Goal: Information Seeking & Learning: Check status

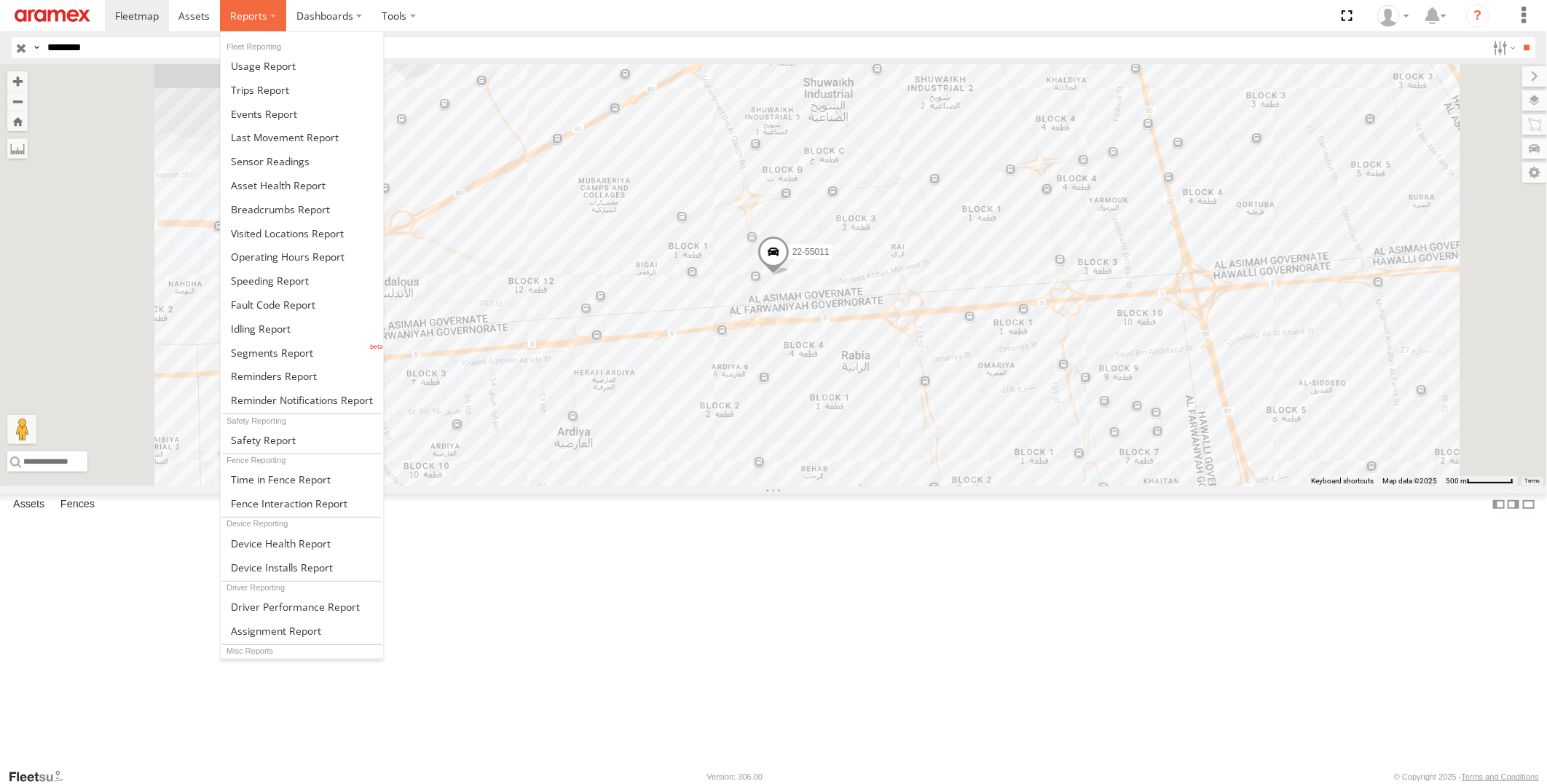
click at [252, 16] on span at bounding box center [249, 15] width 37 height 14
click at [307, 328] on link at bounding box center [302, 328] width 162 height 24
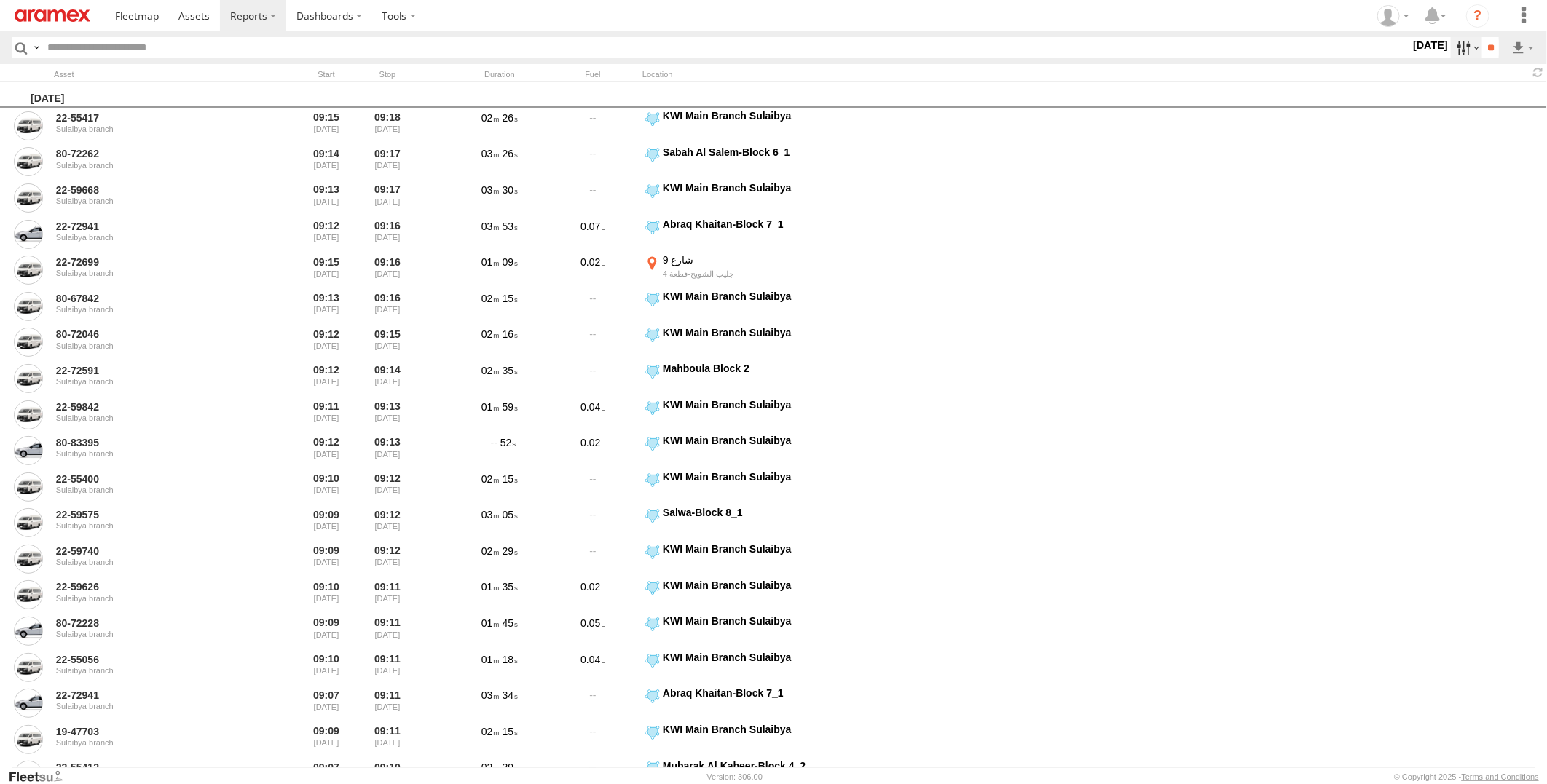
click at [1455, 49] on label at bounding box center [1467, 48] width 31 height 21
click at [0, 0] on span "> 10min" at bounding box center [0, 0] width 0 height 0
click at [0, 0] on label at bounding box center [0, 0] width 0 height 0
click at [1484, 51] on input "**" at bounding box center [1491, 48] width 17 height 21
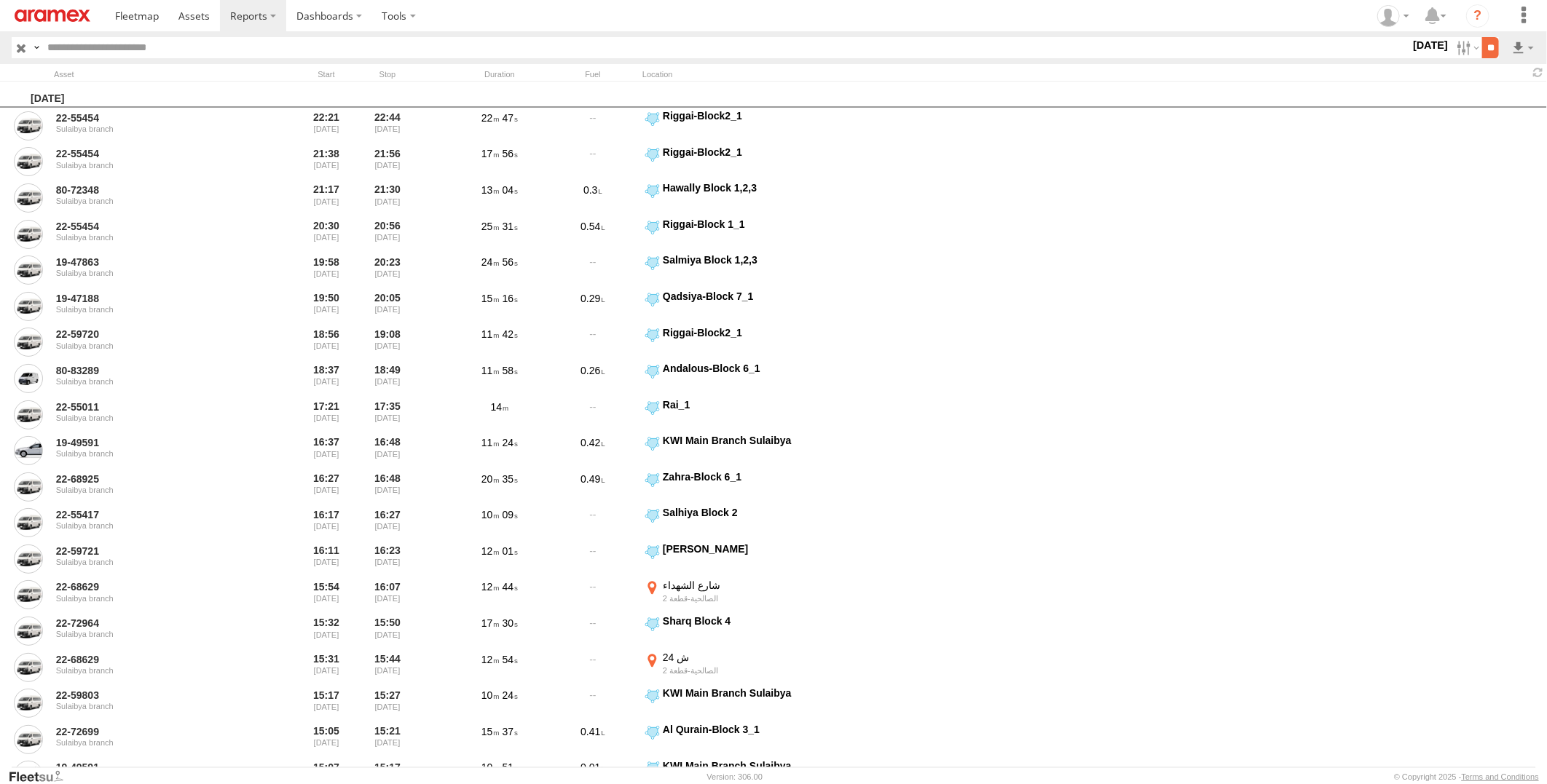
click at [1489, 50] on input "**" at bounding box center [1491, 48] width 17 height 21
click at [1519, 97] on link at bounding box center [1485, 100] width 89 height 22
click at [1484, 47] on input "**" at bounding box center [1491, 48] width 17 height 21
click at [1506, 96] on link at bounding box center [1485, 100] width 89 height 22
click at [205, 8] on link at bounding box center [194, 15] width 51 height 31
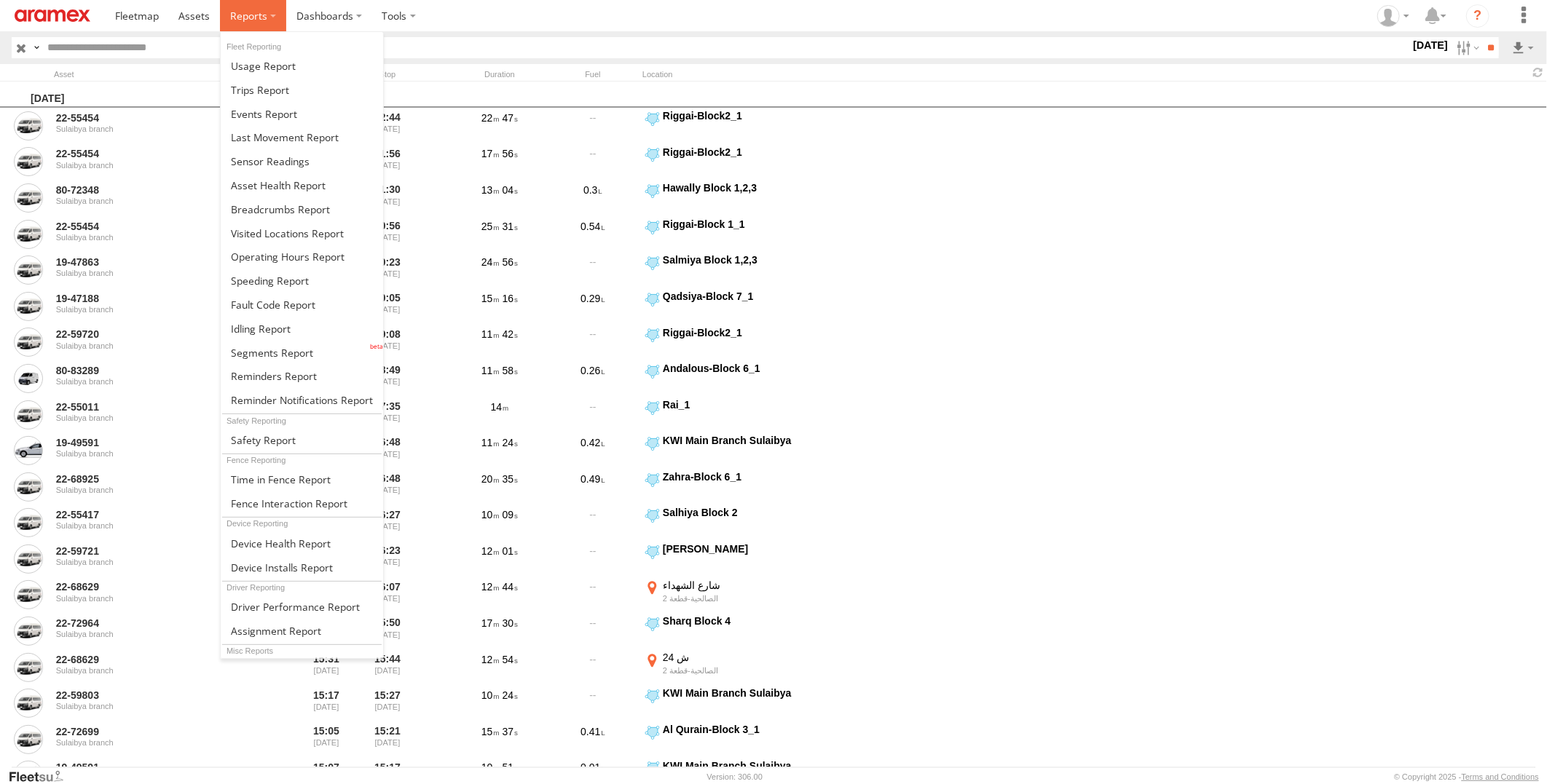
click at [253, 20] on span at bounding box center [249, 15] width 37 height 14
click at [286, 210] on span at bounding box center [280, 209] width 99 height 14
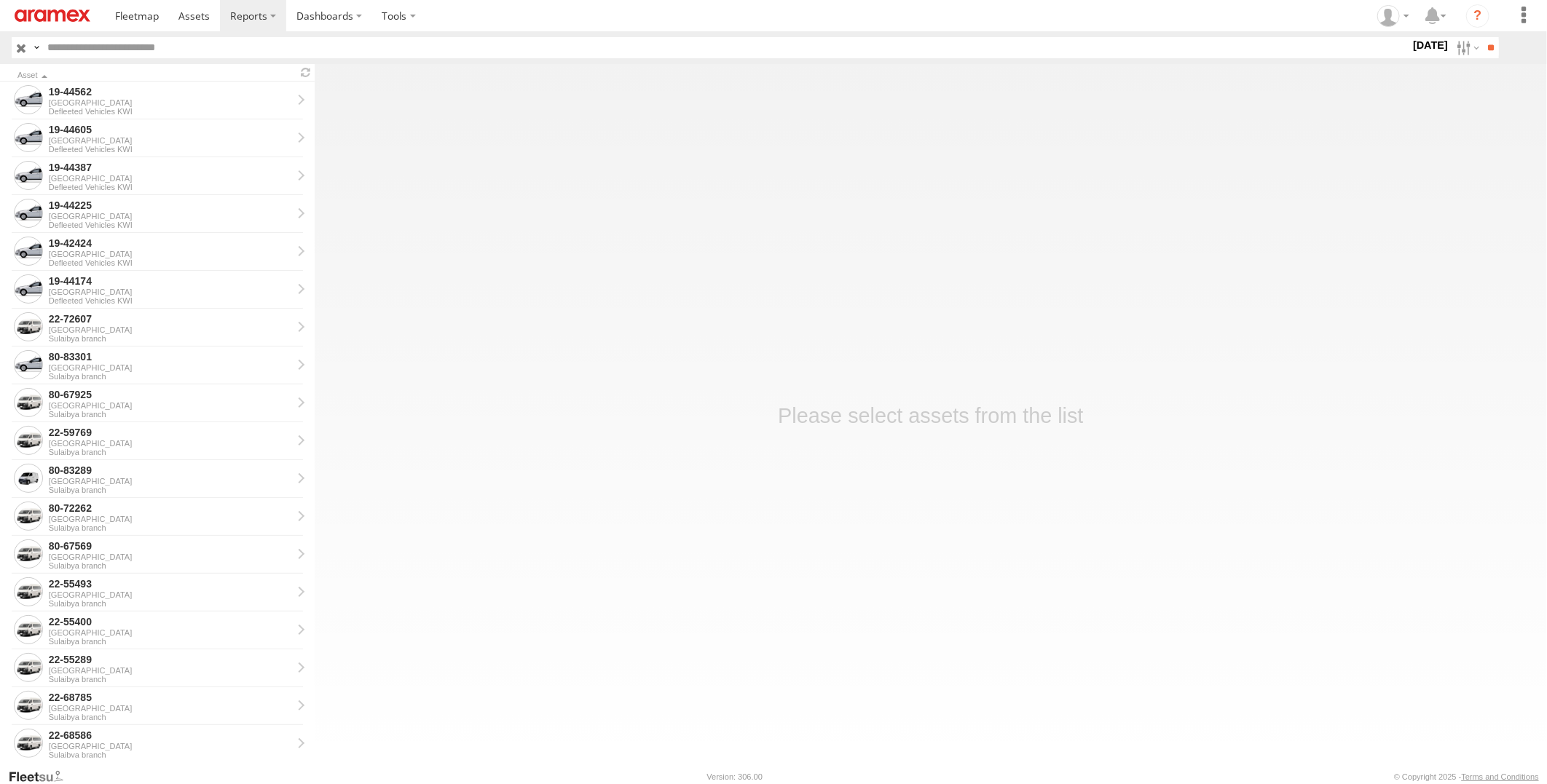
click at [177, 48] on input "text" at bounding box center [726, 48] width 1369 height 21
type input "*****"
click at [1482, 37] on input "**" at bounding box center [1491, 48] width 17 height 21
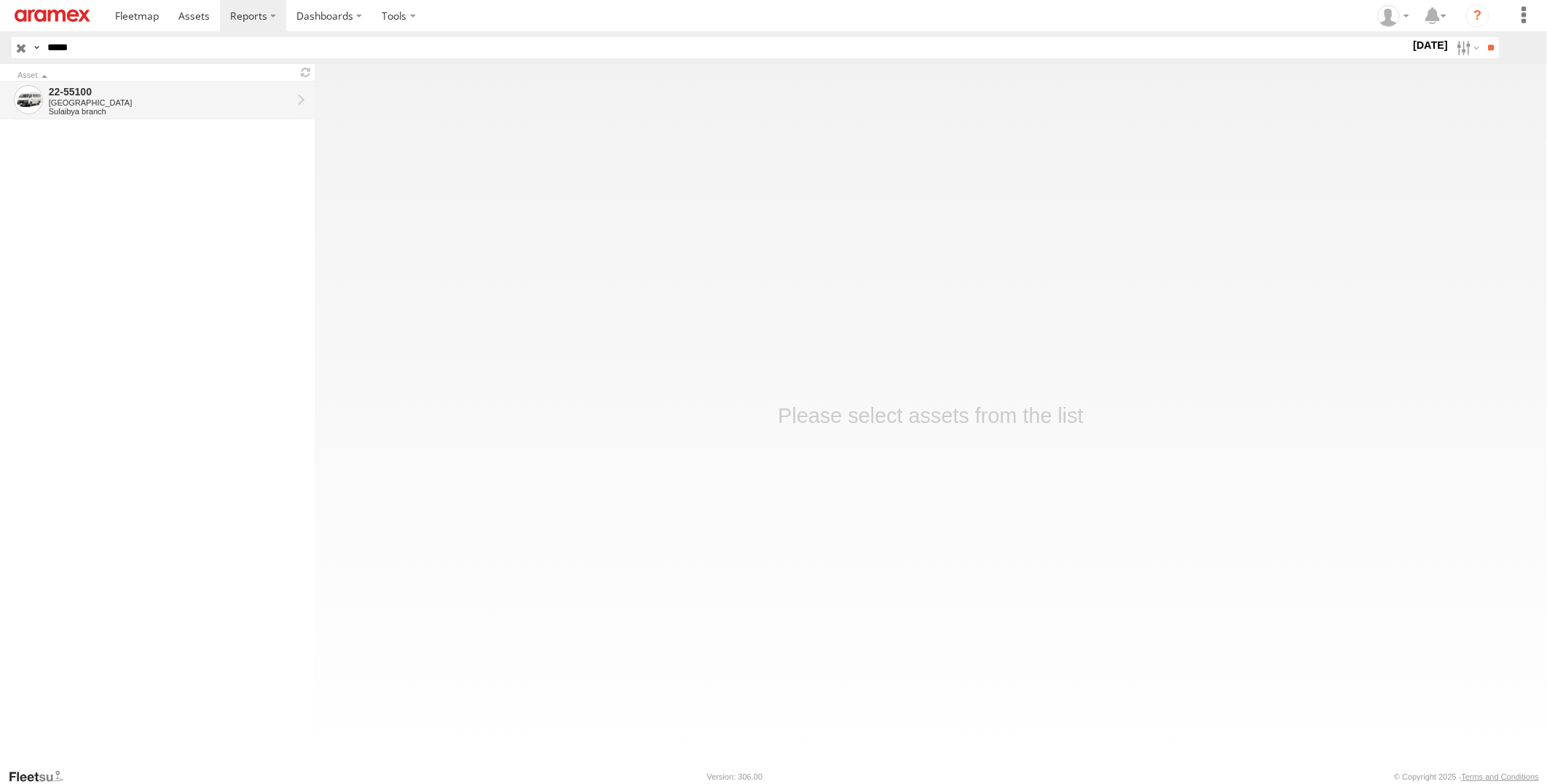
click at [176, 86] on div "22-55100" at bounding box center [170, 91] width 243 height 13
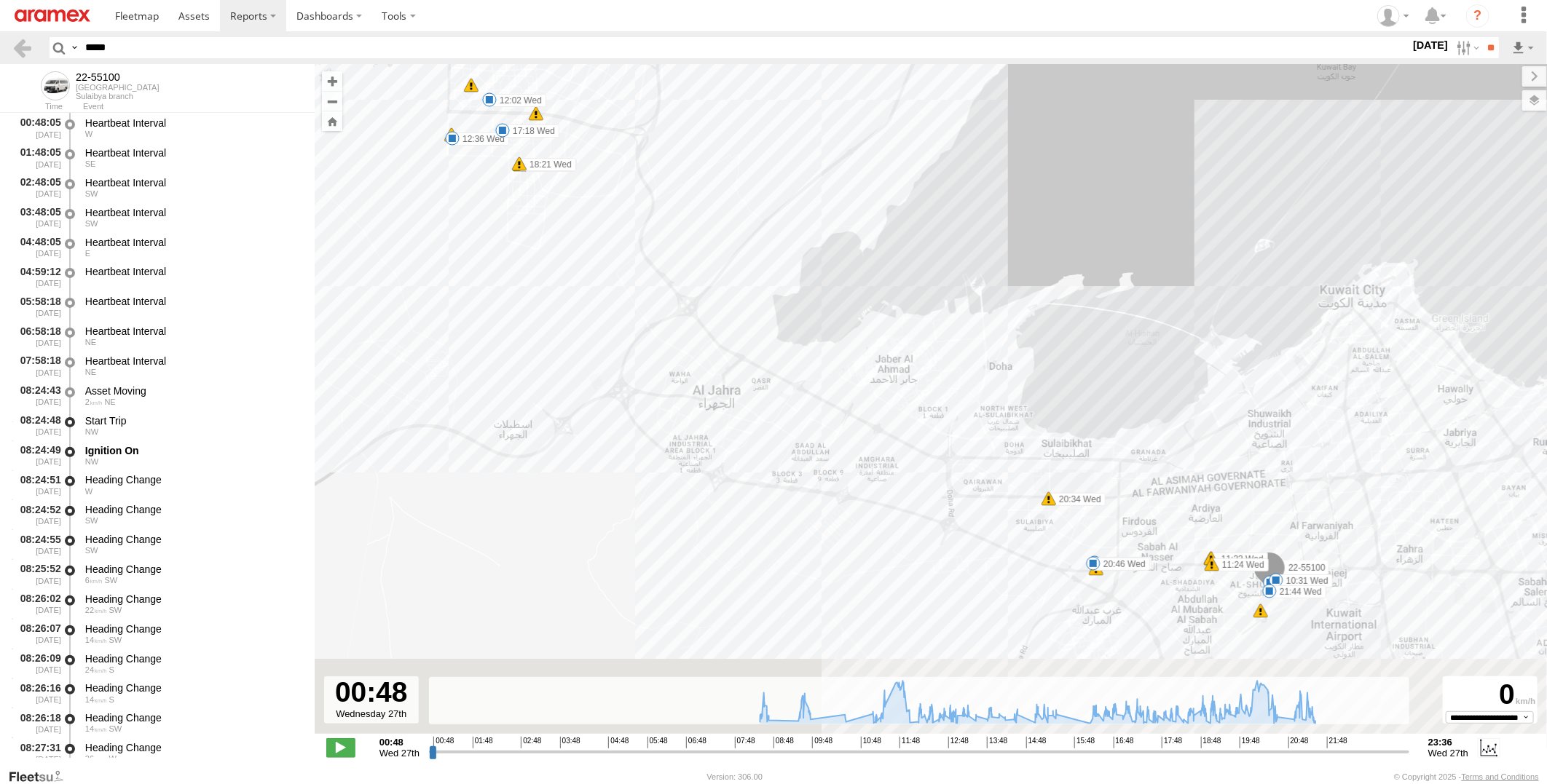
drag, startPoint x: 1086, startPoint y: 430, endPoint x: 1013, endPoint y: 345, distance: 112.0
click at [1013, 345] on div "22-55100 08:31 Wed 08:43 Wed 09:44 Wed 10:31 Wed 11:23 Wed 11:24 Wed 12:02 Wed …" at bounding box center [930, 406] width 1232 height 685
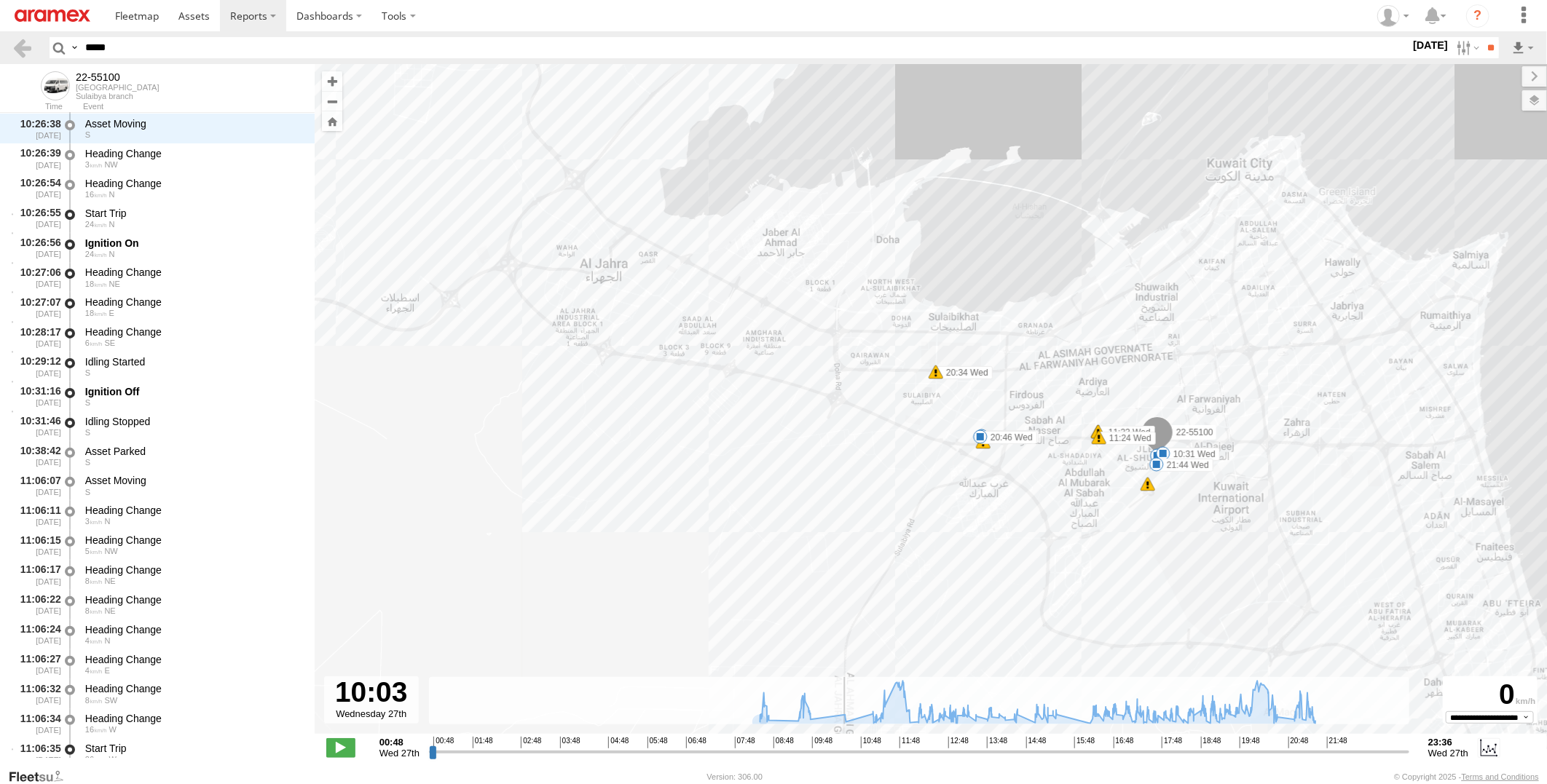
drag, startPoint x: 431, startPoint y: 755, endPoint x: 827, endPoint y: 757, distance: 396.0
click at [827, 757] on input "range" at bounding box center [919, 752] width 981 height 14
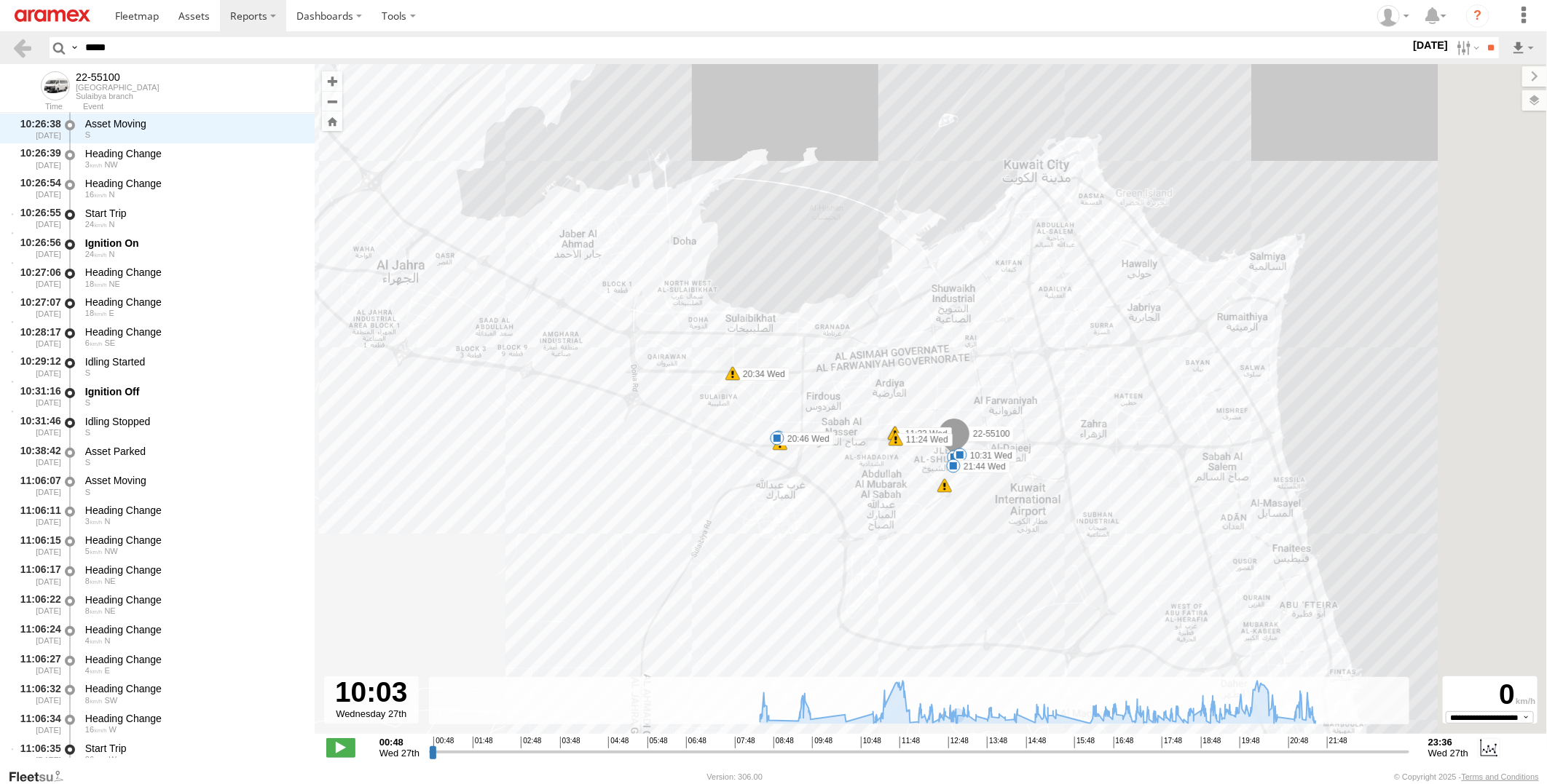
drag, startPoint x: 1030, startPoint y: 635, endPoint x: 822, endPoint y: 637, distance: 208.0
click at [822, 637] on div "22-55100 08:31 Wed 08:43 Wed 09:44 Wed 10:31 Wed 11:23 Wed 11:24 Wed 12:02 Wed …" at bounding box center [930, 406] width 1232 height 685
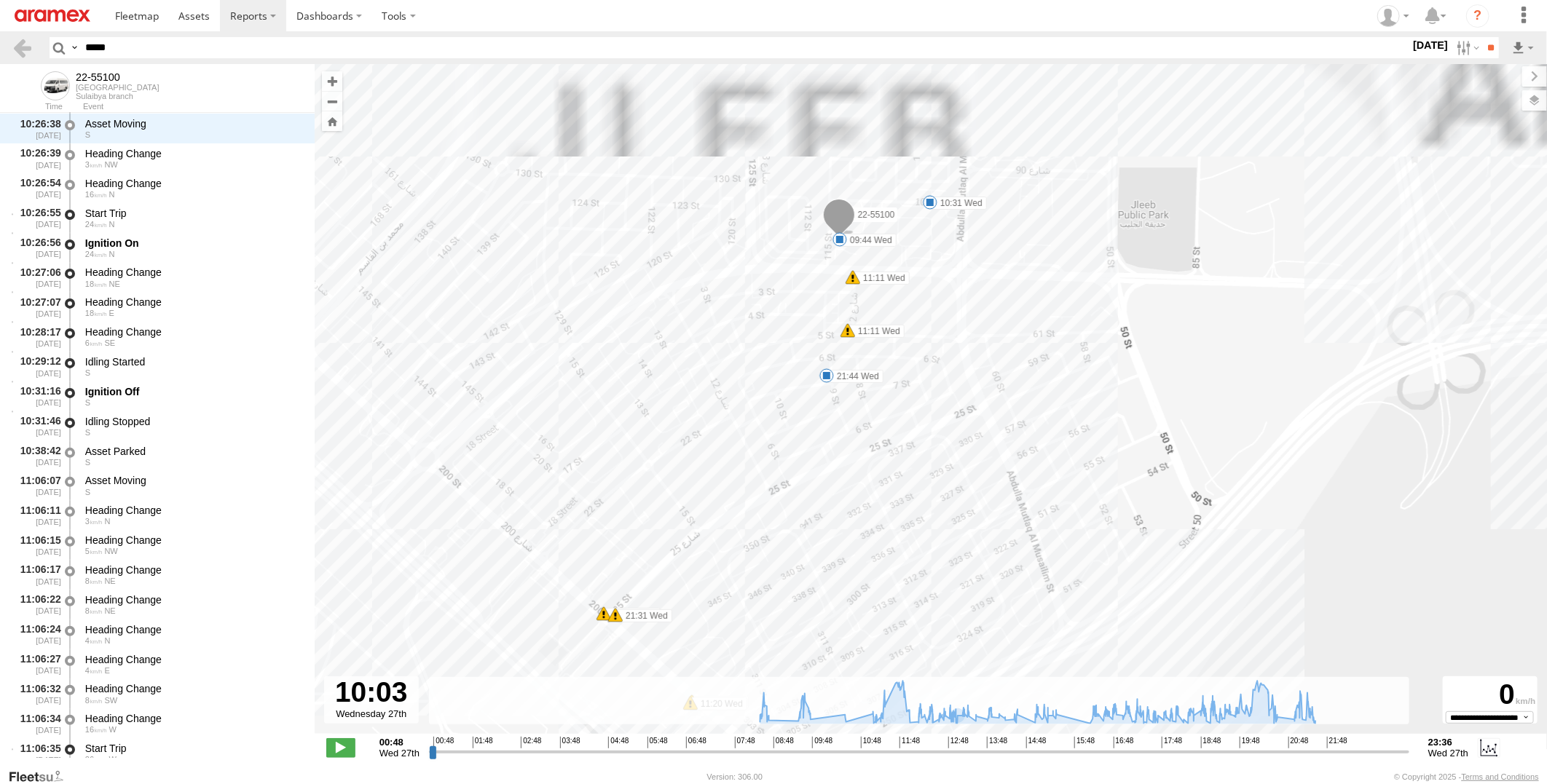
drag, startPoint x: 936, startPoint y: 430, endPoint x: 947, endPoint y: 653, distance: 223.3
click at [947, 653] on div "22-55100 08:31 Wed 08:43 Wed 09:44 Wed 10:31 Wed 11:23 Wed 11:24 Wed 12:02 Wed …" at bounding box center [930, 406] width 1232 height 685
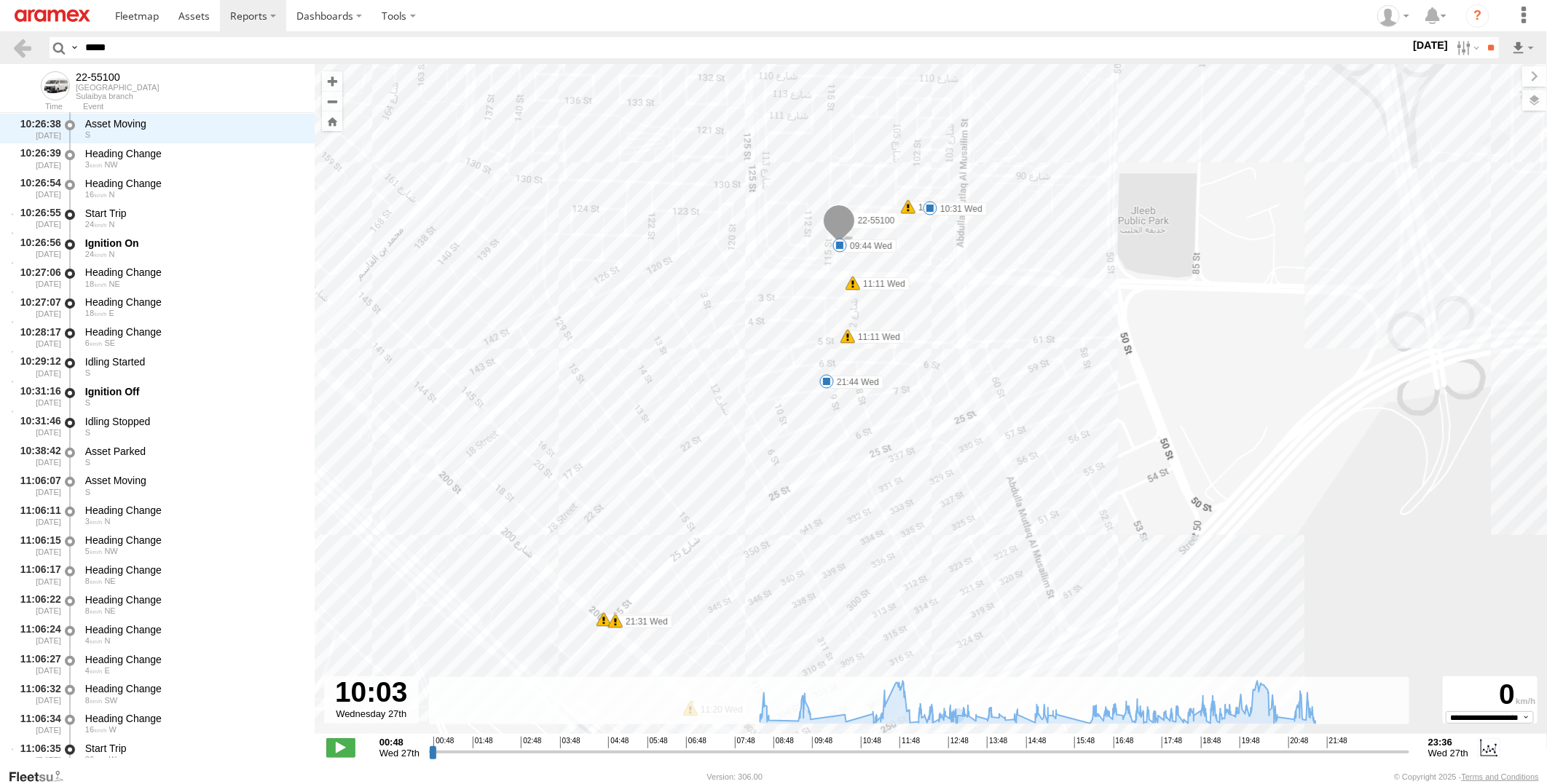
click at [840, 246] on span at bounding box center [840, 245] width 14 height 14
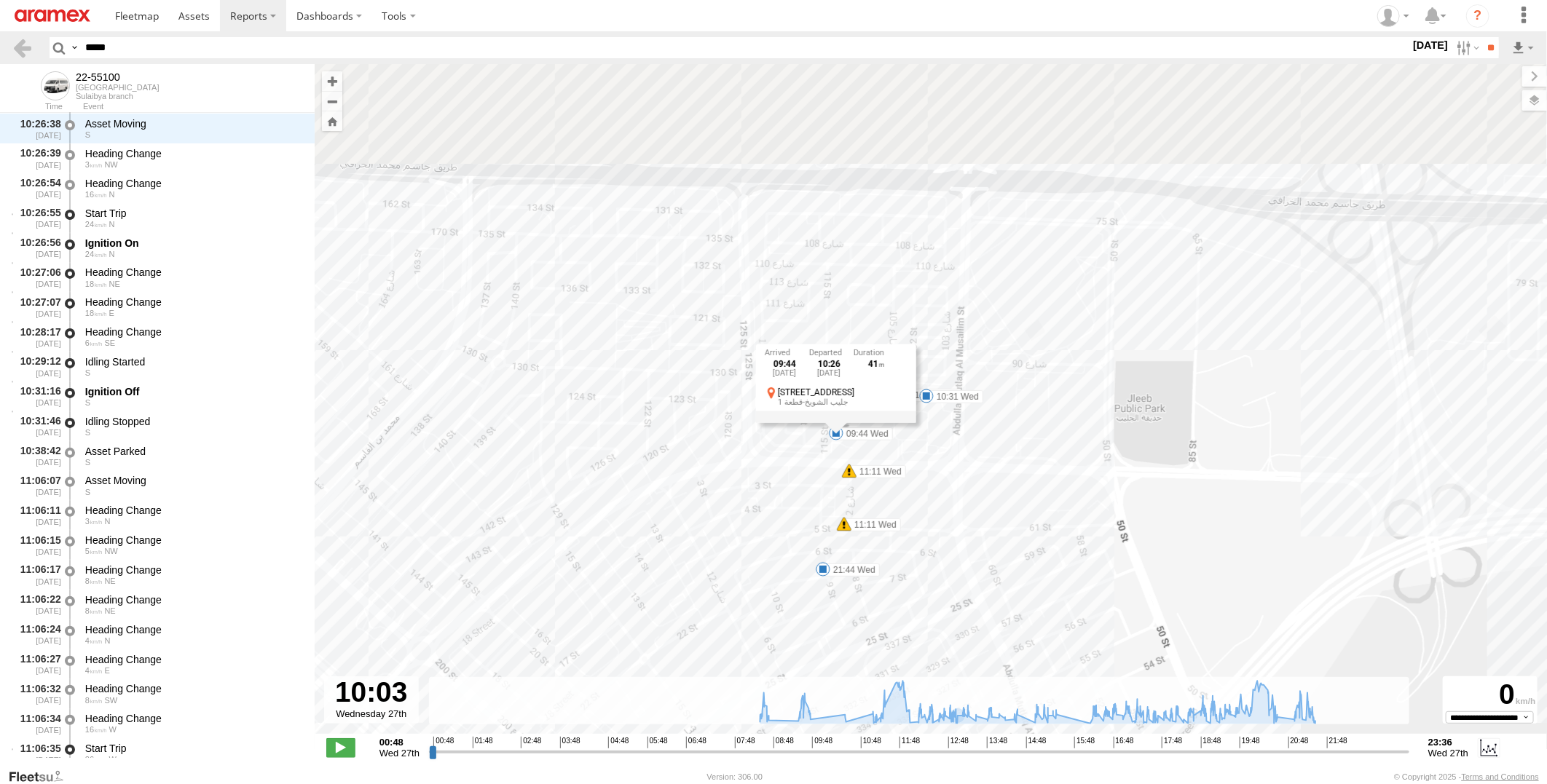
drag, startPoint x: 975, startPoint y: 351, endPoint x: 971, endPoint y: 546, distance: 195.0
click at [971, 546] on div "22-55100 08:31 Wed 08:43 Wed 09:44 Wed 10:31 Wed 11:23 Wed 11:24 Wed 12:02 Wed …" at bounding box center [930, 406] width 1232 height 685
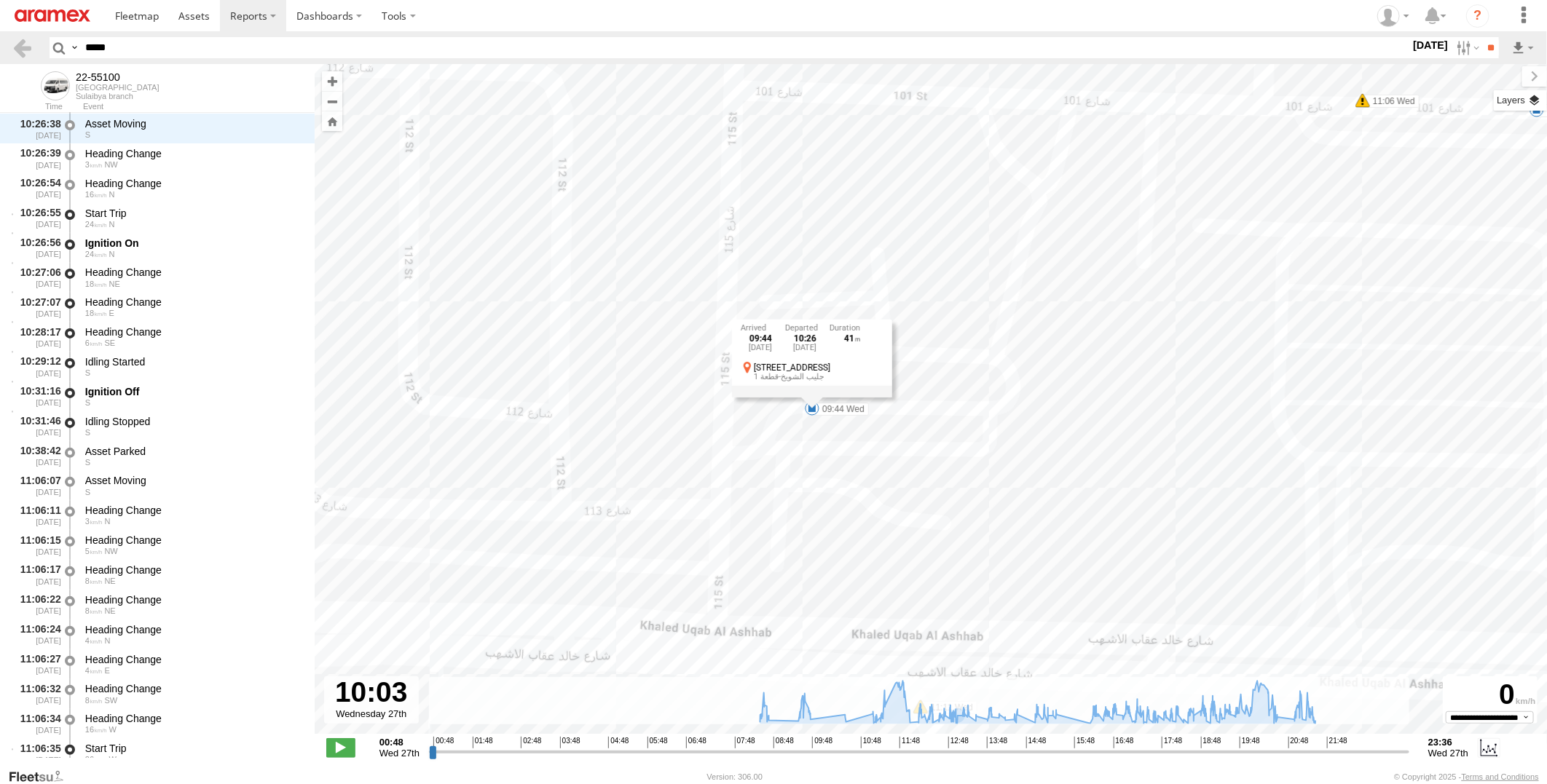
click at [1538, 102] on label at bounding box center [1521, 100] width 53 height 20
click at [0, 0] on label at bounding box center [0, 0] width 0 height 0
click at [0, 0] on span "Satellite + Roadmap" at bounding box center [0, 0] width 0 height 0
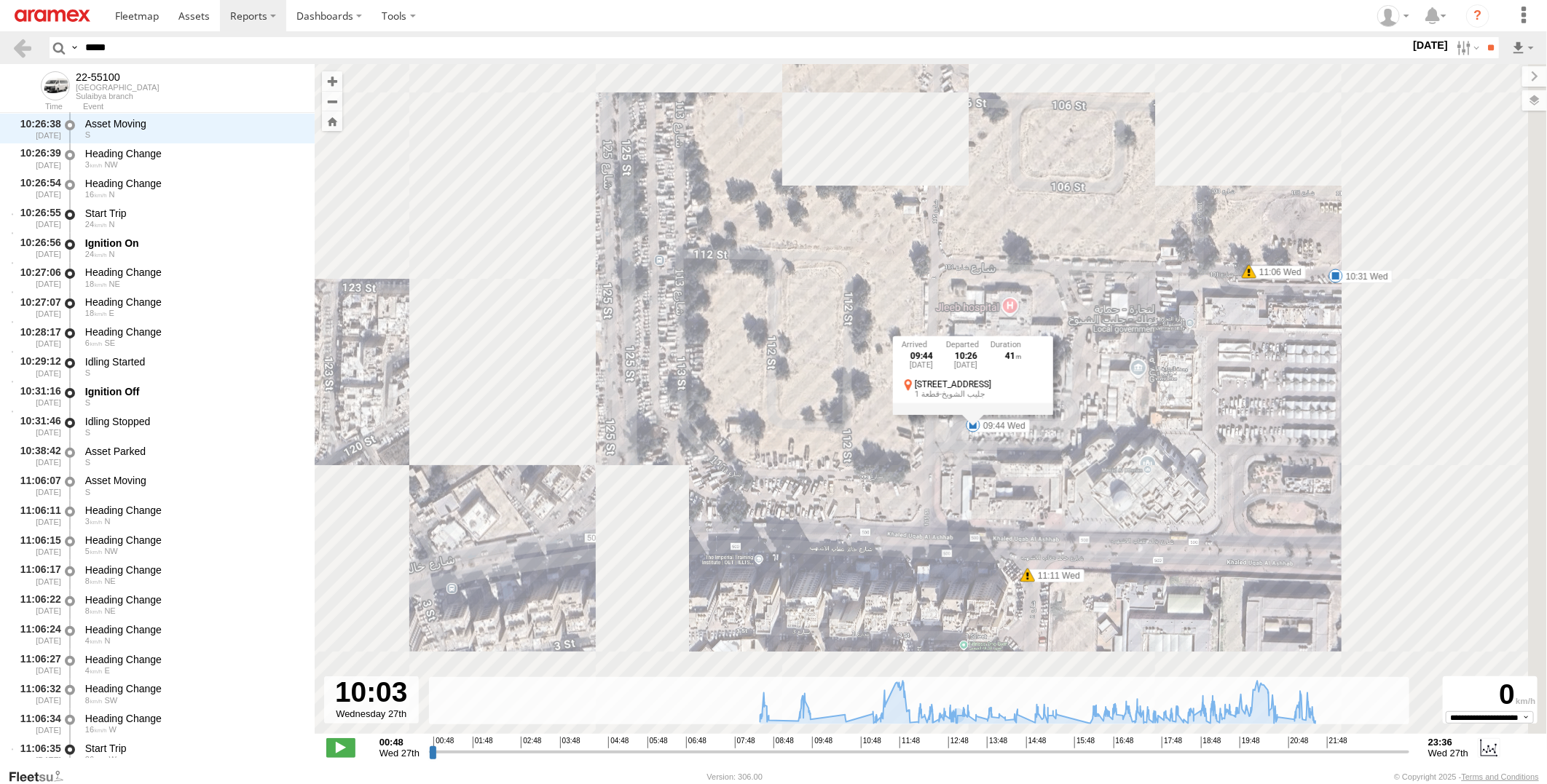
drag, startPoint x: 1244, startPoint y: 485, endPoint x: 1071, endPoint y: 495, distance: 173.3
click at [1071, 495] on div "22-55100 08:31 Wed 08:43 Wed 09:44 Wed 10:31 Wed 11:23 Wed 11:24 Wed 12:02 Wed …" at bounding box center [930, 406] width 1232 height 685
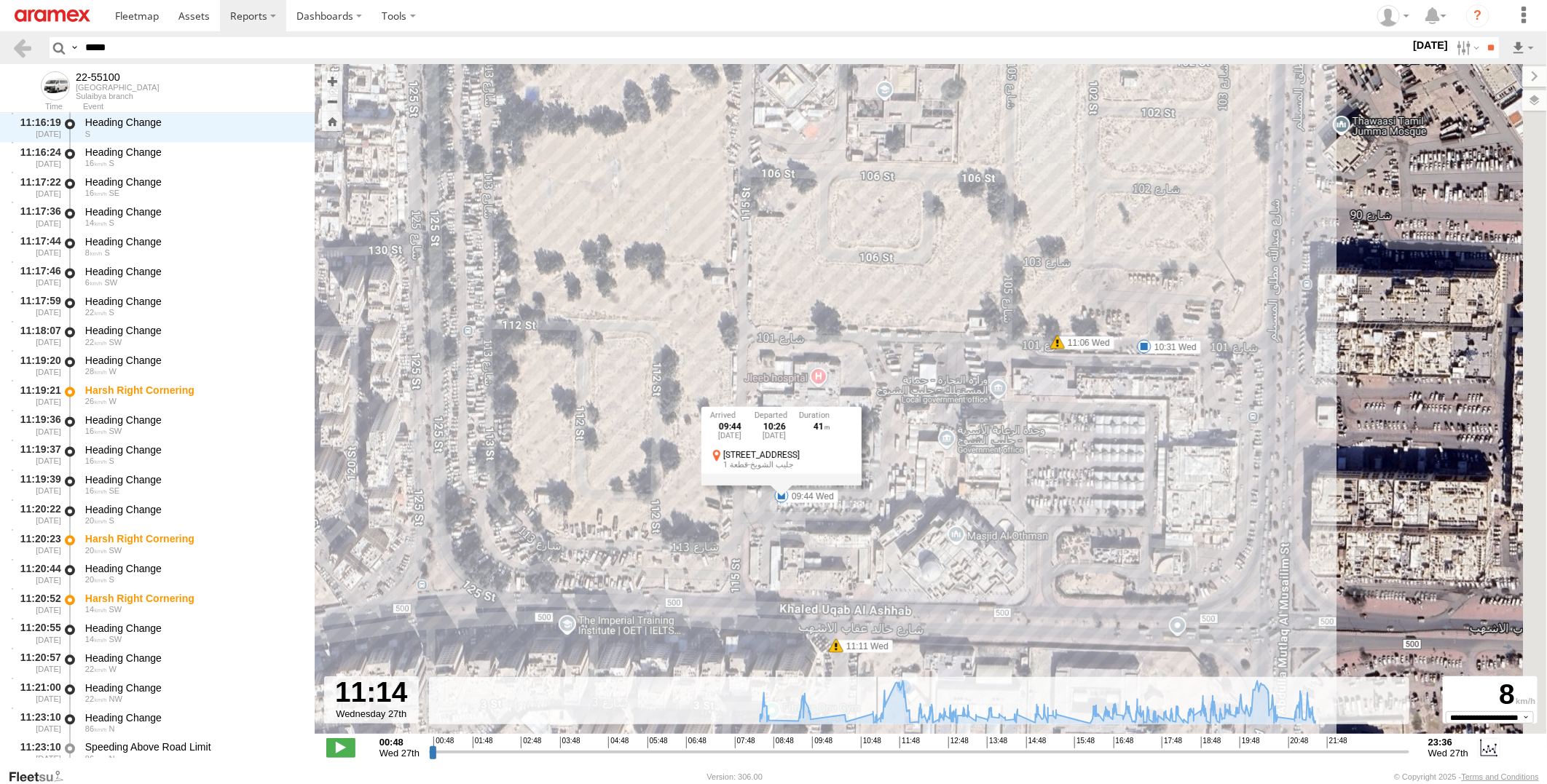
drag, startPoint x: 824, startPoint y: 758, endPoint x: 877, endPoint y: 753, distance: 53.2
click at [877, 753] on input "range" at bounding box center [919, 752] width 981 height 14
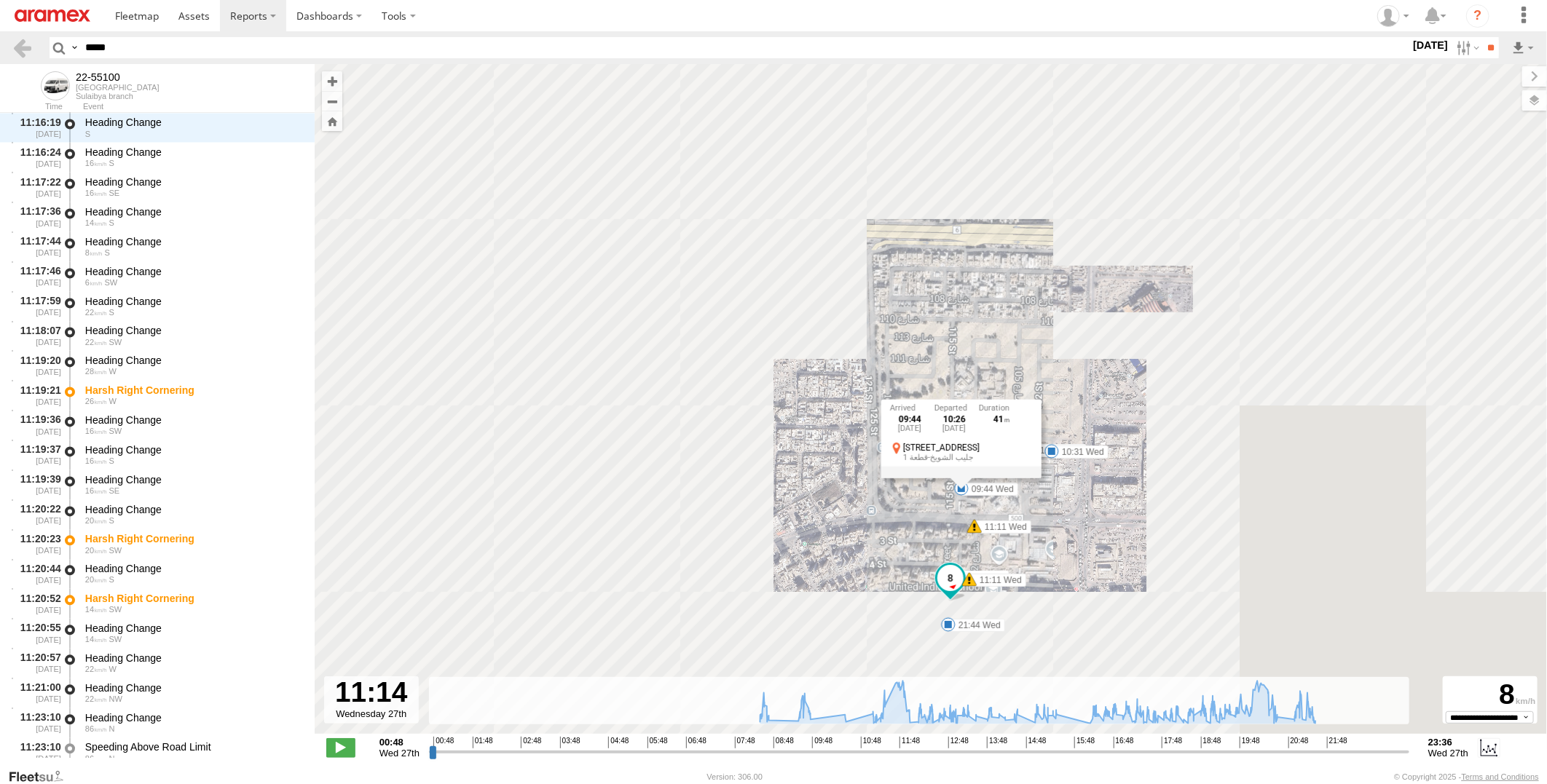
drag, startPoint x: 1200, startPoint y: 610, endPoint x: 1101, endPoint y: 524, distance: 131.1
click at [1101, 524] on div "22-55100 08:31 Wed 08:43 Wed 09:44 Wed 10:31 Wed 11:23 Wed 11:24 Wed 12:02 Wed …" at bounding box center [930, 406] width 1232 height 685
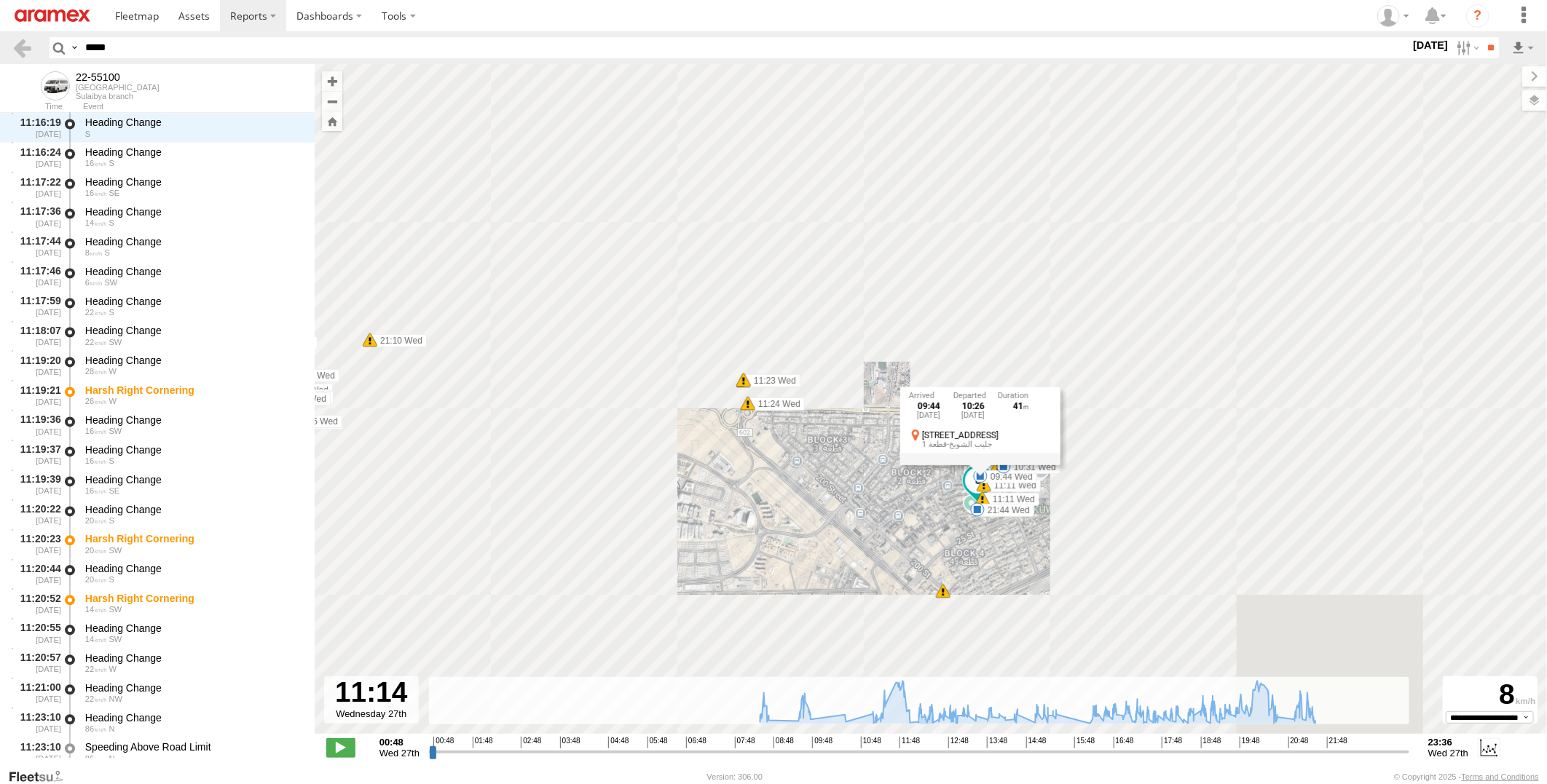
drag, startPoint x: 1141, startPoint y: 607, endPoint x: 1059, endPoint y: 601, distance: 82.2
click at [1059, 601] on div "22-55100 08:31 Wed 08:43 Wed 09:44 Wed 10:31 Wed 11:23 Wed 11:24 Wed 12:02 Wed …" at bounding box center [930, 406] width 1232 height 685
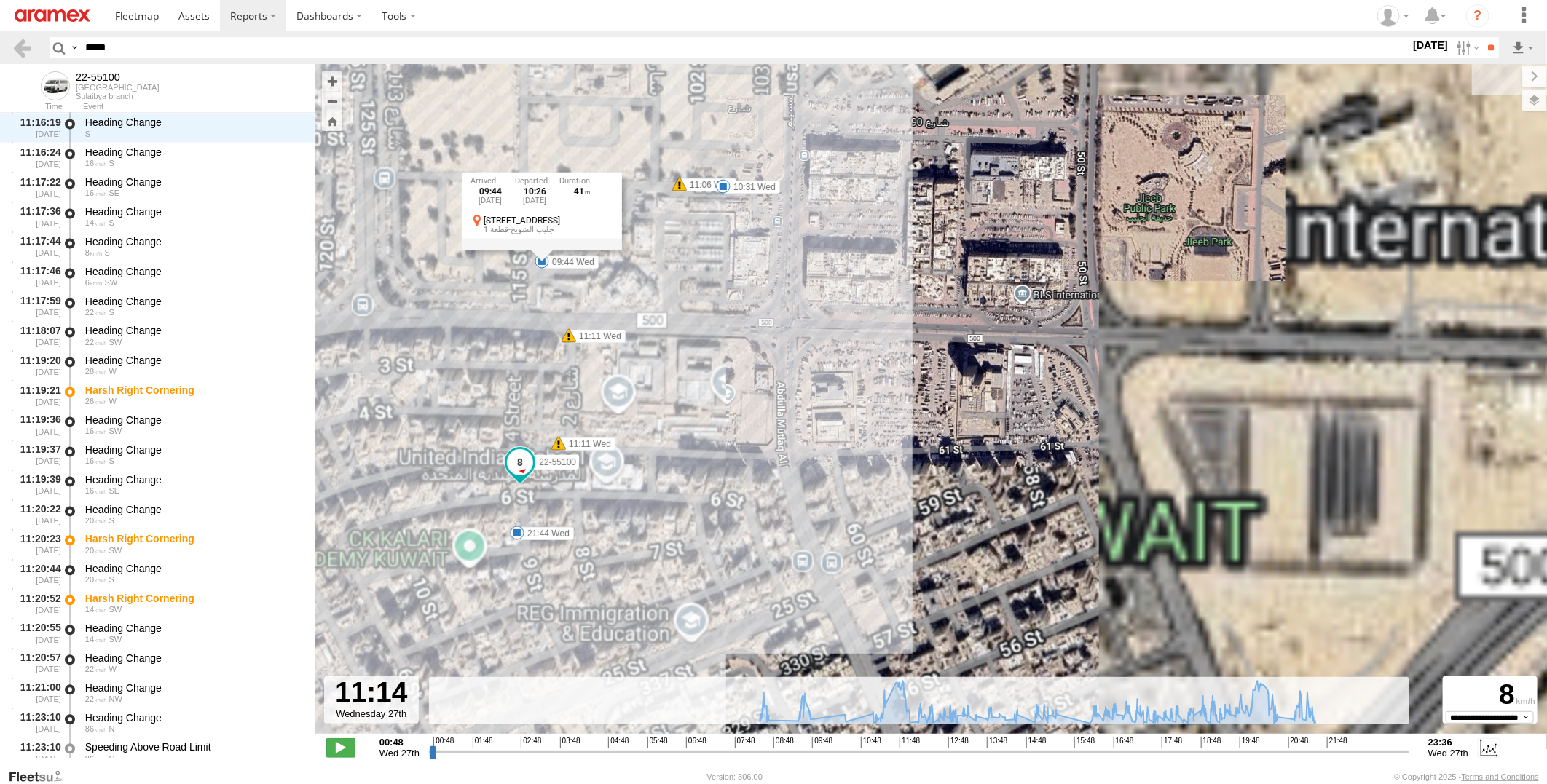
drag, startPoint x: 906, startPoint y: 424, endPoint x: 994, endPoint y: 512, distance: 124.5
click at [994, 512] on div "22-55100 08:31 Wed 08:43 Wed 09:44 Wed 10:31 Wed 11:23 Wed 11:24 Wed 12:02 Wed …" at bounding box center [930, 406] width 1232 height 685
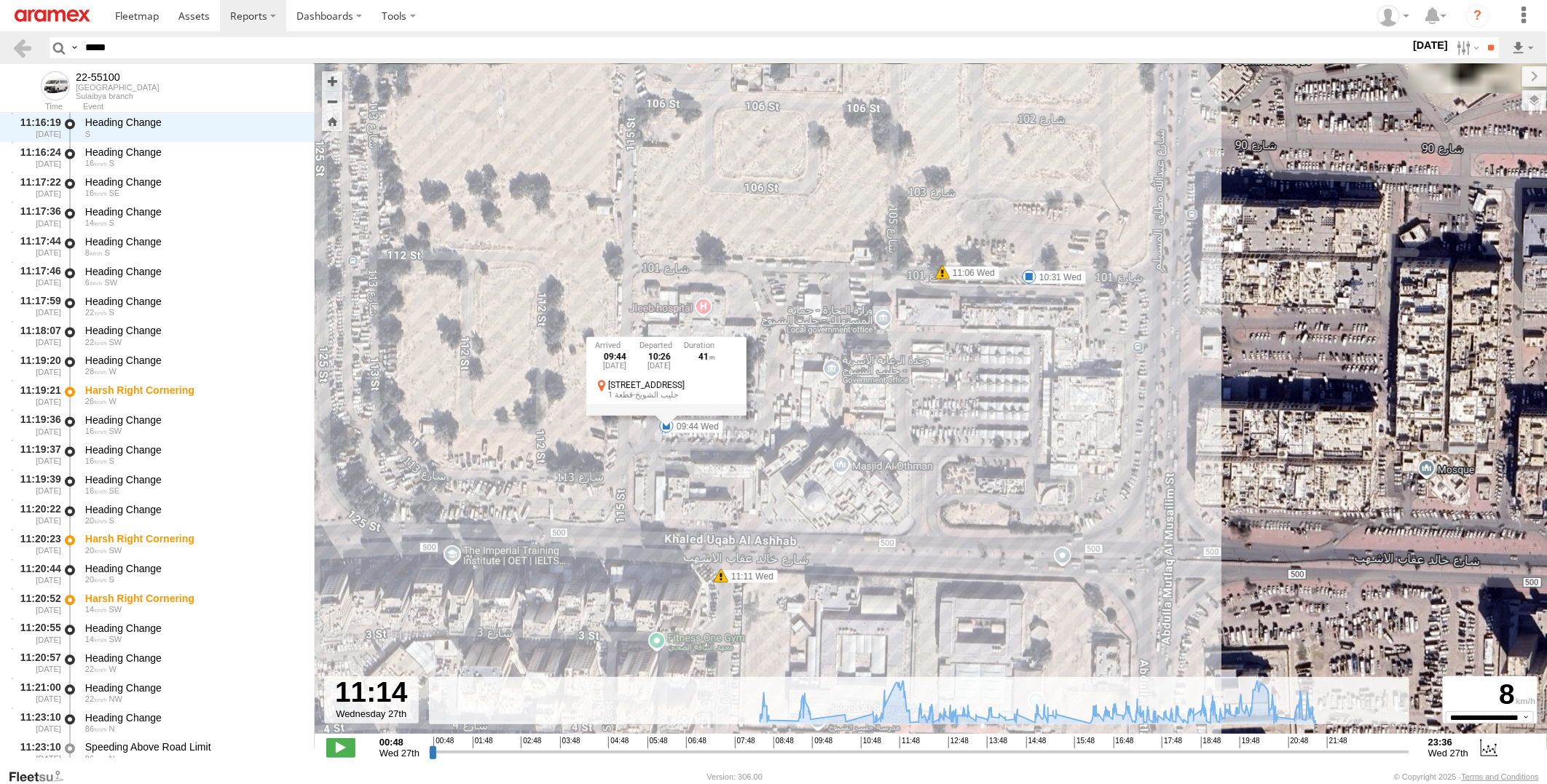
drag, startPoint x: 806, startPoint y: 434, endPoint x: 921, endPoint y: 567, distance: 175.8
click at [921, 567] on div "22-55100 08:31 Wed 08:43 Wed 09:44 Wed 10:31 Wed 11:23 Wed 11:24 Wed 12:02 Wed …" at bounding box center [930, 406] width 1232 height 685
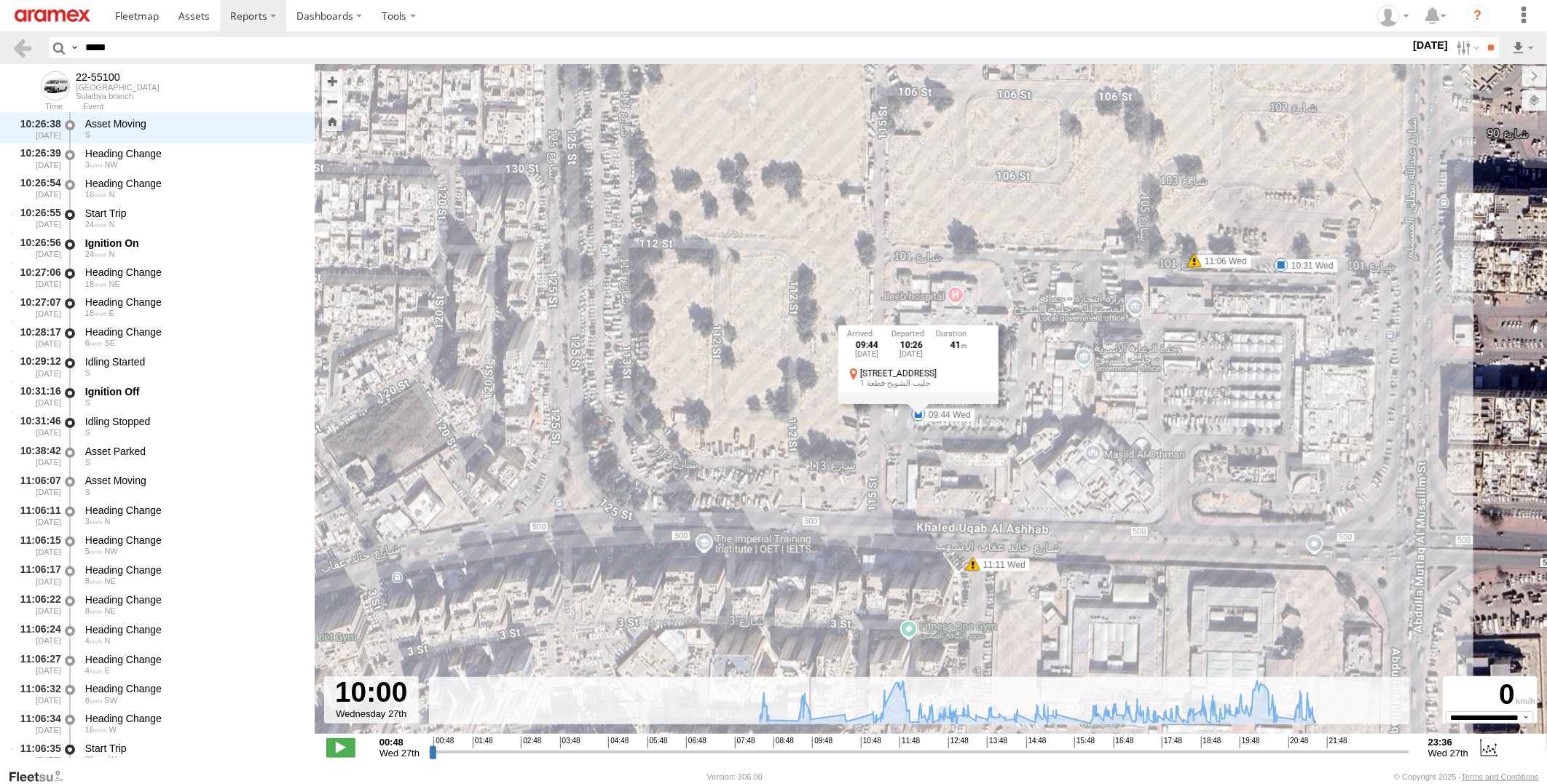
drag, startPoint x: 876, startPoint y: 754, endPoint x: 824, endPoint y: 749, distance: 52.2
click at [824, 749] on input "range" at bounding box center [919, 752] width 981 height 14
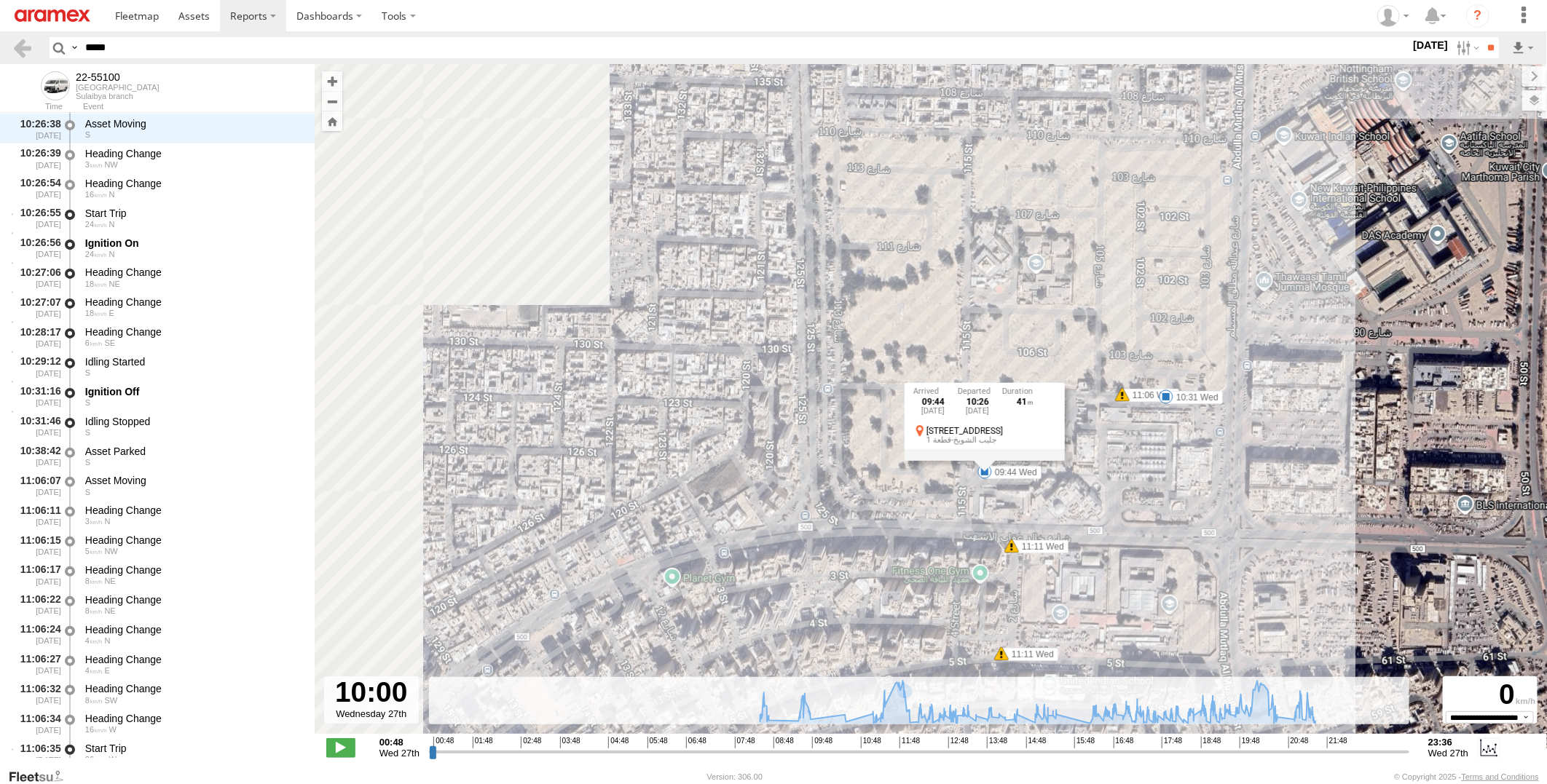
drag, startPoint x: 1220, startPoint y: 556, endPoint x: 1117, endPoint y: 542, distance: 103.9
click at [1117, 542] on div "22-55100 08:31 Wed 08:43 Wed 09:44 Wed 10:31 Wed 11:23 Wed 11:24 Wed 12:02 Wed …" at bounding box center [930, 406] width 1232 height 685
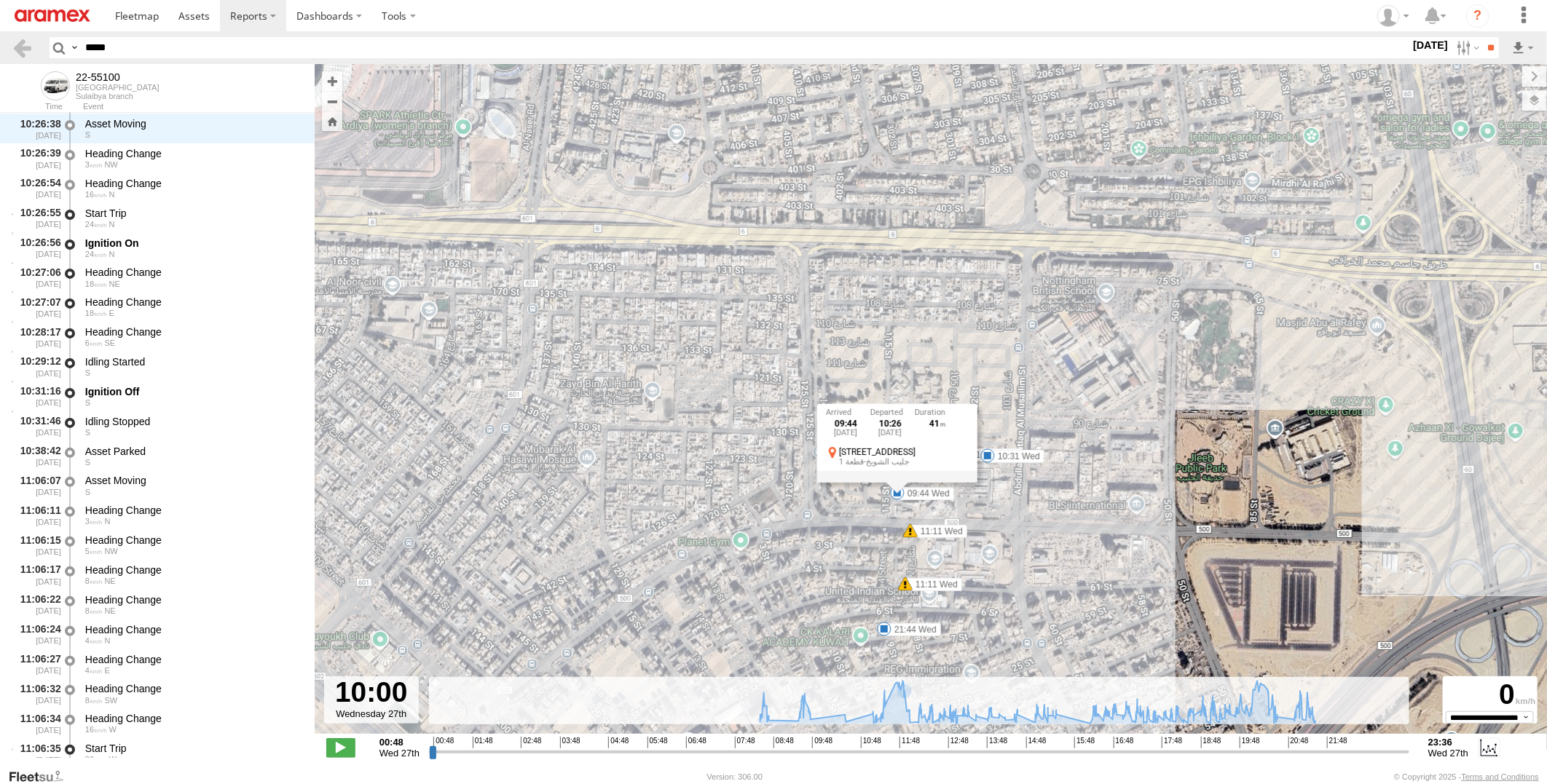
drag, startPoint x: 1130, startPoint y: 526, endPoint x: 980, endPoint y: 529, distance: 150.0
click at [980, 529] on div "22-55100 08:31 Wed 08:43 Wed 09:44 Wed 10:31 Wed 11:23 Wed 11:24 Wed 12:02 Wed …" at bounding box center [930, 406] width 1232 height 685
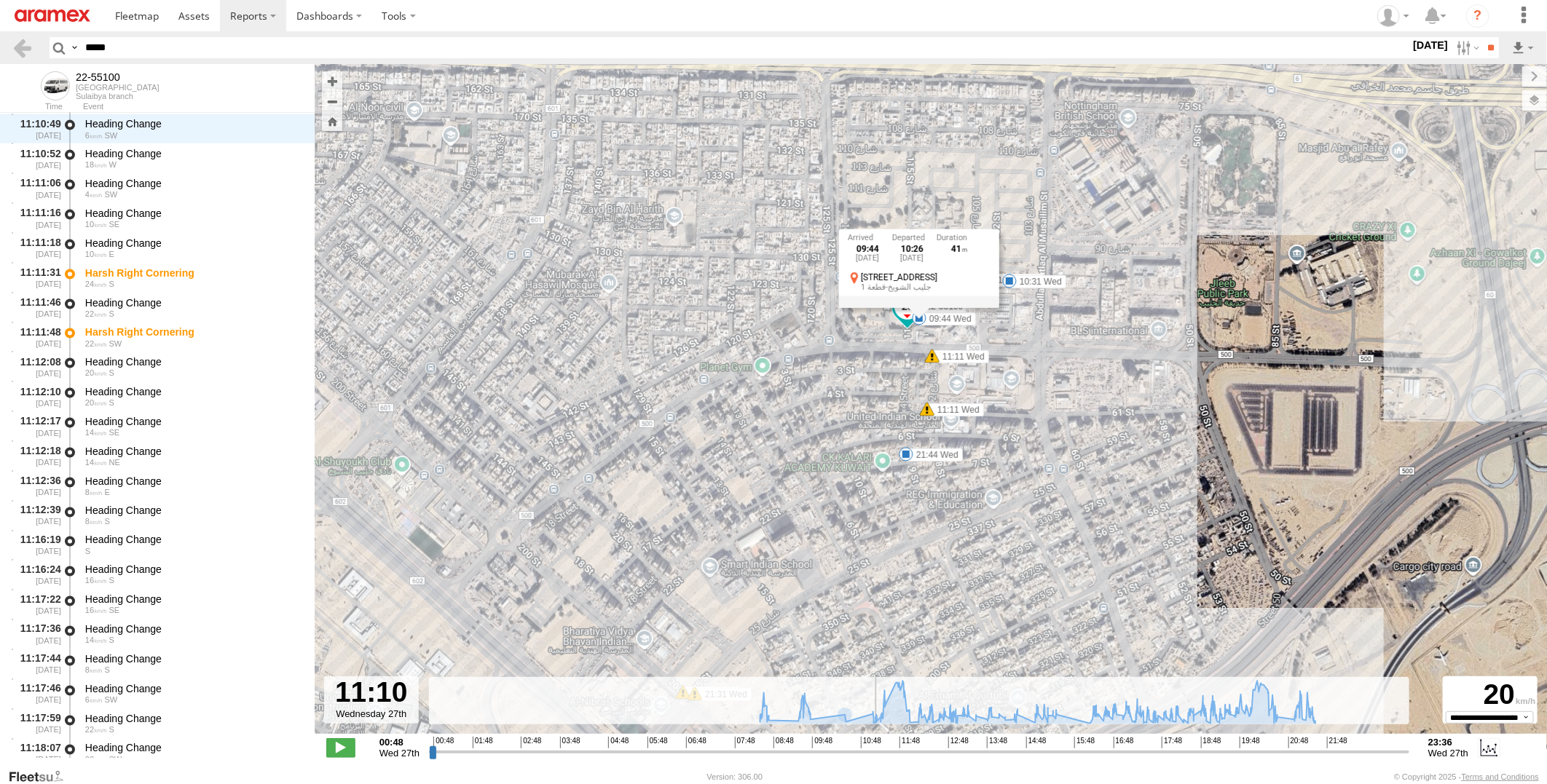
drag, startPoint x: 824, startPoint y: 754, endPoint x: 875, endPoint y: 745, distance: 51.8
click at [875, 745] on input "range" at bounding box center [919, 752] width 981 height 14
click at [1498, 78] on label at bounding box center [1522, 76] width 49 height 20
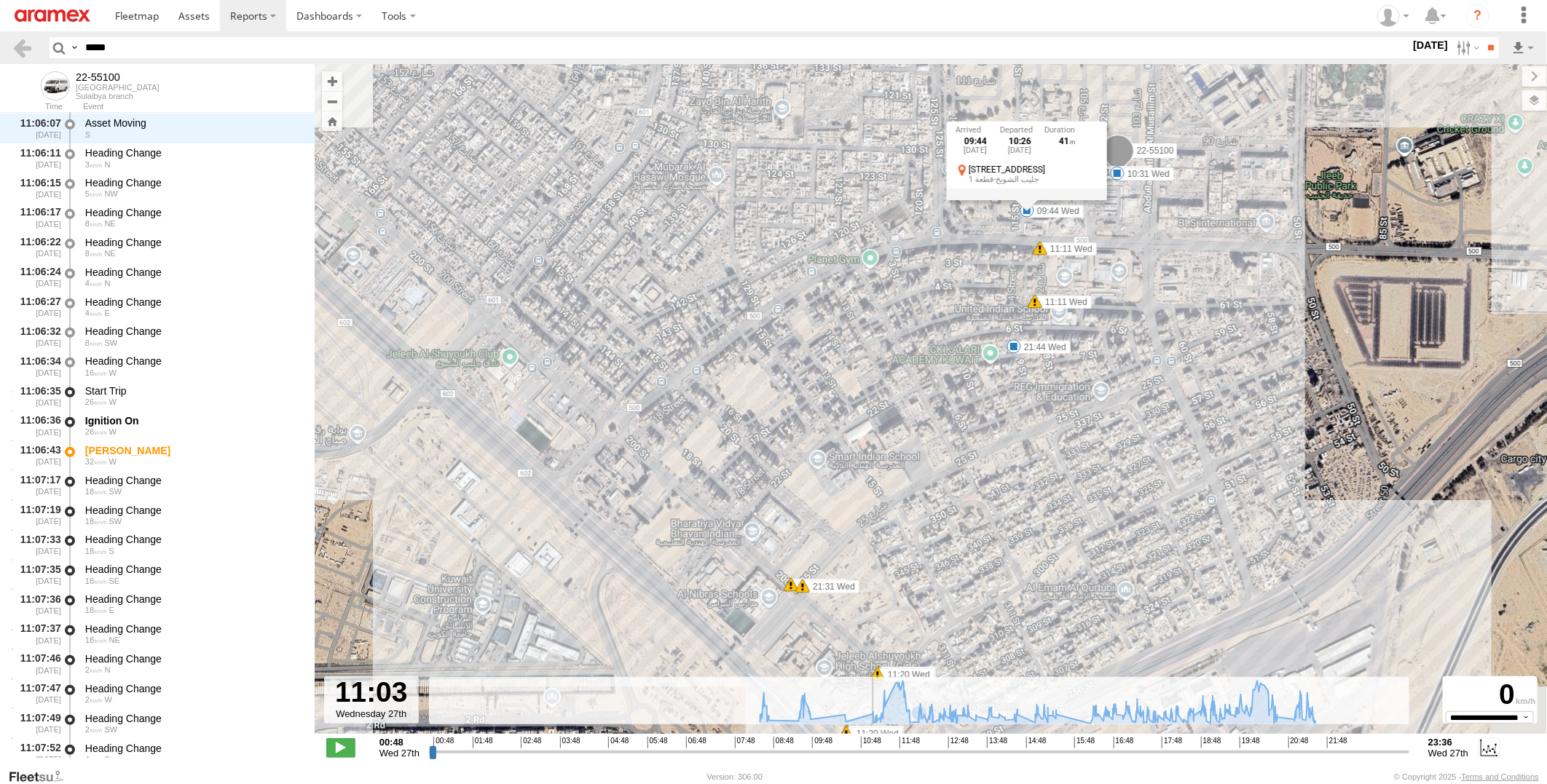
drag, startPoint x: 874, startPoint y: 753, endPoint x: 870, endPoint y: 745, distance: 8.9
click at [870, 745] on input "range" at bounding box center [919, 752] width 981 height 14
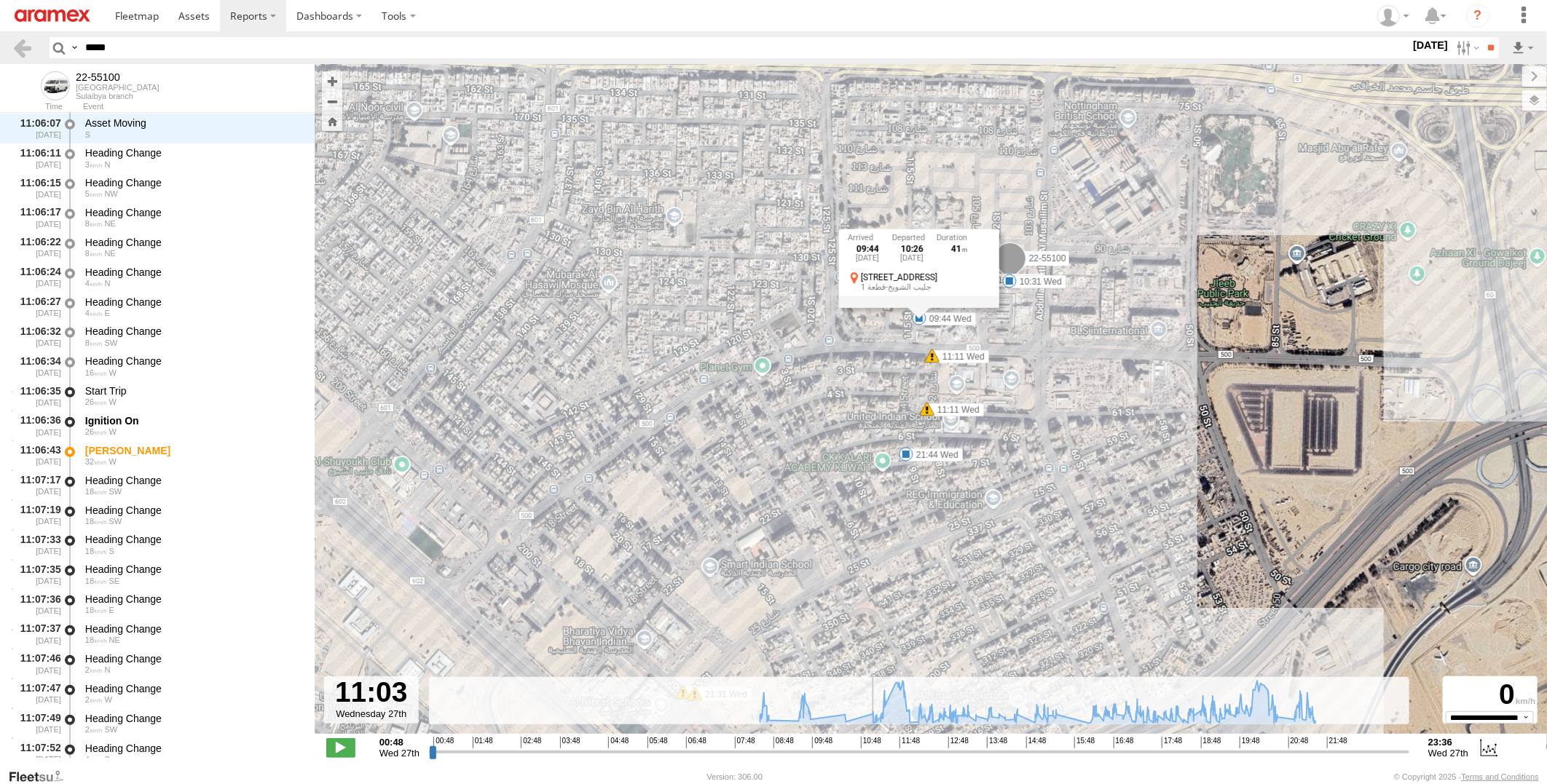
scroll to position [3956, 0]
drag, startPoint x: 1183, startPoint y: 513, endPoint x: 1045, endPoint y: 566, distance: 147.8
click at [1045, 566] on div "22-55100 08:31 Wed 08:43 Wed 09:44 Wed 10:31 Wed 11:23 Wed 11:24 Wed 12:02 Wed …" at bounding box center [930, 406] width 1232 height 685
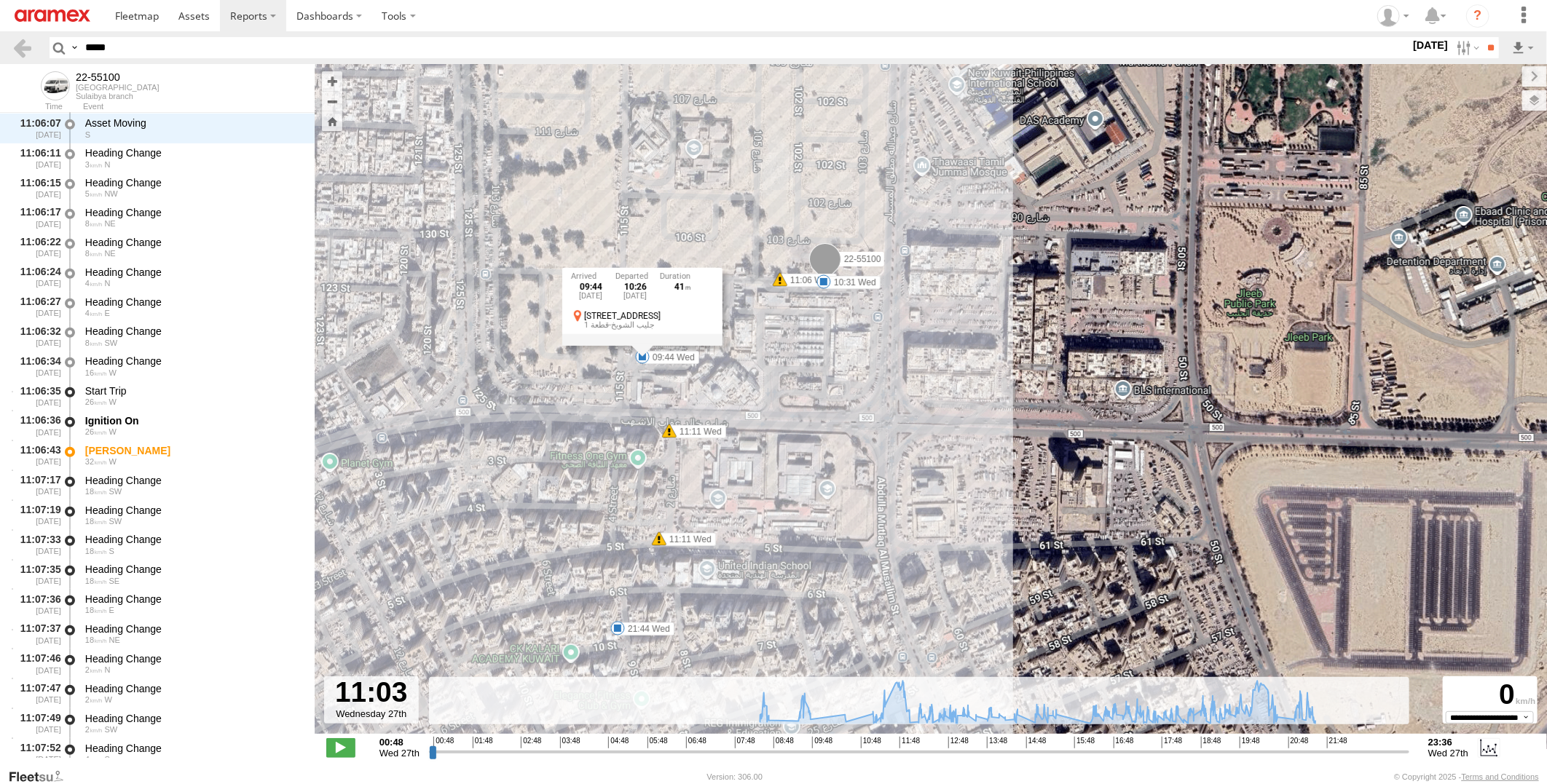
click at [827, 284] on span at bounding box center [824, 281] width 14 height 14
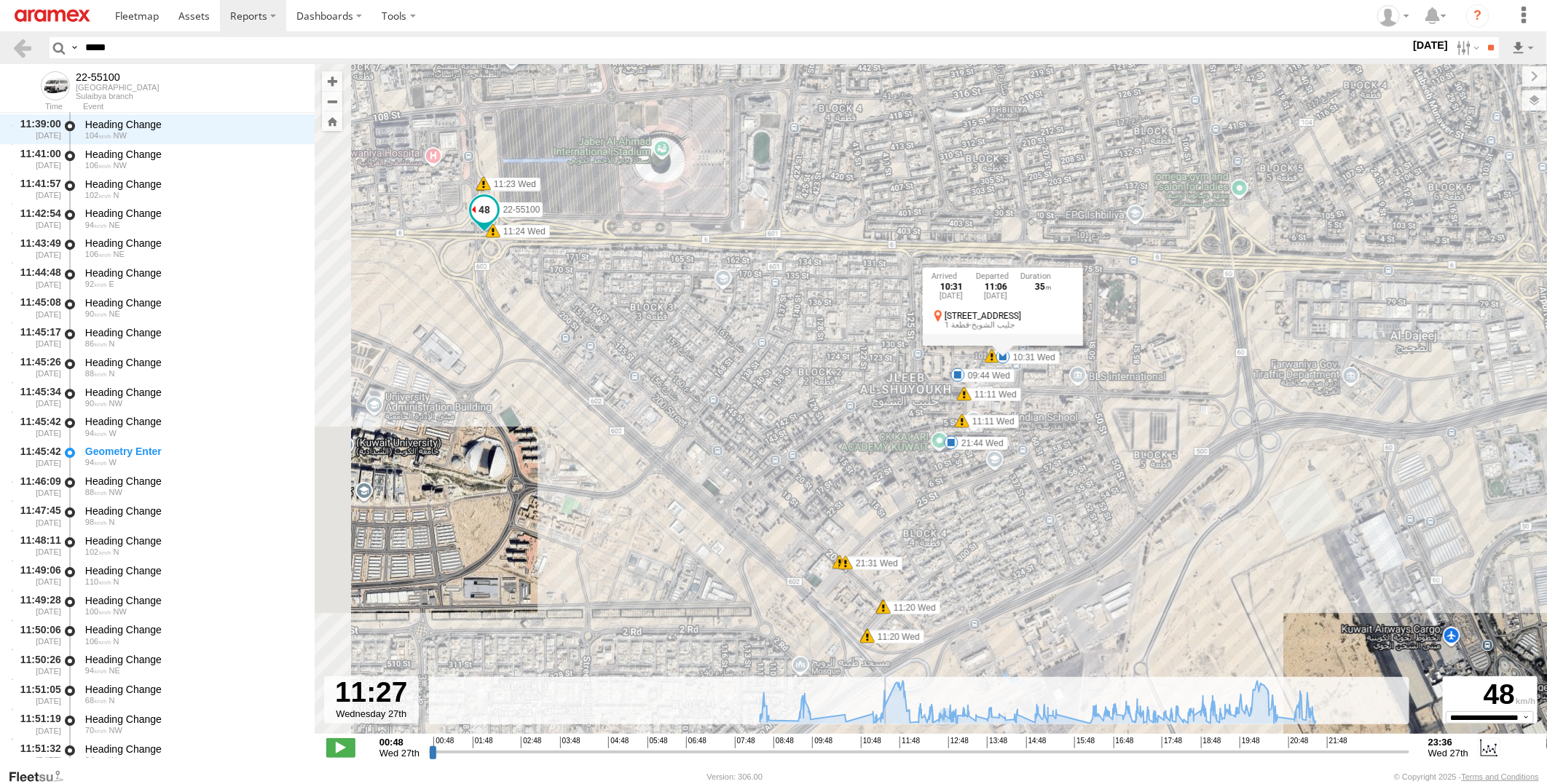
scroll to position [6217, 0]
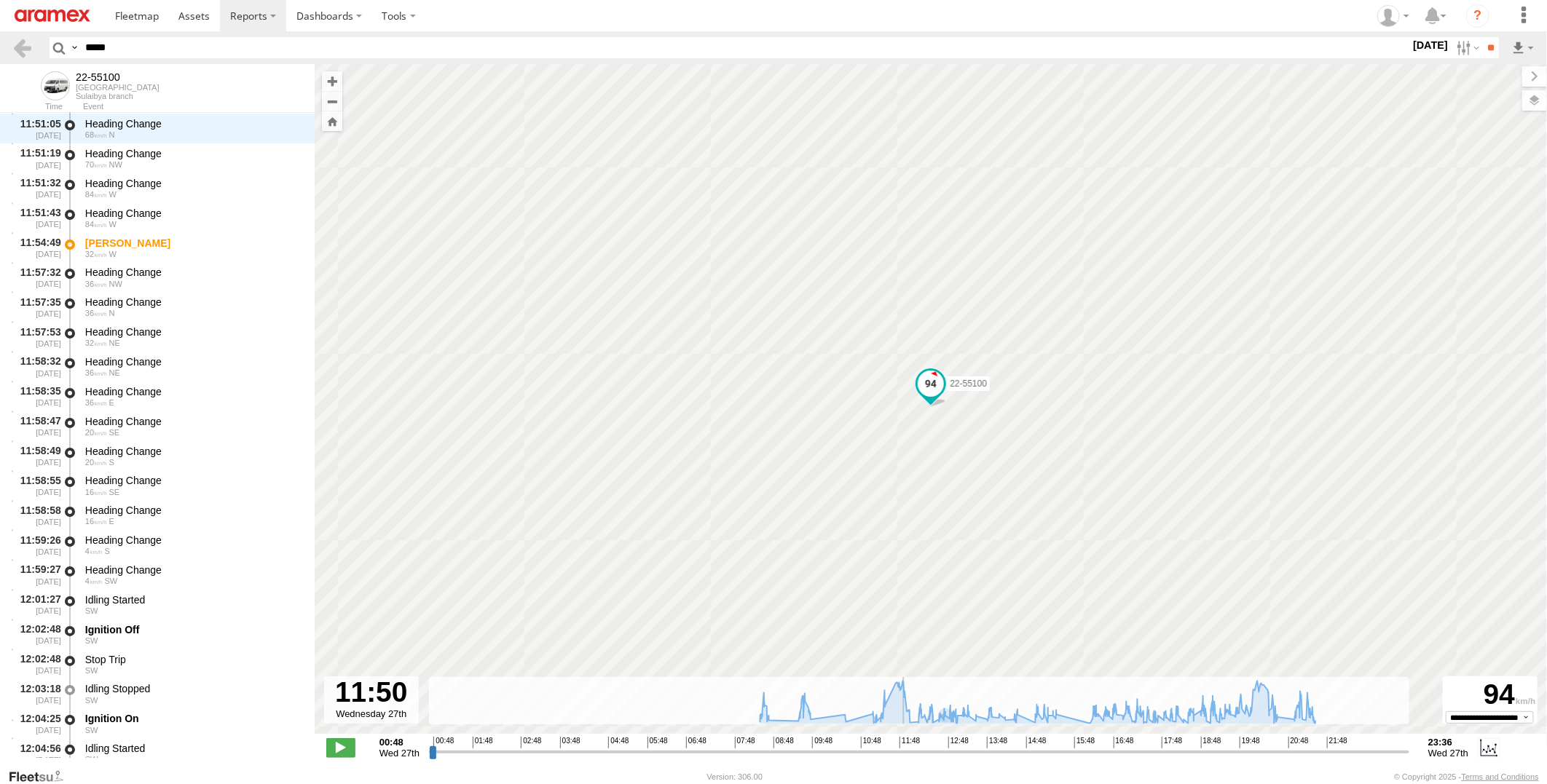
drag, startPoint x: 870, startPoint y: 752, endPoint x: 904, endPoint y: 746, distance: 34.5
click at [904, 746] on input "range" at bounding box center [919, 752] width 981 height 14
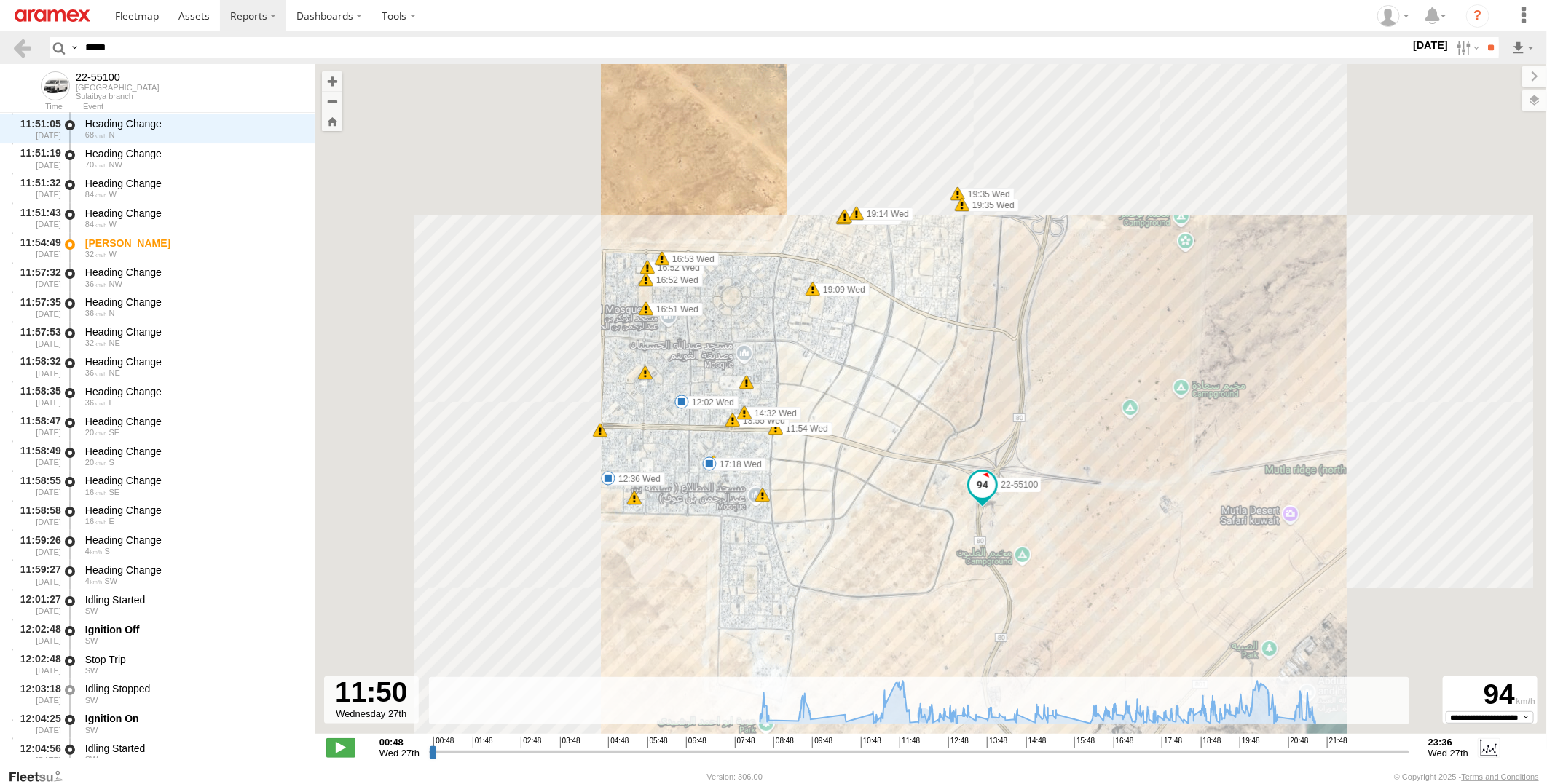
drag, startPoint x: 876, startPoint y: 576, endPoint x: 927, endPoint y: 549, distance: 57.7
click at [927, 549] on div "22-55100 08:31 Wed 08:43 Wed 09:44 Wed 10:31 Wed 11:23 Wed 11:24 Wed 12:02 Wed …" at bounding box center [930, 406] width 1232 height 685
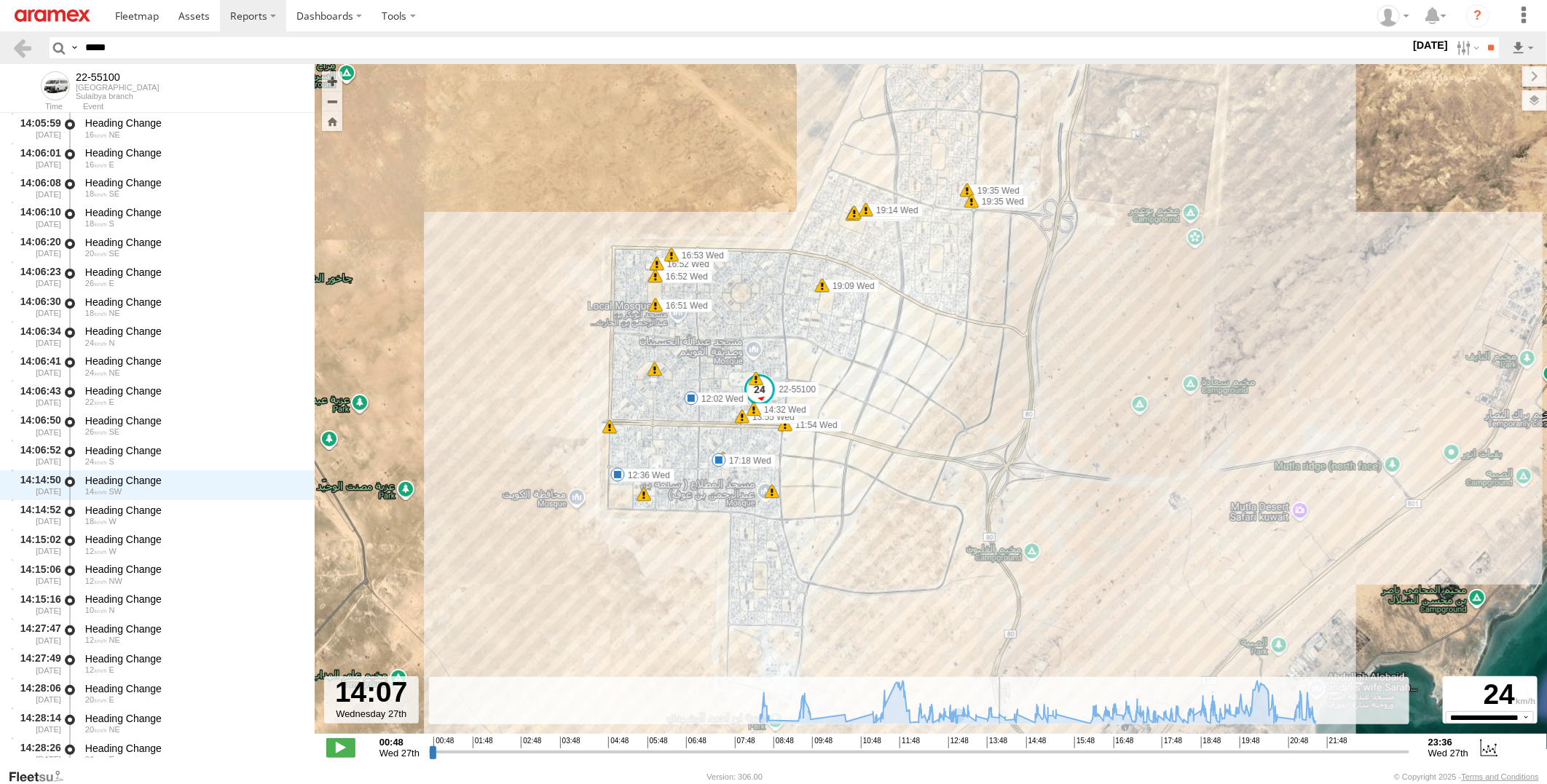
scroll to position [17850, 0]
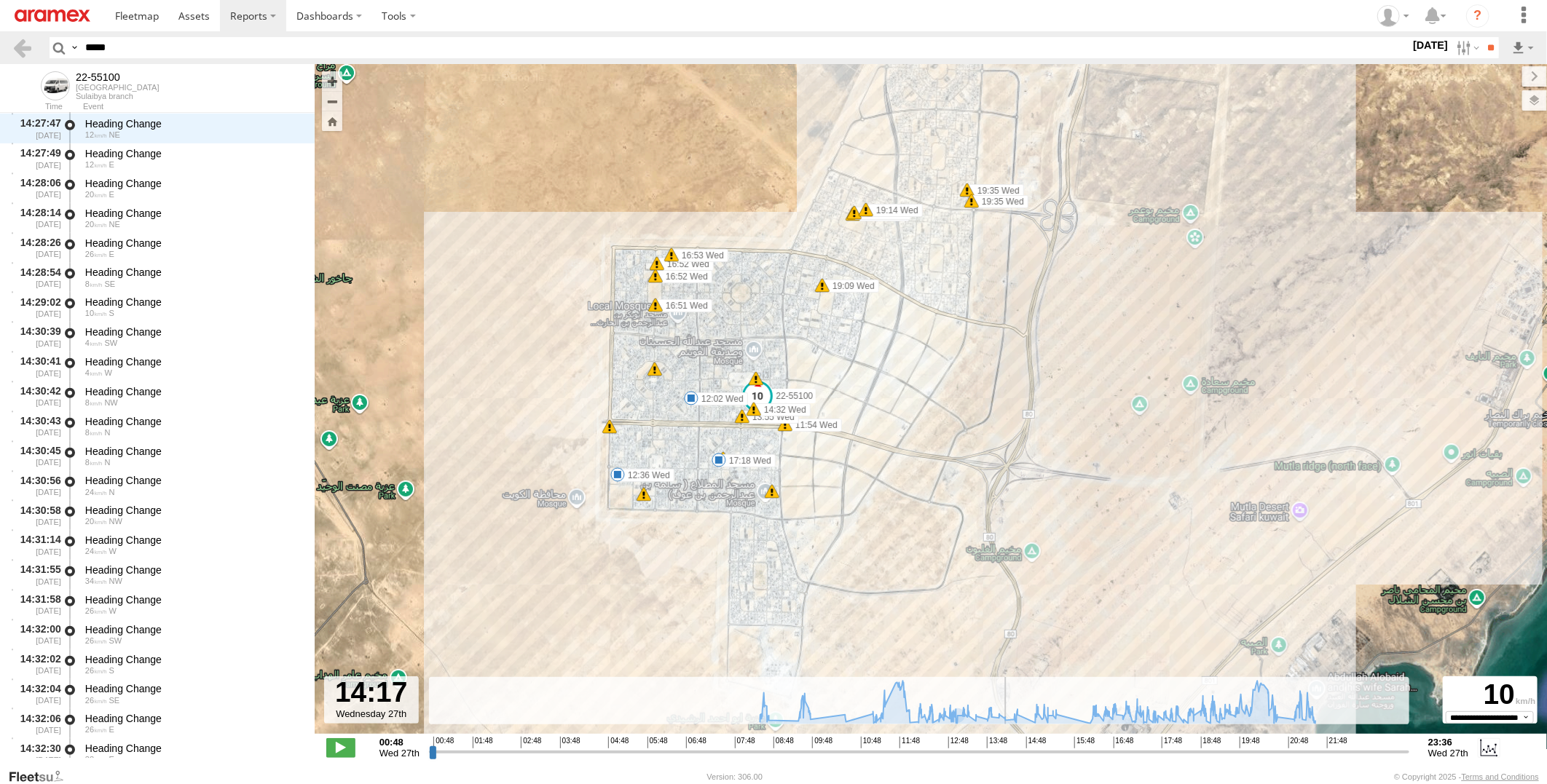
drag, startPoint x: 902, startPoint y: 753, endPoint x: 1008, endPoint y: 743, distance: 106.5
click at [1008, 745] on input "range" at bounding box center [919, 752] width 981 height 14
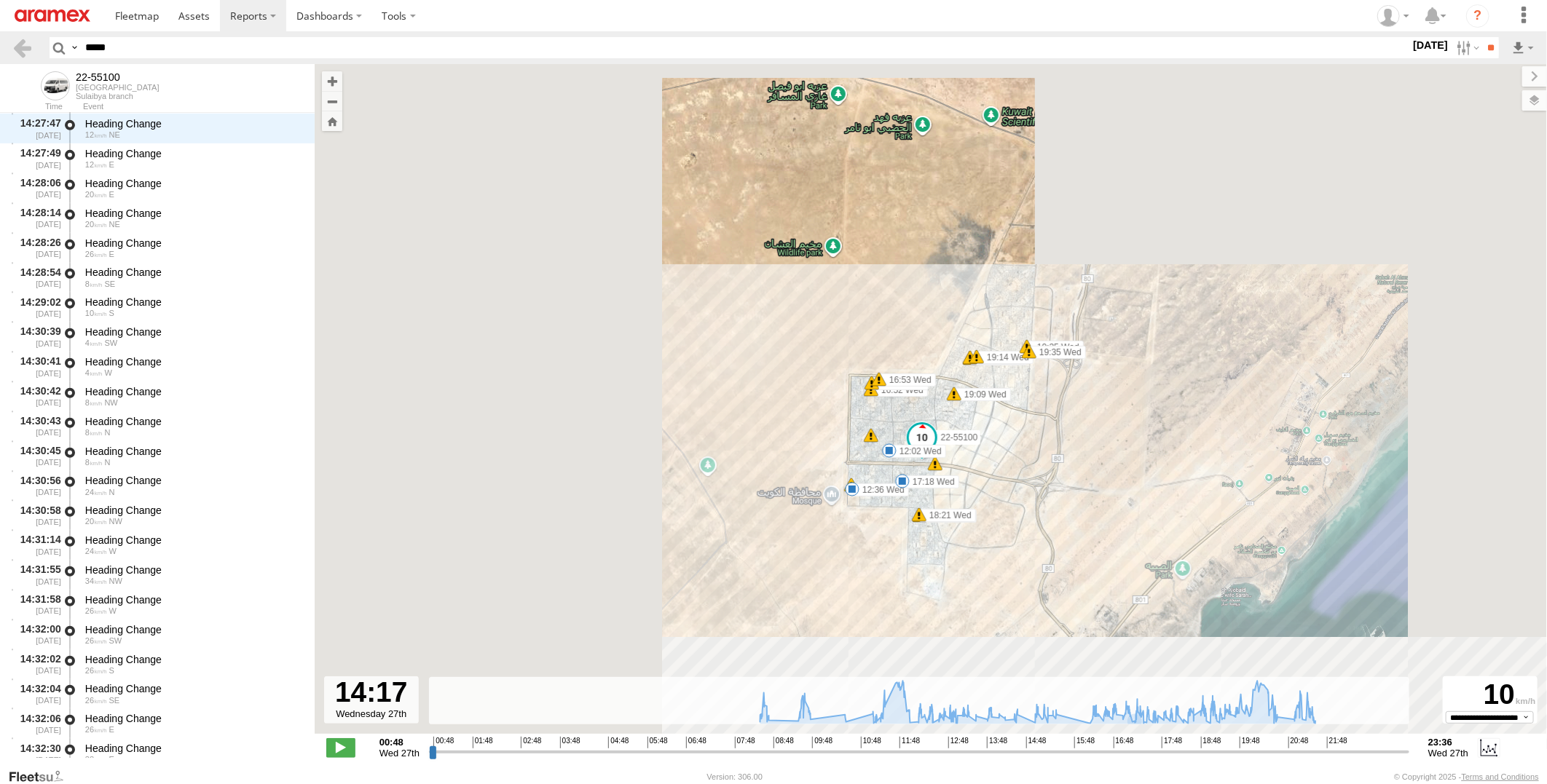
drag, startPoint x: 1156, startPoint y: 621, endPoint x: 965, endPoint y: 431, distance: 269.4
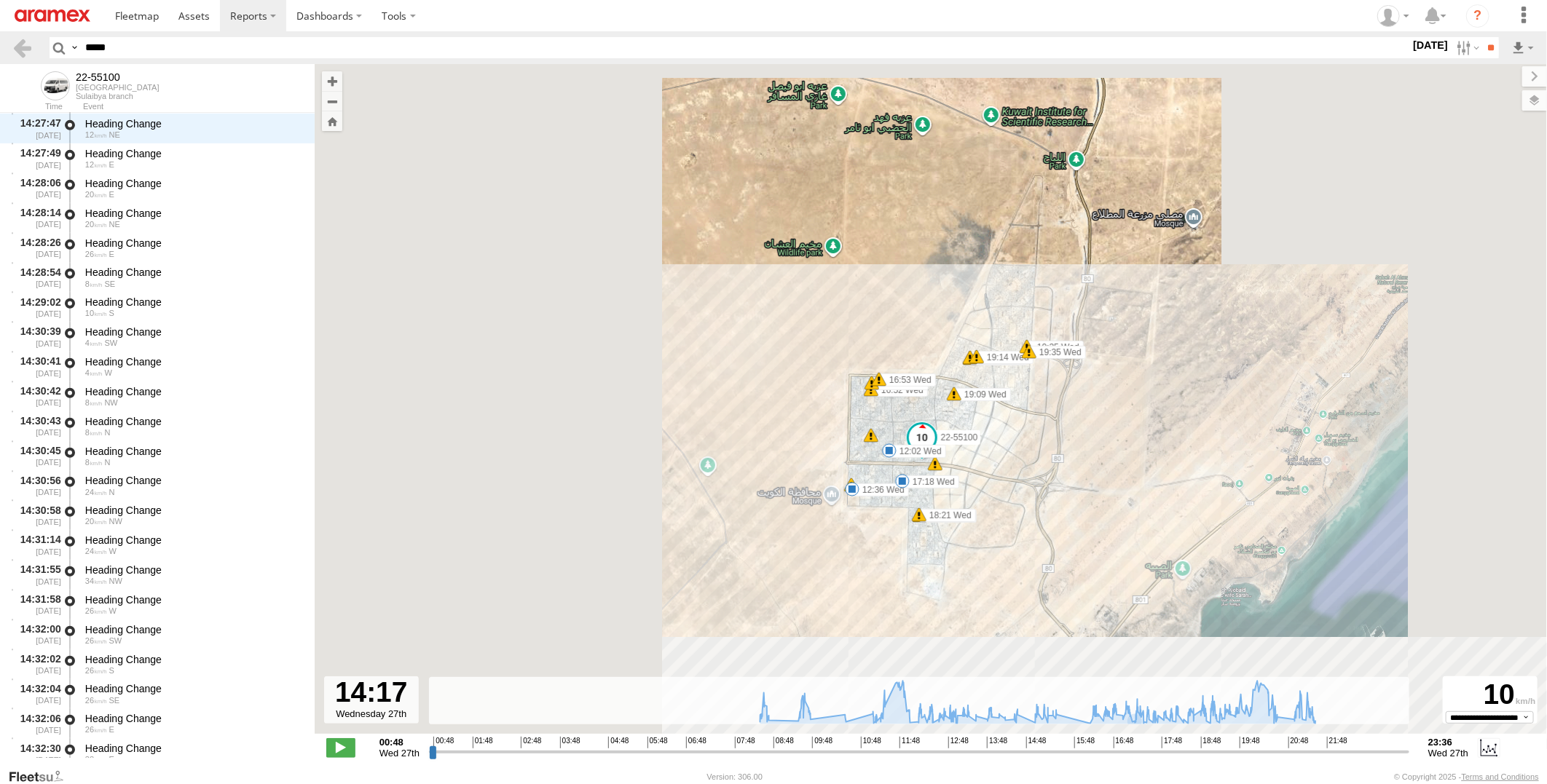
click at [979, 439] on div "22-55100 08:31 Wed 08:43 Wed 09:44 Wed 10:31 Wed 11:23 Wed 11:24 Wed 12:02 Wed …" at bounding box center [930, 406] width 1232 height 685
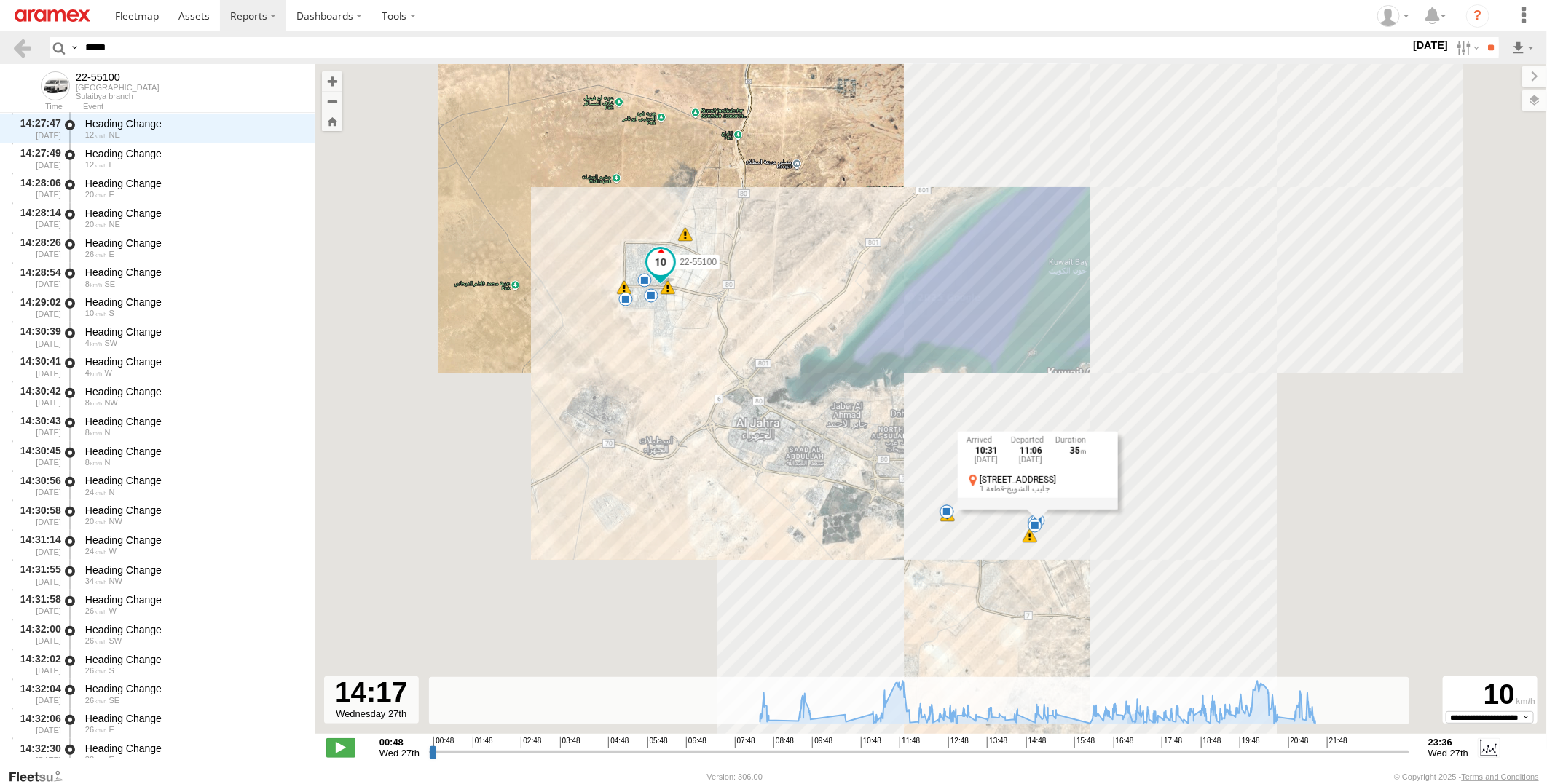
drag, startPoint x: 1114, startPoint y: 584, endPoint x: 1001, endPoint y: 572, distance: 113.6
click at [1001, 572] on div "22-55100 08:43 Wed 09:44 Wed 10:31 Wed 12:02 Wed 12:36 Wed 17:18 Wed 20:46 Wed …" at bounding box center [930, 406] width 1232 height 685
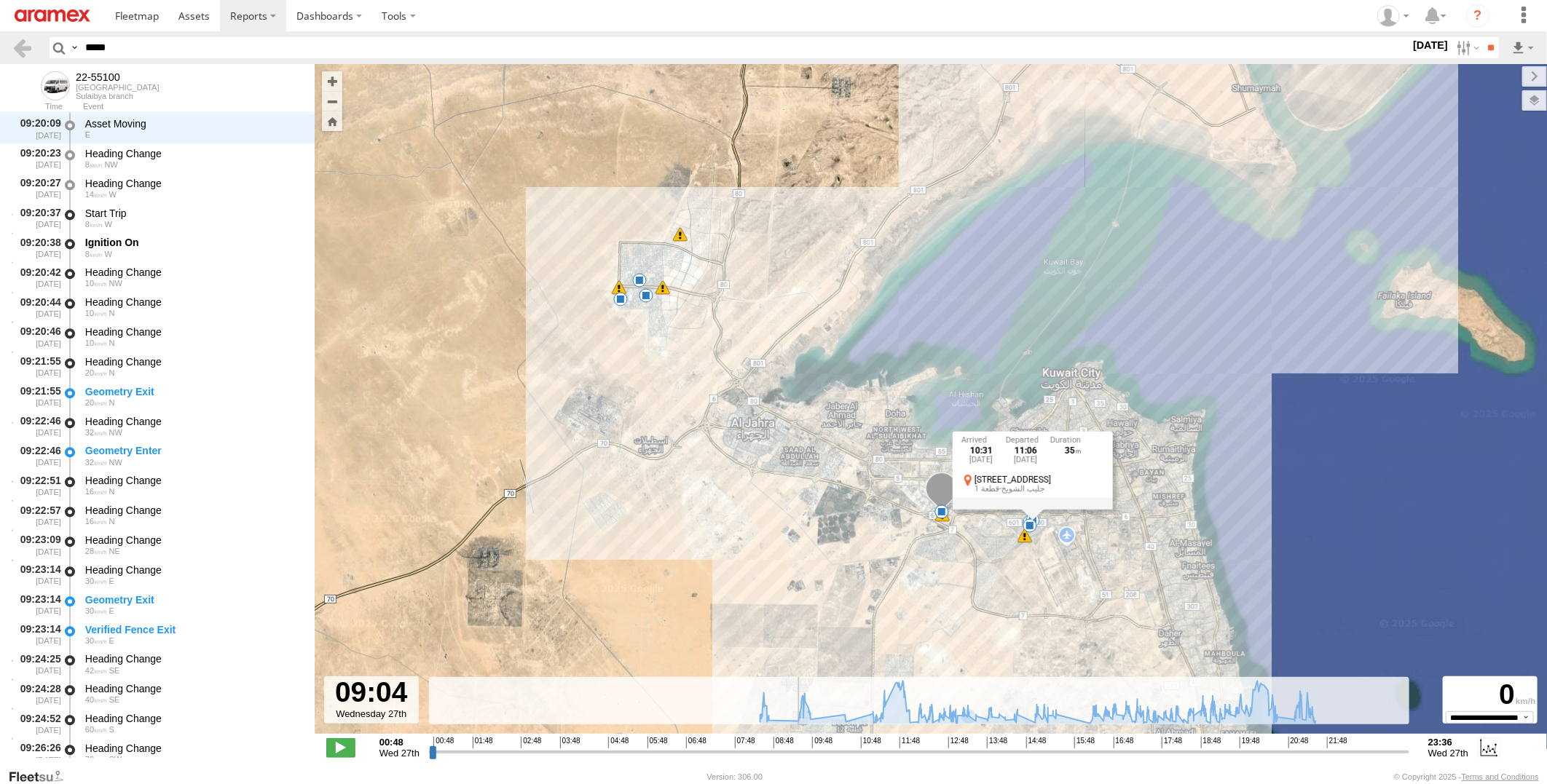
drag, startPoint x: 1006, startPoint y: 755, endPoint x: 864, endPoint y: 701, distance: 151.9
click at [796, 745] on input "range" at bounding box center [919, 752] width 981 height 14
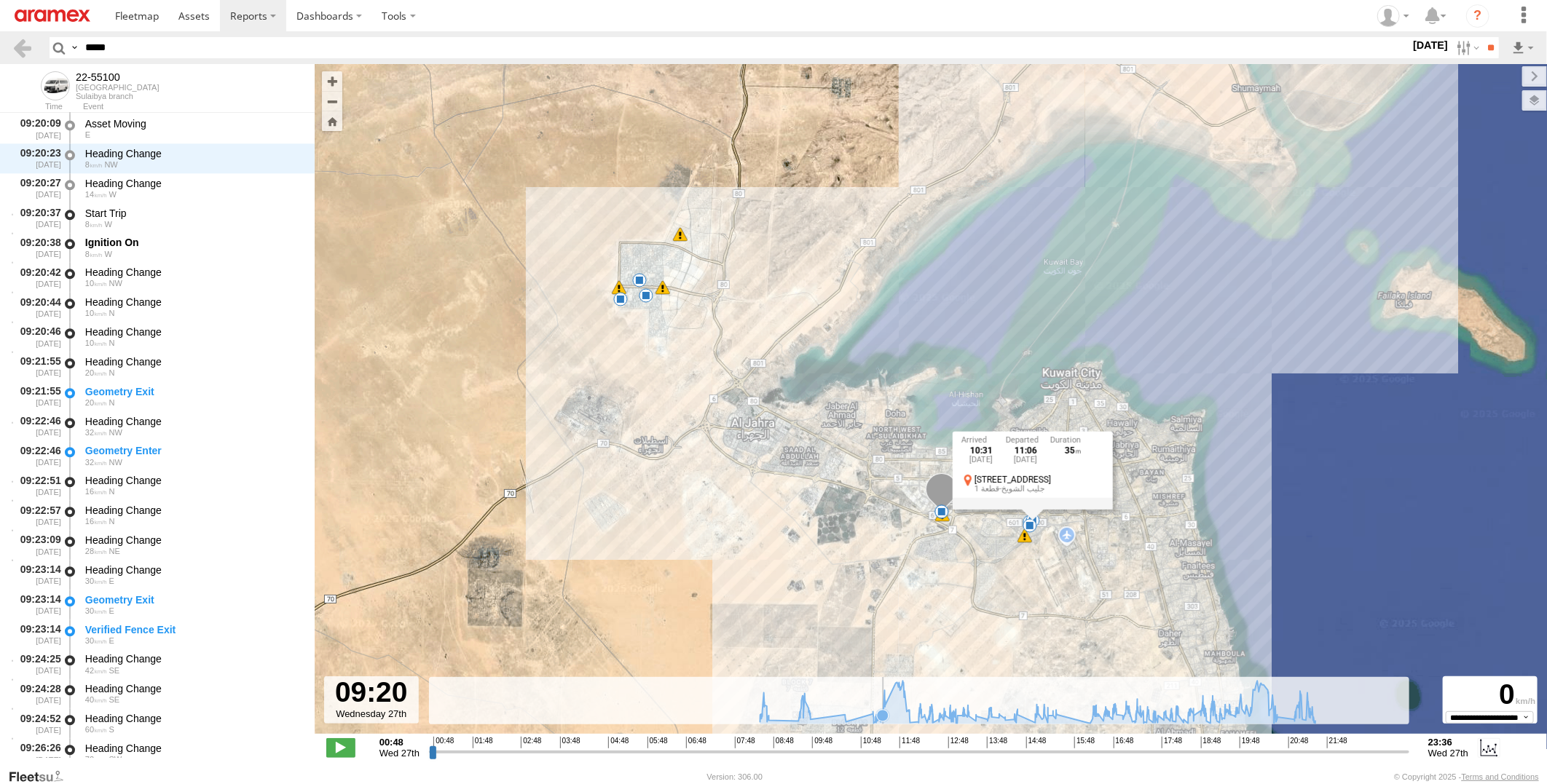
scroll to position [2171, 0]
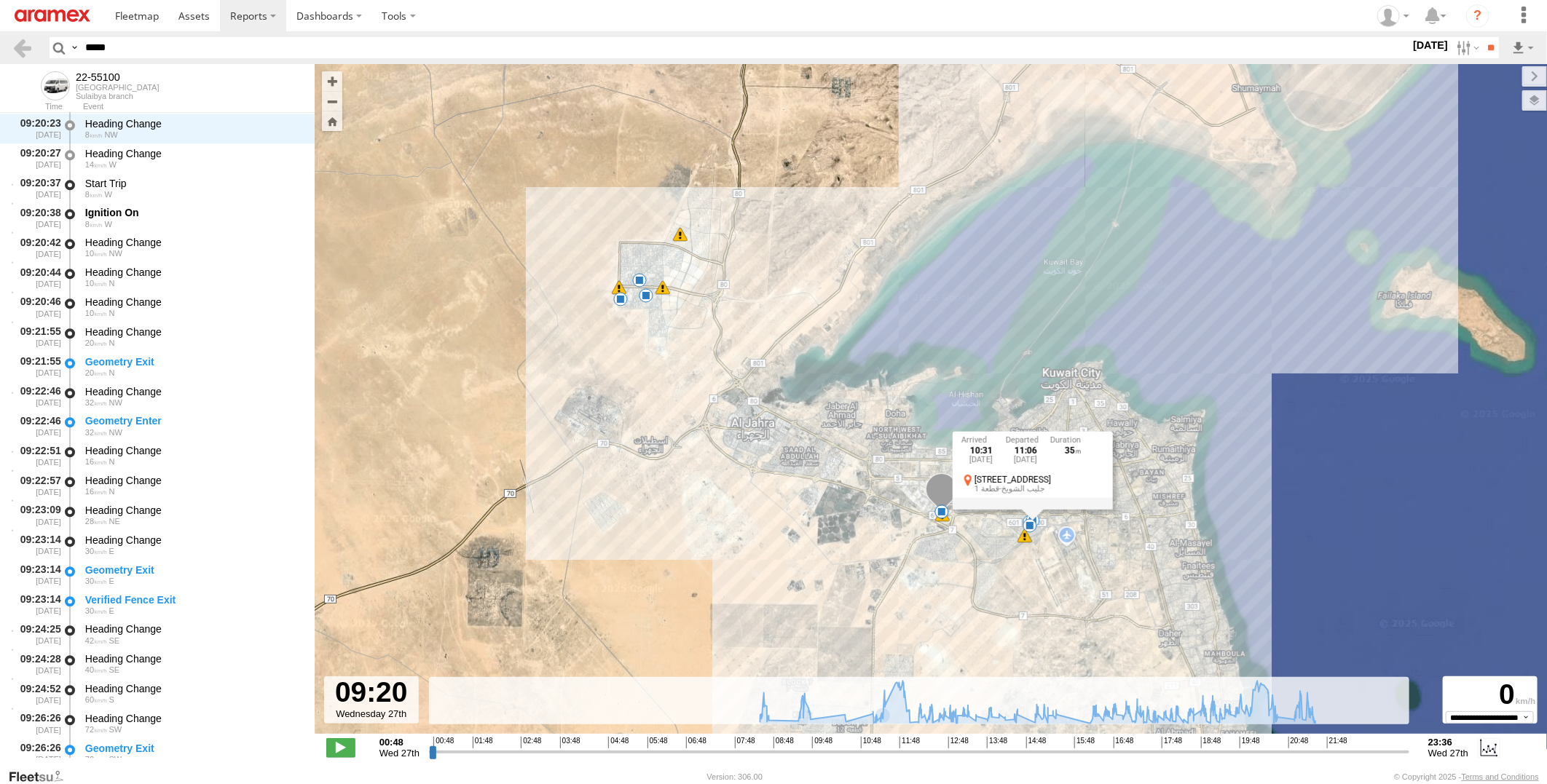
click at [1021, 610] on div "22-55100 08:43 Wed 09:44 Wed 10:31 Wed 12:02 Wed 12:36 Wed 17:18 Wed 20:46 Wed …" at bounding box center [930, 406] width 1232 height 685
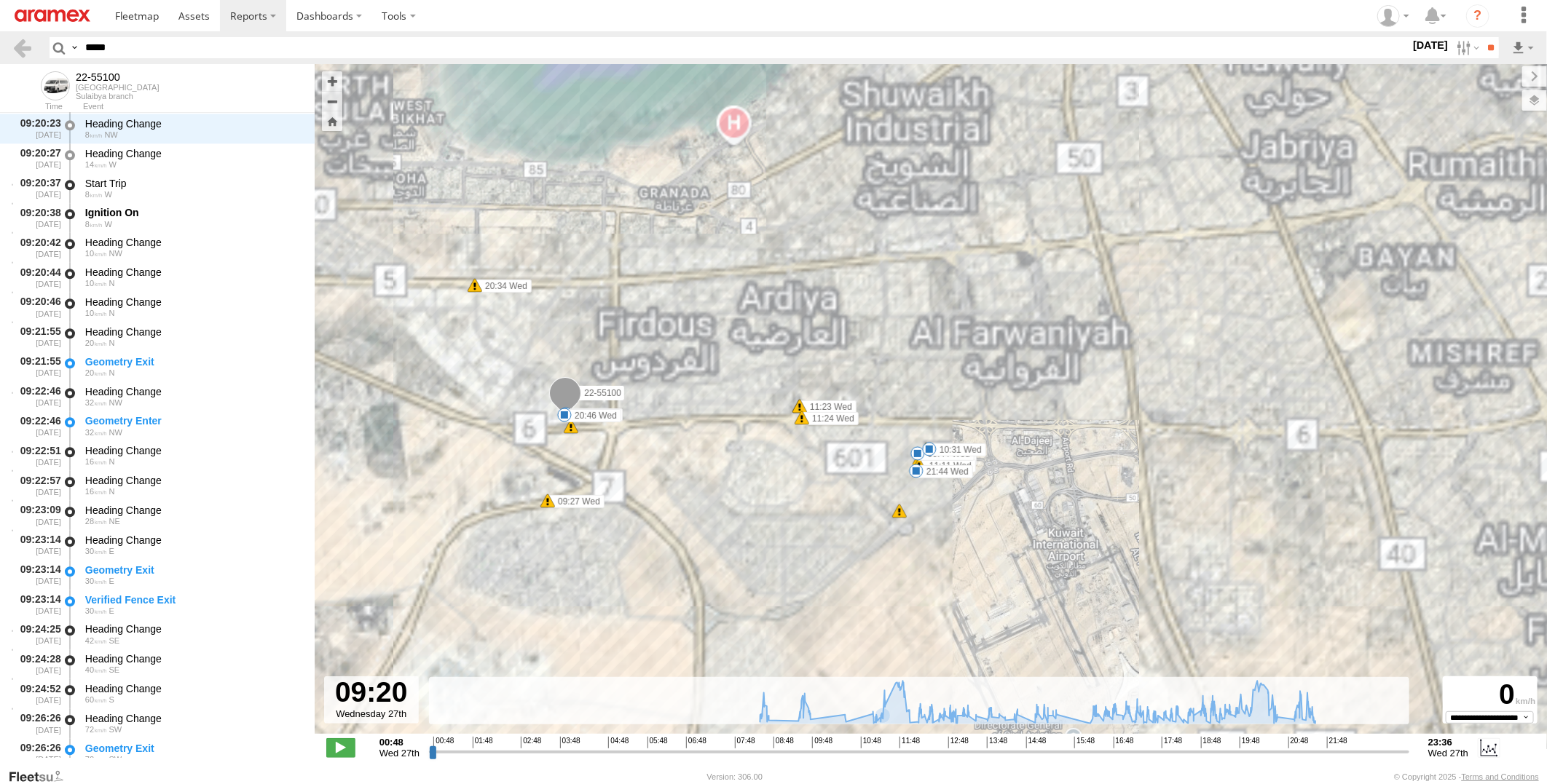
drag, startPoint x: 962, startPoint y: 580, endPoint x: 1009, endPoint y: 548, distance: 56.9
click at [1009, 548] on div "22-55100 08:43 Wed 09:44 Wed 10:31 Wed 12:02 Wed 12:36 Wed 17:18 Wed 20:46 Wed …" at bounding box center [930, 406] width 1232 height 685
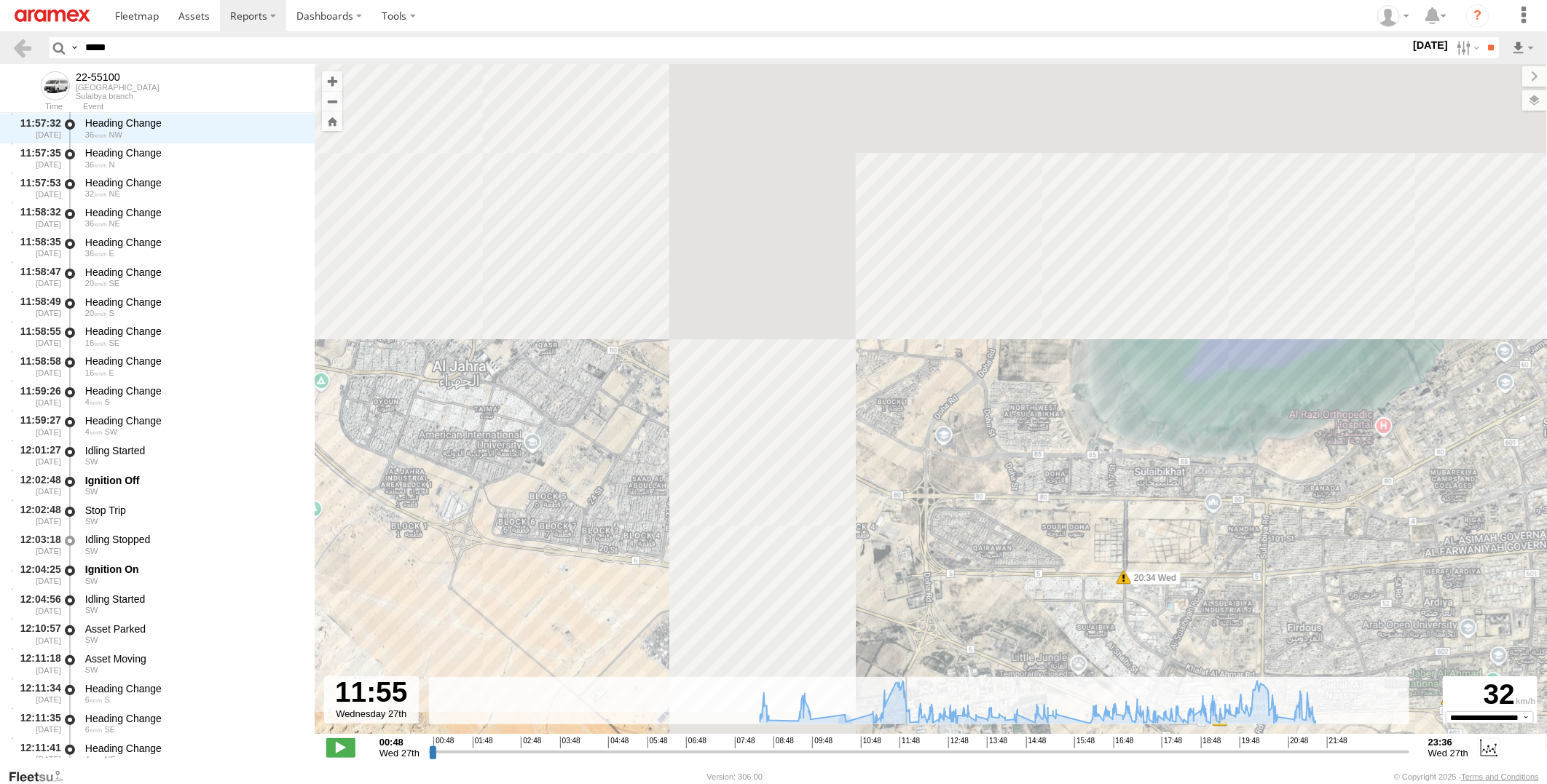
drag, startPoint x: 795, startPoint y: 754, endPoint x: 906, endPoint y: 747, distance: 111.2
click at [906, 747] on input "range" at bounding box center [919, 752] width 981 height 14
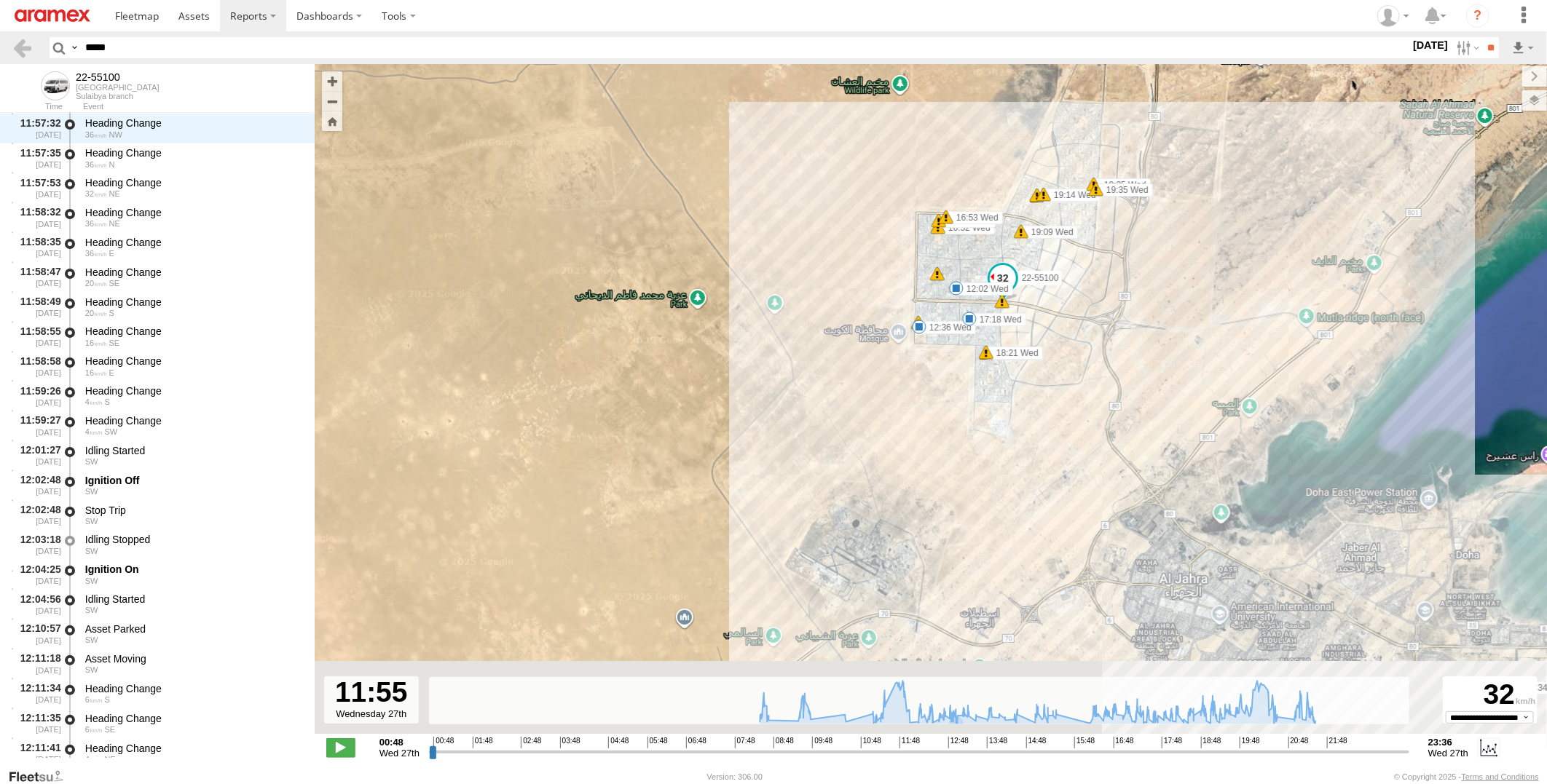
drag, startPoint x: 1202, startPoint y: 606, endPoint x: 1193, endPoint y: 463, distance: 143.3
click at [1193, 463] on div "22-55100 08:43 Wed 09:44 Wed 10:31 Wed 12:02 Wed 12:36 Wed 17:18 Wed 20:46 Wed …" at bounding box center [930, 406] width 1232 height 685
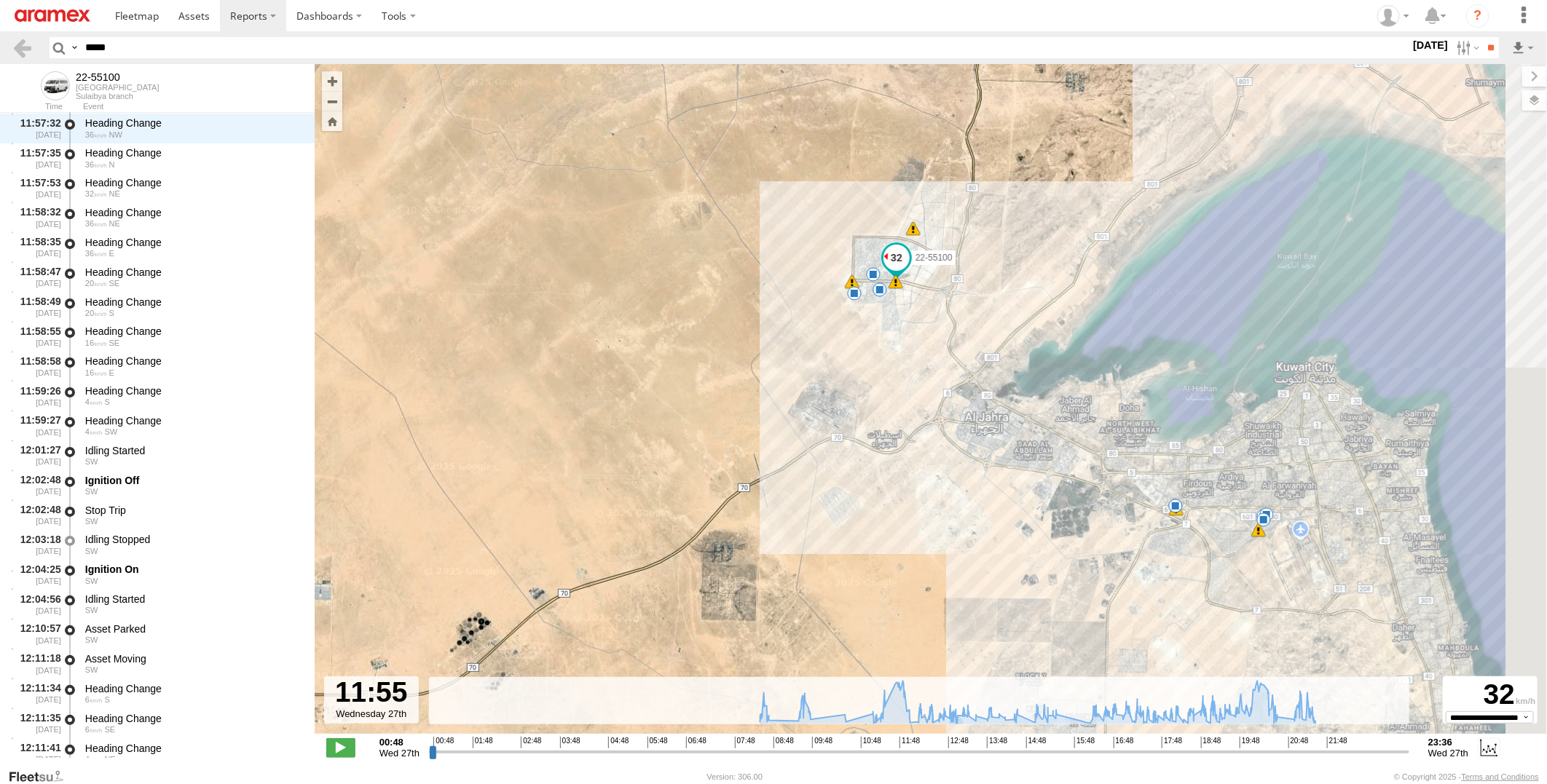
drag, startPoint x: 1153, startPoint y: 580, endPoint x: 947, endPoint y: 483, distance: 227.7
click at [947, 483] on div "22-55100 08:43 Wed 09:44 Wed 10:31 Wed 12:02 Wed 12:36 Wed 17:18 Wed 20:46 Wed …" at bounding box center [930, 406] width 1232 height 685
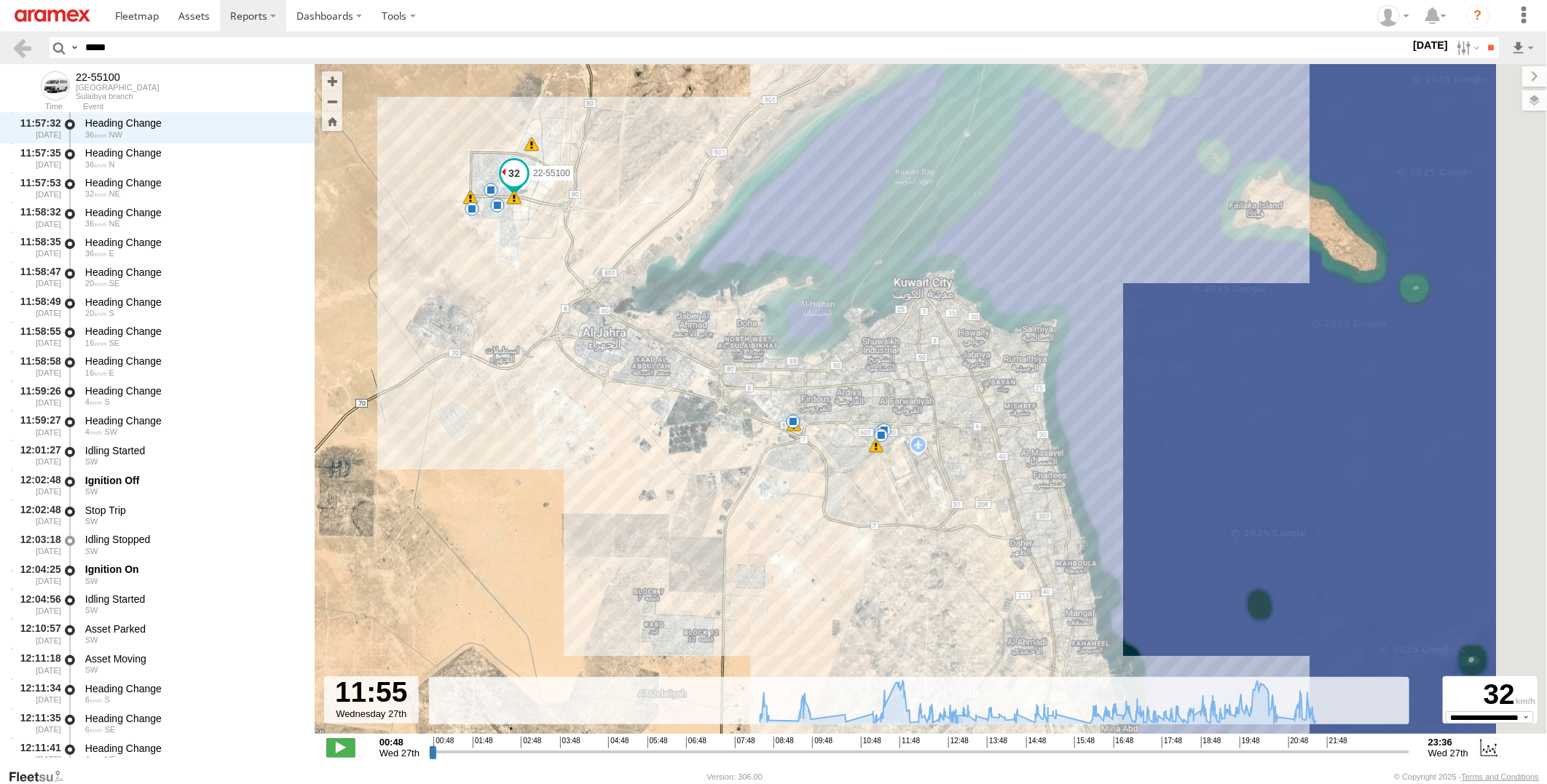
drag, startPoint x: 1028, startPoint y: 573, endPoint x: 682, endPoint y: 497, distance: 354.2
click at [682, 497] on div "22-55100 08:43 Wed 09:44 Wed 10:31 Wed 12:02 Wed 12:36 Wed 17:18 Wed 20:46 Wed …" at bounding box center [930, 406] width 1232 height 685
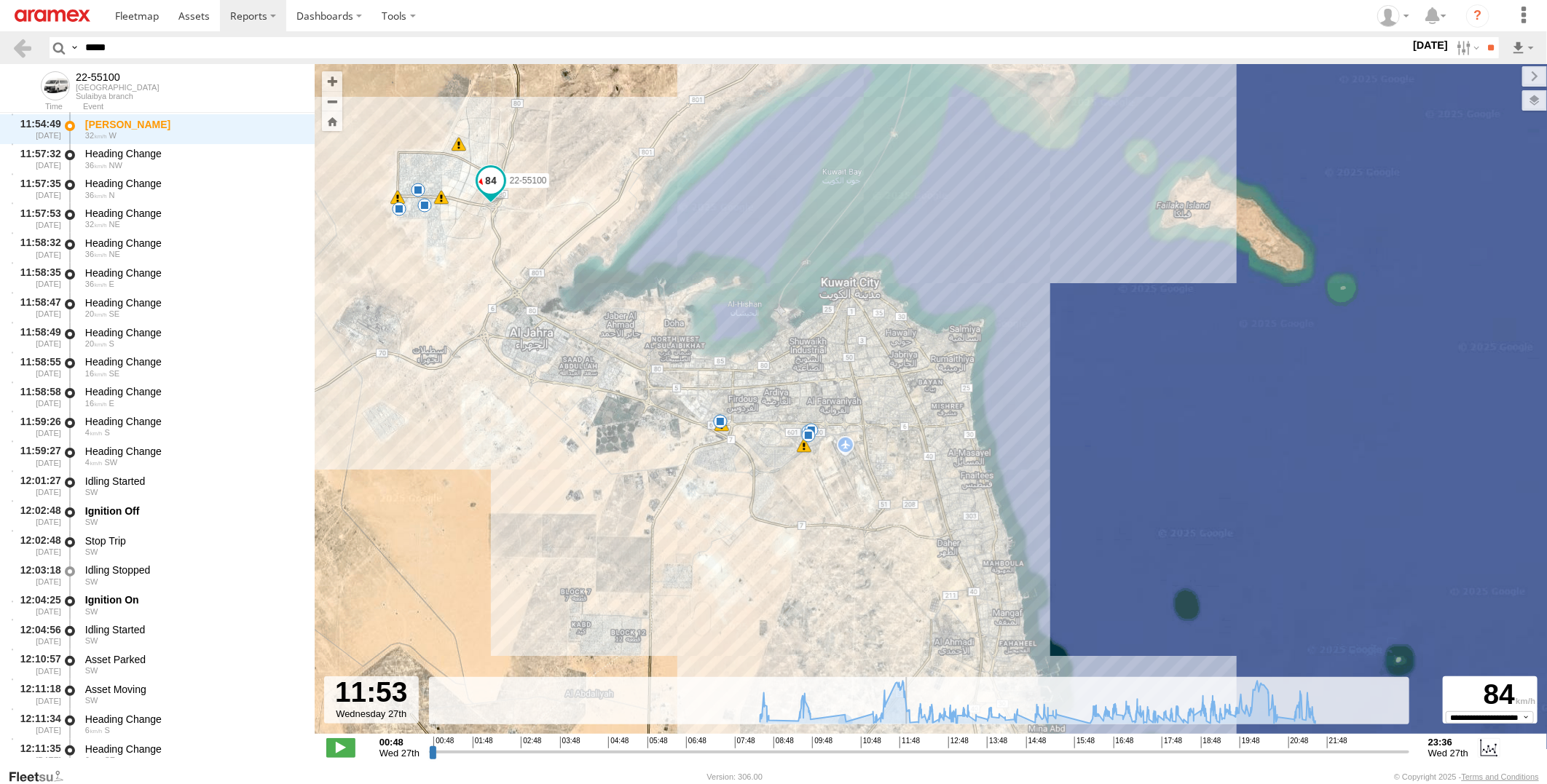
drag, startPoint x: 885, startPoint y: 752, endPoint x: 912, endPoint y: 499, distance: 254.4
click at [907, 745] on input "range" at bounding box center [919, 752] width 981 height 14
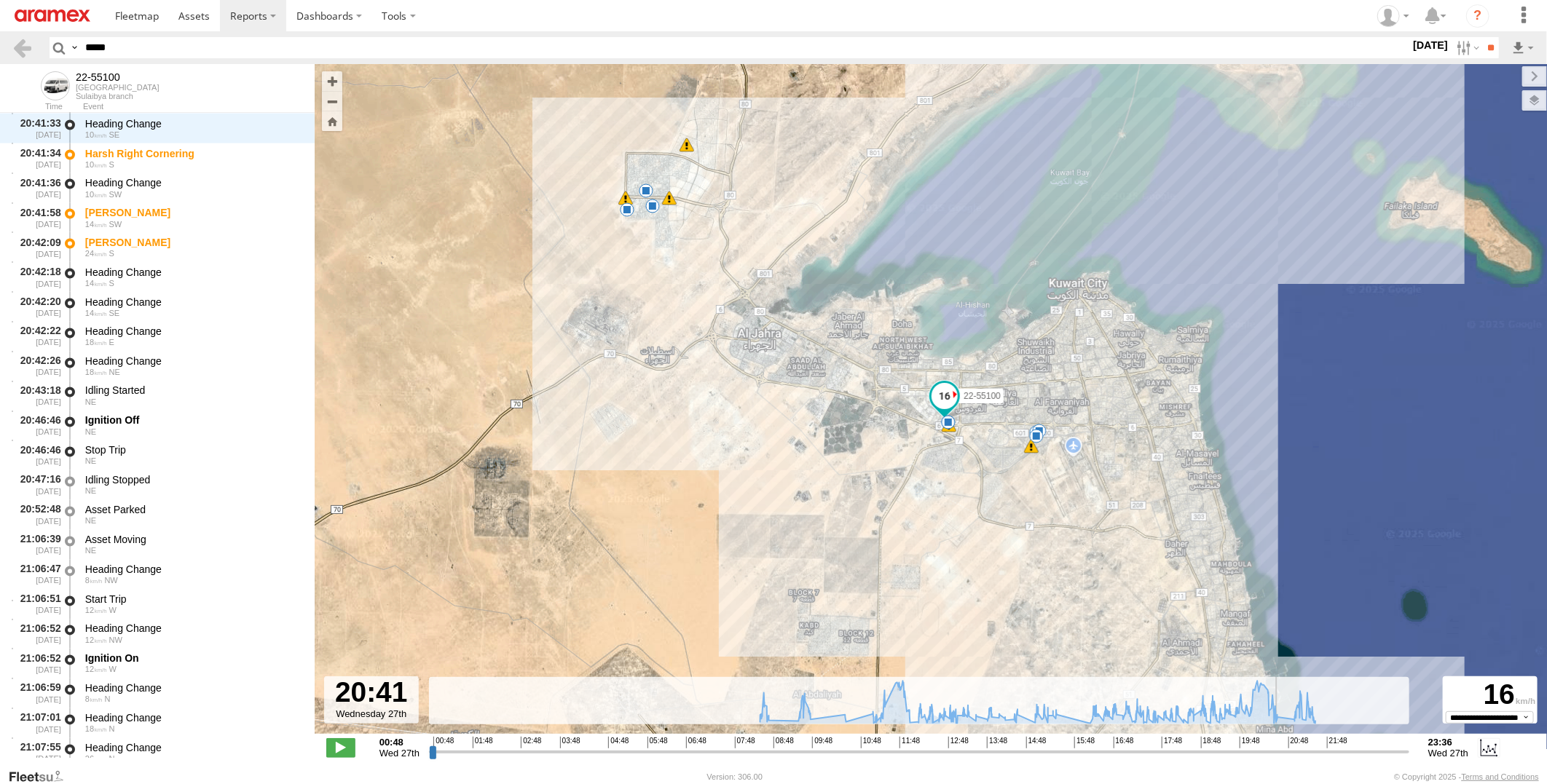
scroll to position [39984, 0]
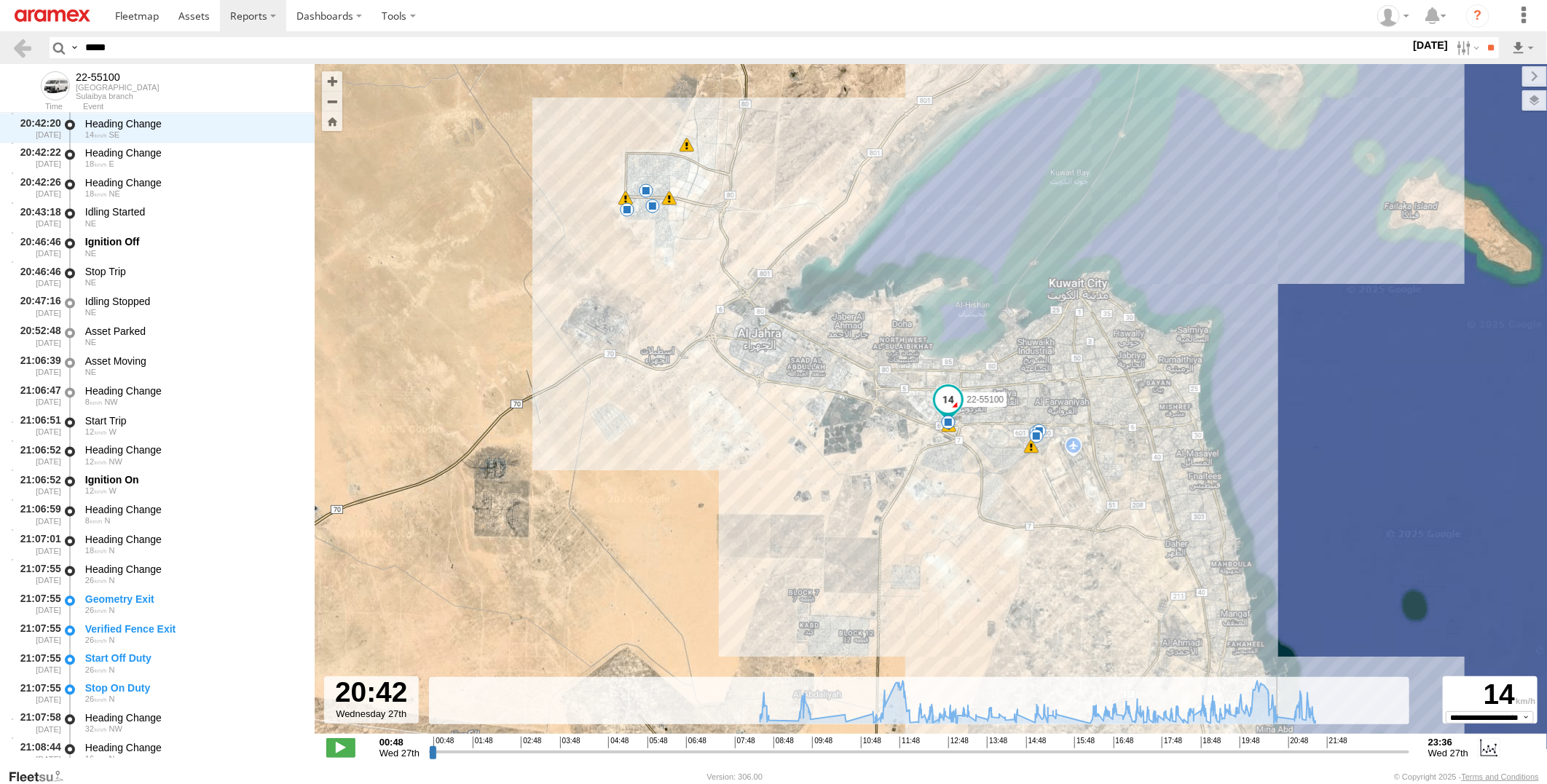
drag, startPoint x: 906, startPoint y: 753, endPoint x: 1281, endPoint y: 733, distance: 375.5
click at [1281, 745] on input "range" at bounding box center [919, 752] width 981 height 14
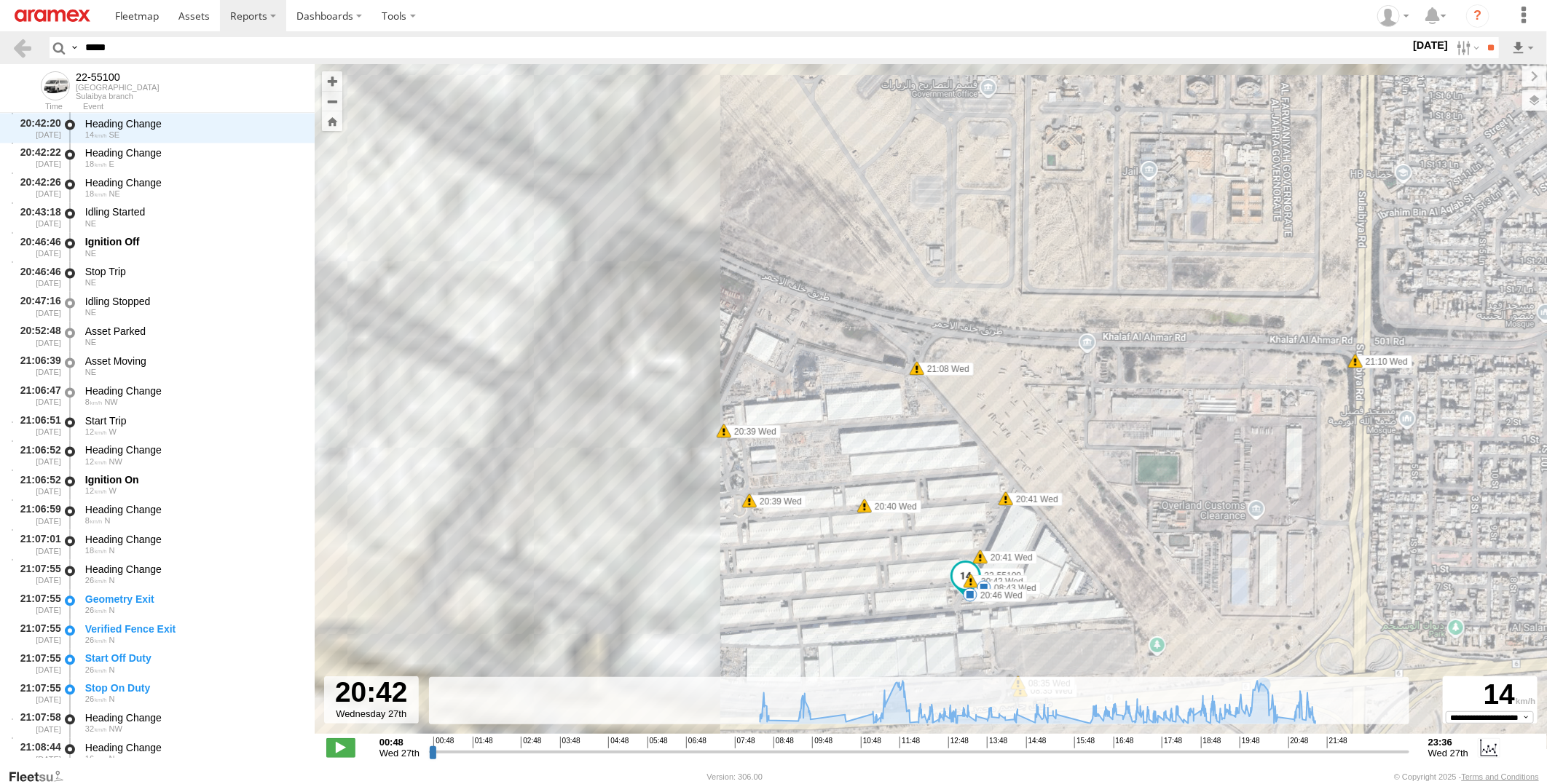
click at [1044, 450] on div "22-55100 08:43 Wed 09:44 Wed 10:31 Wed 12:02 Wed 12:36 Wed 17:18 Wed 20:46 Wed …" at bounding box center [930, 406] width 1232 height 685
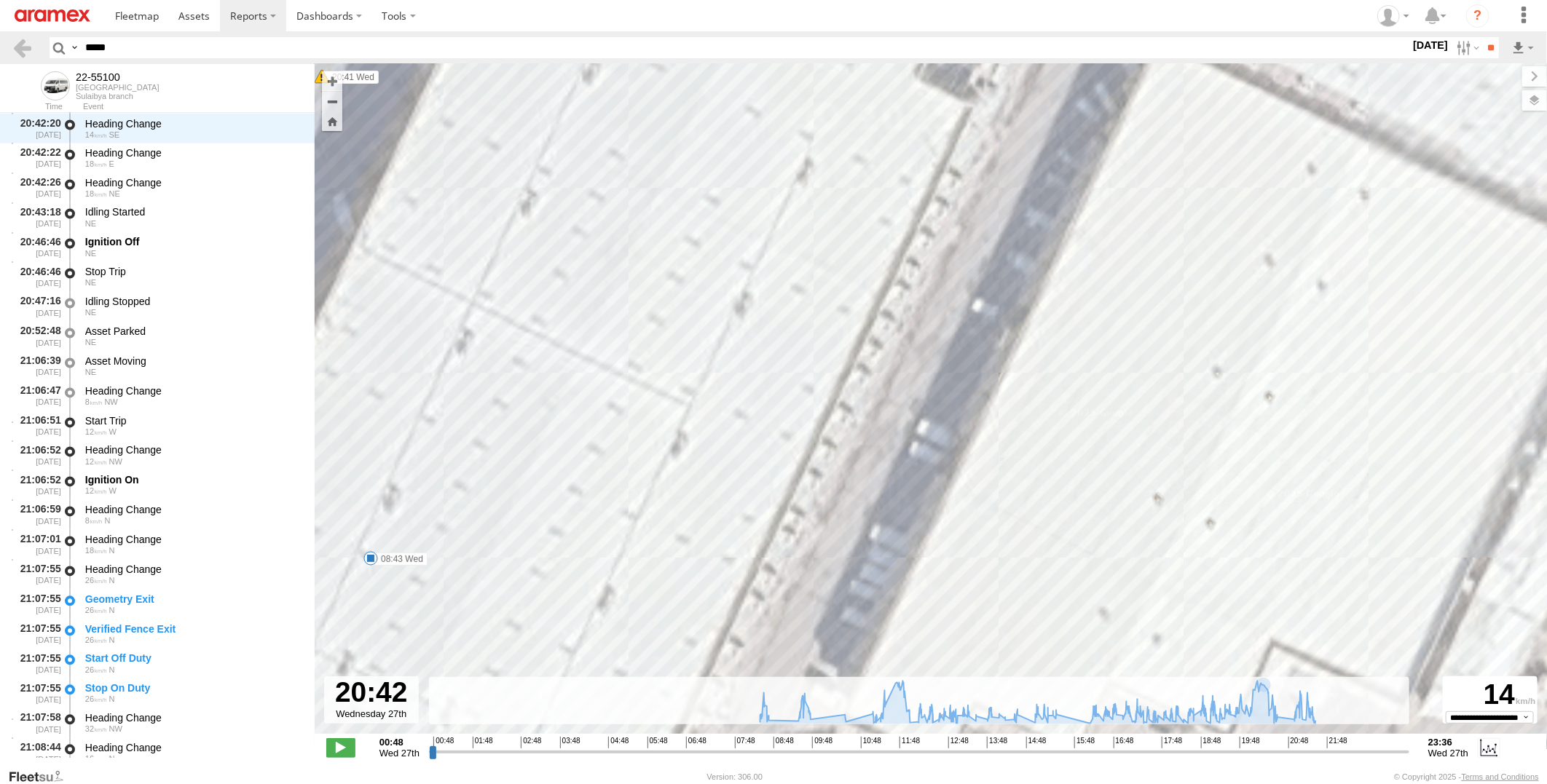
drag, startPoint x: 848, startPoint y: 528, endPoint x: 1211, endPoint y: 351, distance: 403.9
click at [1199, 353] on div "22-55100 08:43 Wed 09:44 Wed 10:31 Wed 12:02 Wed 12:36 Wed 17:18 Wed 20:46 Wed …" at bounding box center [930, 406] width 1232 height 685
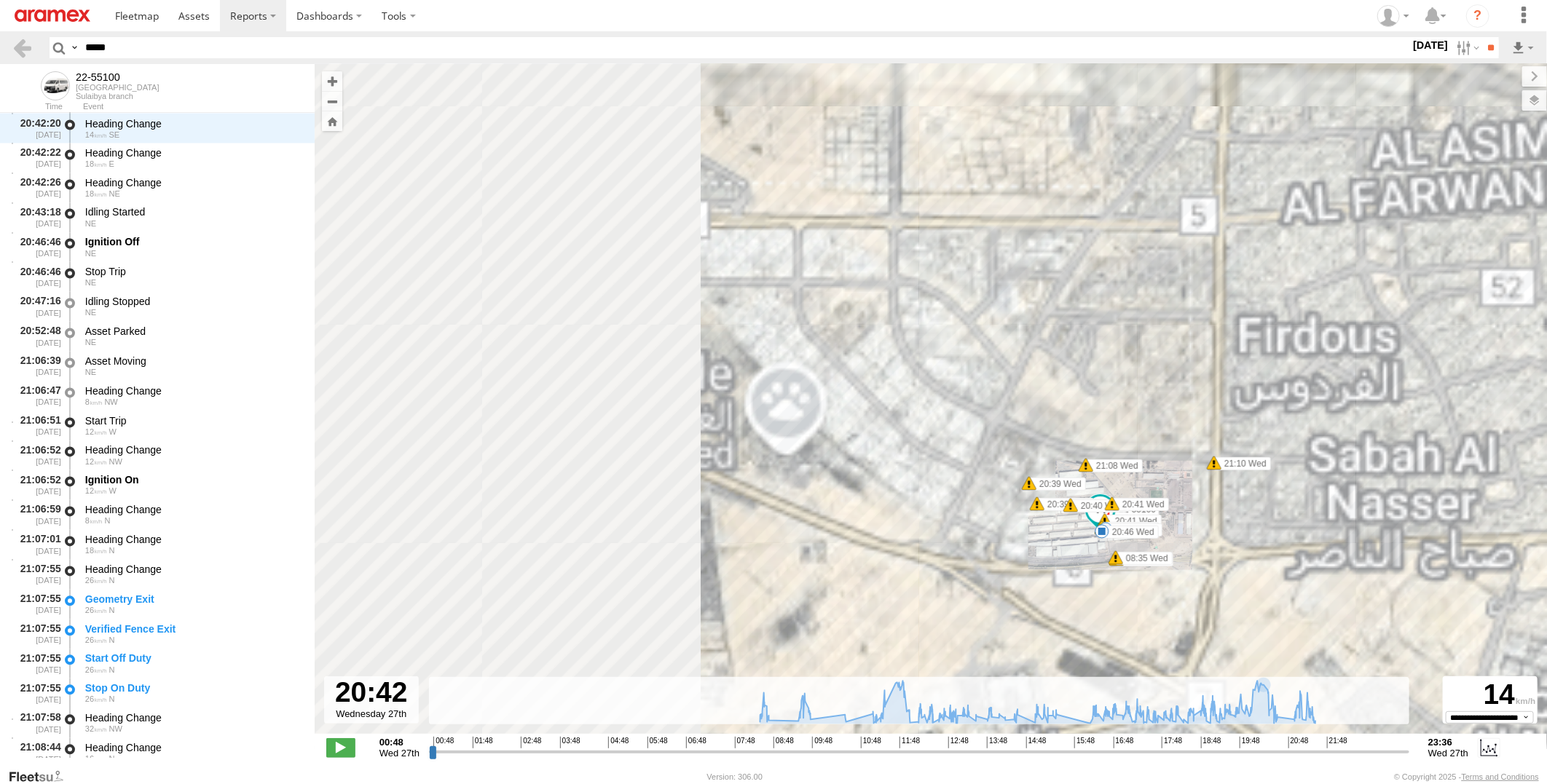
drag, startPoint x: 1216, startPoint y: 667, endPoint x: 1217, endPoint y: 679, distance: 12.0
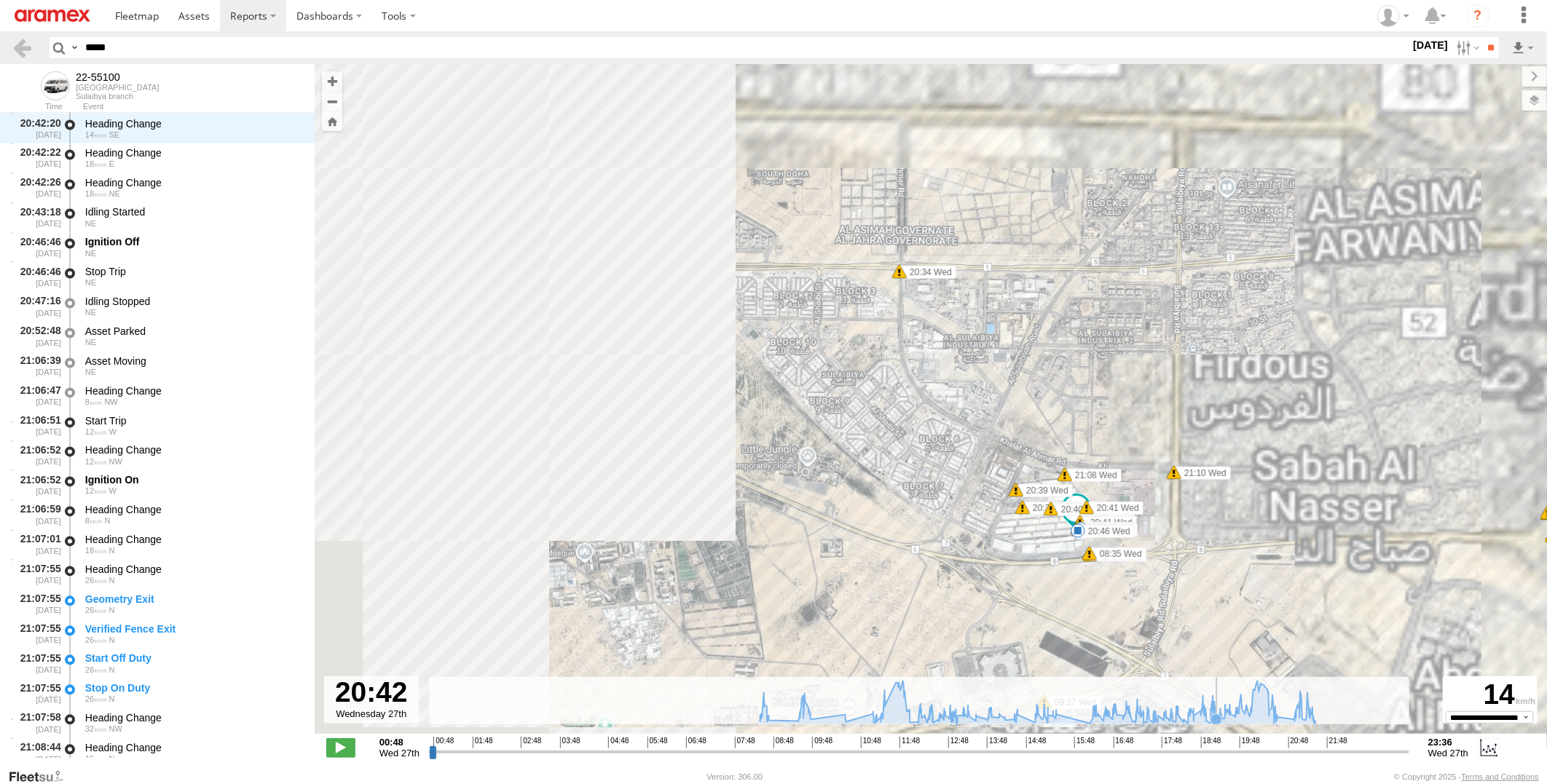
drag, startPoint x: 1217, startPoint y: 679, endPoint x: 1130, endPoint y: 629, distance: 100.3
click at [1130, 629] on div "22-55100 08:43 Wed 09:44 Wed 10:31 Wed 12:02 Wed 12:36 Wed 17:18 Wed 20:46 Wed …" at bounding box center [930, 406] width 1232 height 685
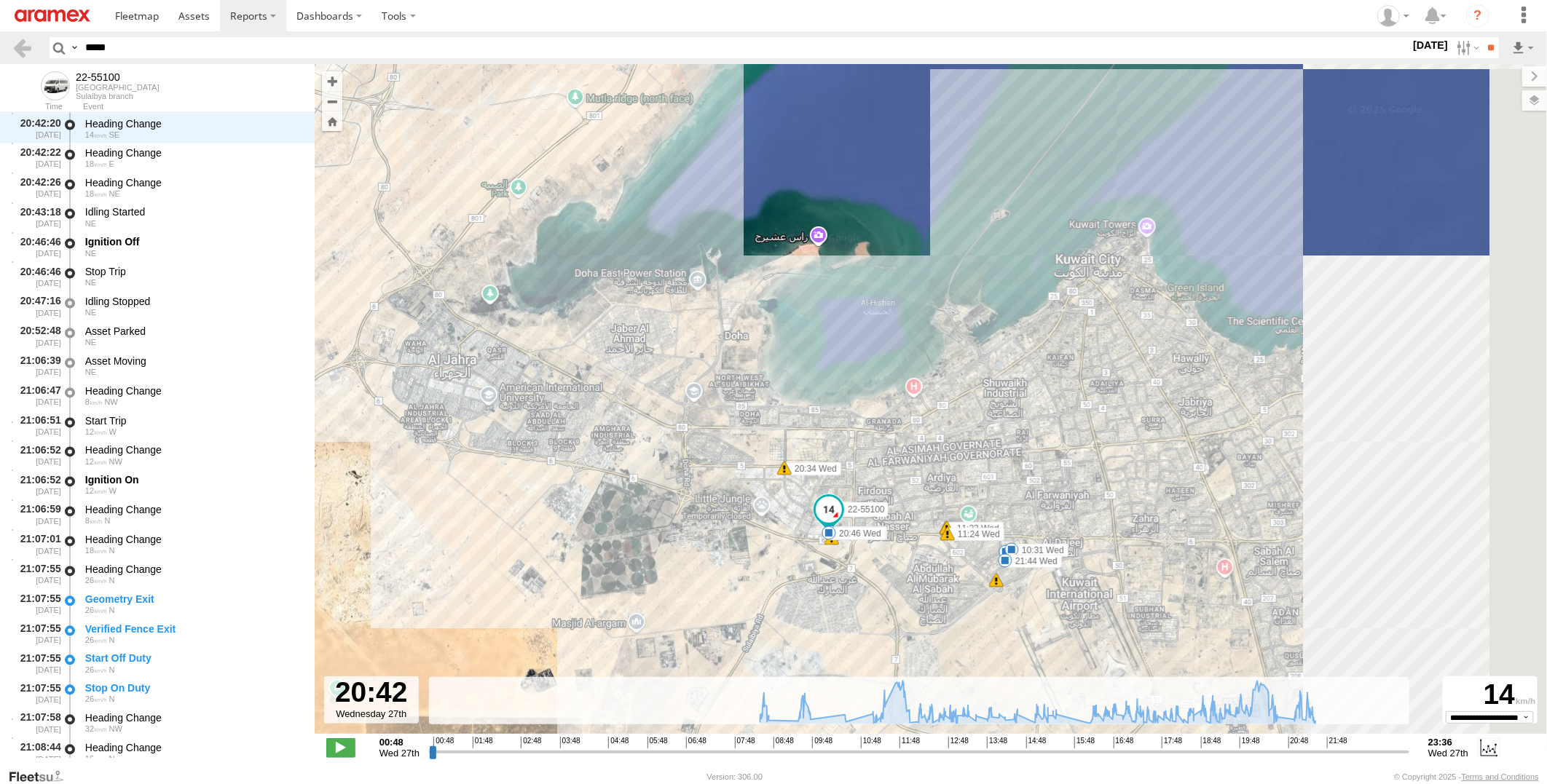
drag, startPoint x: 1203, startPoint y: 653, endPoint x: 905, endPoint y: 588, distance: 305.0
click at [905, 588] on div "22-55100 08:43 Wed 09:44 Wed 10:31 Wed 12:02 Wed 12:36 Wed 17:18 Wed 20:46 Wed …" at bounding box center [930, 406] width 1232 height 685
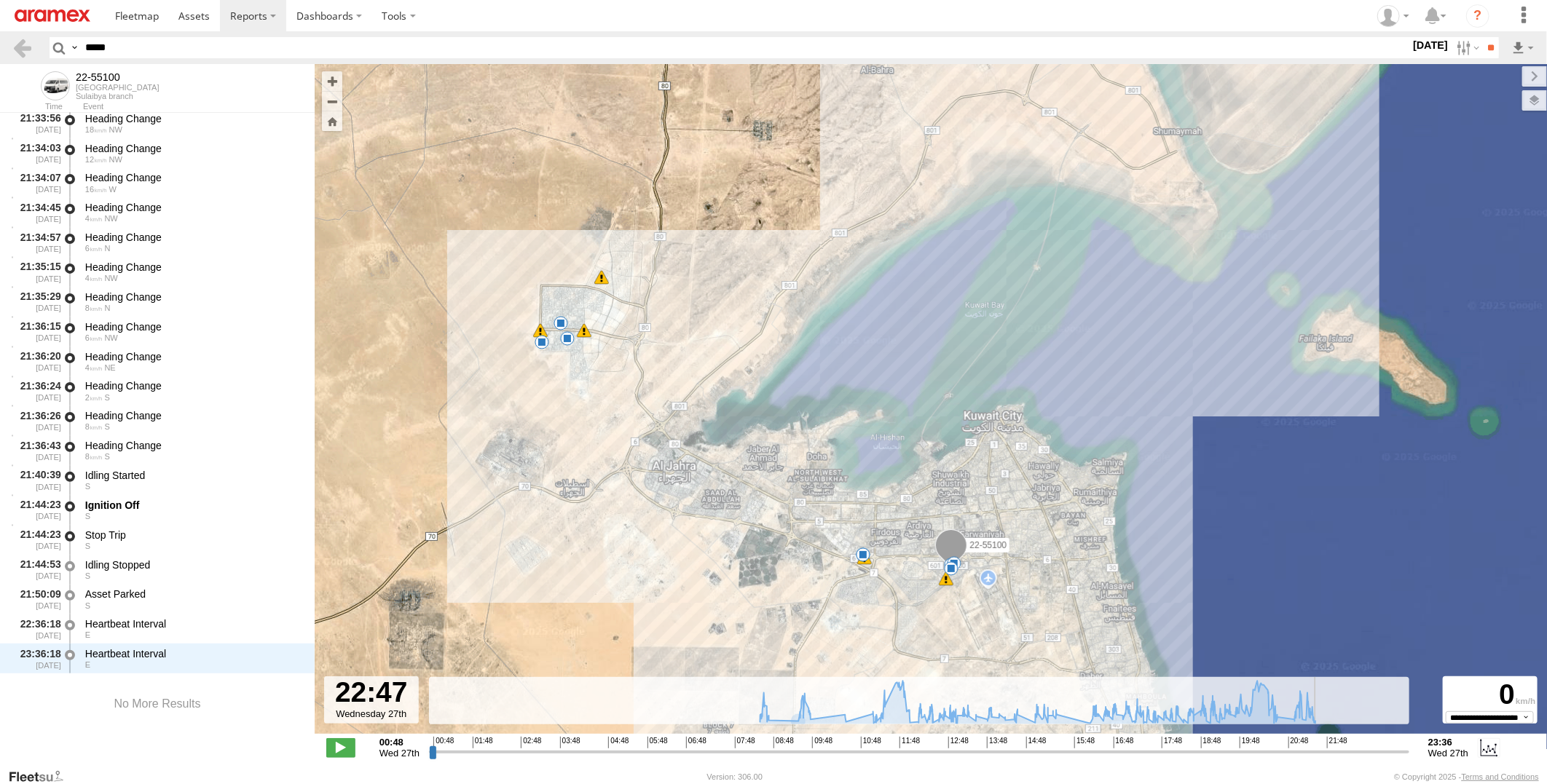
drag, startPoint x: 1280, startPoint y: 753, endPoint x: 1371, endPoint y: 753, distance: 91.0
click at [1371, 753] on input "range" at bounding box center [919, 752] width 981 height 14
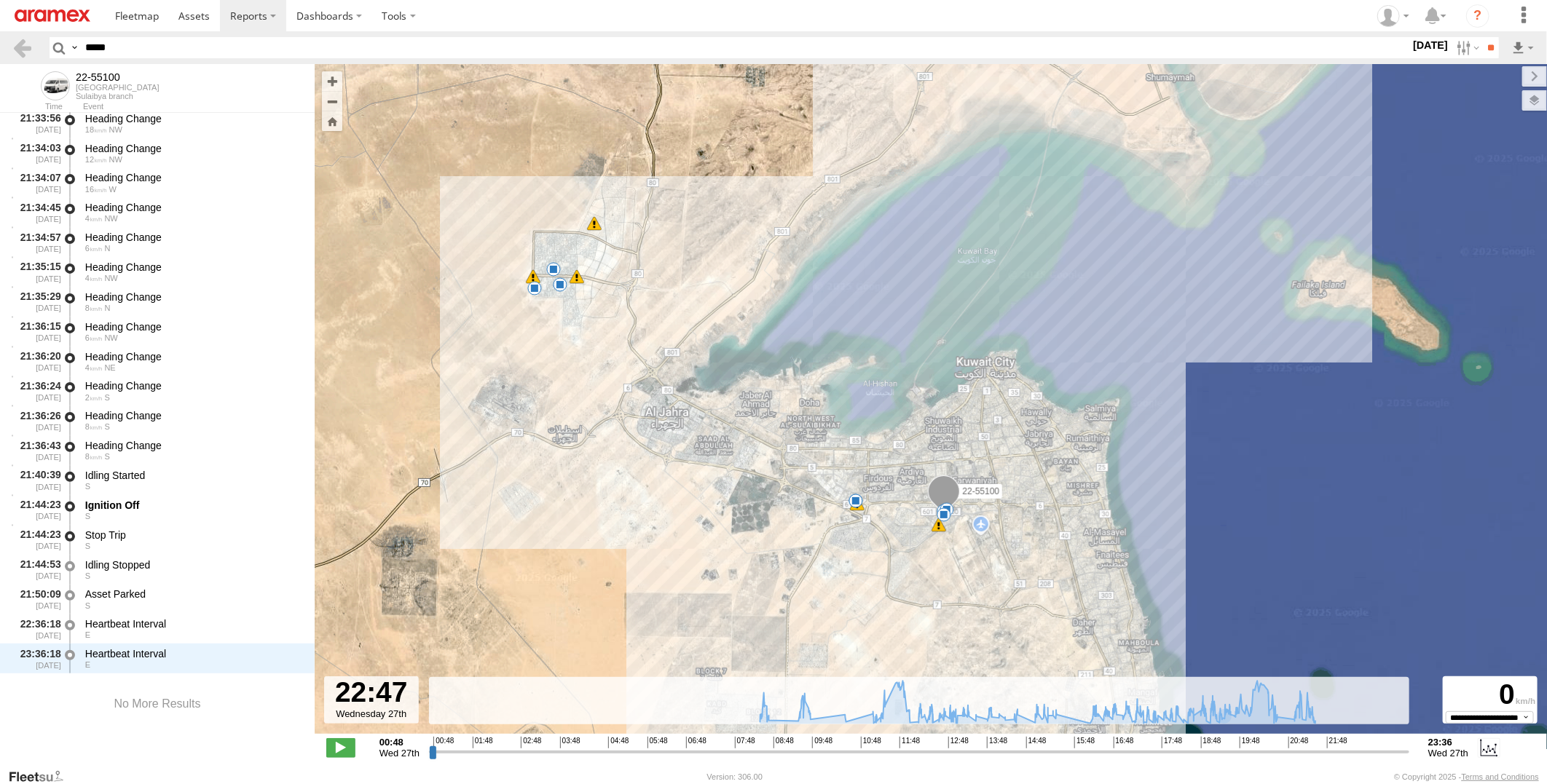
drag, startPoint x: 918, startPoint y: 625, endPoint x: 908, endPoint y: 526, distance: 99.5
click at [908, 536] on div "22-55100 08:43 Wed 09:44 Wed 10:31 Wed 12:02 Wed 12:36 Wed 17:18 Wed 20:46 Wed …" at bounding box center [930, 406] width 1232 height 685
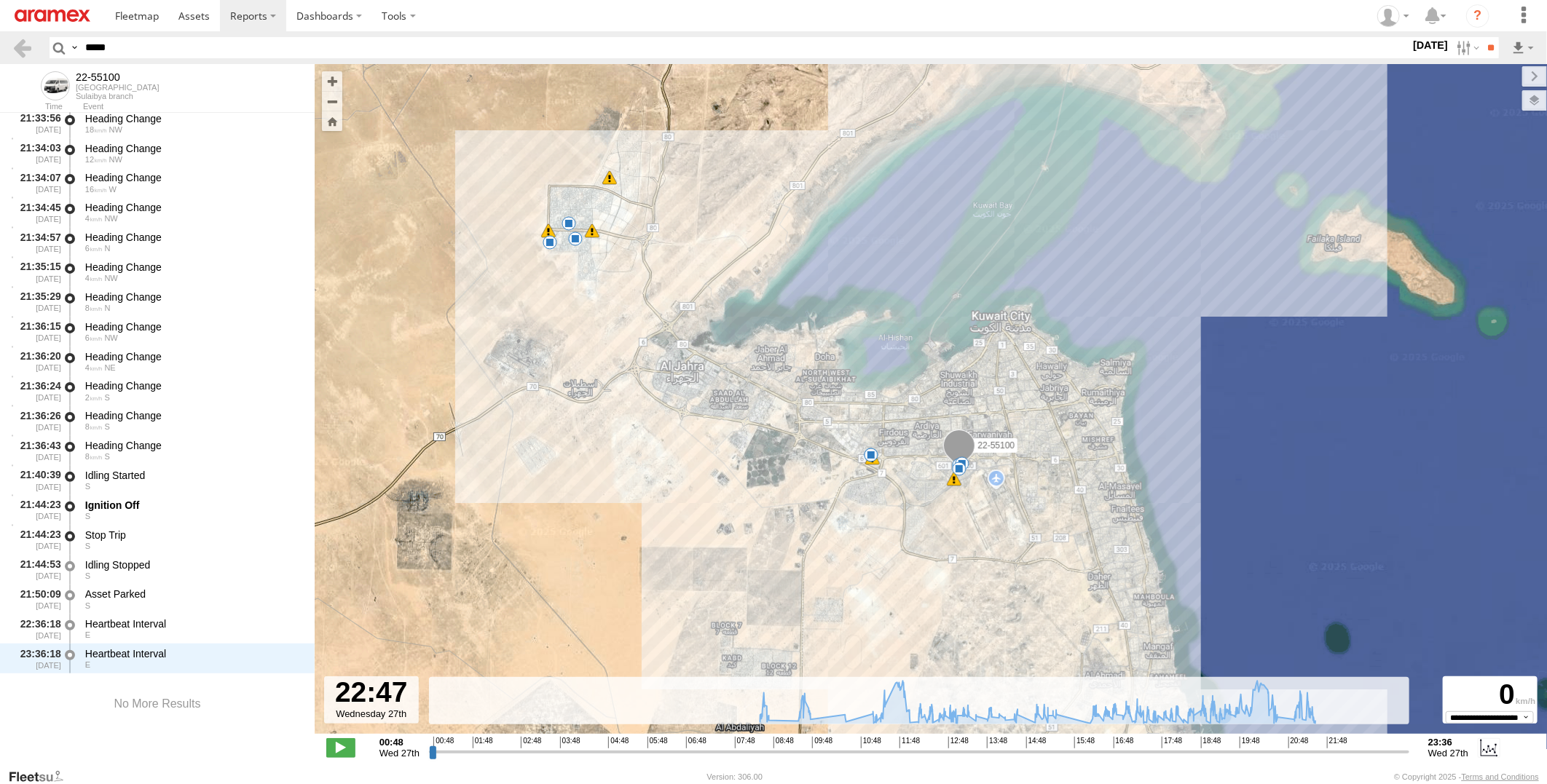
drag, startPoint x: 565, startPoint y: 221, endPoint x: 584, endPoint y: 231, distance: 21.5
click at [584, 231] on div "22-55100 08:43 Wed 09:44 Wed 10:31 Wed 12:02 Wed 12:36 Wed 17:18 Wed 20:46 Wed …" at bounding box center [930, 406] width 1232 height 685
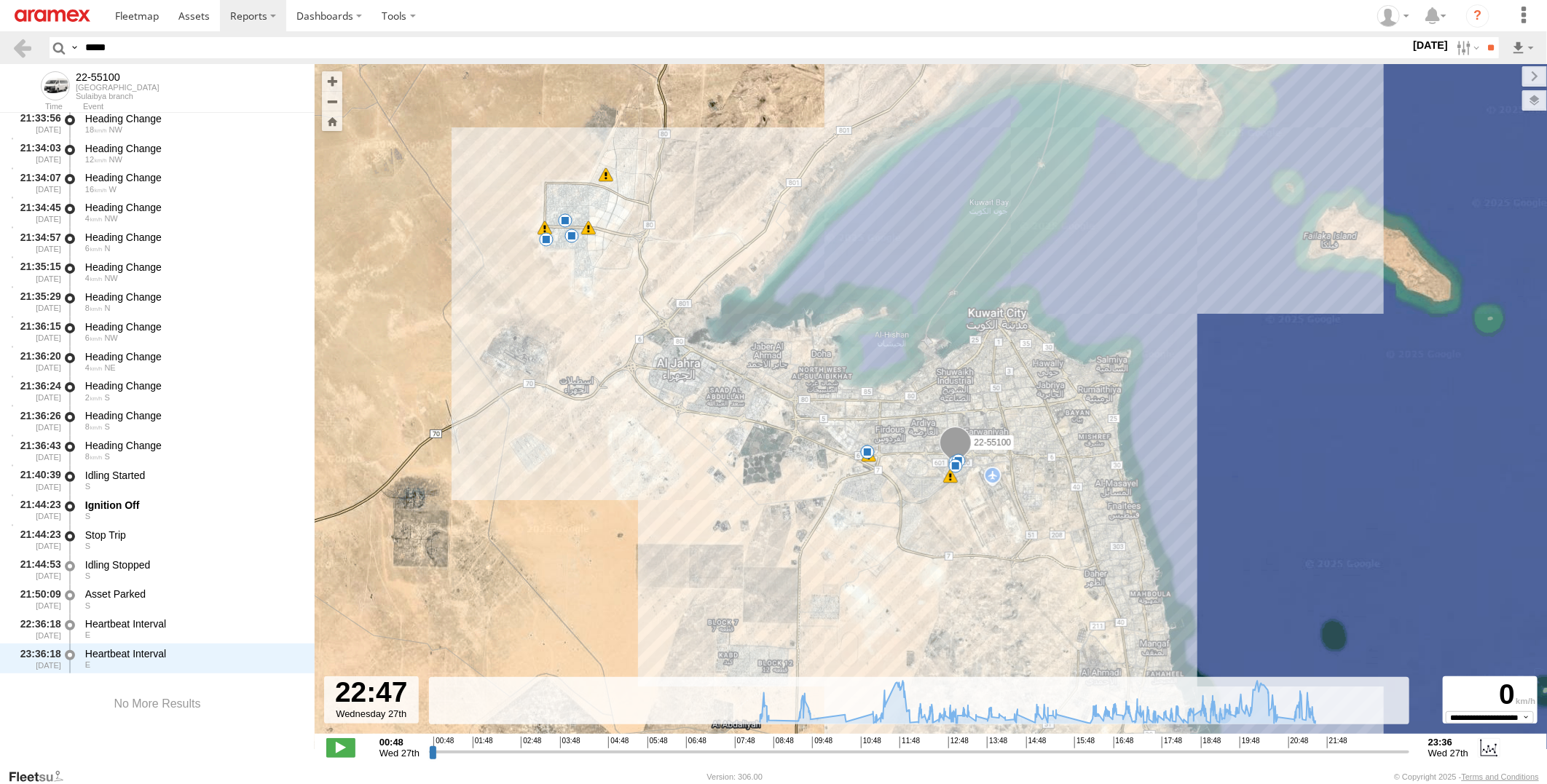
drag, startPoint x: 722, startPoint y: 511, endPoint x: 669, endPoint y: 471, distance: 66.4
click at [669, 471] on div "22-55100 08:43 Wed 09:44 Wed 10:31 Wed 12:02 Wed 12:36 Wed 17:18 Wed 20:46 Wed …" at bounding box center [930, 406] width 1232 height 685
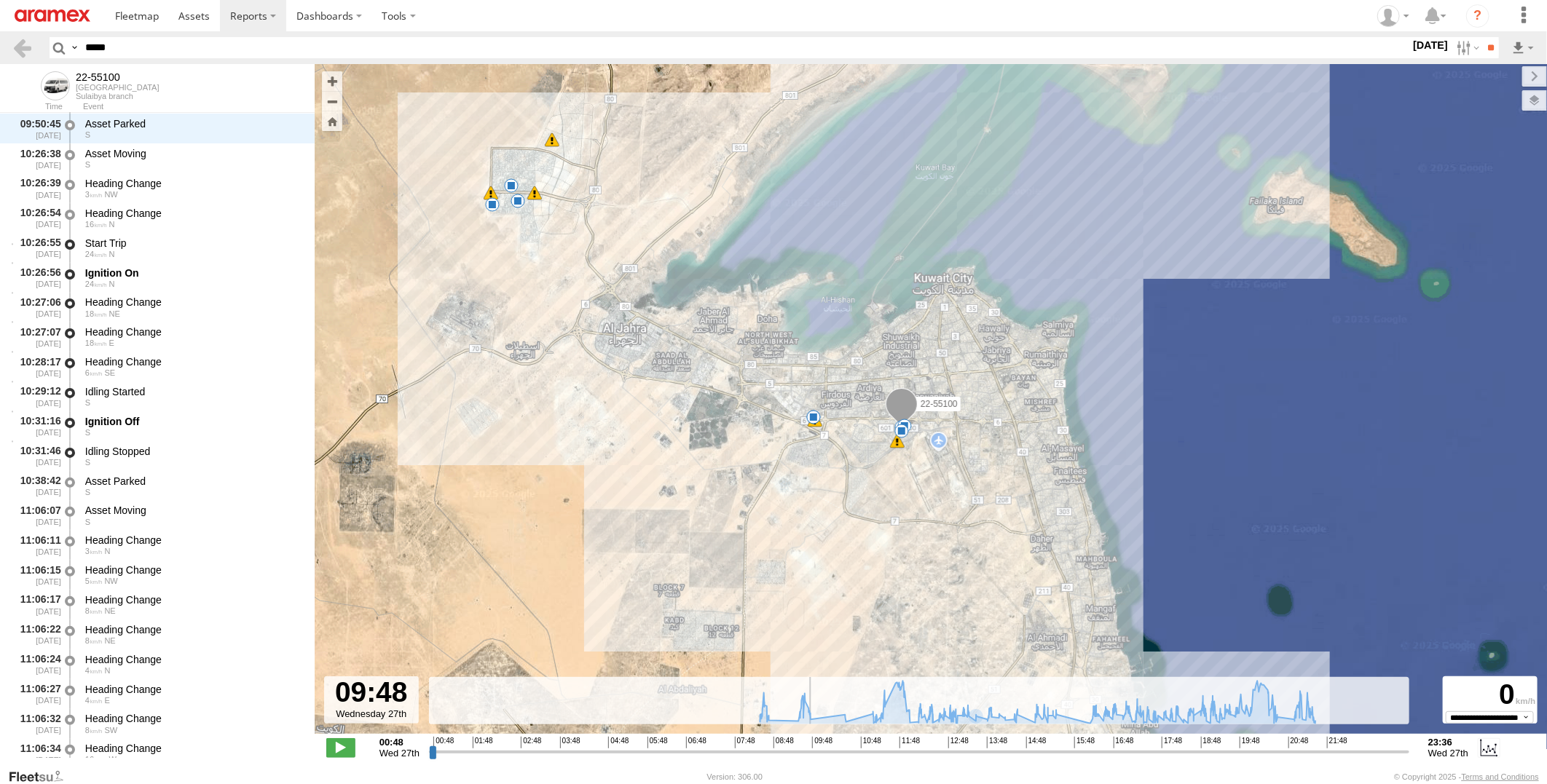
drag, startPoint x: 971, startPoint y: 752, endPoint x: 817, endPoint y: 744, distance: 154.2
click at [817, 745] on input "range" at bounding box center [919, 752] width 981 height 14
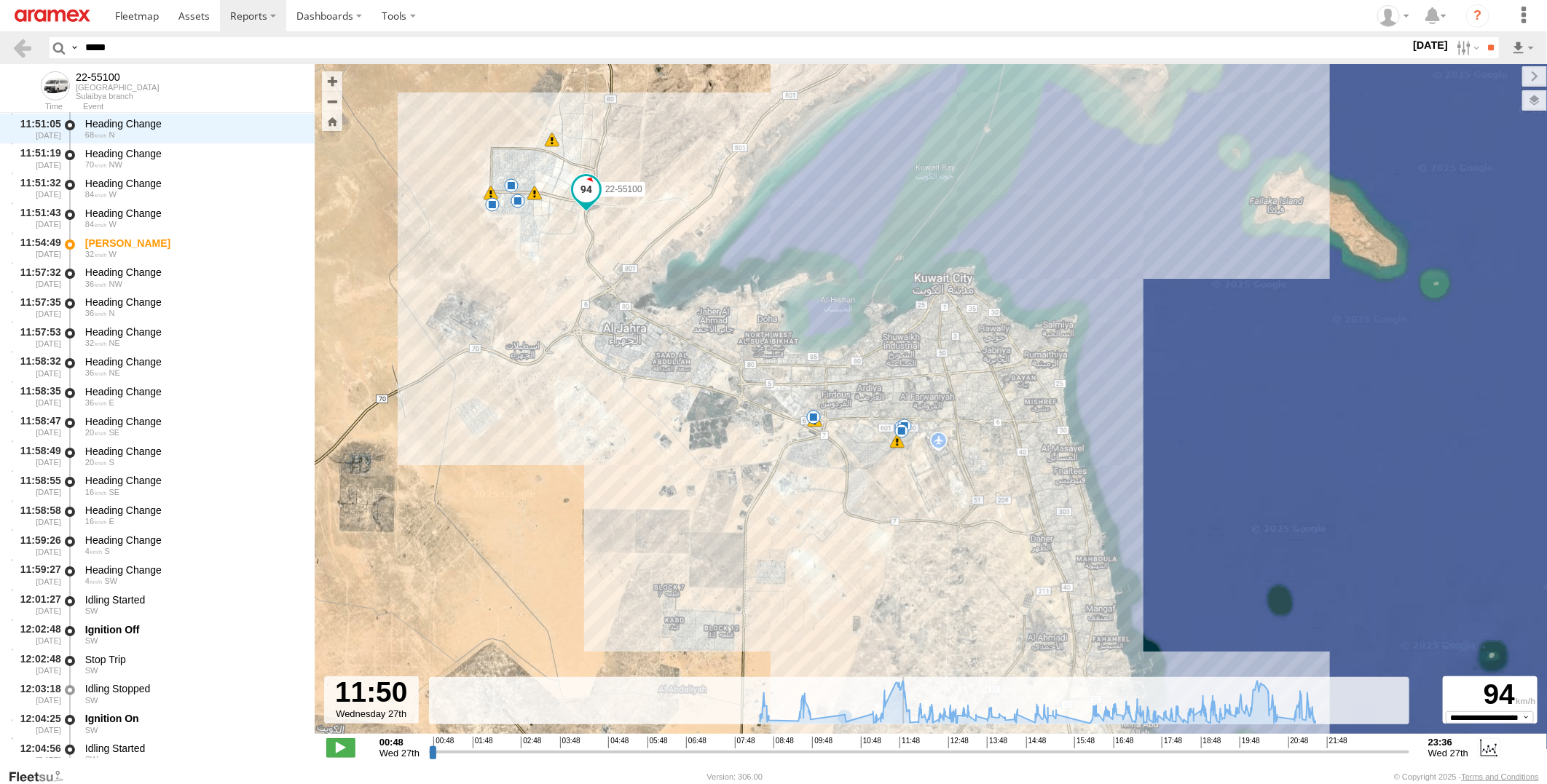
drag, startPoint x: 818, startPoint y: 749, endPoint x: 904, endPoint y: 749, distance: 86.0
click at [904, 749] on input "range" at bounding box center [919, 752] width 981 height 14
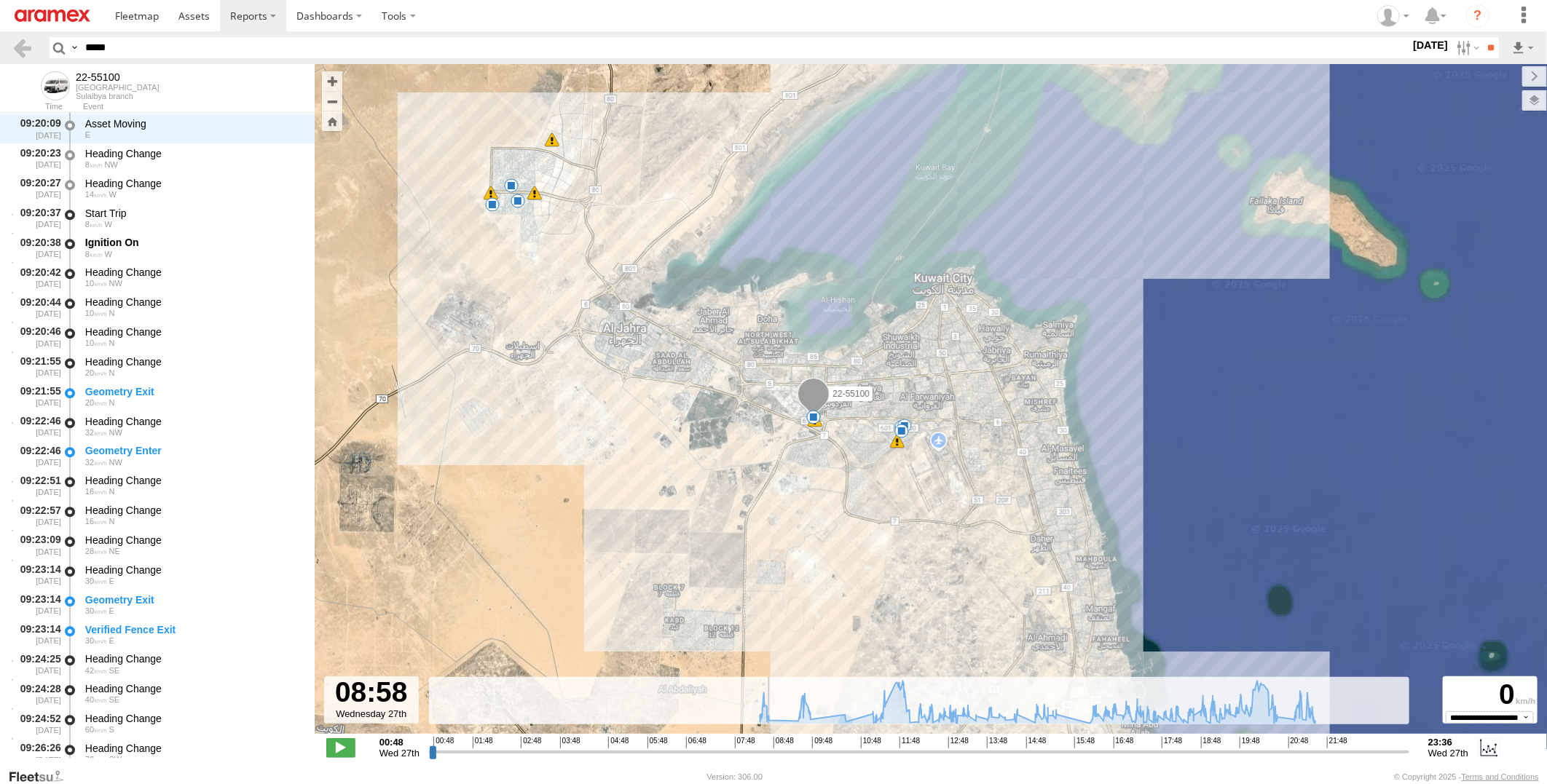
scroll to position [2141, 0]
drag, startPoint x: 800, startPoint y: 753, endPoint x: 790, endPoint y: 749, distance: 10.8
click at [790, 749] on input "range" at bounding box center [919, 752] width 981 height 14
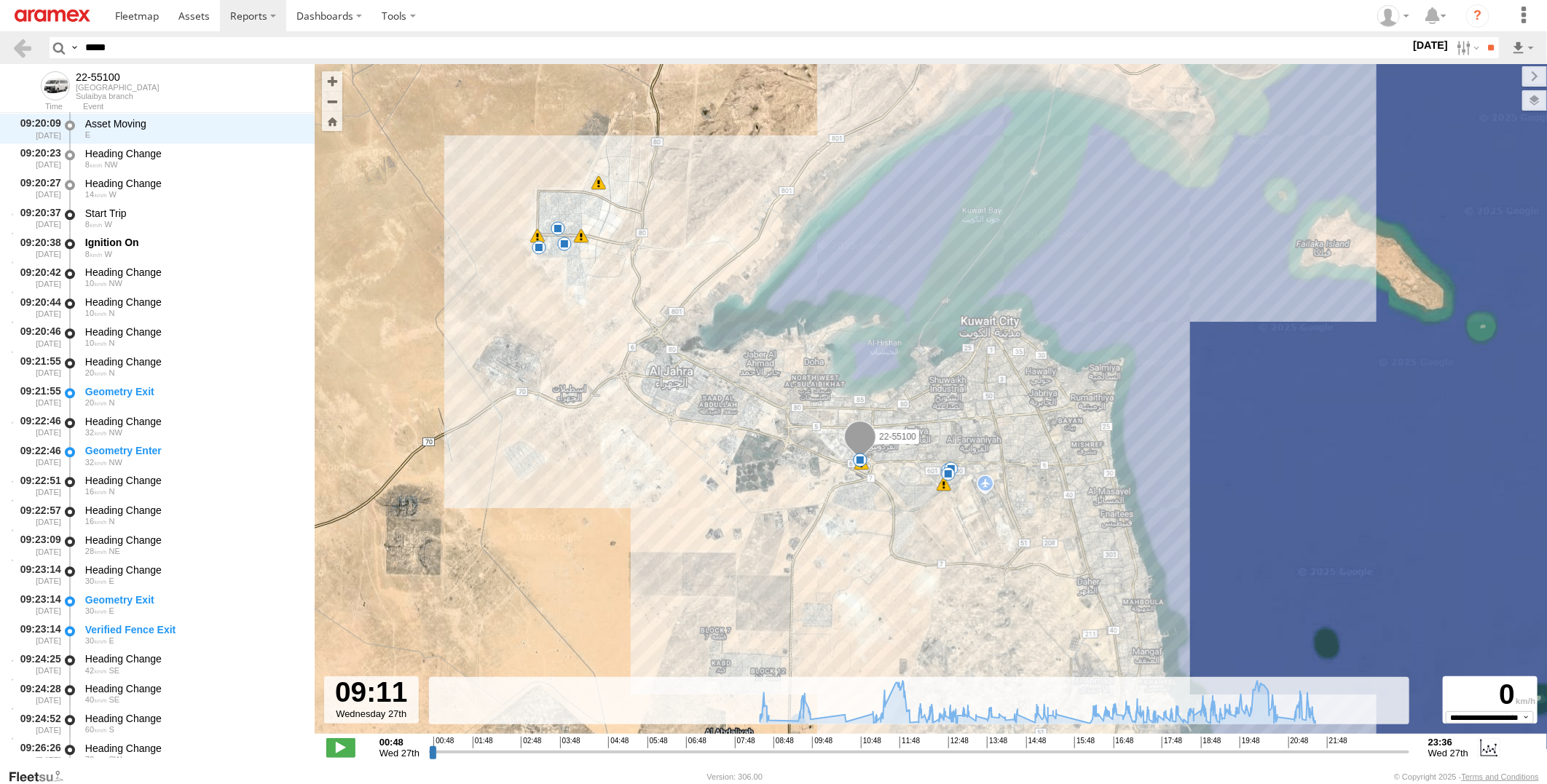
drag, startPoint x: 770, startPoint y: 598, endPoint x: 821, endPoint y: 645, distance: 69.4
click at [821, 645] on div "22-55100 08:43 Wed 09:44 Wed 10:31 Wed 12:02 Wed 12:36 Wed 17:18 Wed 20:46 Wed …" at bounding box center [930, 406] width 1232 height 685
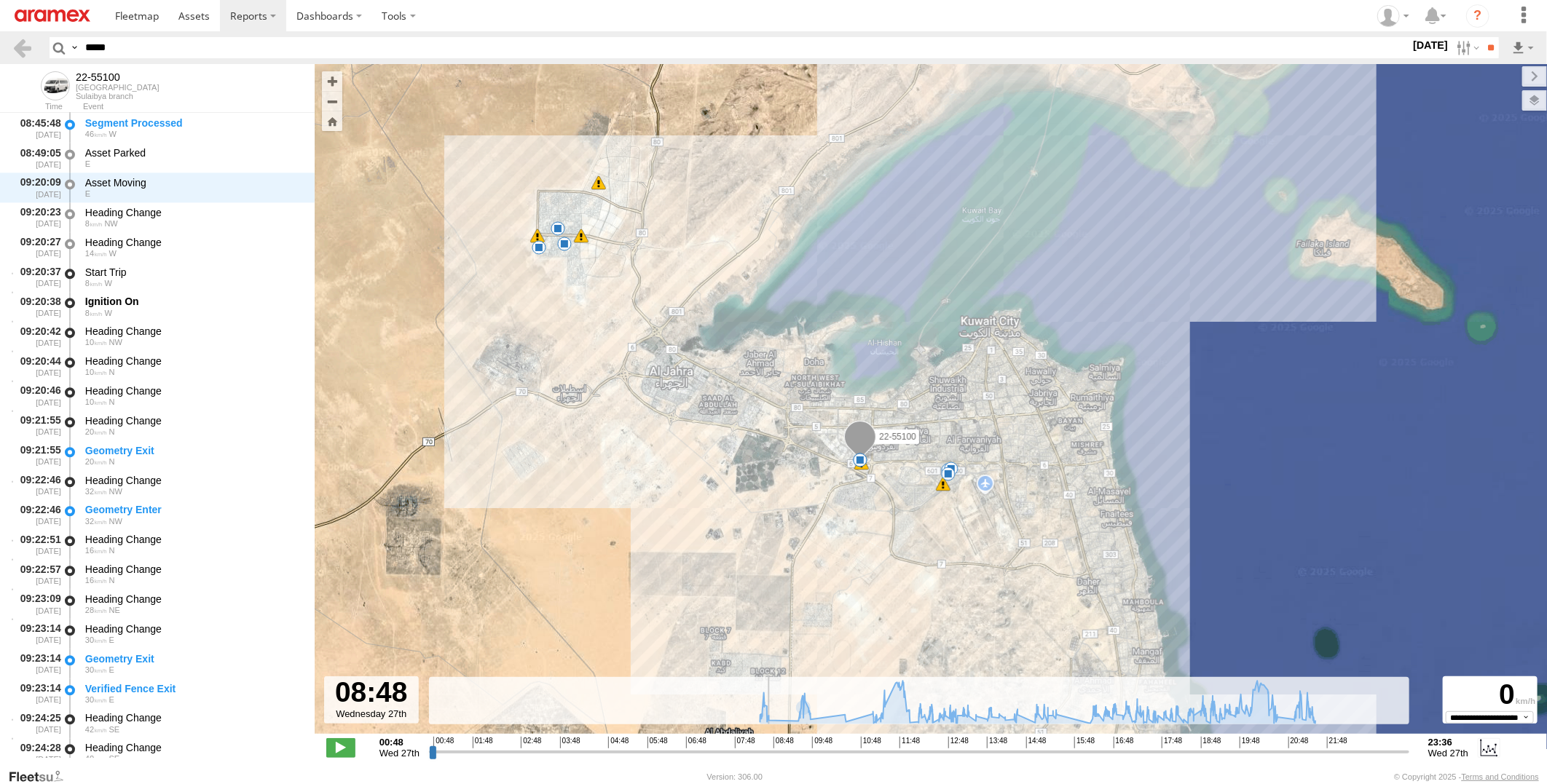
drag, startPoint x: 791, startPoint y: 753, endPoint x: 771, endPoint y: 738, distance: 25.0
click at [771, 745] on input "range" at bounding box center [919, 752] width 981 height 14
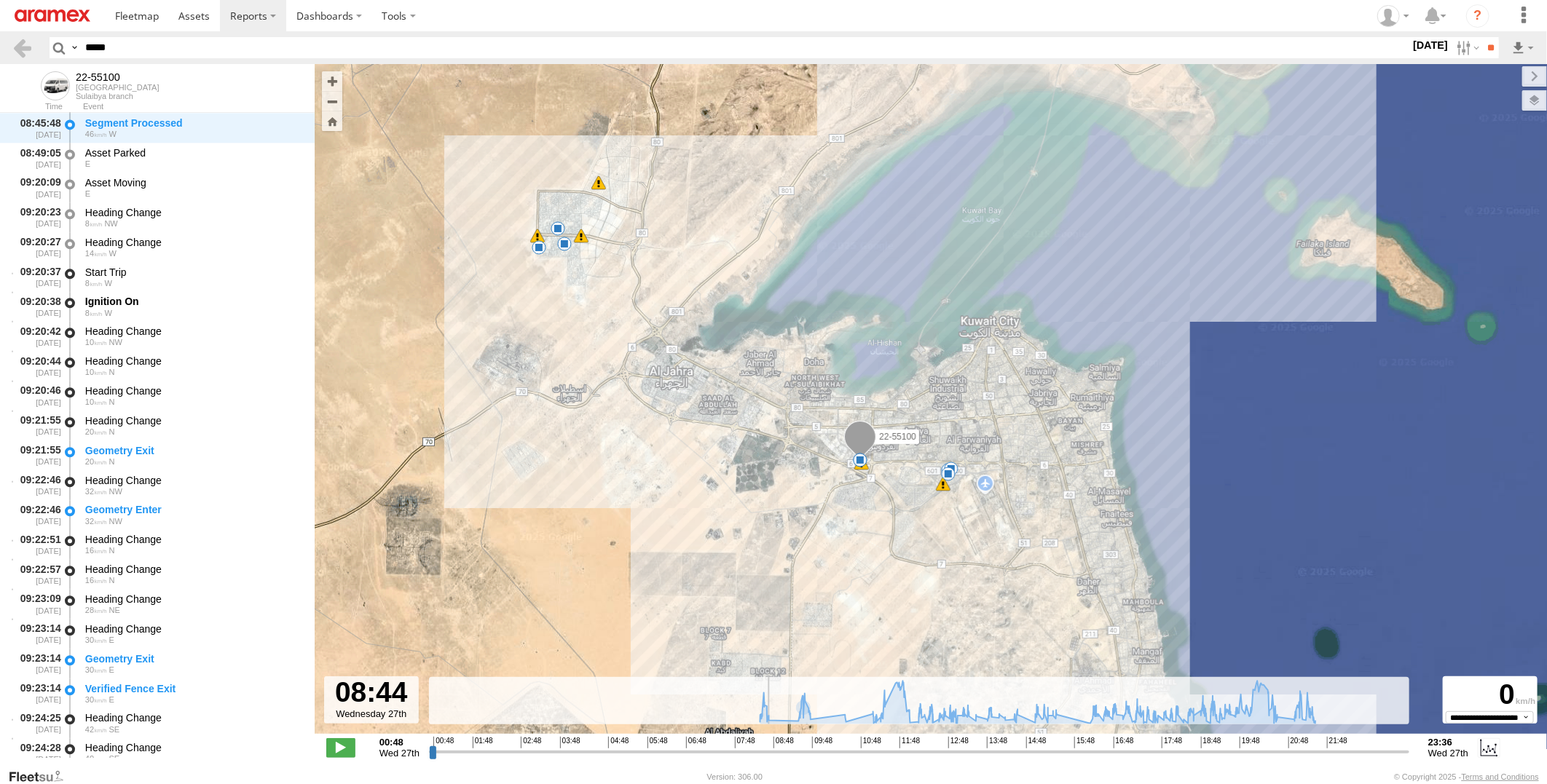
scroll to position [2082, 0]
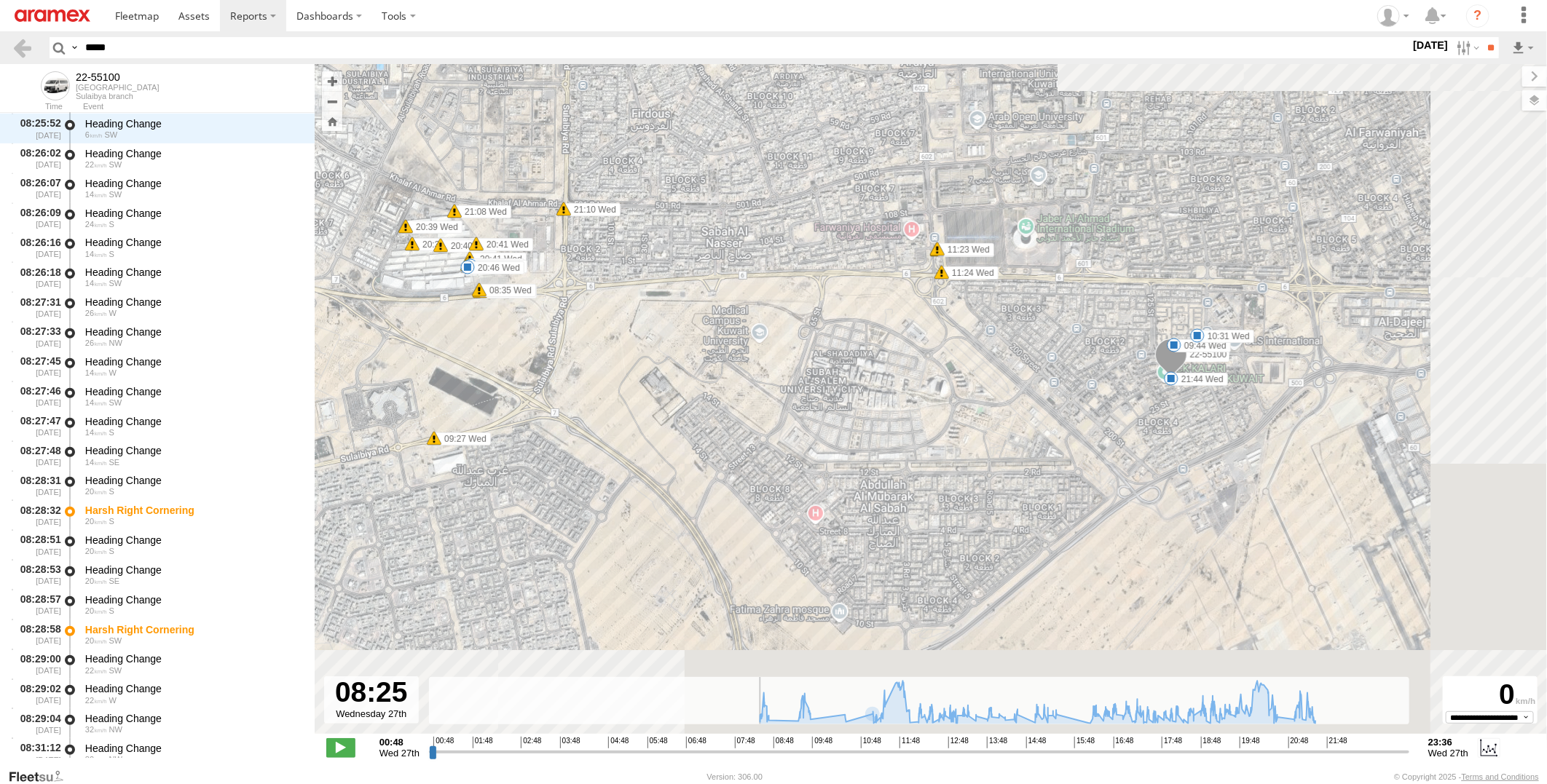
drag, startPoint x: 774, startPoint y: 751, endPoint x: 758, endPoint y: 753, distance: 16.1
click at [758, 753] on input "range" at bounding box center [919, 752] width 981 height 14
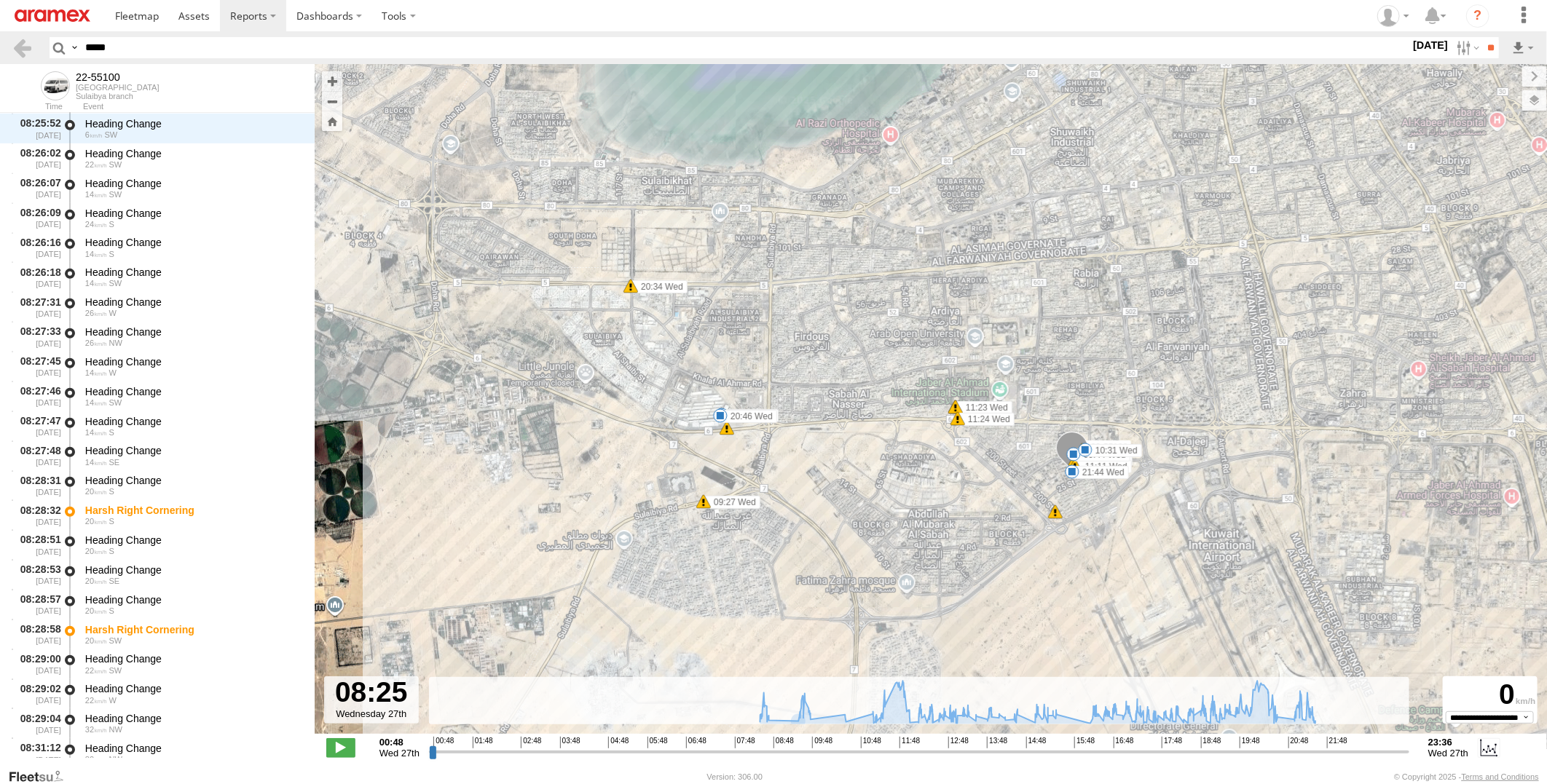
drag, startPoint x: 744, startPoint y: 509, endPoint x: 916, endPoint y: 552, distance: 177.3
click at [916, 552] on div "22-55100 08:43 Wed 09:44 Wed 10:31 Wed 12:02 Wed 12:36 Wed 17:18 Wed 20:46 Wed …" at bounding box center [930, 406] width 1232 height 685
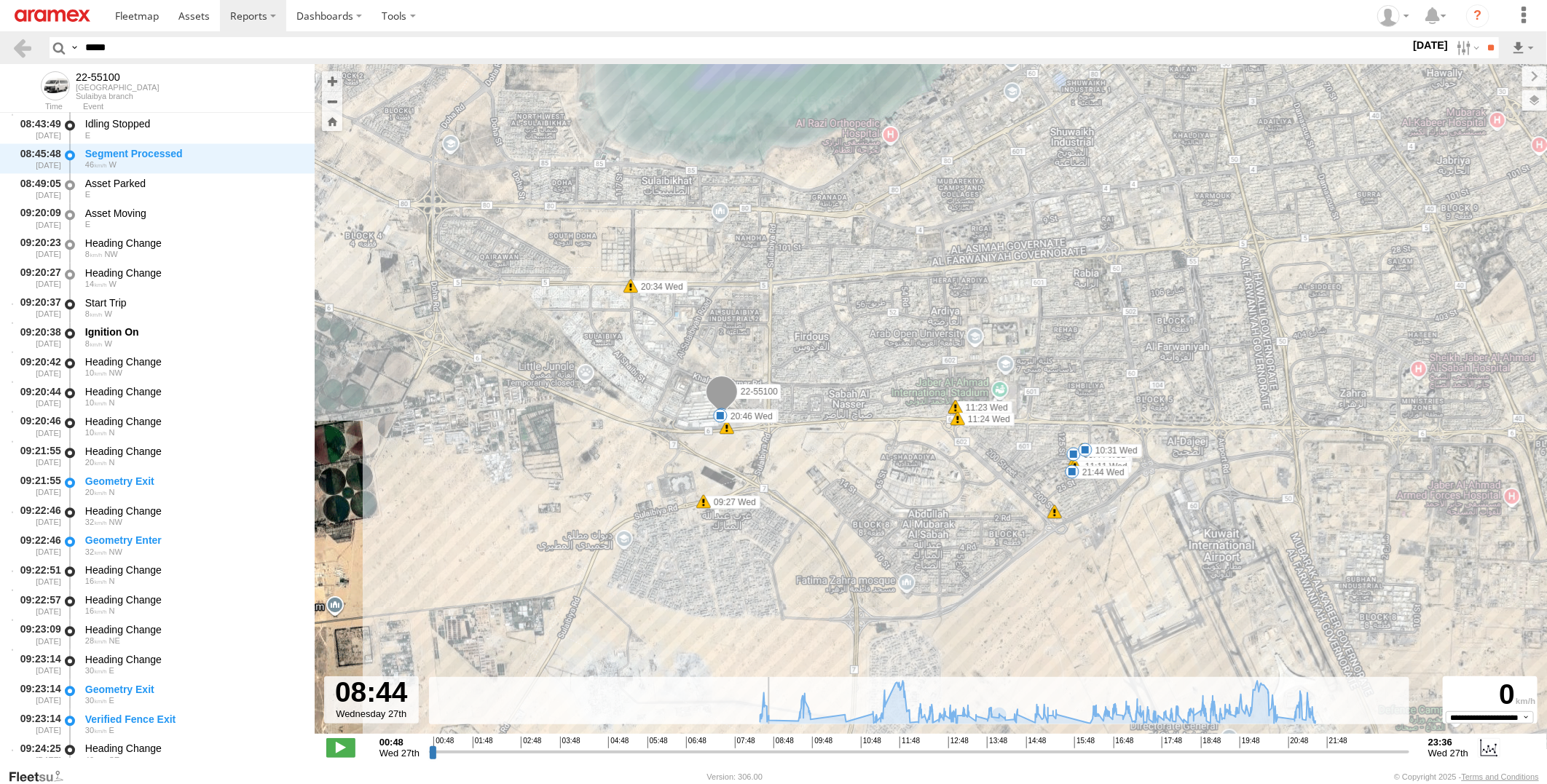
scroll to position [2082, 0]
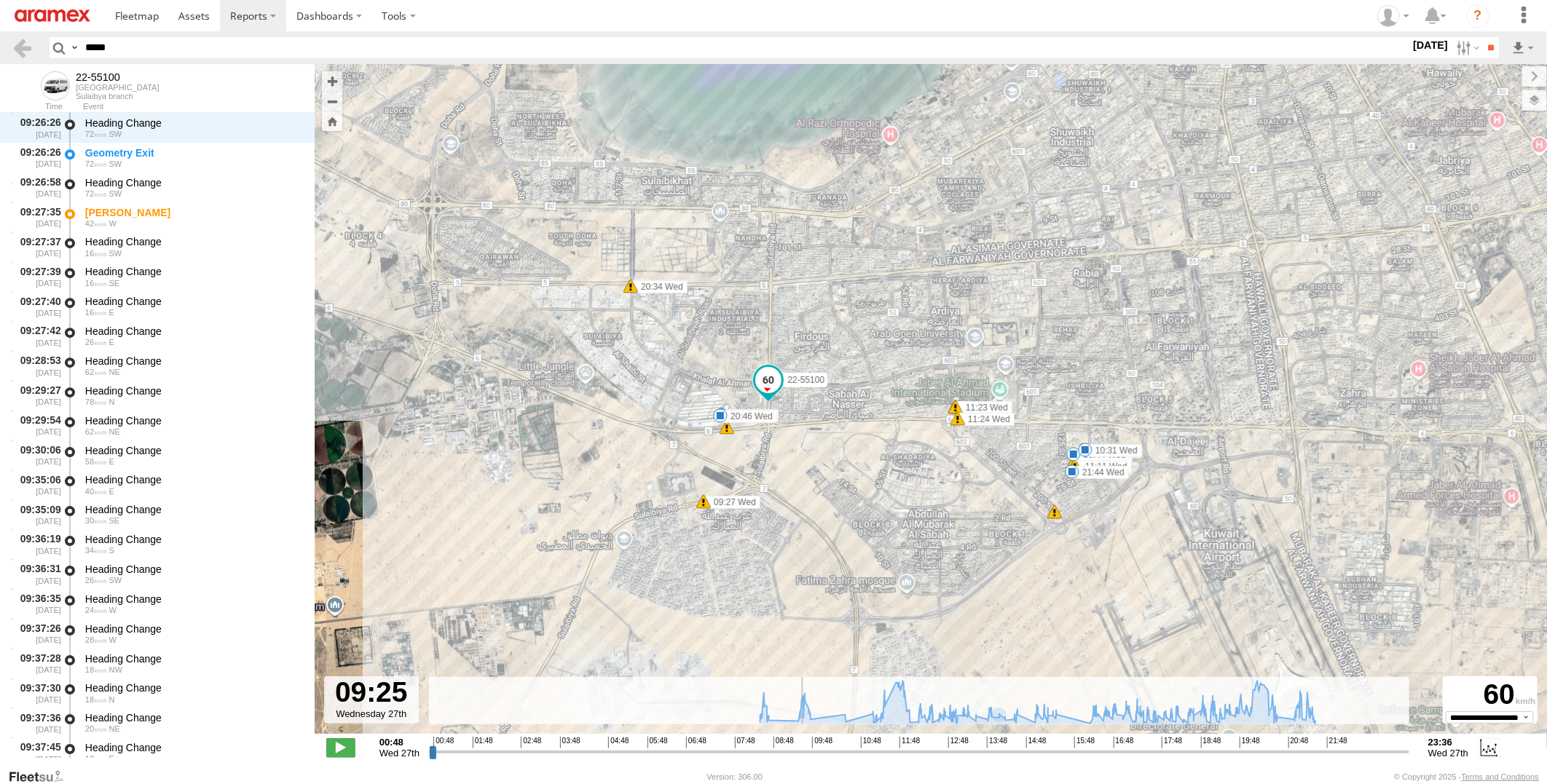
drag, startPoint x: 756, startPoint y: 750, endPoint x: 800, endPoint y: 737, distance: 45.9
click at [800, 745] on input "range" at bounding box center [919, 752] width 981 height 14
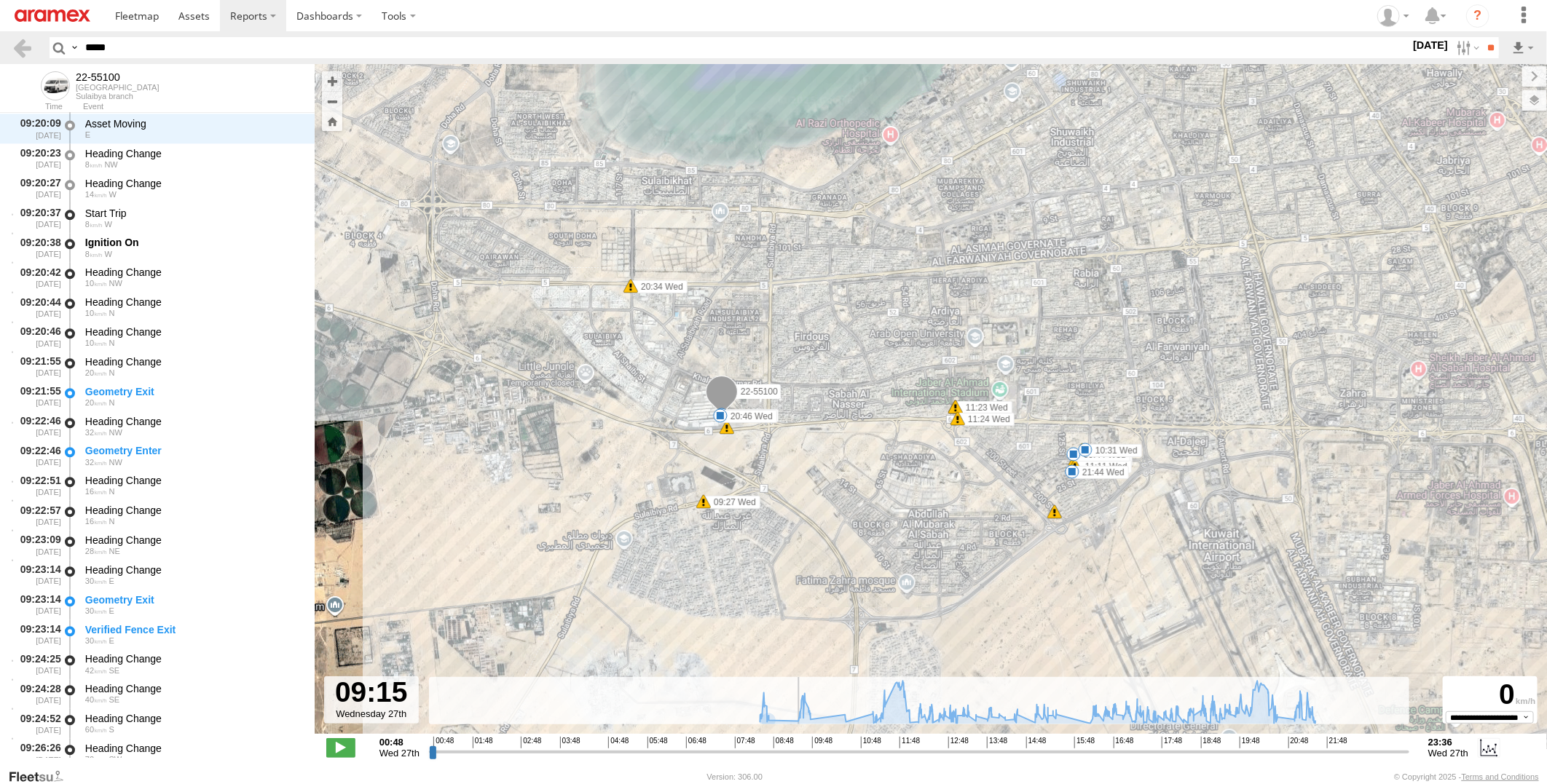
click at [793, 753] on input "range" at bounding box center [919, 752] width 981 height 14
click at [790, 753] on input "range" at bounding box center [919, 752] width 981 height 14
click at [784, 751] on input "range" at bounding box center [919, 752] width 981 height 14
click at [774, 743] on span "08:48" at bounding box center [784, 743] width 20 height 11
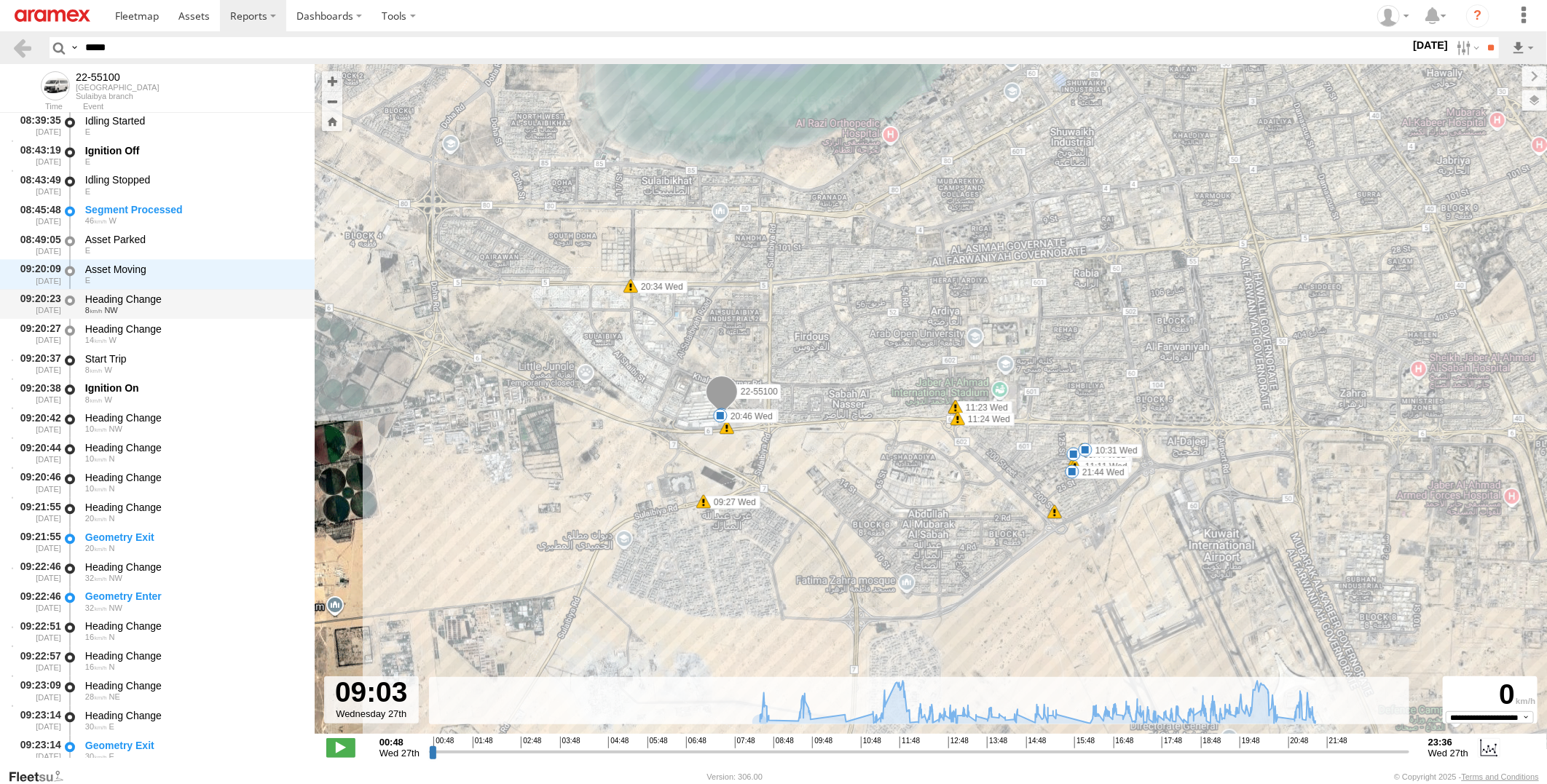
scroll to position [1979, 0]
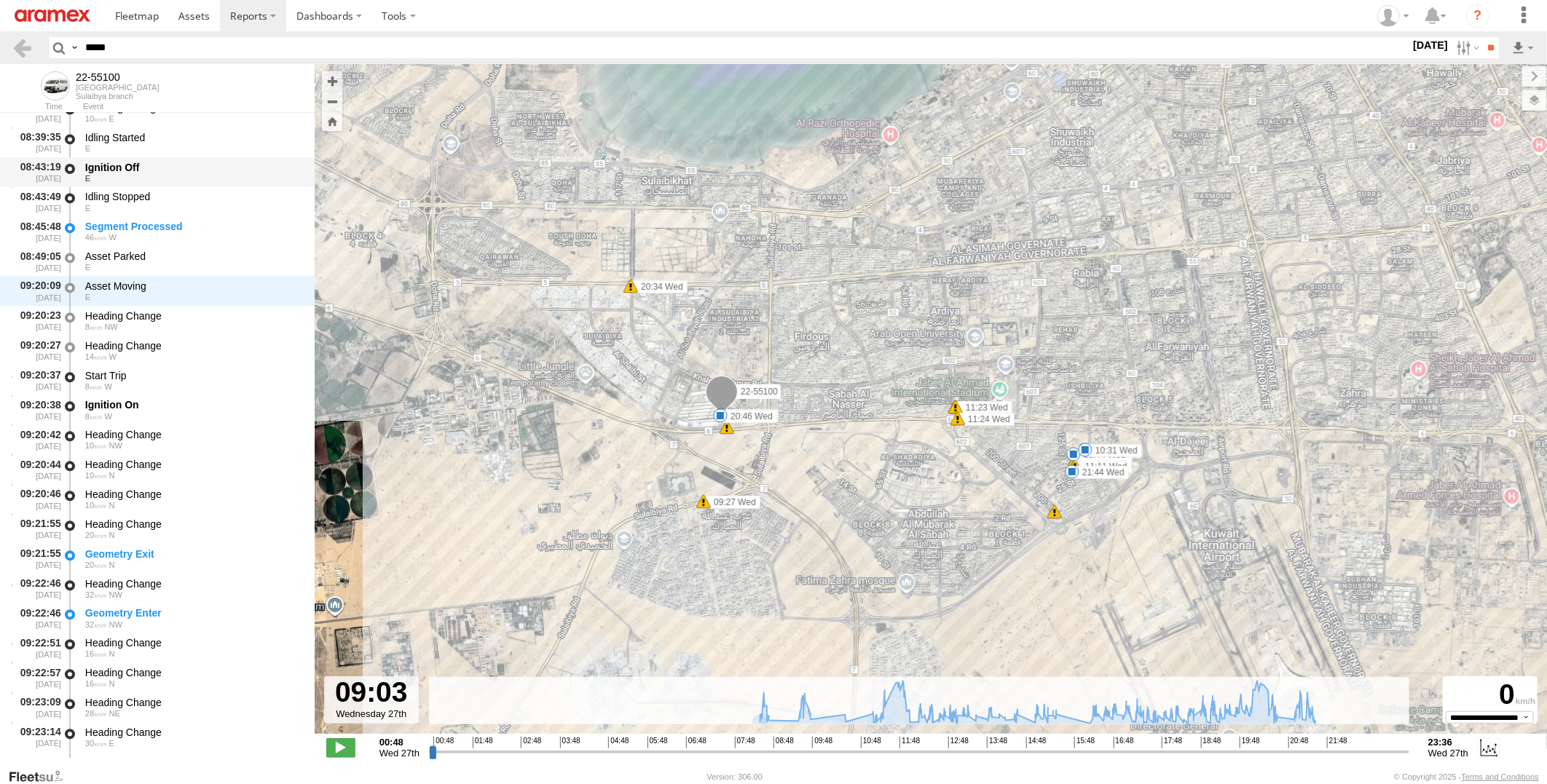
click at [205, 174] on div "E" at bounding box center [193, 178] width 215 height 9
click at [205, 190] on div "Idling Stopped" at bounding box center [193, 196] width 215 height 13
click at [205, 223] on div "Segment Processed" at bounding box center [193, 227] width 215 height 13
click at [202, 251] on div "Asset Parked" at bounding box center [193, 256] width 215 height 13
click at [196, 257] on div "Asset Parked" at bounding box center [193, 256] width 215 height 13
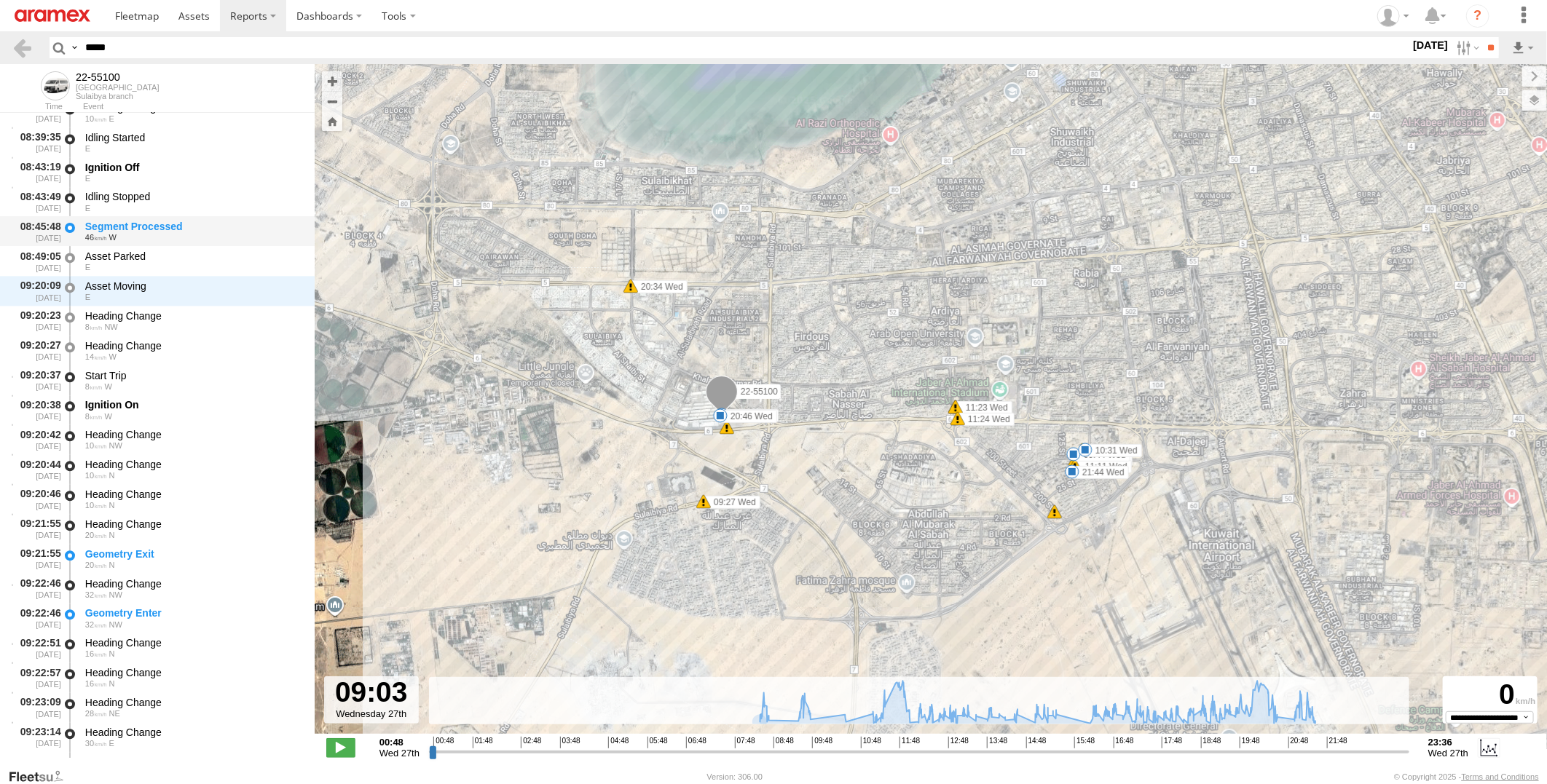
click at [209, 221] on div "Segment Processed" at bounding box center [193, 227] width 215 height 13
click at [223, 285] on div "Asset Moving" at bounding box center [193, 287] width 215 height 13
click at [230, 259] on div "Asset Parked" at bounding box center [193, 256] width 215 height 13
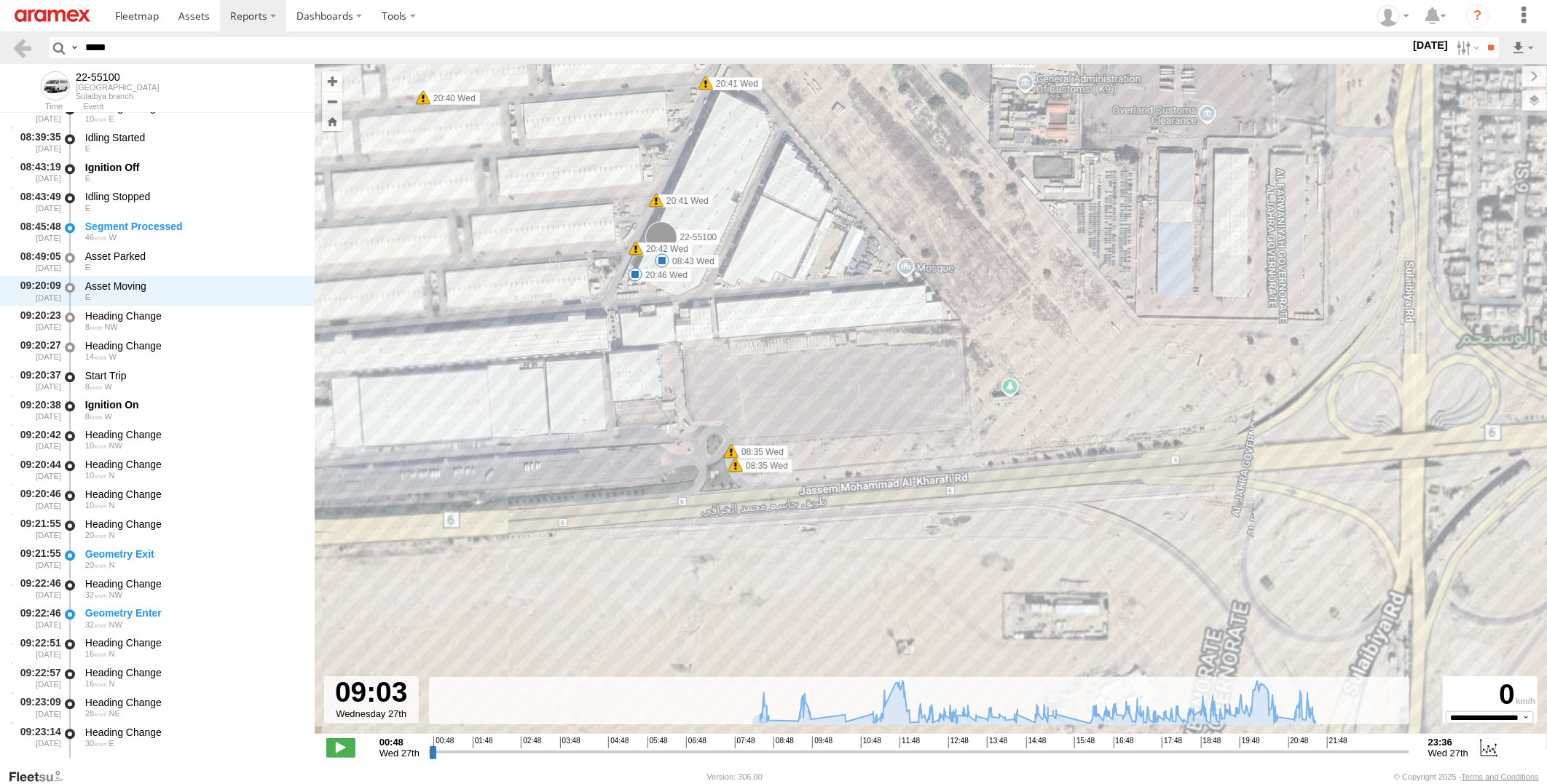
drag, startPoint x: 666, startPoint y: 316, endPoint x: 666, endPoint y: 394, distance: 78.0
click at [666, 394] on div "22-55100 08:43 Wed 09:44 Wed 10:31 Wed 12:02 Wed 12:36 Wed 17:18 Wed 20:46 Wed …" at bounding box center [930, 406] width 1232 height 685
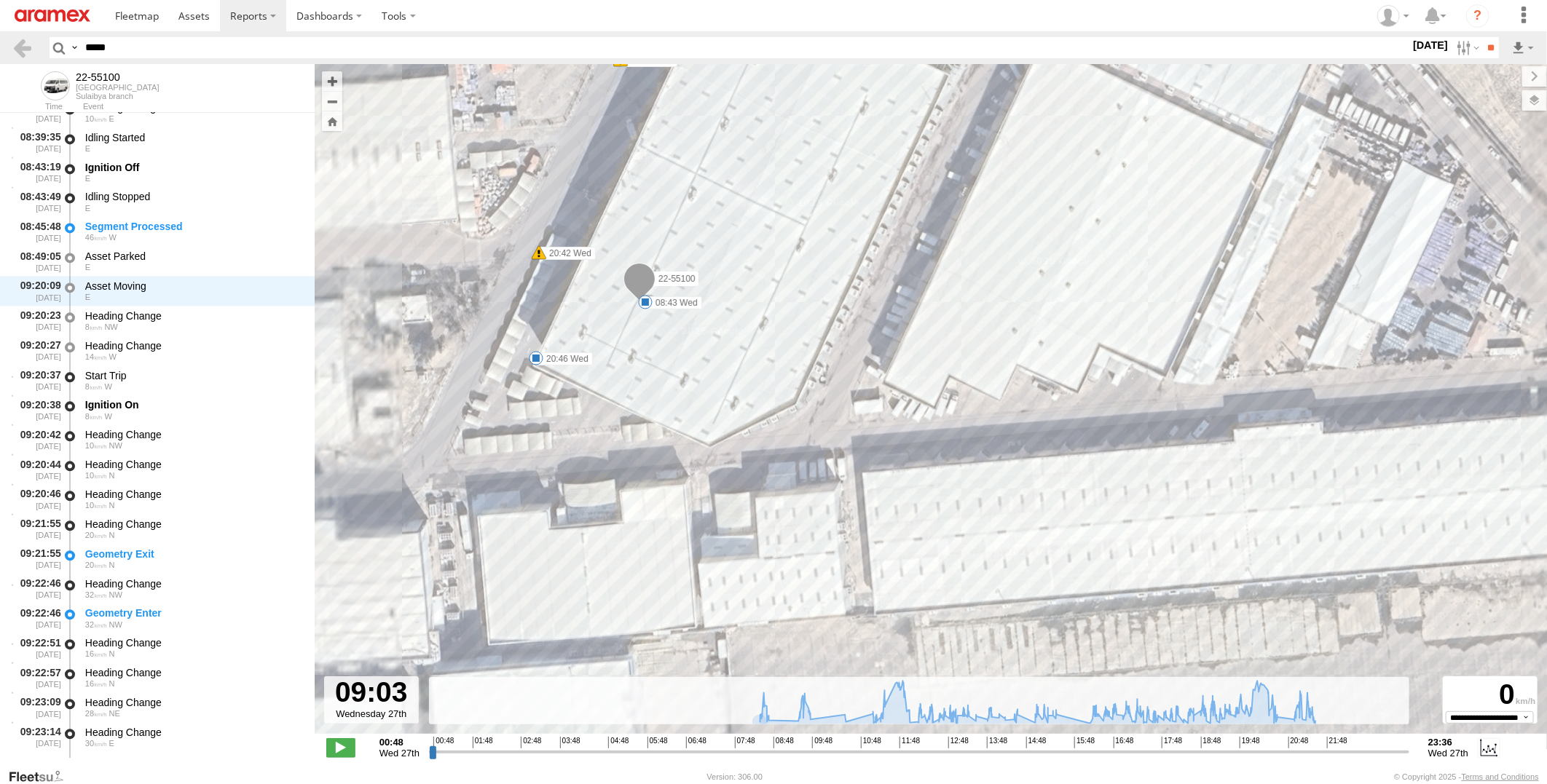
click at [647, 300] on span at bounding box center [645, 302] width 14 height 14
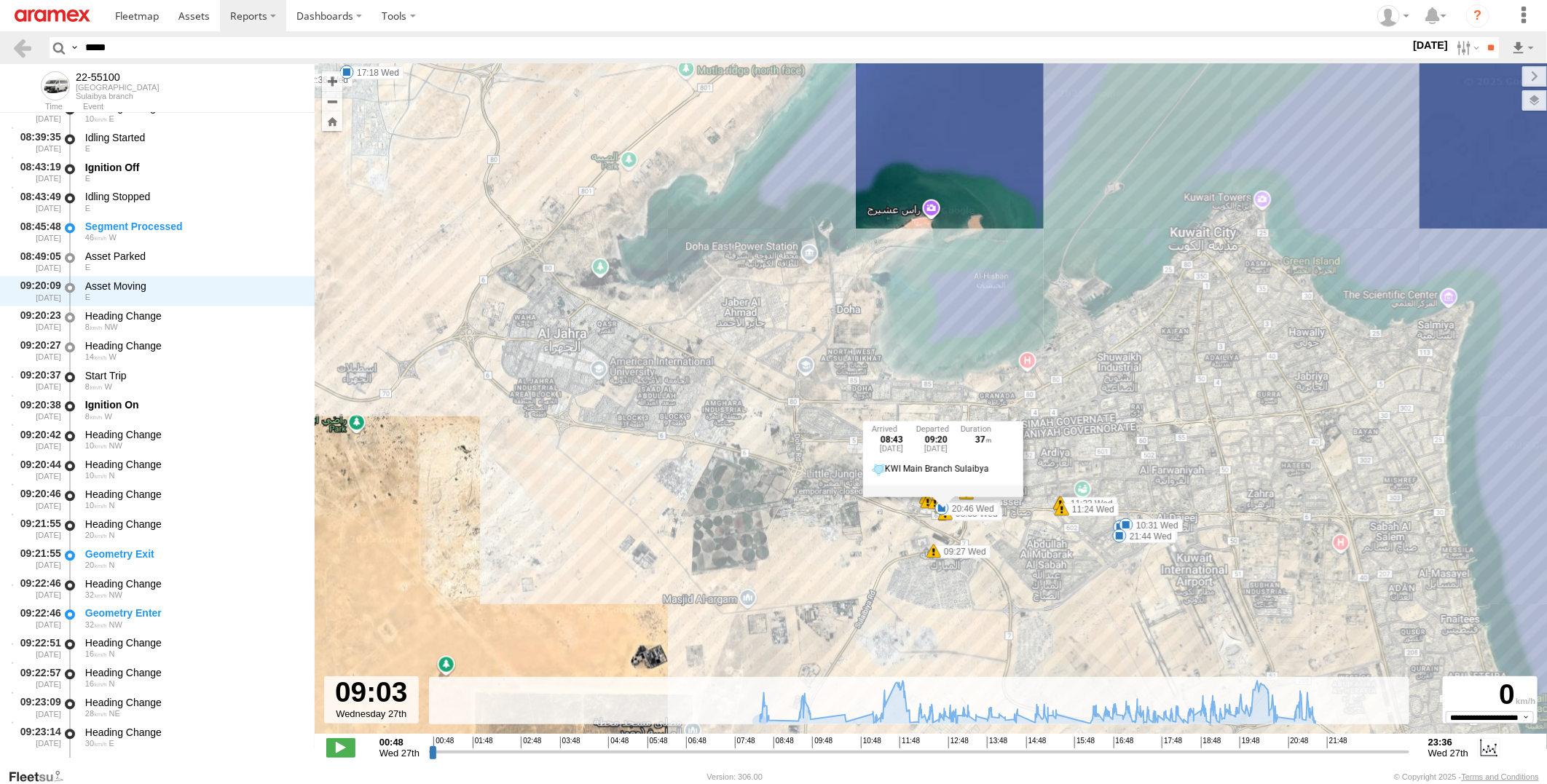
drag, startPoint x: 1039, startPoint y: 631, endPoint x: 1000, endPoint y: 559, distance: 81.9
click at [1000, 559] on div "22-55100 08:43 Wed 09:44 Wed 10:31 Wed 12:02 Wed 12:36 Wed 17:18 Wed 20:46 Wed …" at bounding box center [930, 406] width 1232 height 685
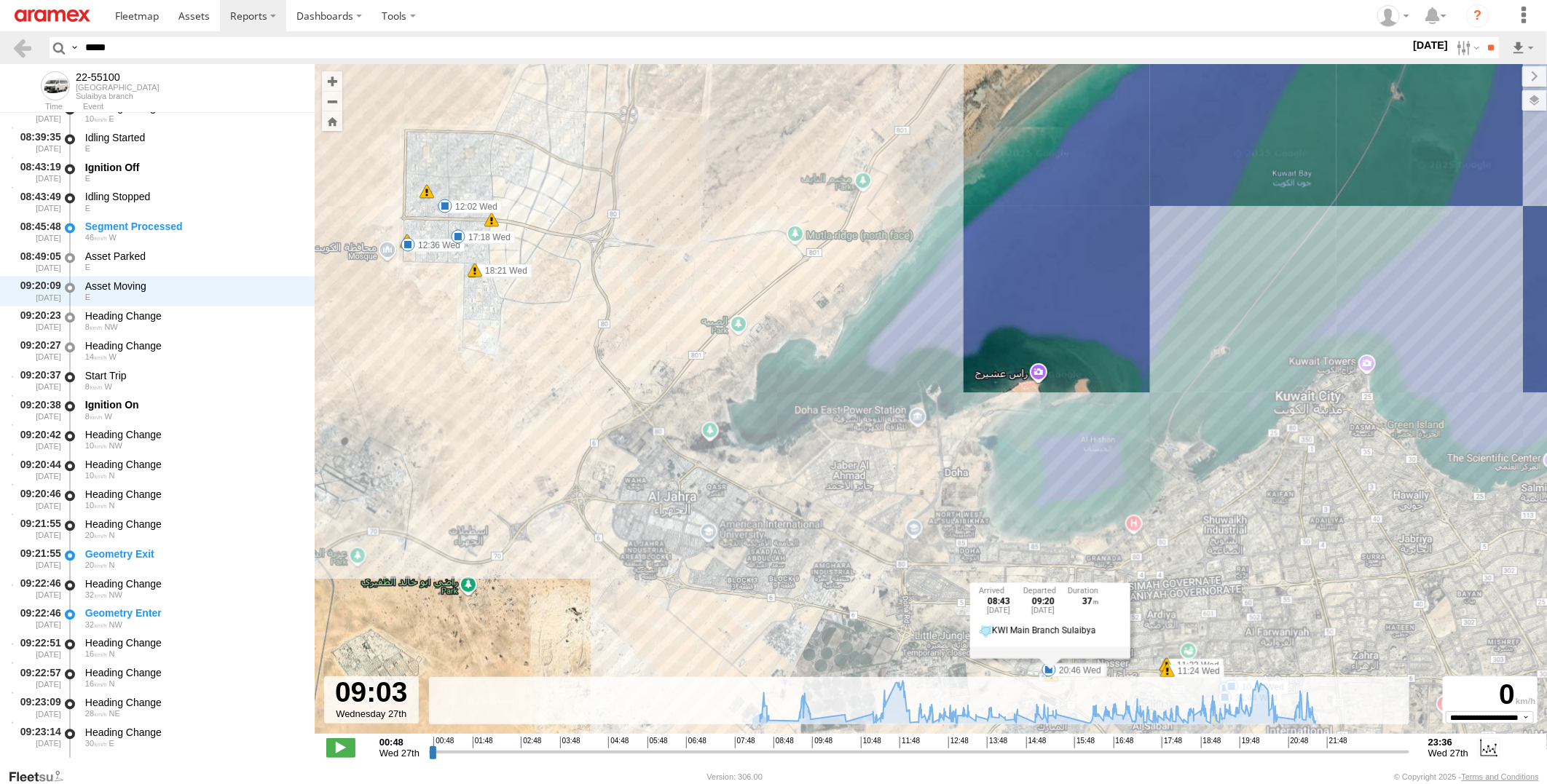
drag, startPoint x: 518, startPoint y: 298, endPoint x: 630, endPoint y: 471, distance: 206.1
click at [630, 471] on div "22-55100 08:43 Wed 09:44 Wed 10:31 Wed 12:02 Wed 12:36 Wed 17:18 Wed 20:46 Wed …" at bounding box center [930, 406] width 1232 height 685
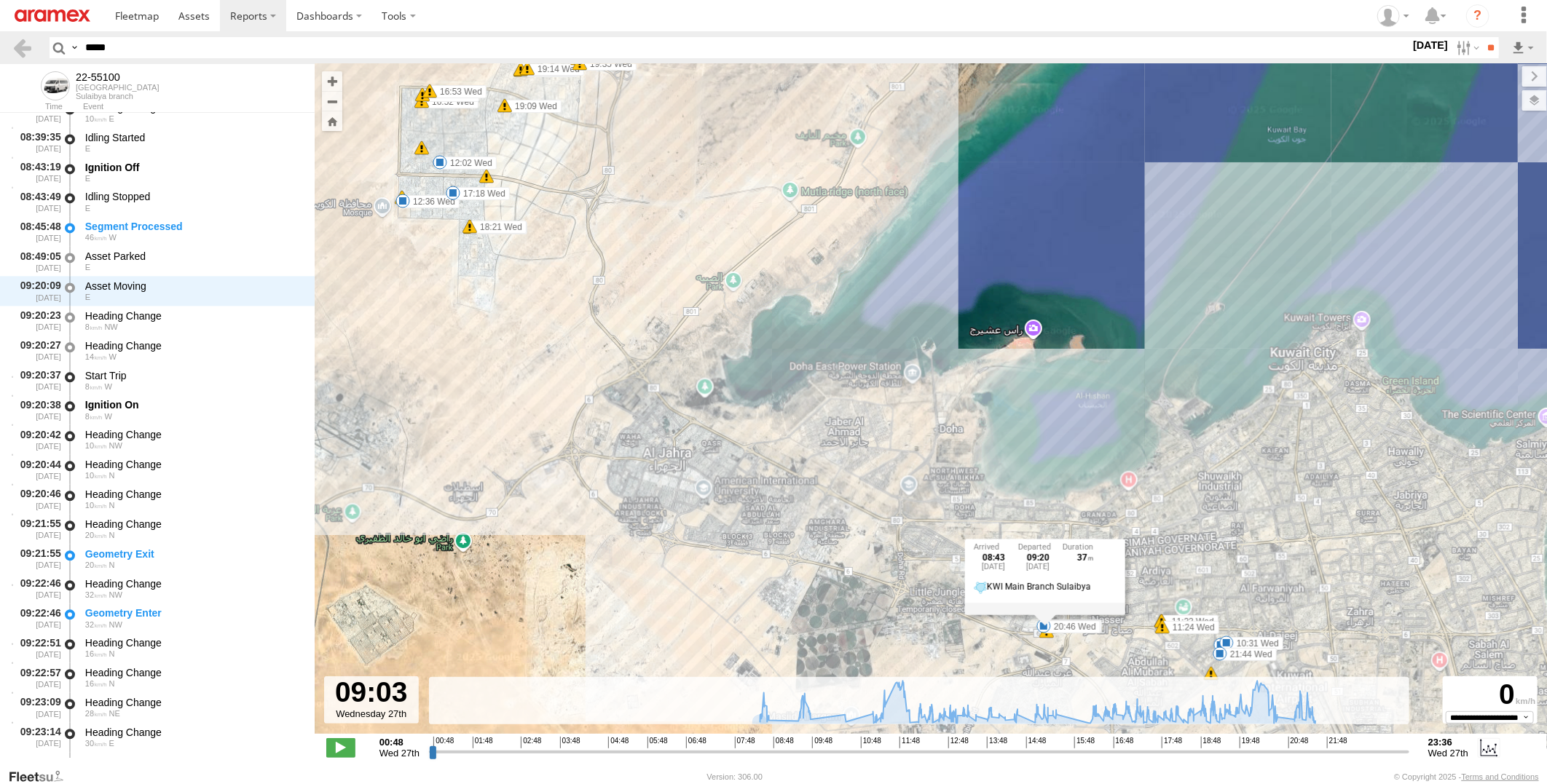
drag, startPoint x: 773, startPoint y: 467, endPoint x: 766, endPoint y: 405, distance: 62.4
click at [766, 405] on div "22-55100 08:43 Wed 09:44 Wed 10:31 Wed 12:02 Wed 12:36 Wed 17:18 Wed 20:46 Wed …" at bounding box center [930, 406] width 1232 height 685
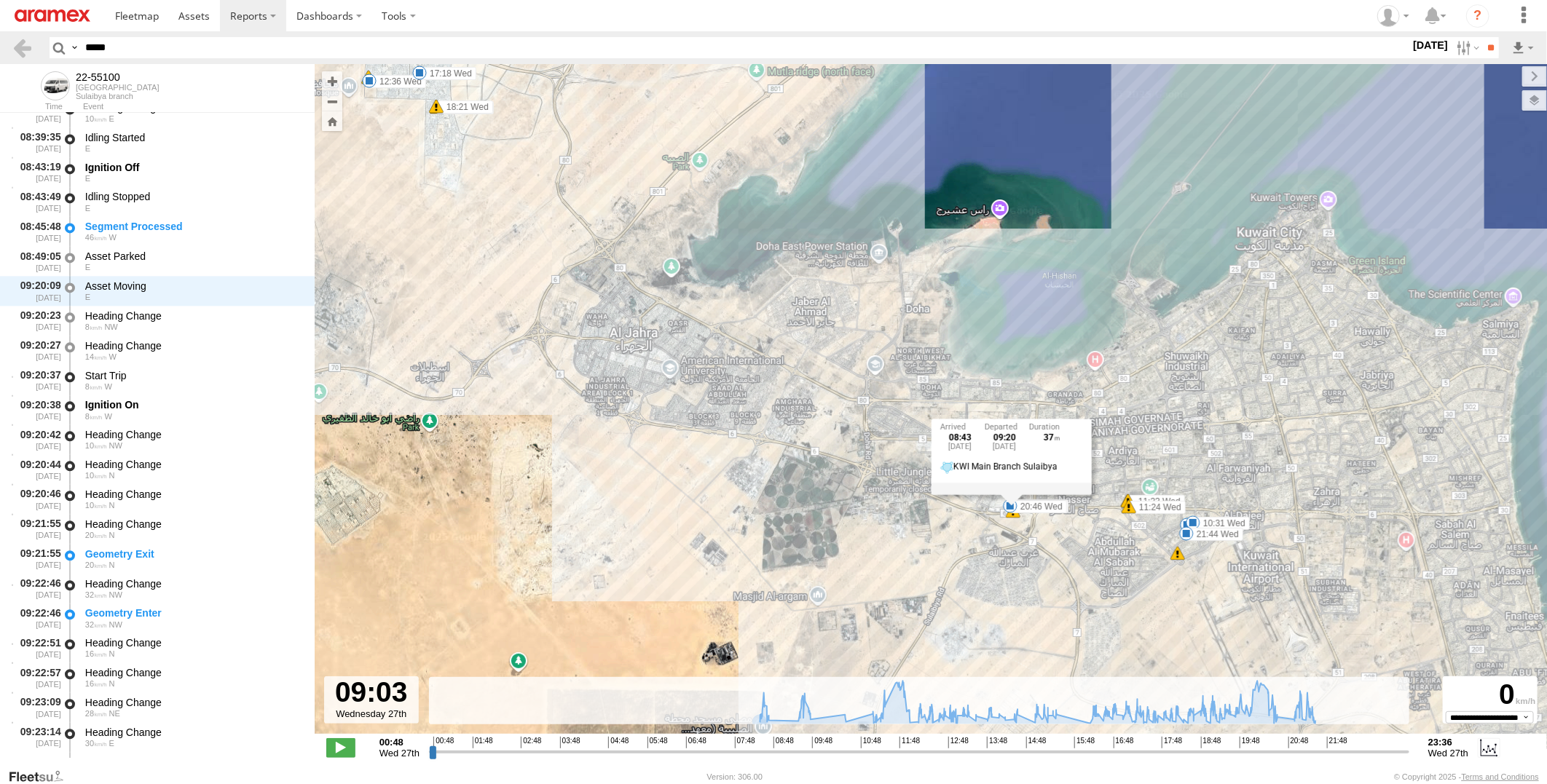
drag, startPoint x: 874, startPoint y: 513, endPoint x: 836, endPoint y: 410, distance: 109.8
click at [836, 410] on div "22-55100 08:43 Wed 09:44 Wed 10:31 Wed 12:02 Wed 12:36 Wed 17:18 Wed 20:46 Wed …" at bounding box center [930, 406] width 1232 height 685
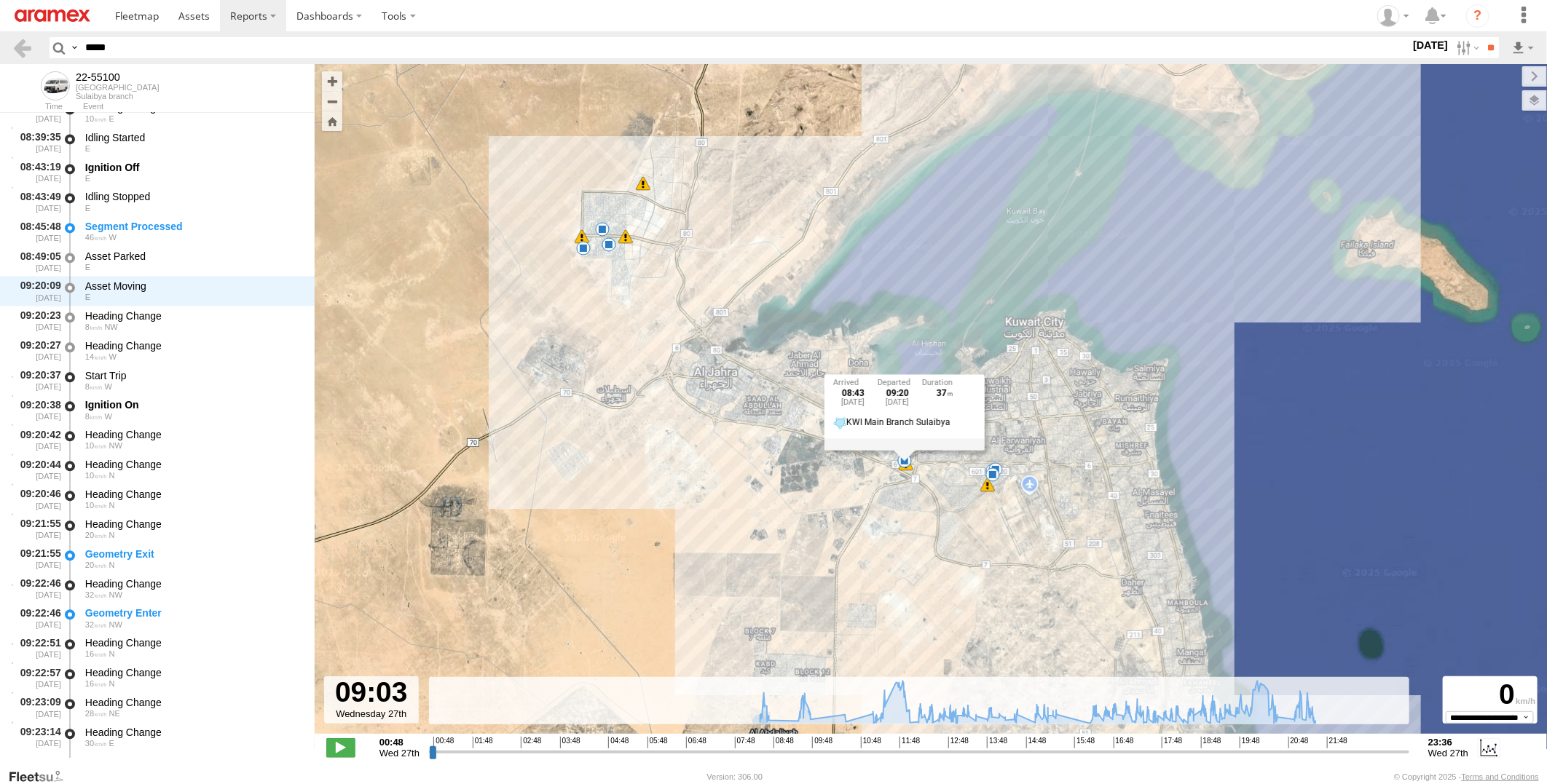
drag, startPoint x: 853, startPoint y: 546, endPoint x: 831, endPoint y: 515, distance: 38.0
click at [831, 515] on div "22-55100 08:43 Wed 09:44 Wed 10:31 Wed 12:02 Wed 12:36 Wed 17:18 Wed 20:46 Wed …" at bounding box center [930, 406] width 1232 height 685
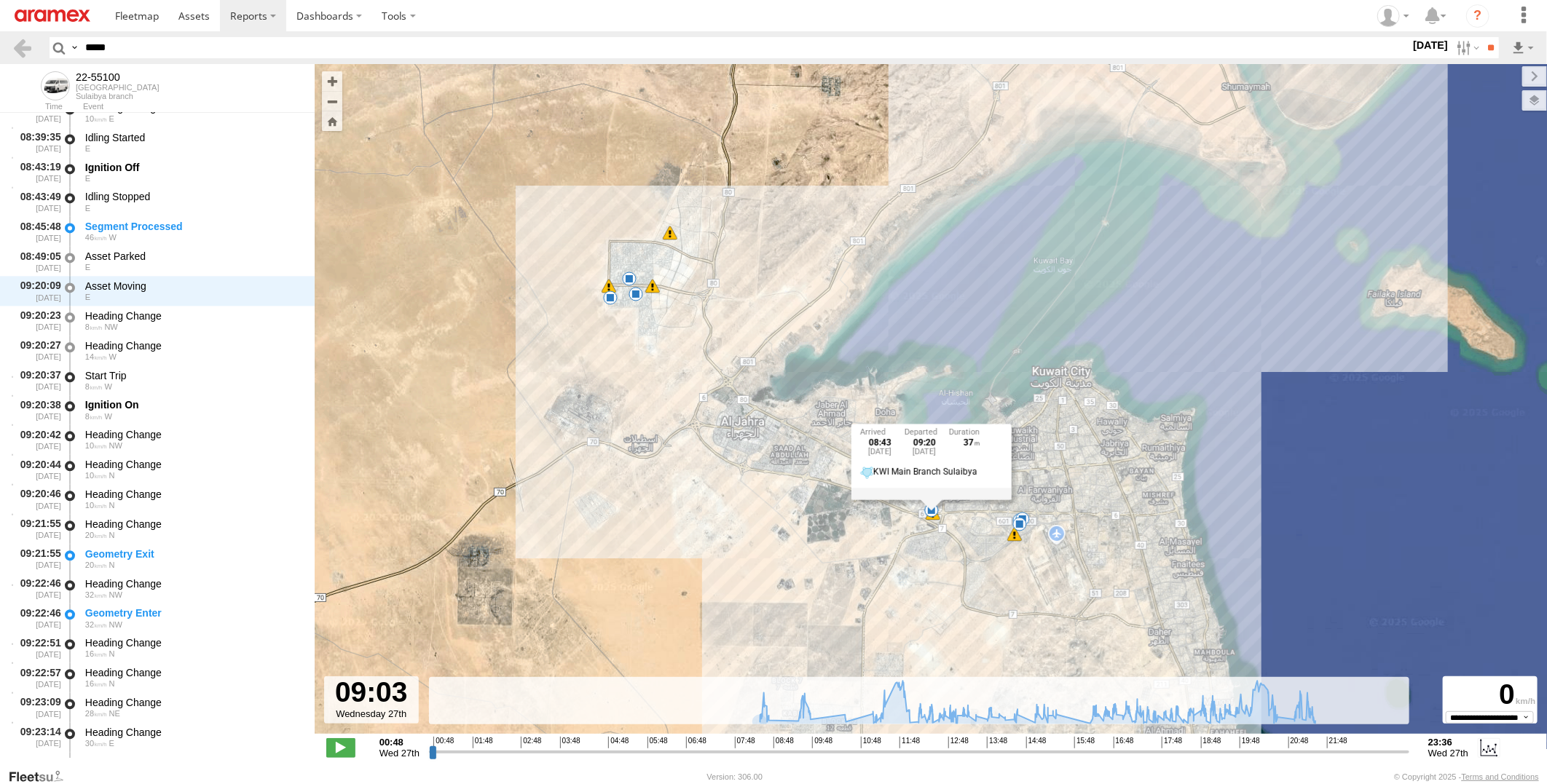
drag, startPoint x: 805, startPoint y: 489, endPoint x: 843, endPoint y: 552, distance: 73.6
click at [843, 552] on div "22-55100 08:43 Wed 09:44 Wed 10:31 Wed 12:02 Wed 12:36 Wed 17:18 Wed 20:46 Wed …" at bounding box center [930, 406] width 1232 height 685
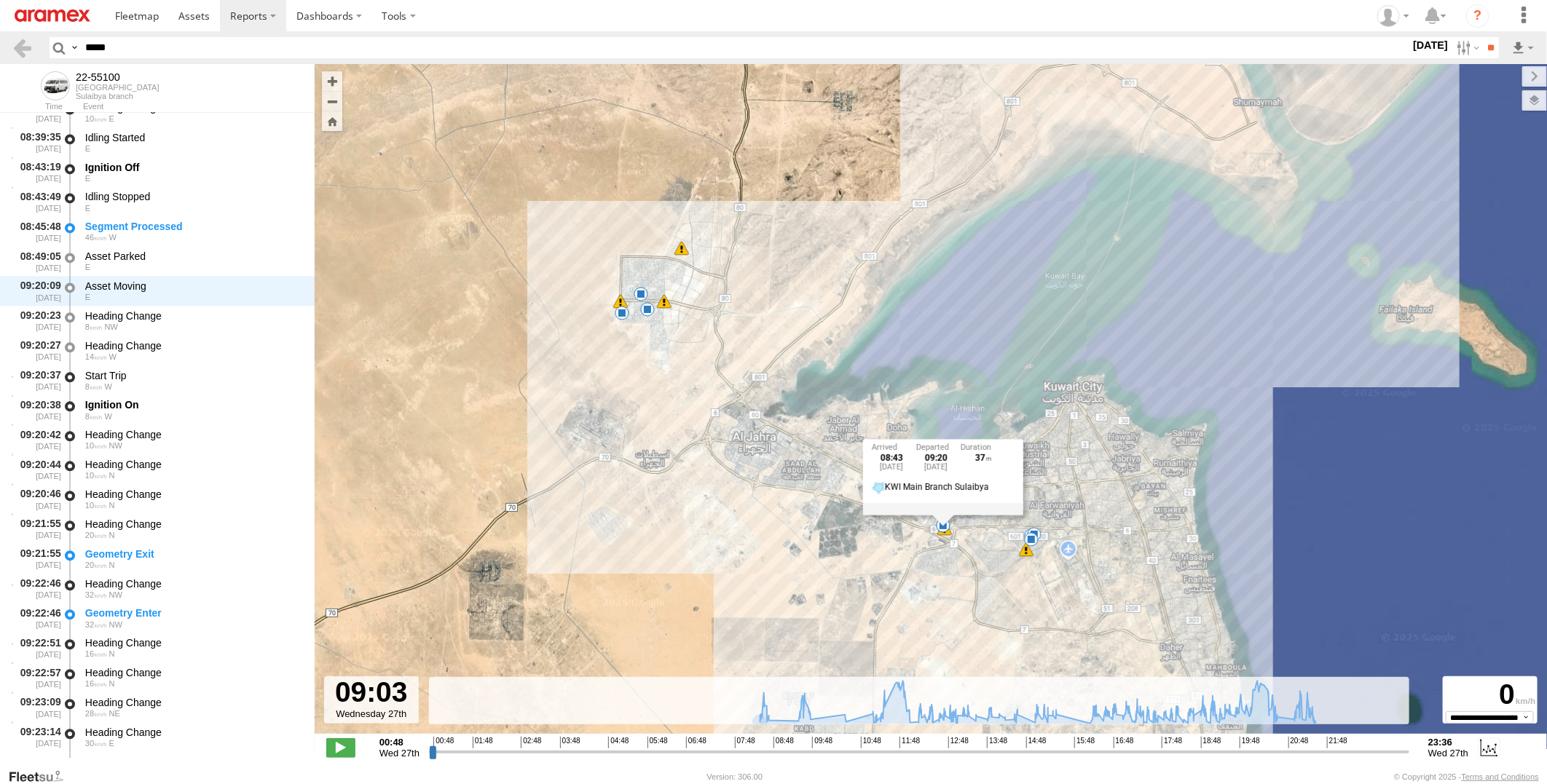
drag, startPoint x: 754, startPoint y: 358, endPoint x: 804, endPoint y: 418, distance: 78.1
click at [804, 418] on div "22-55100 08:43 Wed 09:44 Wed 10:31 Wed 12:02 Wed 12:36 Wed 17:18 Wed 20:46 Wed …" at bounding box center [930, 406] width 1232 height 685
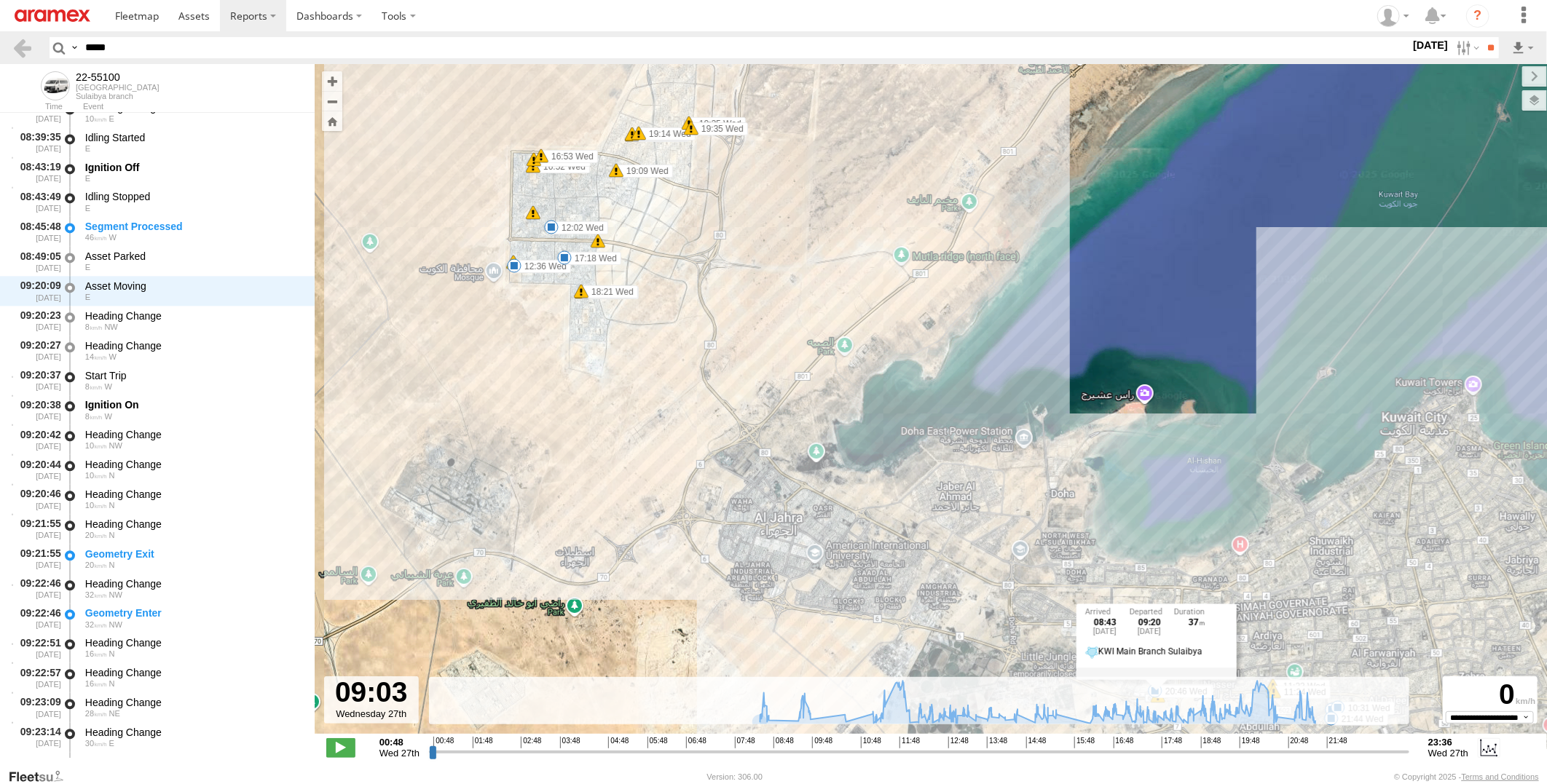
drag, startPoint x: 910, startPoint y: 472, endPoint x: 874, endPoint y: 373, distance: 105.3
click at [874, 373] on div "22-55100 08:43 Wed 09:44 Wed 10:31 Wed 12:02 Wed 12:36 Wed 17:18 Wed 20:46 Wed …" at bounding box center [930, 406] width 1232 height 685
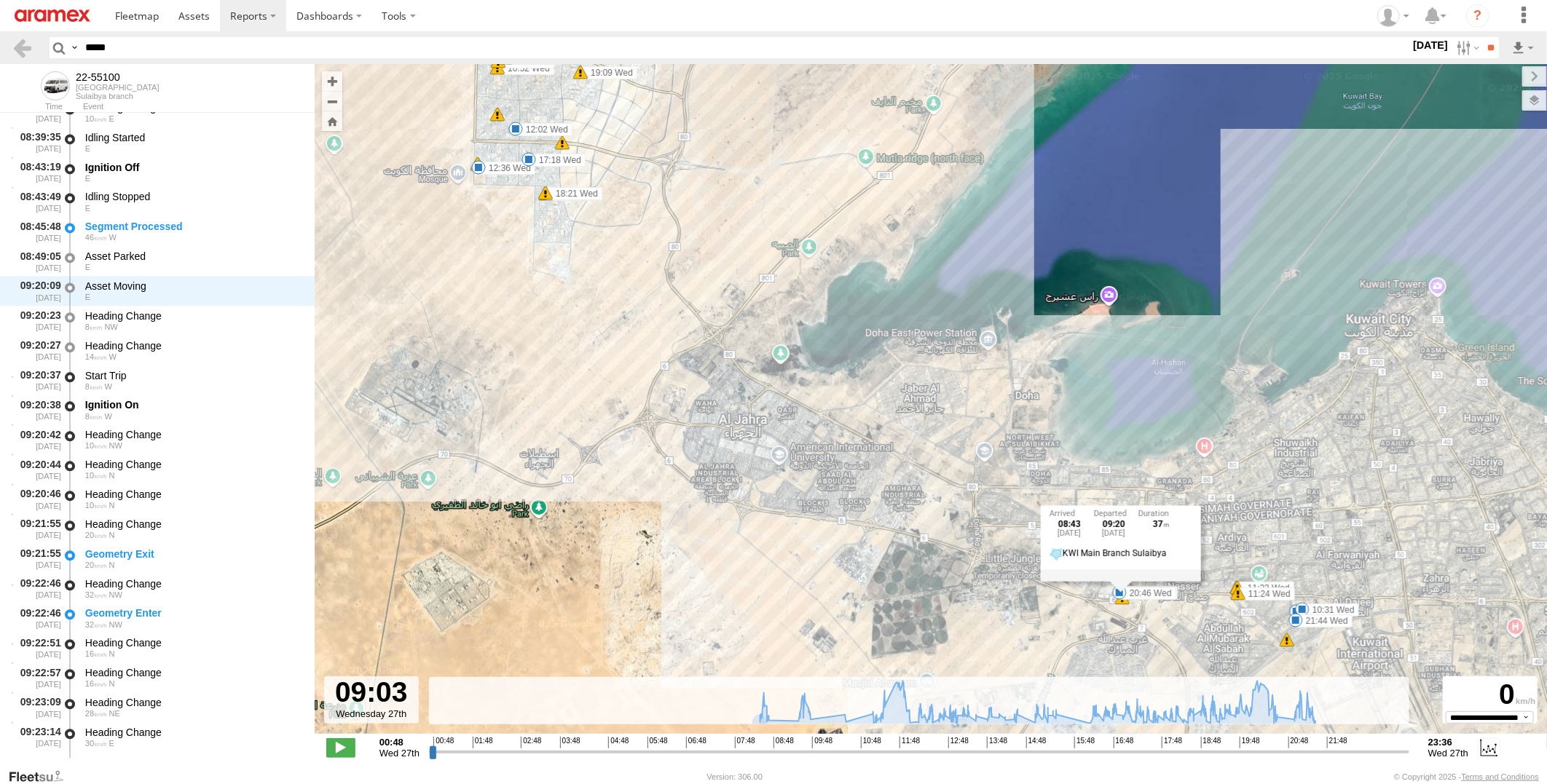
drag, startPoint x: 976, startPoint y: 406, endPoint x: 972, endPoint y: 397, distance: 9.8
click at [972, 397] on div "22-55100 08:43 Wed 09:44 Wed 10:31 Wed 12:02 Wed 12:36 Wed 17:18 Wed 20:46 Wed …" at bounding box center [930, 406] width 1232 height 685
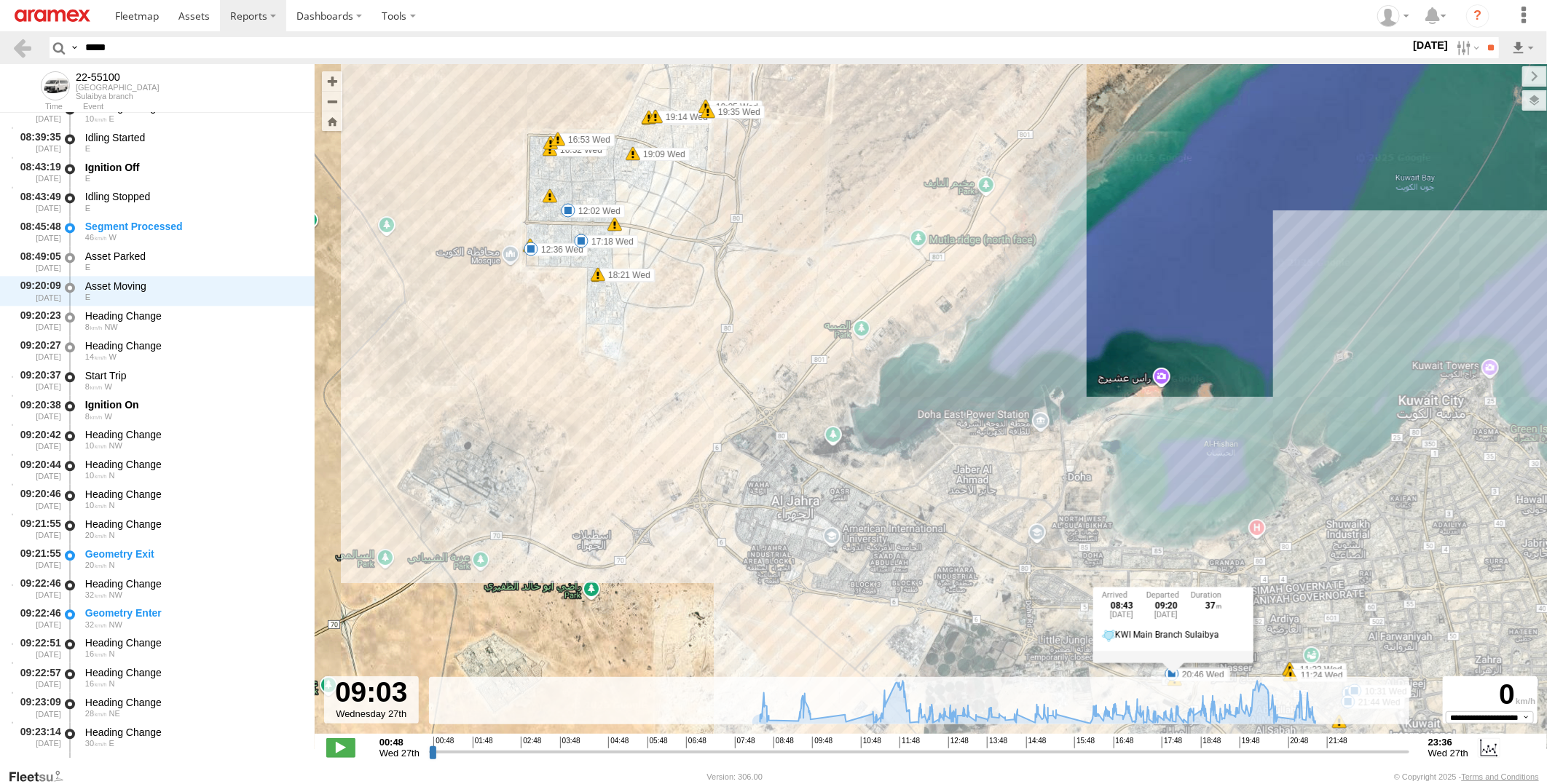
drag, startPoint x: 840, startPoint y: 372, endPoint x: 895, endPoint y: 460, distance: 103.8
click at [895, 460] on div "22-55100 08:43 Wed 09:44 Wed 10:31 Wed 12:02 Wed 12:36 Wed 17:18 Wed 20:46 Wed …" at bounding box center [930, 406] width 1232 height 685
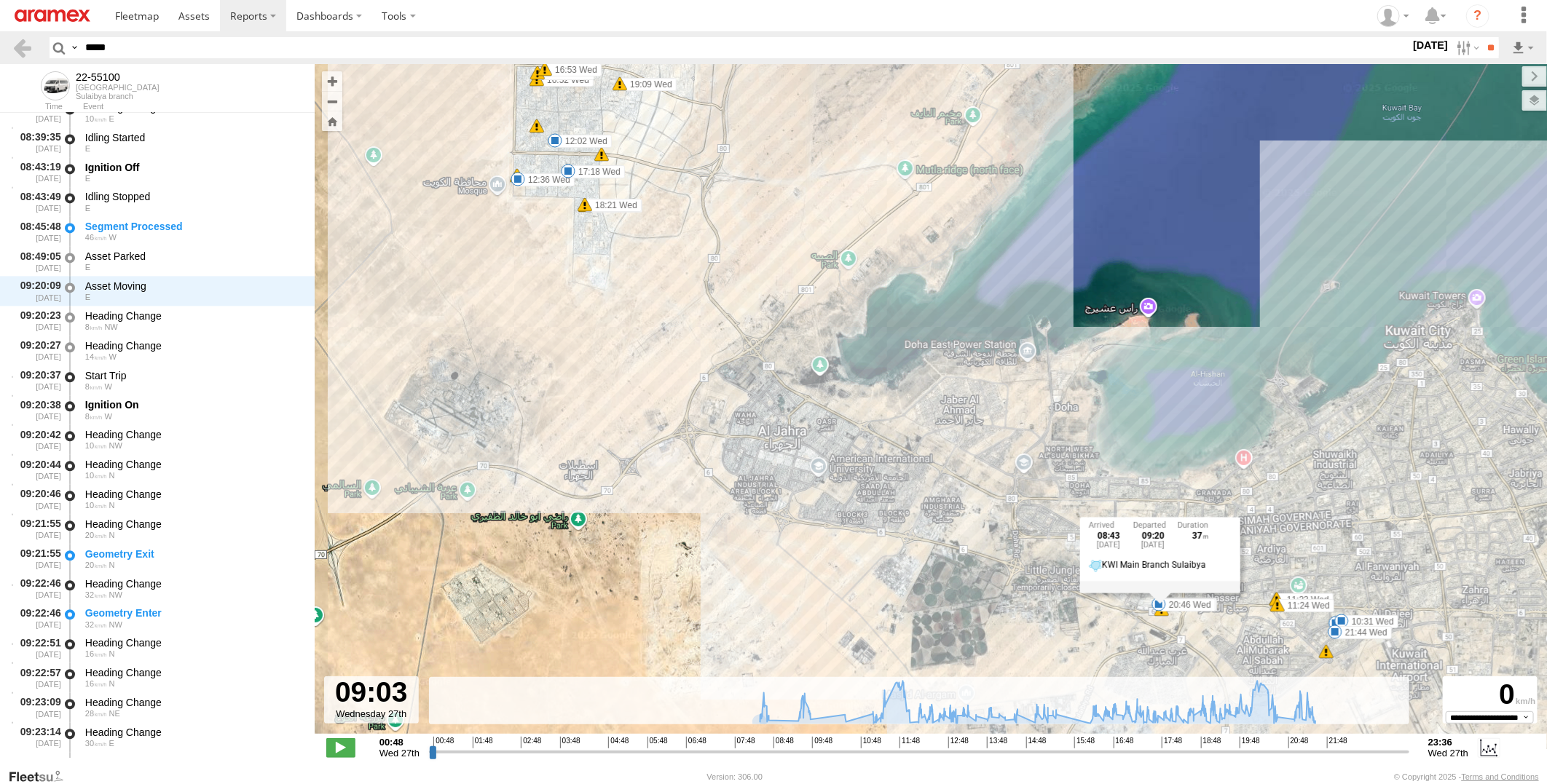
drag, startPoint x: 941, startPoint y: 387, endPoint x: 923, endPoint y: 308, distance: 81.0
click at [923, 308] on div "22-55100 08:43 Wed 09:44 Wed 10:31 Wed 12:02 Wed 12:36 Wed 17:18 Wed 20:46 Wed …" at bounding box center [930, 406] width 1232 height 685
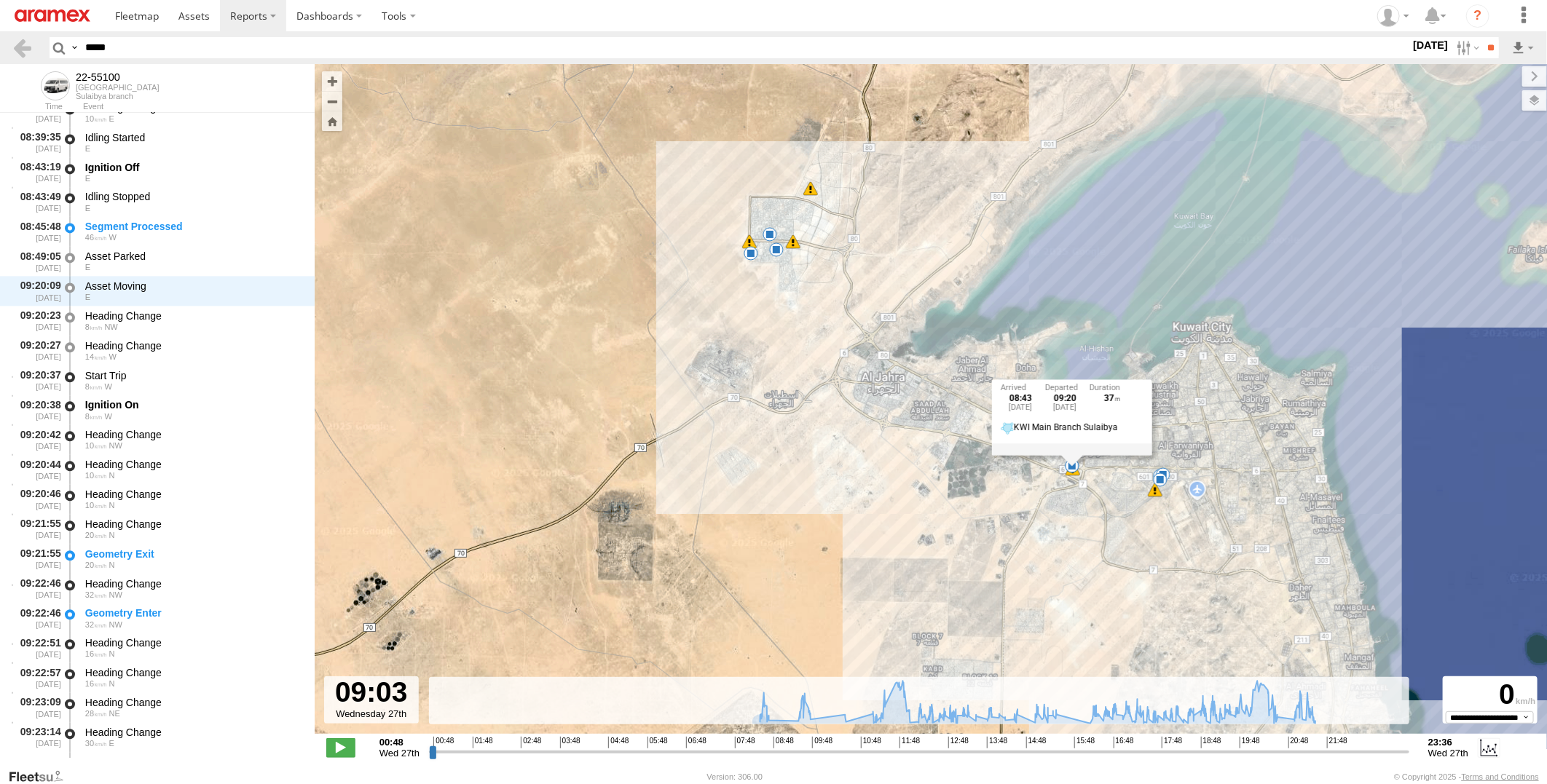
drag, startPoint x: 899, startPoint y: 401, endPoint x: 872, endPoint y: 391, distance: 28.8
click at [872, 391] on div "22-55100 08:43 Wed 09:44 Wed 10:31 Wed 12:02 Wed 12:36 Wed 17:18 Wed 20:46 Wed …" at bounding box center [930, 406] width 1232 height 685
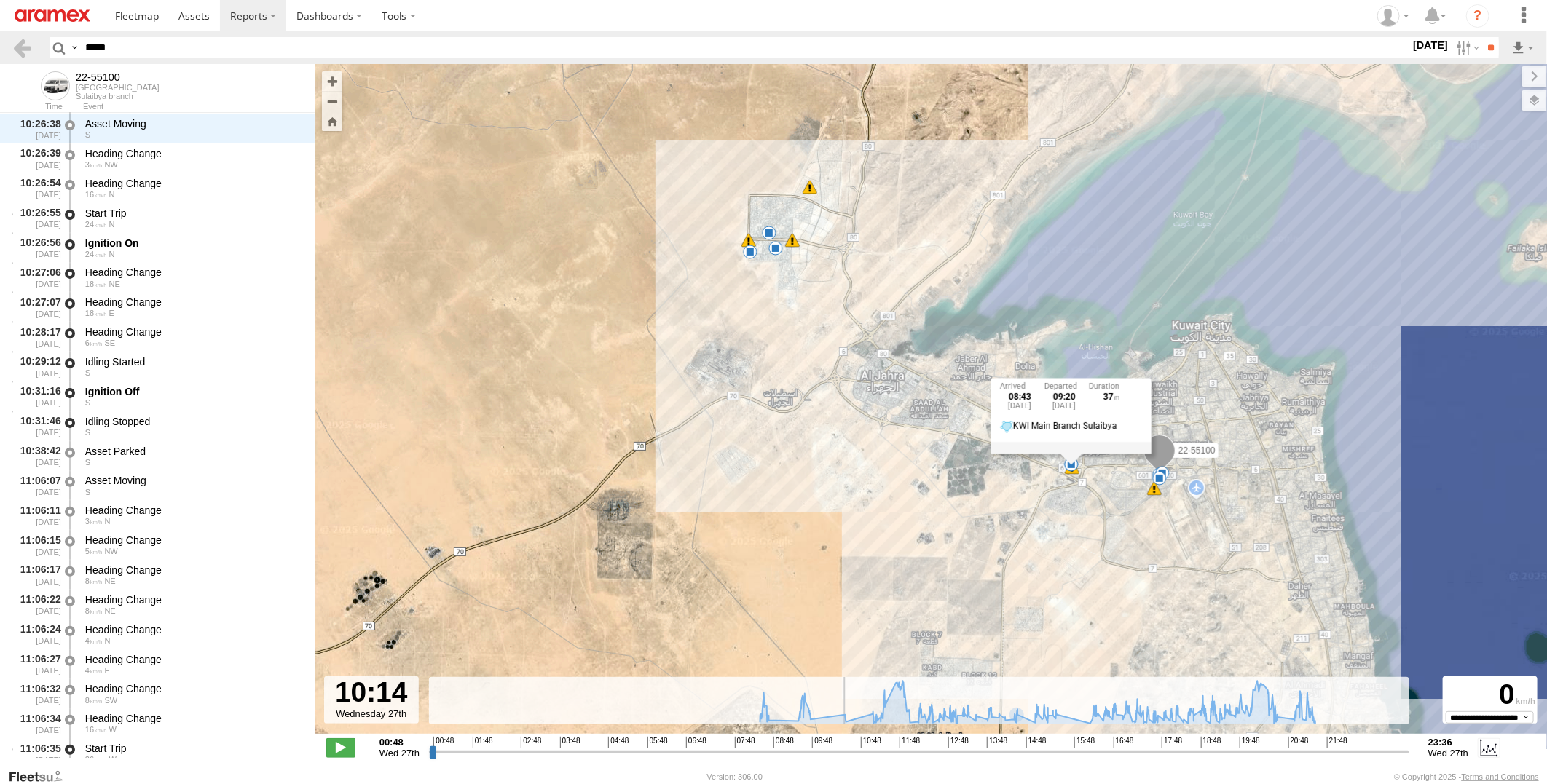
drag, startPoint x: 784, startPoint y: 752, endPoint x: 885, endPoint y: 593, distance: 188.4
click at [835, 748] on input "range" at bounding box center [919, 752] width 981 height 14
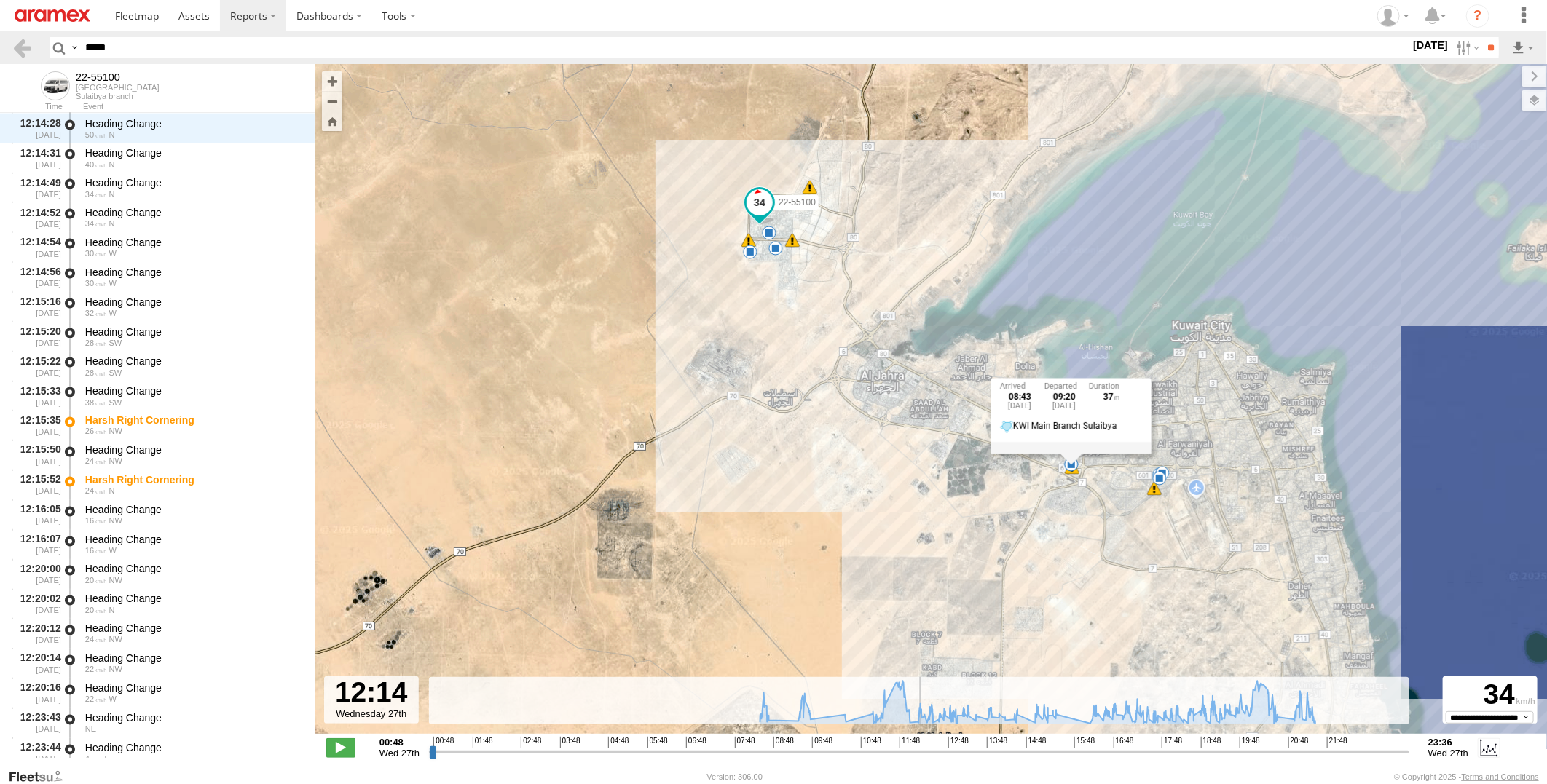
drag, startPoint x: 833, startPoint y: 754, endPoint x: 920, endPoint y: 761, distance: 87.3
click at [920, 758] on input "range" at bounding box center [919, 752] width 981 height 14
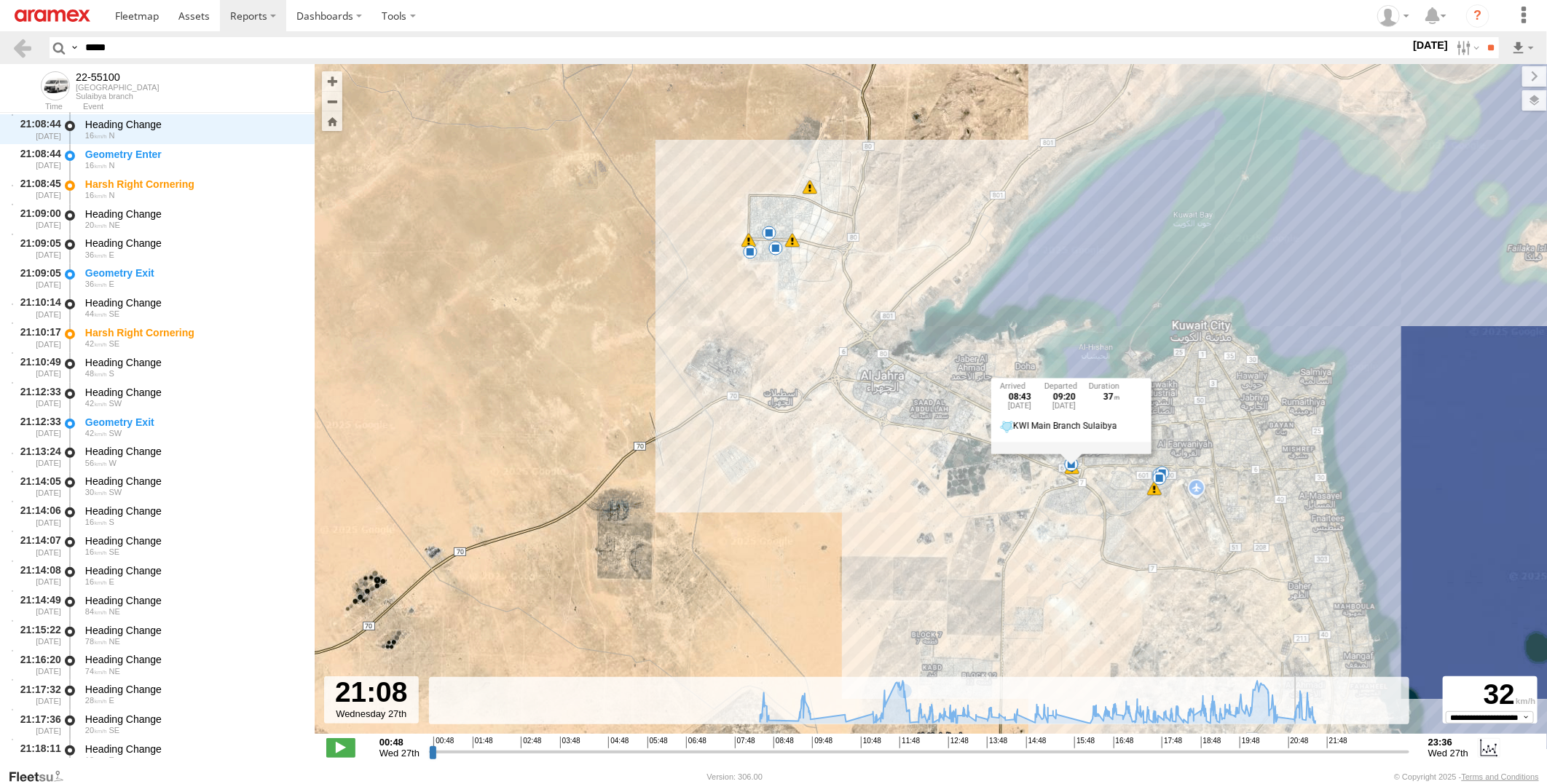
drag, startPoint x: 922, startPoint y: 755, endPoint x: 1300, endPoint y: 757, distance: 378.0
type input "**********"
click at [1300, 757] on input "range" at bounding box center [919, 752] width 981 height 14
click at [1141, 545] on div "22-55100 08:43 Wed 09:44 Wed 10:31 Wed 12:02 Wed 12:36 Wed 17:18 Wed 20:46 Wed …" at bounding box center [930, 406] width 1232 height 685
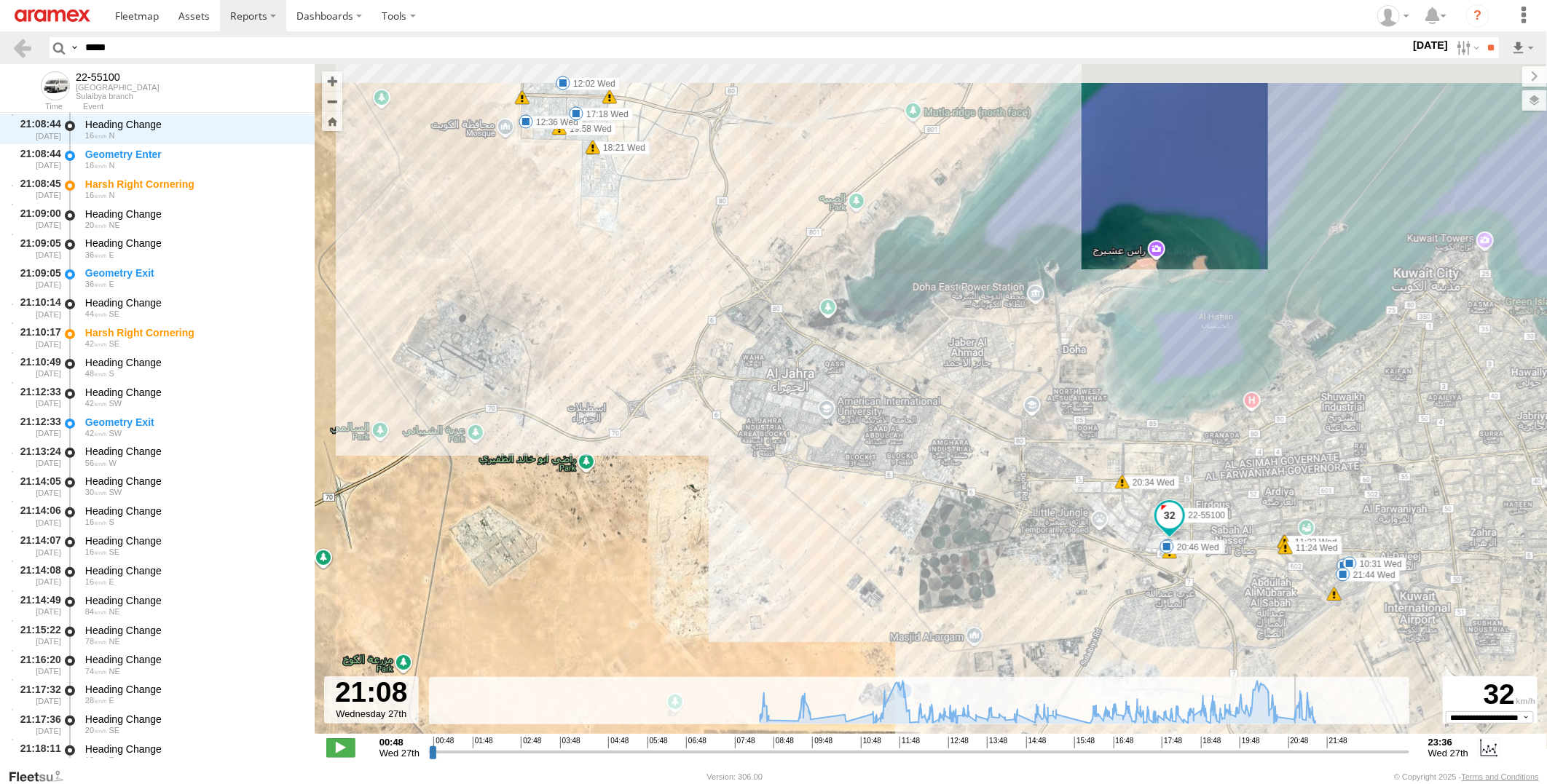
drag, startPoint x: 999, startPoint y: 440, endPoint x: 1003, endPoint y: 519, distance: 79.1
click at [1003, 519] on div "22-55100 08:43 Wed 09:44 Wed 10:31 Wed 12:02 Wed 12:36 Wed 17:18 Wed 20:46 Wed …" at bounding box center [930, 406] width 1232 height 685
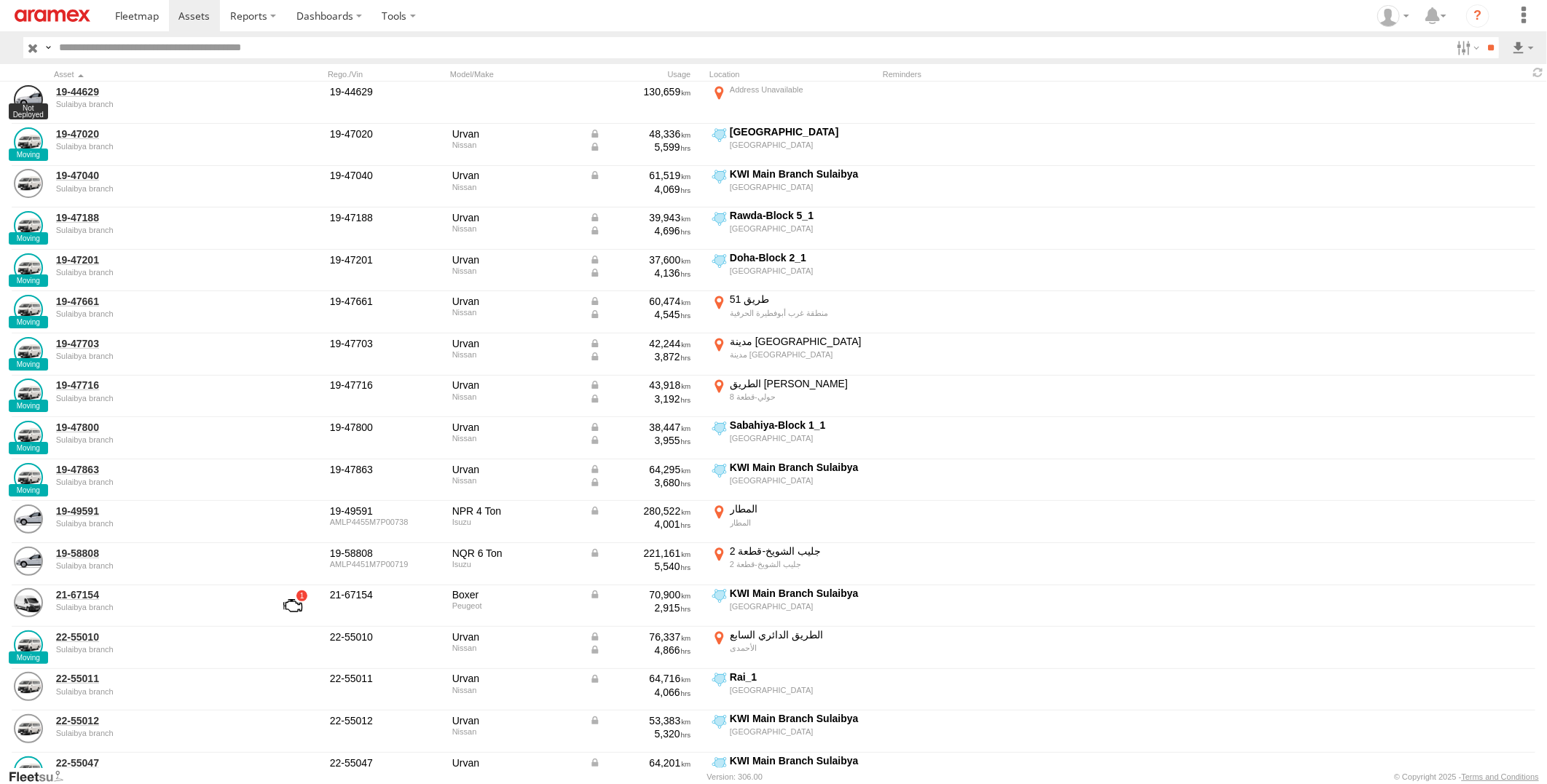
click at [323, 49] on input "text" at bounding box center [752, 48] width 1398 height 21
type input "*****"
click at [1482, 37] on input "**" at bounding box center [1491, 48] width 17 height 21
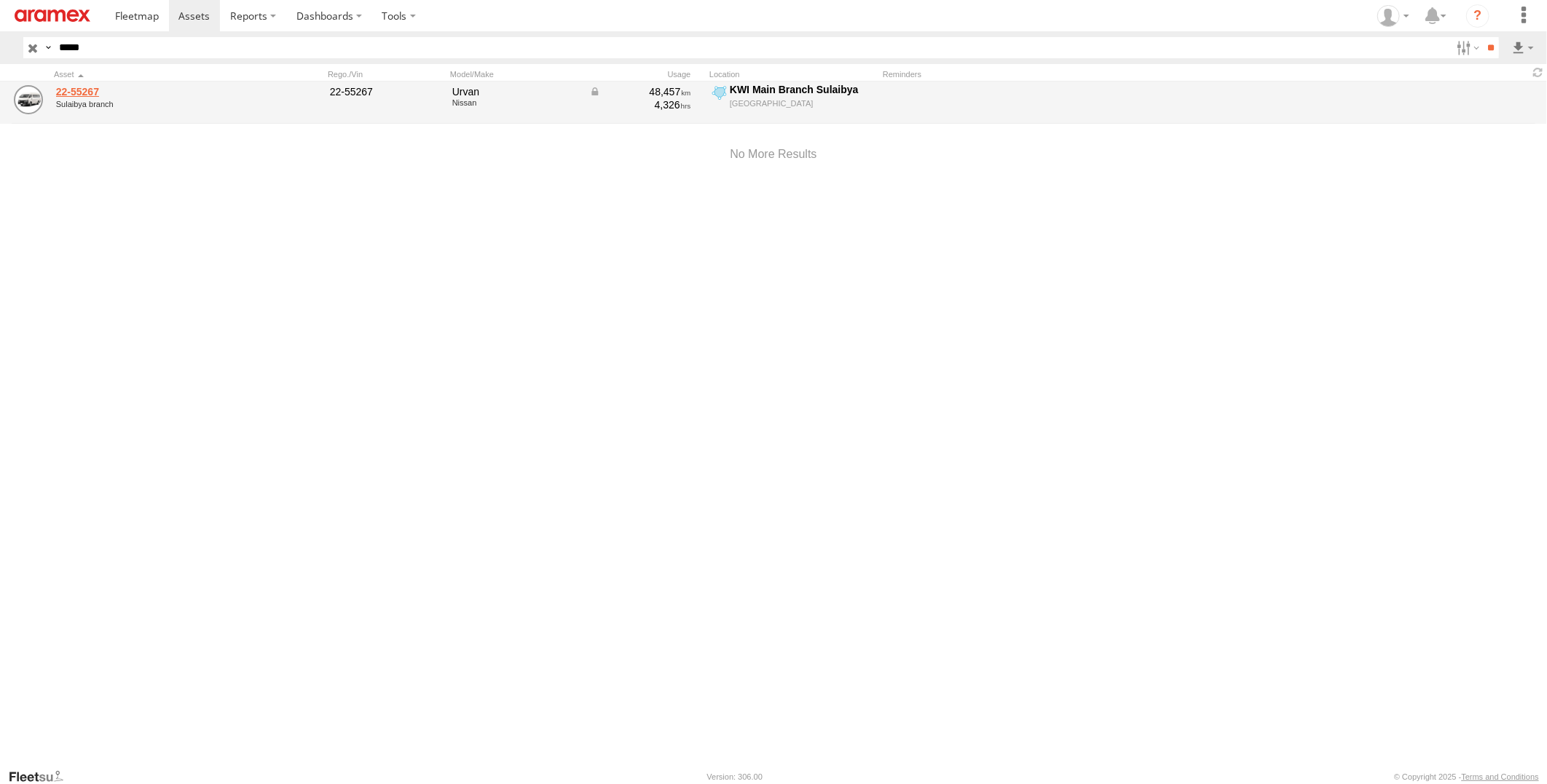
click at [92, 97] on link "22-55267" at bounding box center [155, 91] width 199 height 13
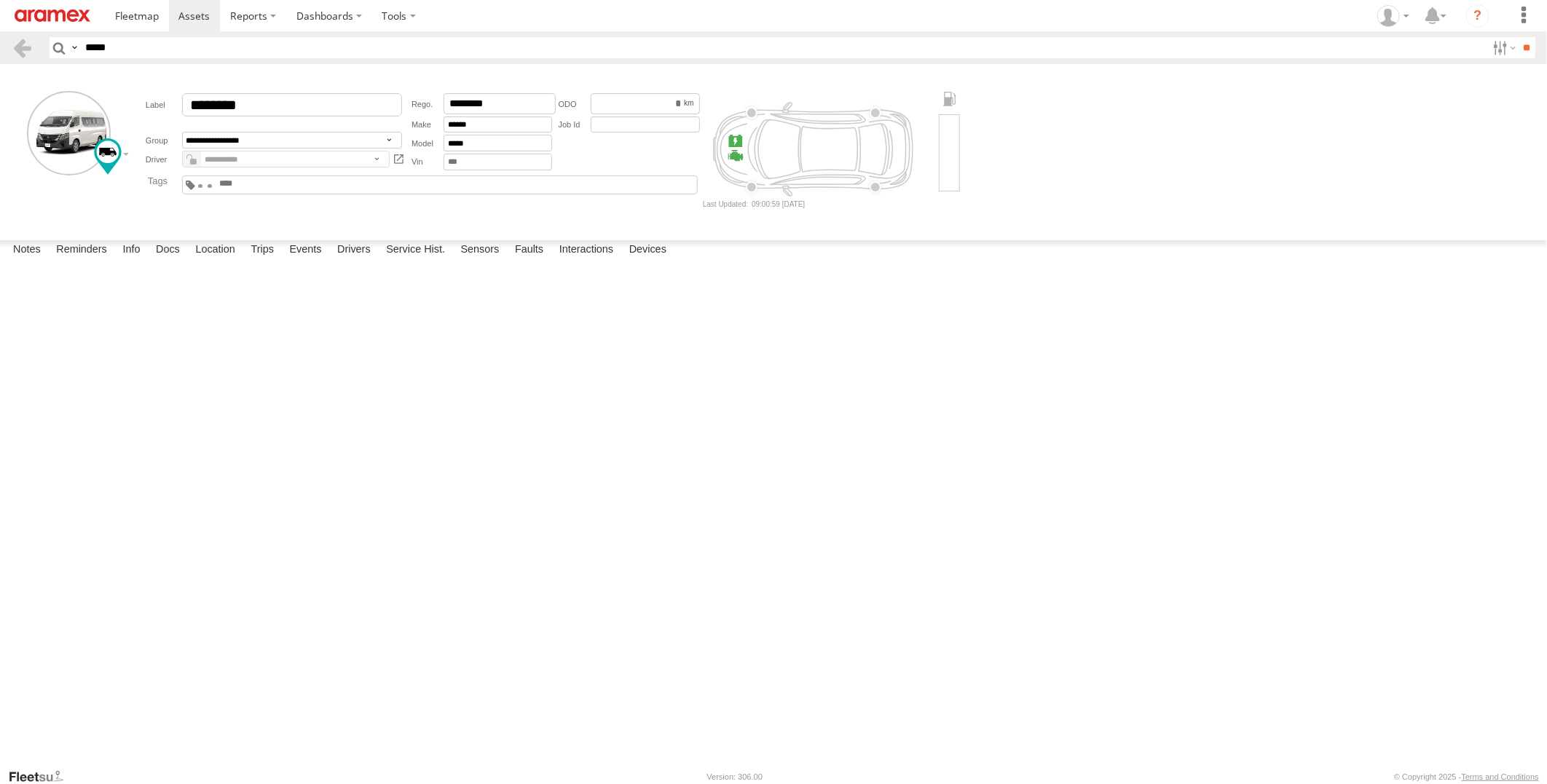
click at [193, 159] on em at bounding box center [193, 162] width 7 height 6
click at [246, 161] on select "**********" at bounding box center [286, 159] width 208 height 17
select select "*****"
click at [182, 151] on select "**********" at bounding box center [286, 159] width 208 height 17
click at [193, 163] on em at bounding box center [193, 162] width 7 height 6
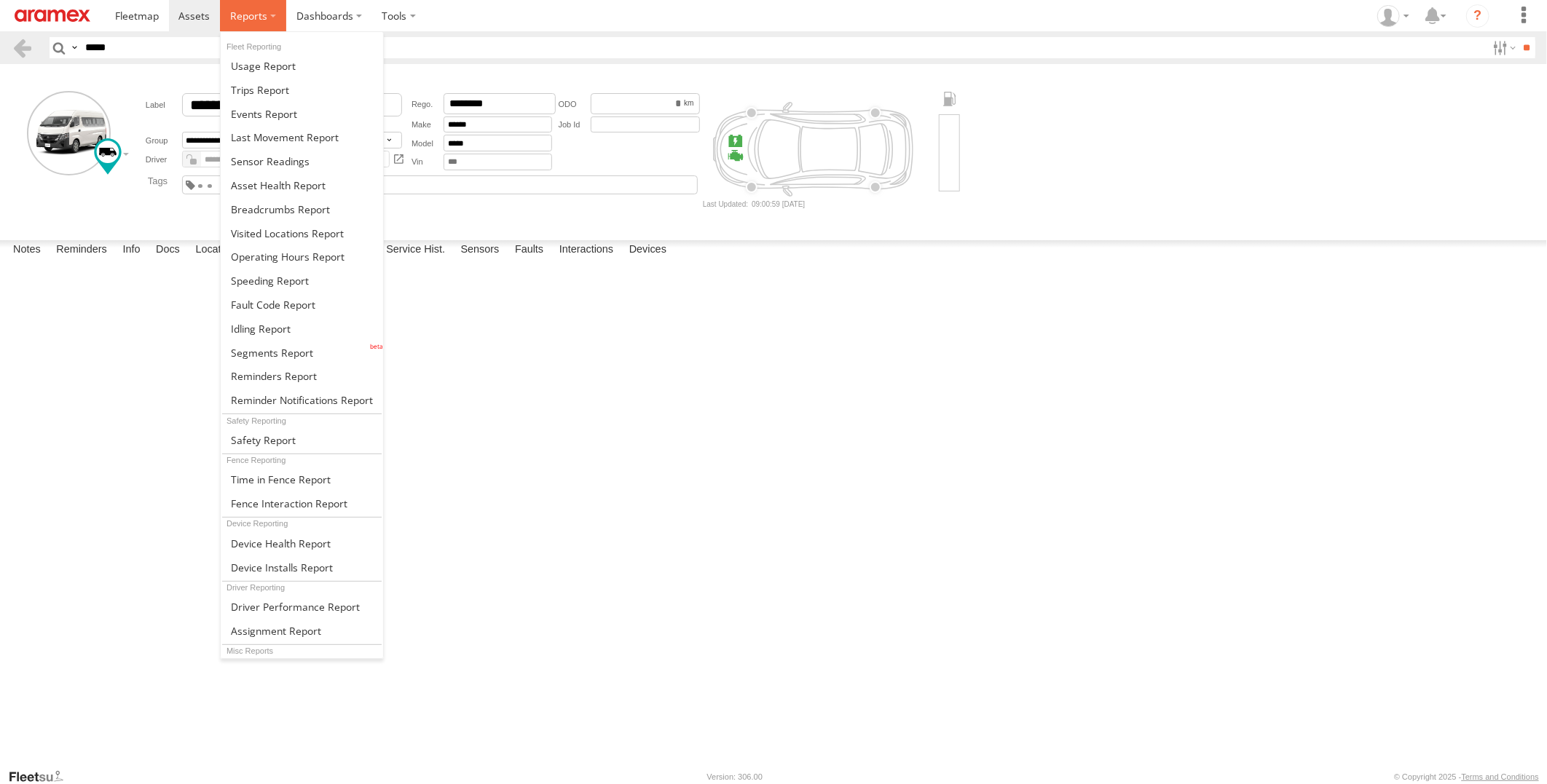
click at [252, 27] on label at bounding box center [254, 15] width 67 height 31
click at [288, 211] on span at bounding box center [280, 209] width 99 height 14
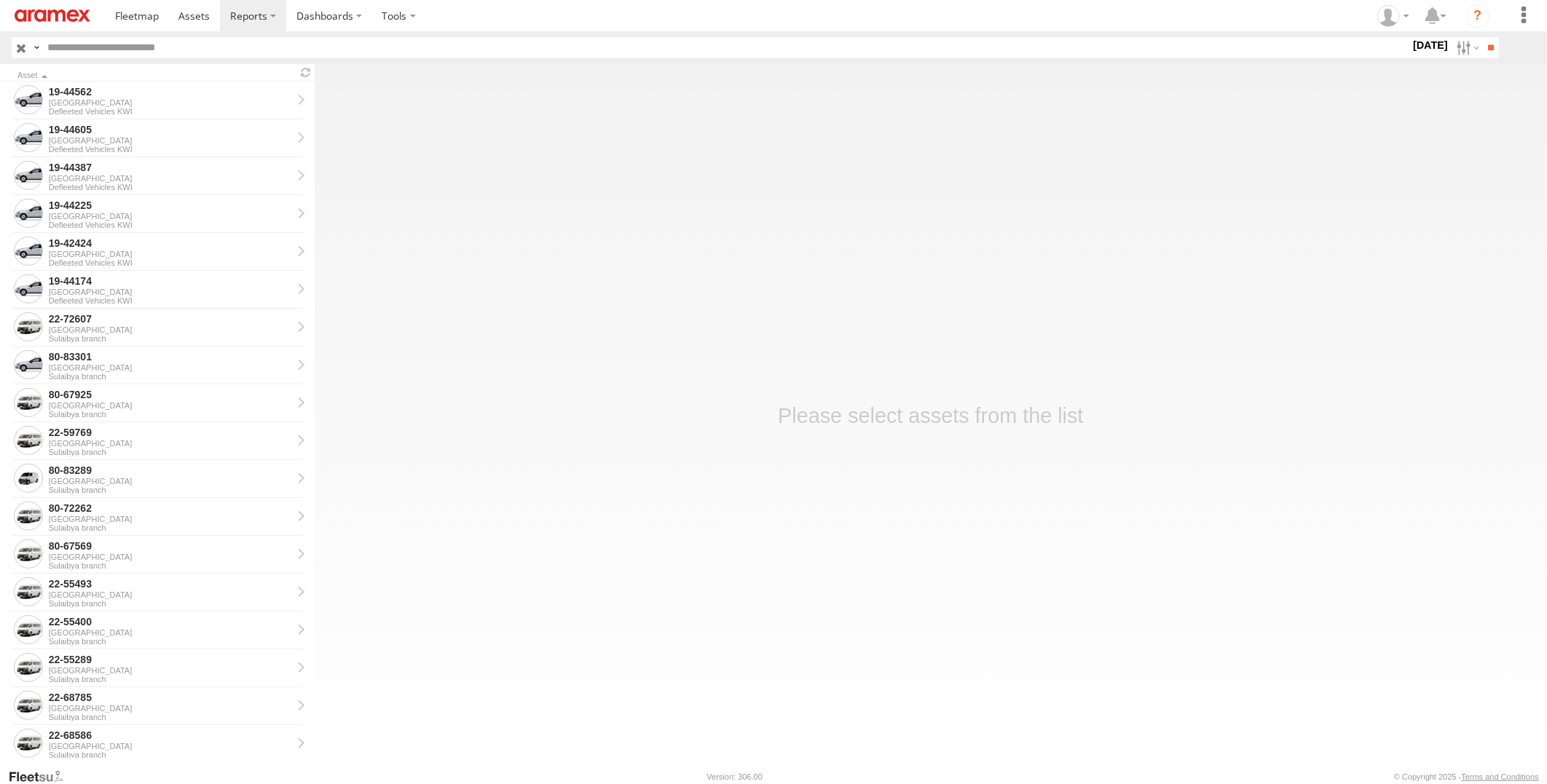
click at [326, 49] on input "text" at bounding box center [726, 48] width 1369 height 21
paste input "********"
type input "********"
click at [1482, 37] on input "**" at bounding box center [1491, 48] width 17 height 21
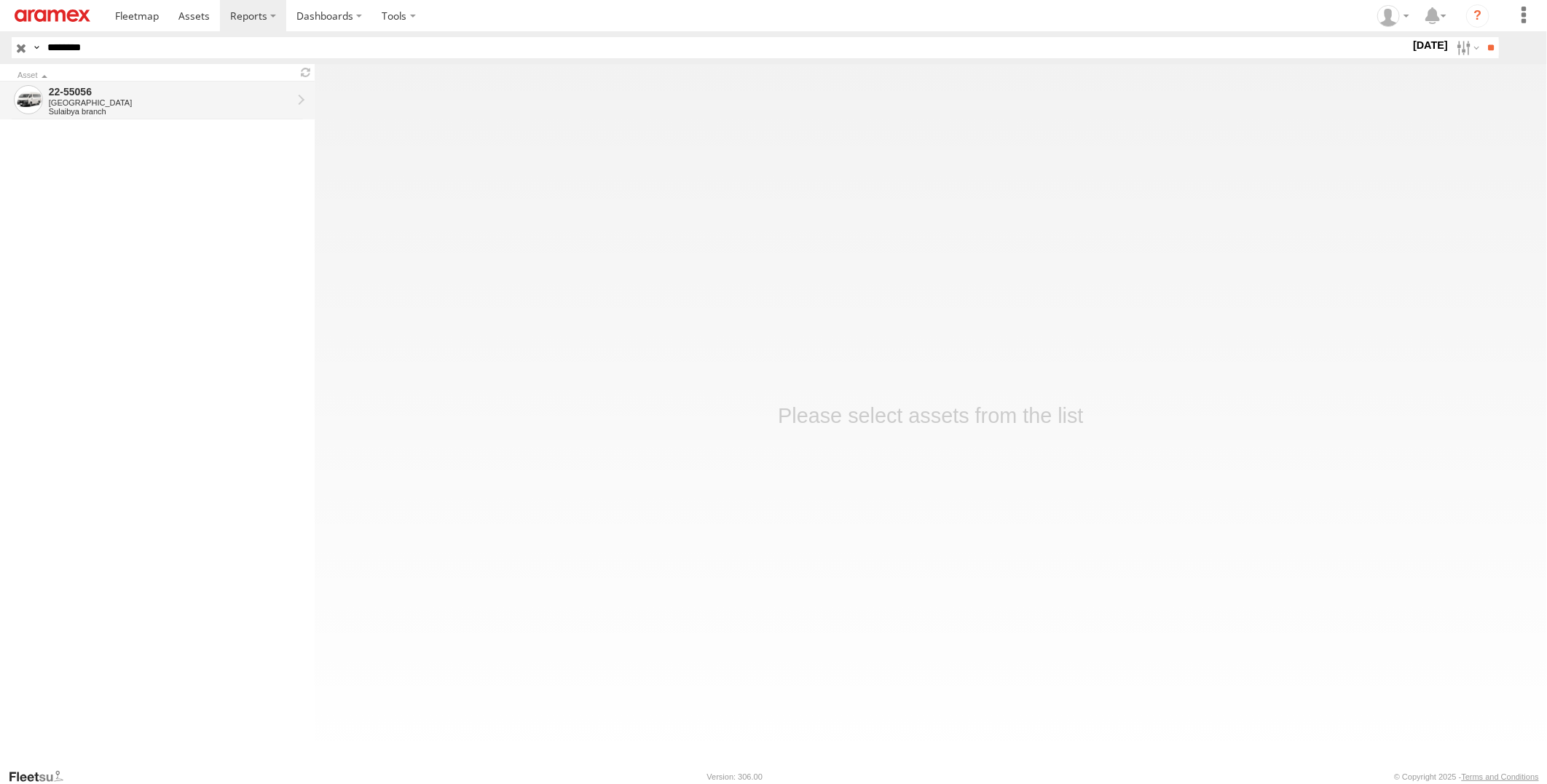
click at [261, 88] on div "22-55056" at bounding box center [170, 91] width 243 height 13
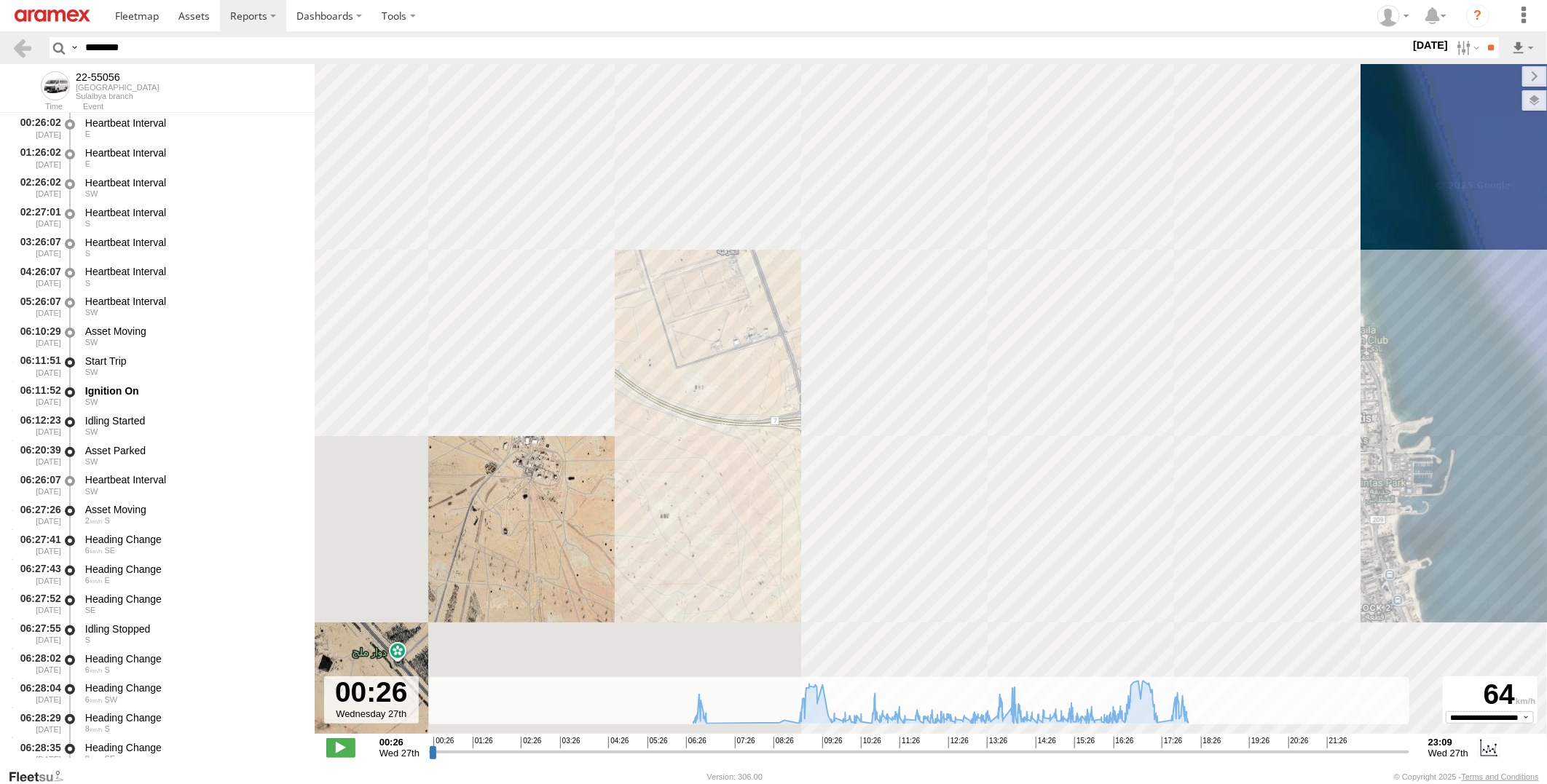
type input "**********"
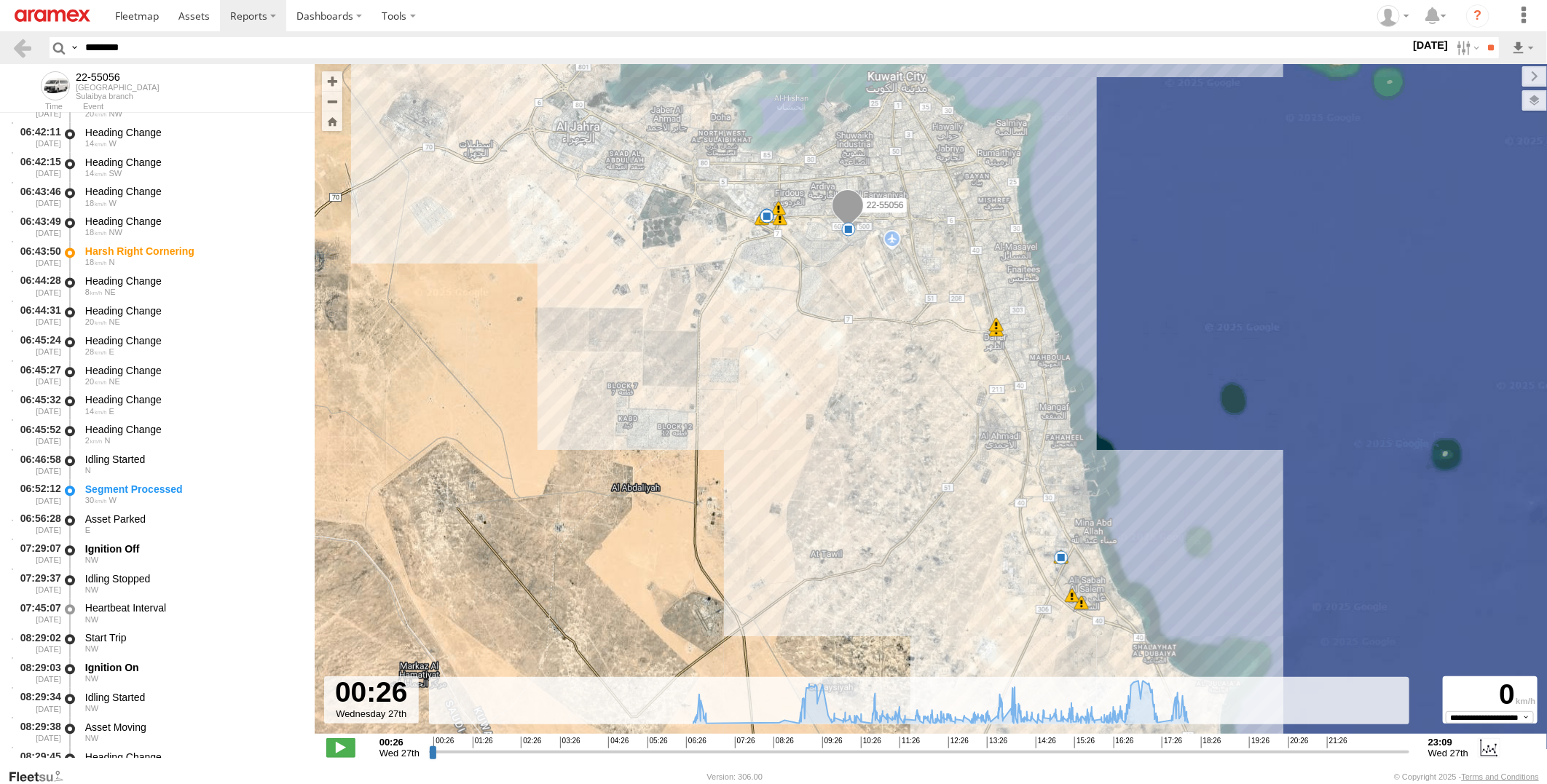
scroll to position [2022, 0]
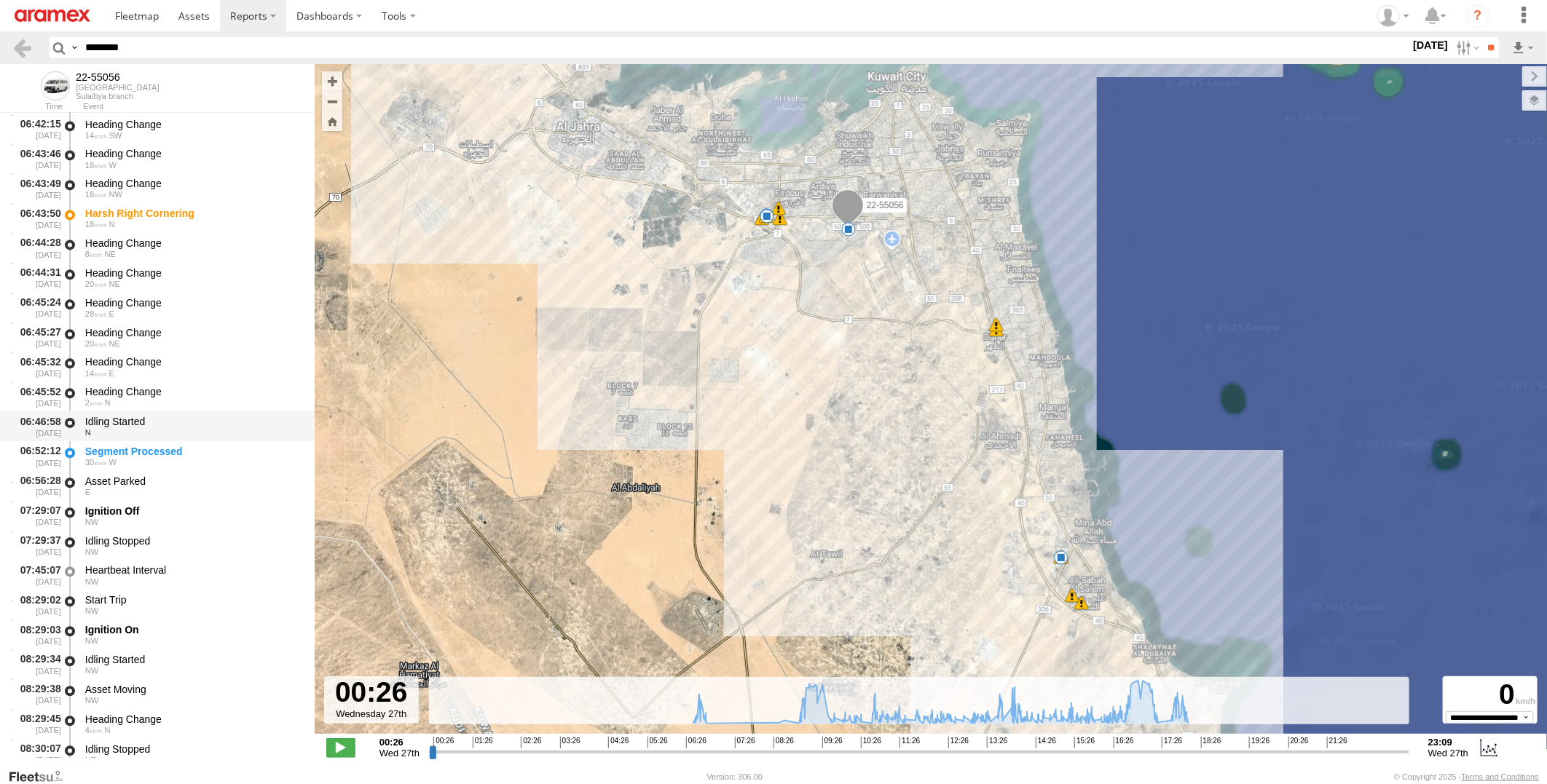
click at [216, 432] on div "N" at bounding box center [193, 432] width 215 height 9
click at [218, 428] on div "N" at bounding box center [193, 432] width 215 height 9
click at [221, 448] on div "Segment Processed" at bounding box center [193, 452] width 215 height 13
click at [230, 412] on div "Idling Started N" at bounding box center [193, 426] width 220 height 27
click at [227, 450] on div "Segment Processed" at bounding box center [193, 452] width 215 height 13
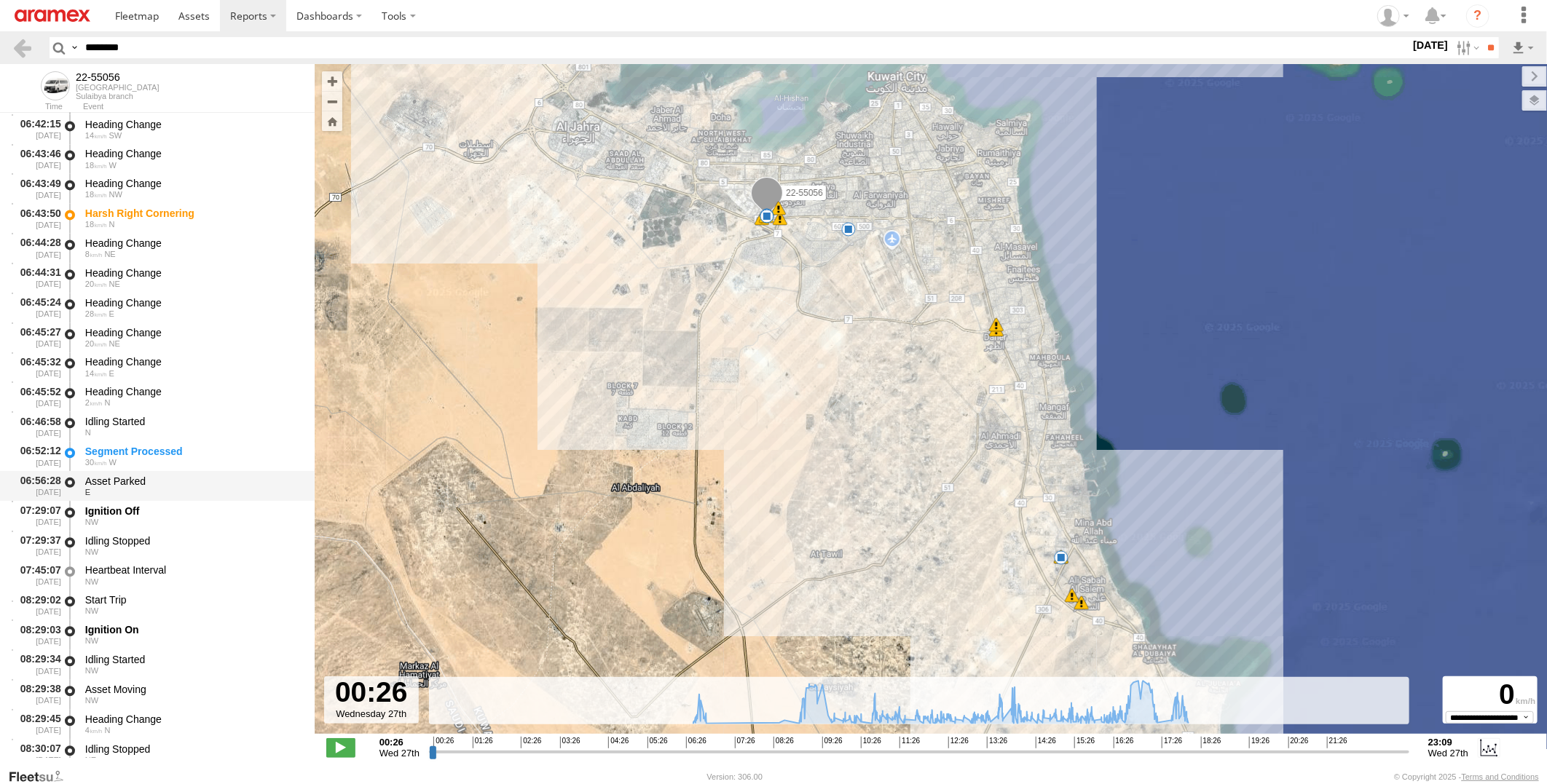
click at [221, 488] on div "E" at bounding box center [193, 492] width 215 height 9
click at [227, 452] on div "Segment Processed" at bounding box center [193, 452] width 215 height 13
click at [236, 417] on div "Idling Started" at bounding box center [193, 422] width 215 height 13
click at [237, 452] on div "Segment Processed" at bounding box center [193, 452] width 215 height 13
click at [230, 477] on div "Asset Parked" at bounding box center [193, 481] width 215 height 13
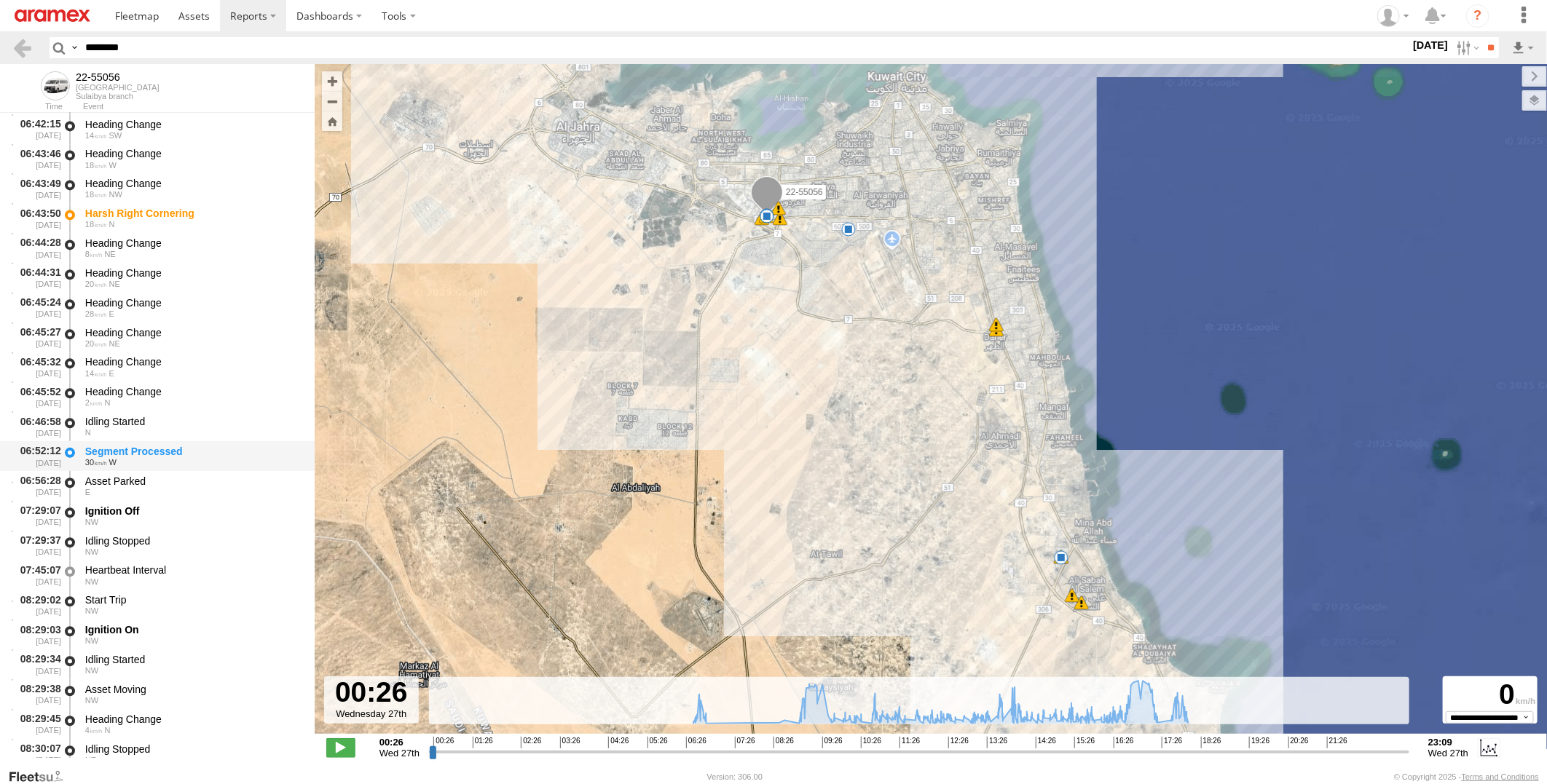
click at [230, 448] on div "Segment Processed" at bounding box center [193, 452] width 215 height 13
click at [237, 419] on div "Idling Started" at bounding box center [193, 422] width 215 height 13
click at [214, 514] on div "Ignition Off" at bounding box center [193, 512] width 215 height 13
click at [226, 439] on div "Idling Started N" at bounding box center [193, 426] width 220 height 27
click at [231, 421] on div "Idling Started" at bounding box center [193, 422] width 215 height 13
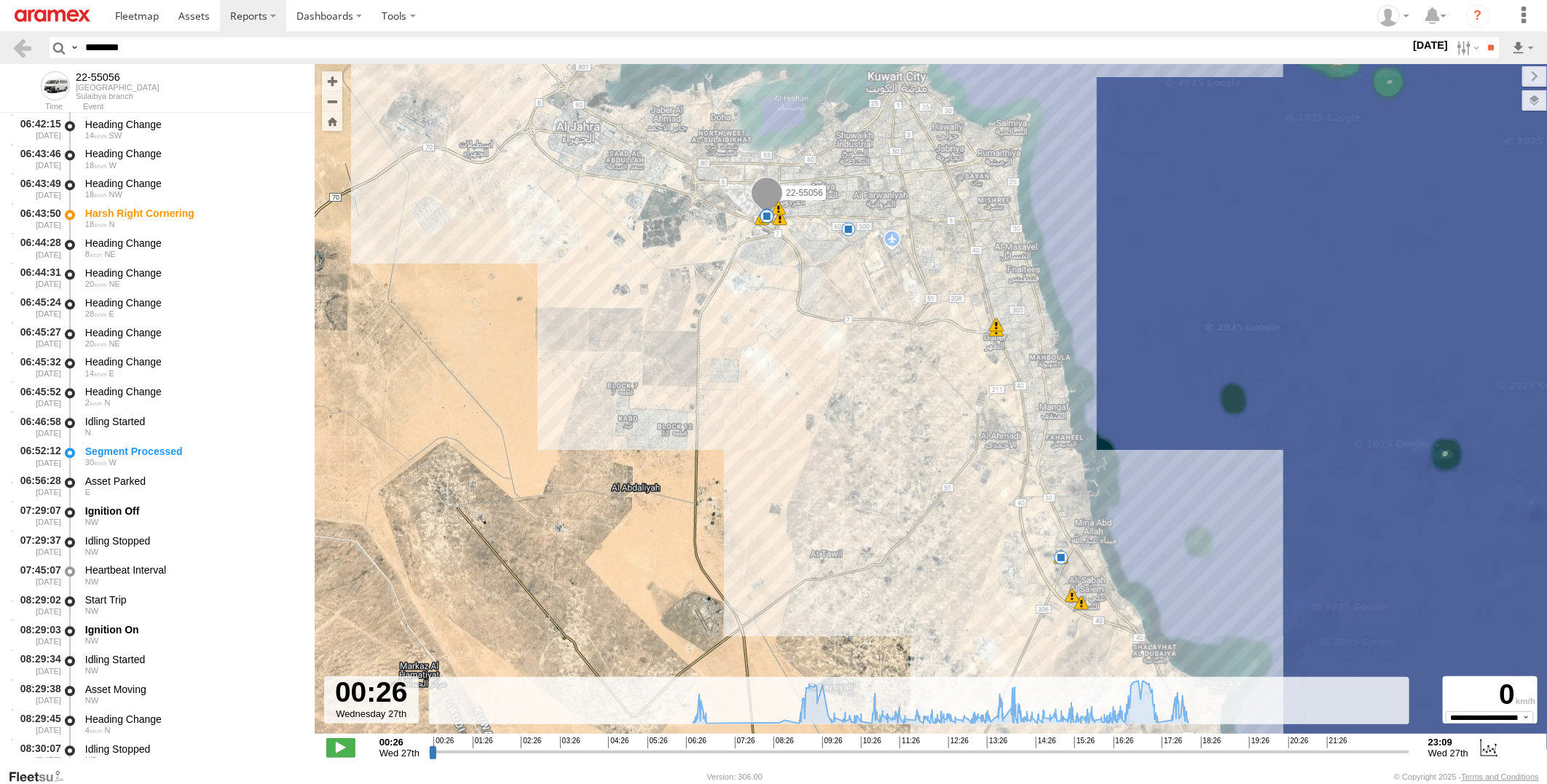
drag, startPoint x: 172, startPoint y: 47, endPoint x: 0, endPoint y: 58, distance: 172.4
click at [0, 56] on html at bounding box center [773, 392] width 1547 height 784
paste input "text"
type input "********"
click at [1482, 37] on input "**" at bounding box center [1491, 48] width 17 height 21
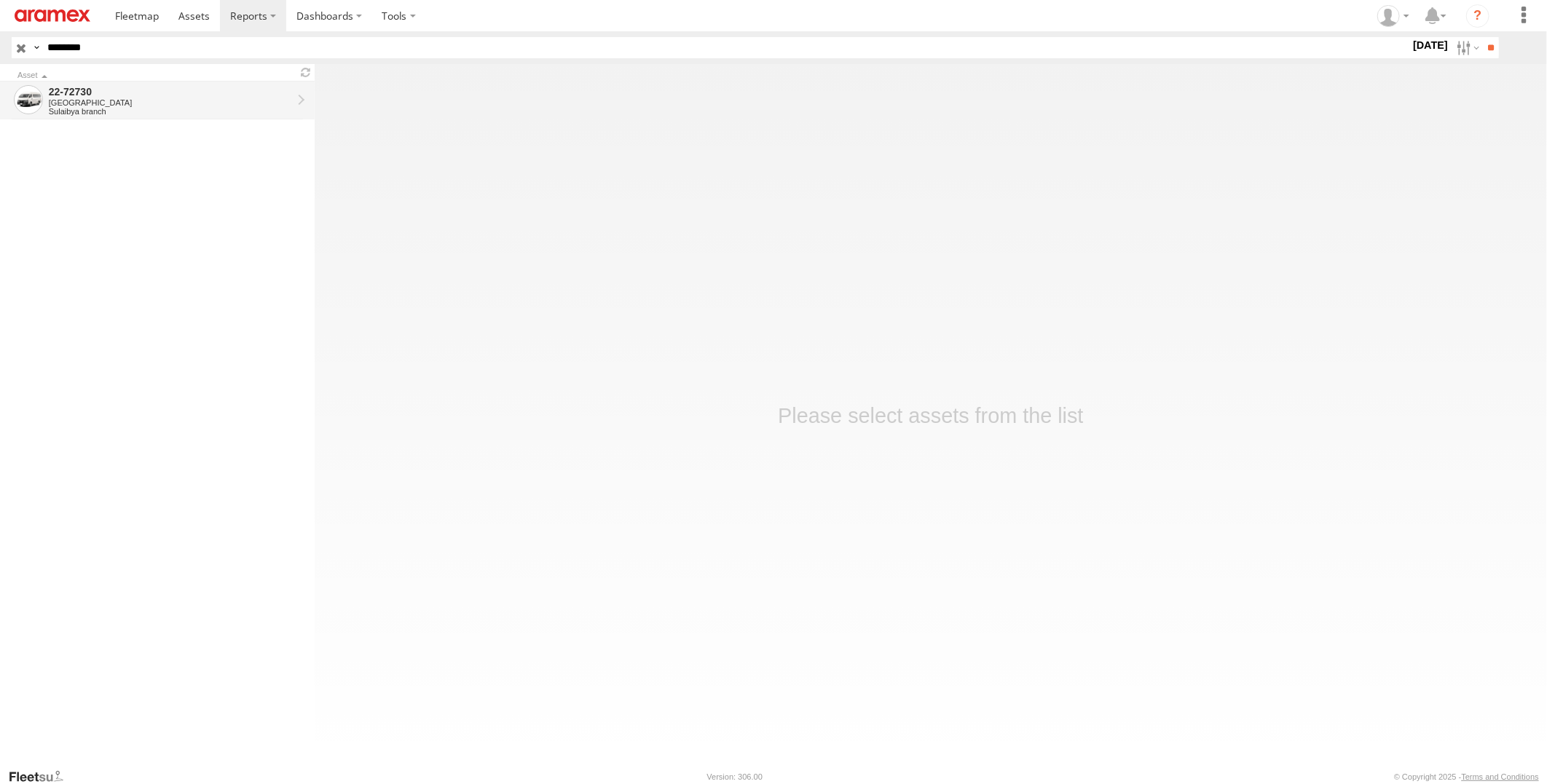
click at [194, 95] on div "22-72730" at bounding box center [170, 91] width 243 height 13
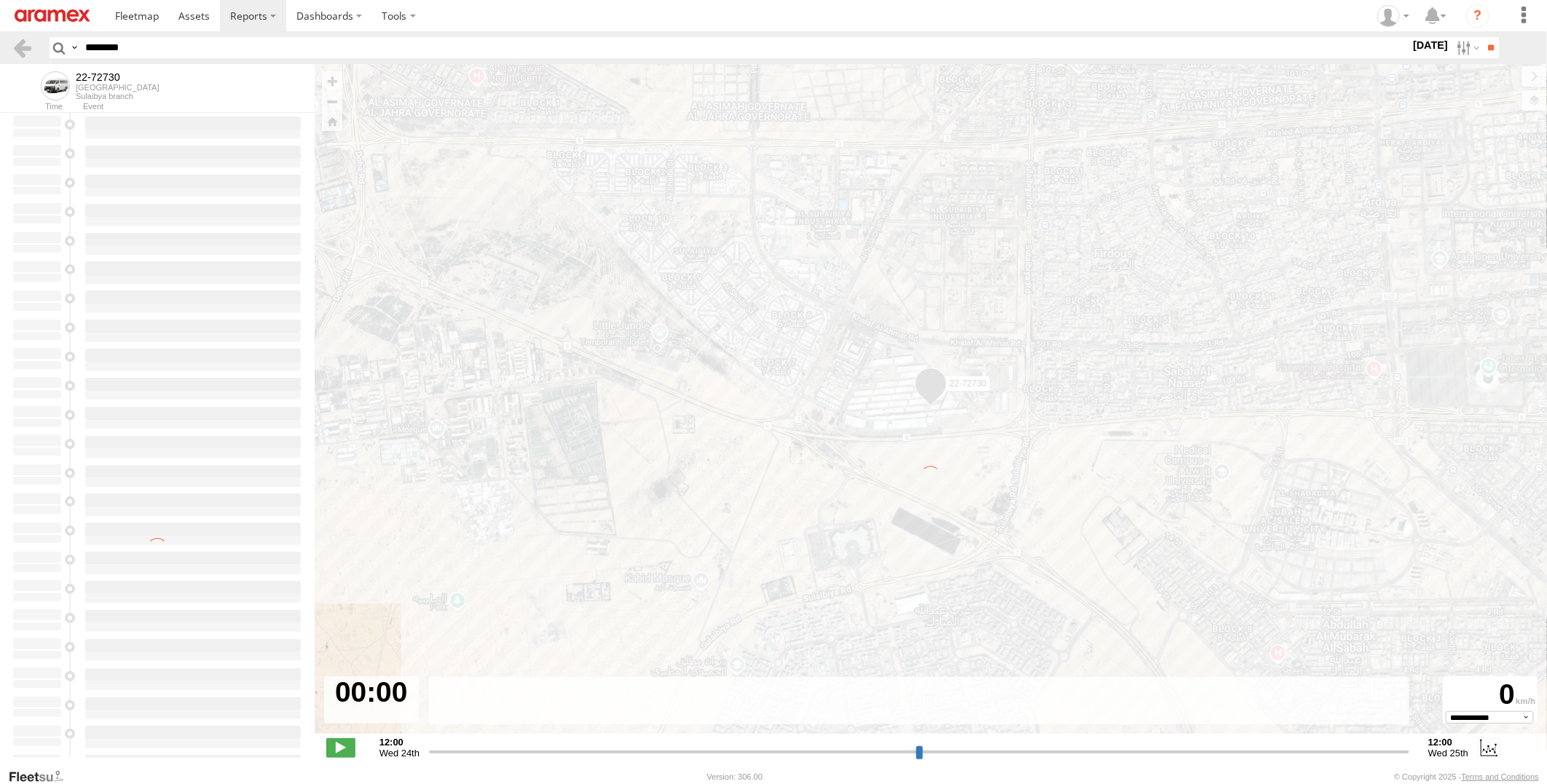
type input "**********"
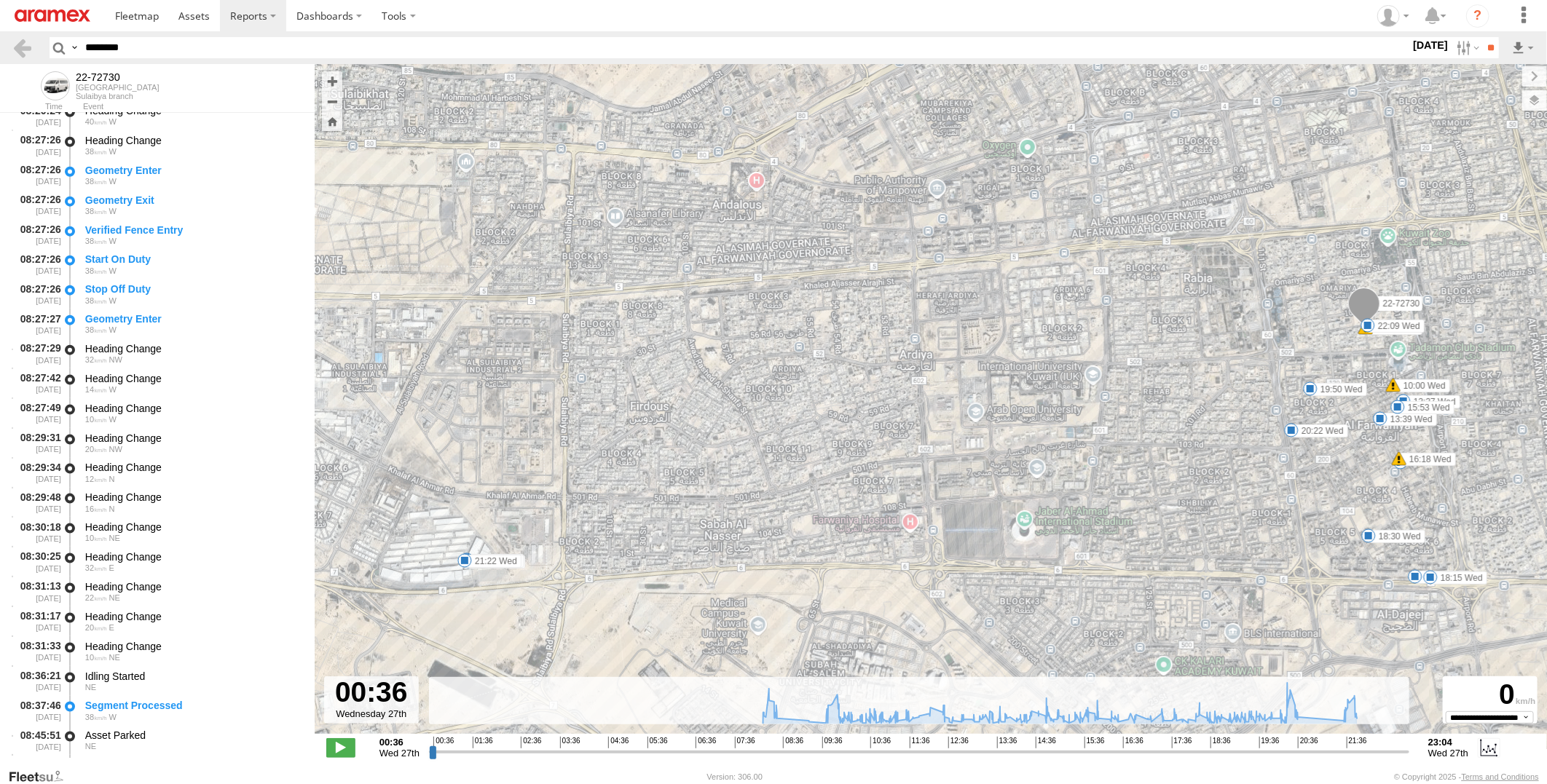
scroll to position [1294, 0]
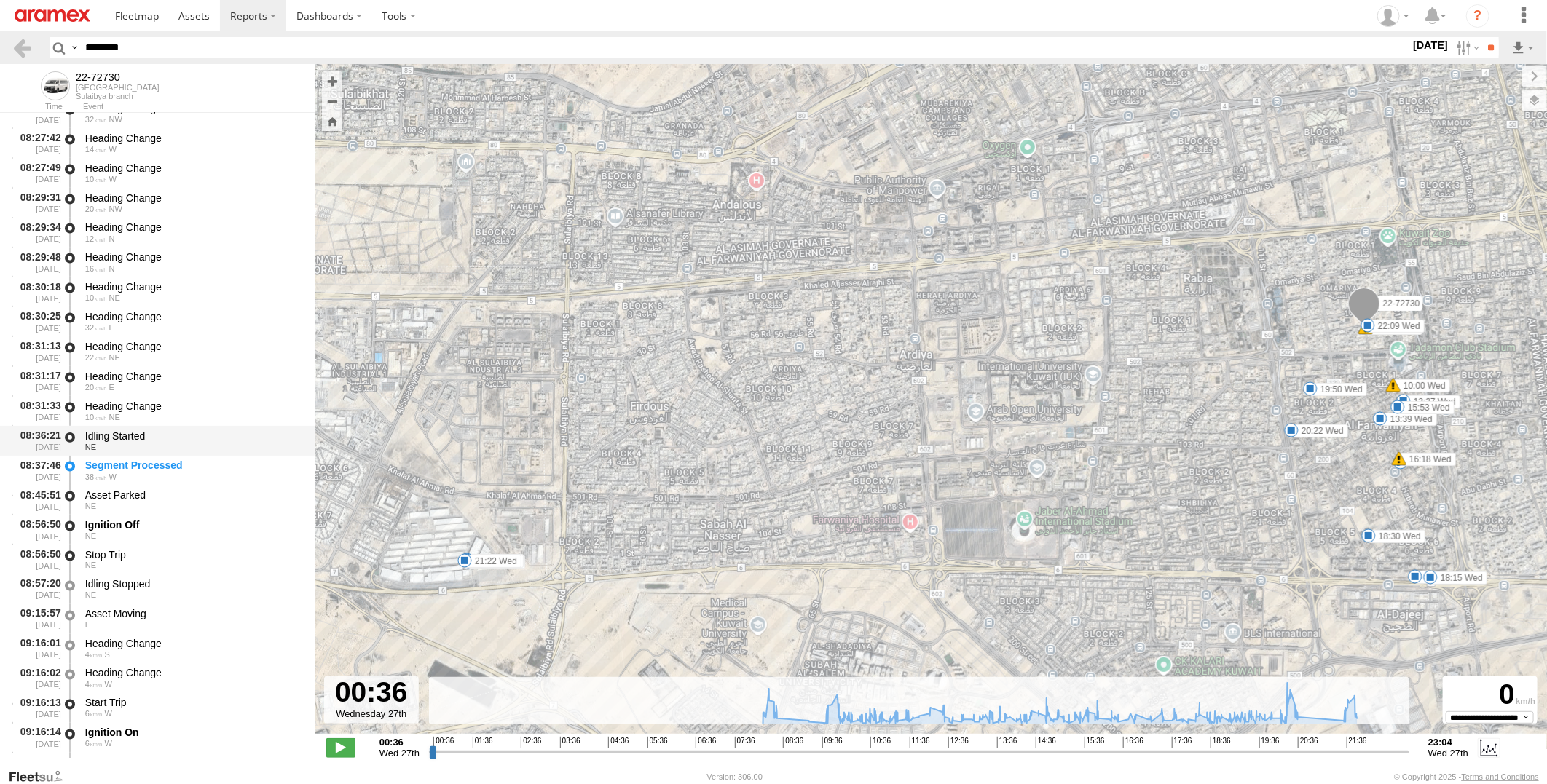
click at [212, 433] on div "Idling Started" at bounding box center [193, 436] width 215 height 13
click at [210, 466] on div "Segment Processed" at bounding box center [193, 466] width 215 height 13
click at [200, 496] on div "Asset Parked" at bounding box center [193, 495] width 215 height 13
click at [202, 468] on div "Segment Processed" at bounding box center [193, 466] width 215 height 13
click at [200, 493] on div "Asset Parked" at bounding box center [193, 495] width 215 height 13
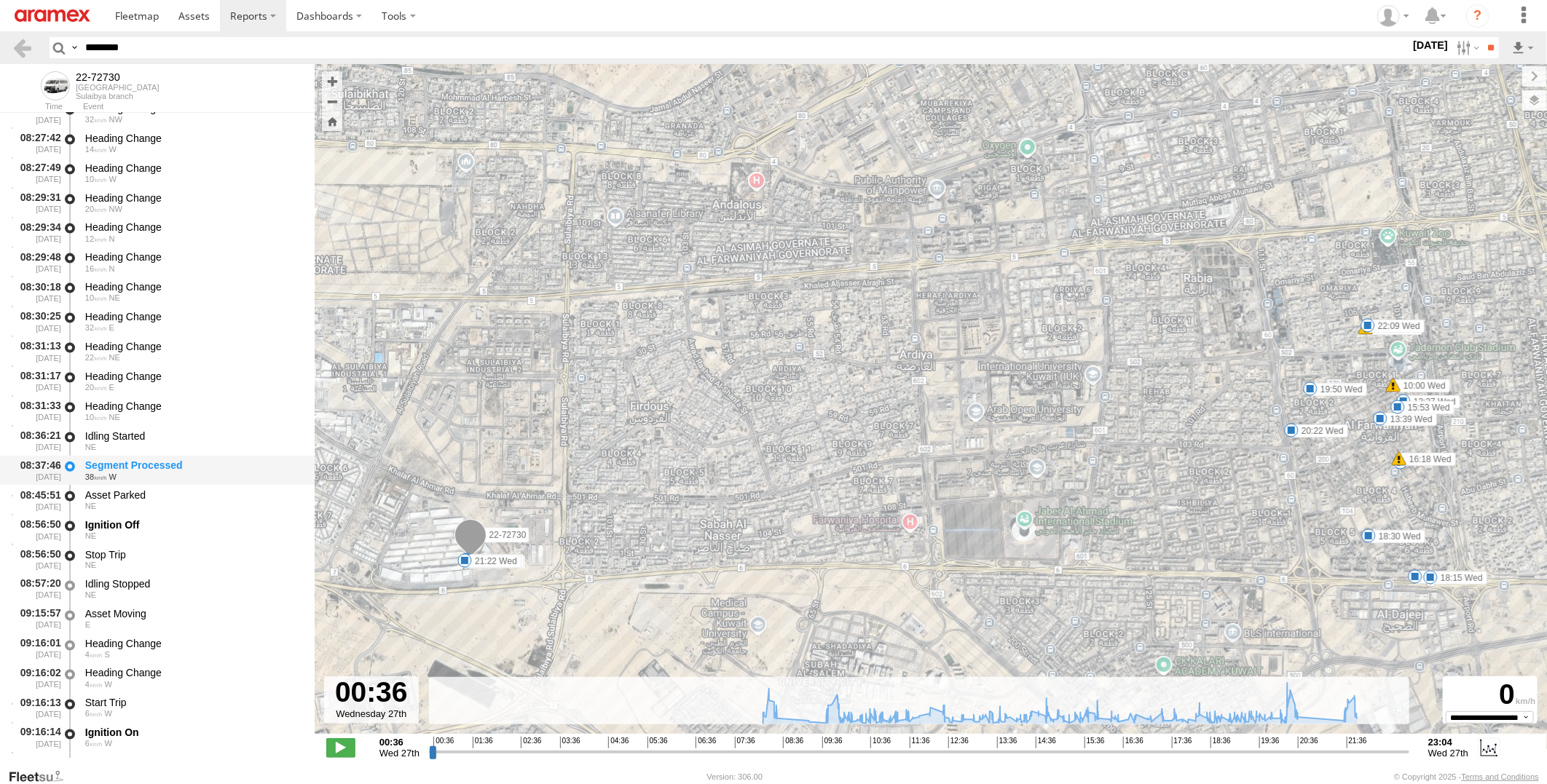
click at [204, 465] on div "Segment Processed" at bounding box center [193, 466] width 215 height 13
click at [213, 435] on div "Idling Started" at bounding box center [193, 436] width 215 height 13
click at [212, 461] on div "Segment Processed" at bounding box center [193, 466] width 215 height 13
click at [195, 487] on div "Asset Parked NE" at bounding box center [193, 500] width 220 height 27
click at [195, 460] on div "Segment Processed" at bounding box center [193, 466] width 215 height 13
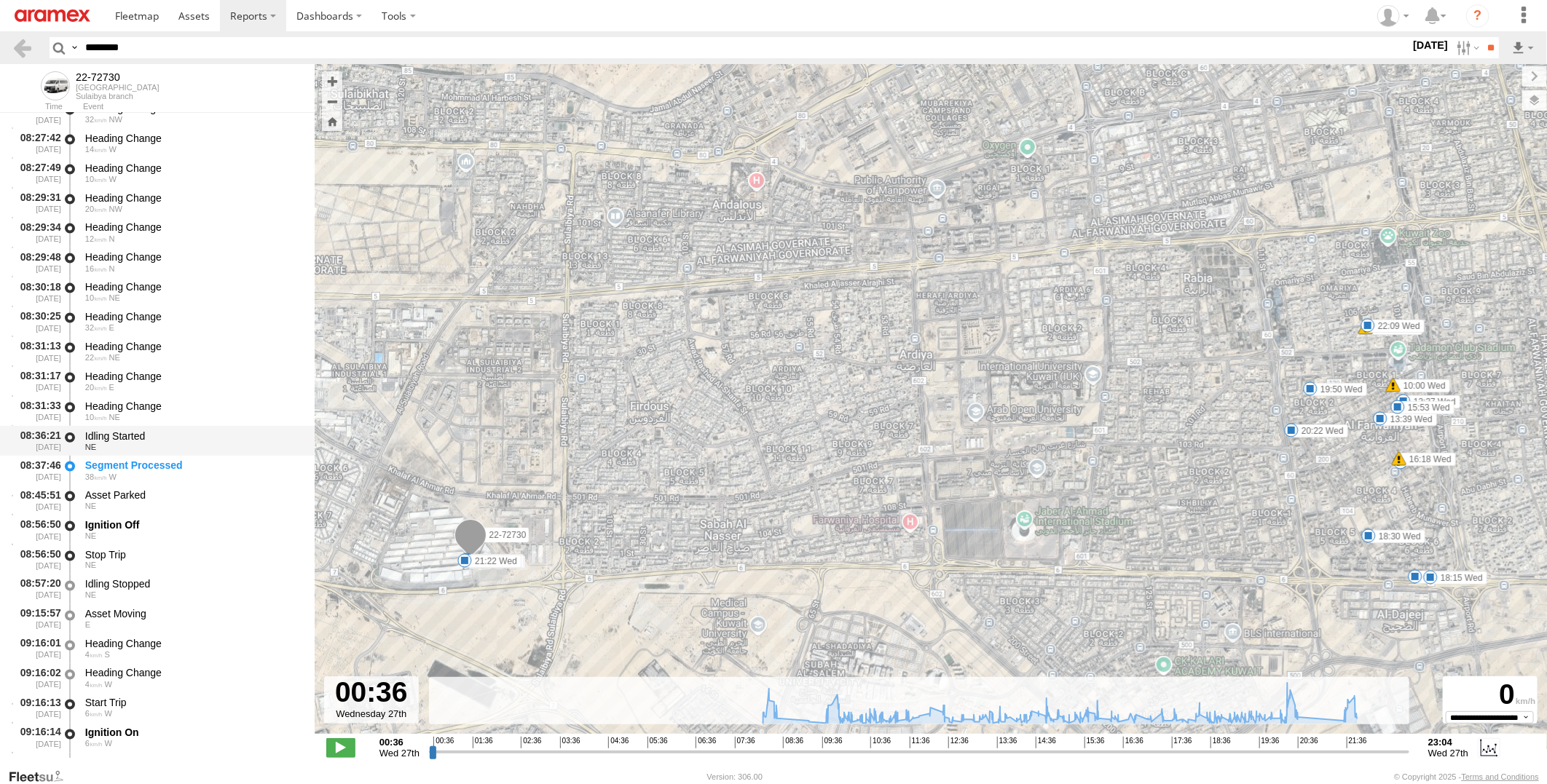
click at [202, 434] on div "Idling Started" at bounding box center [193, 436] width 215 height 13
drag, startPoint x: 154, startPoint y: 32, endPoint x: -4, endPoint y: 45, distance: 158.5
click at [0, 45] on html at bounding box center [773, 392] width 1547 height 784
drag, startPoint x: -4, startPoint y: 45, endPoint x: 170, endPoint y: 46, distance: 174.0
click at [170, 46] on input "********" at bounding box center [744, 48] width 1331 height 21
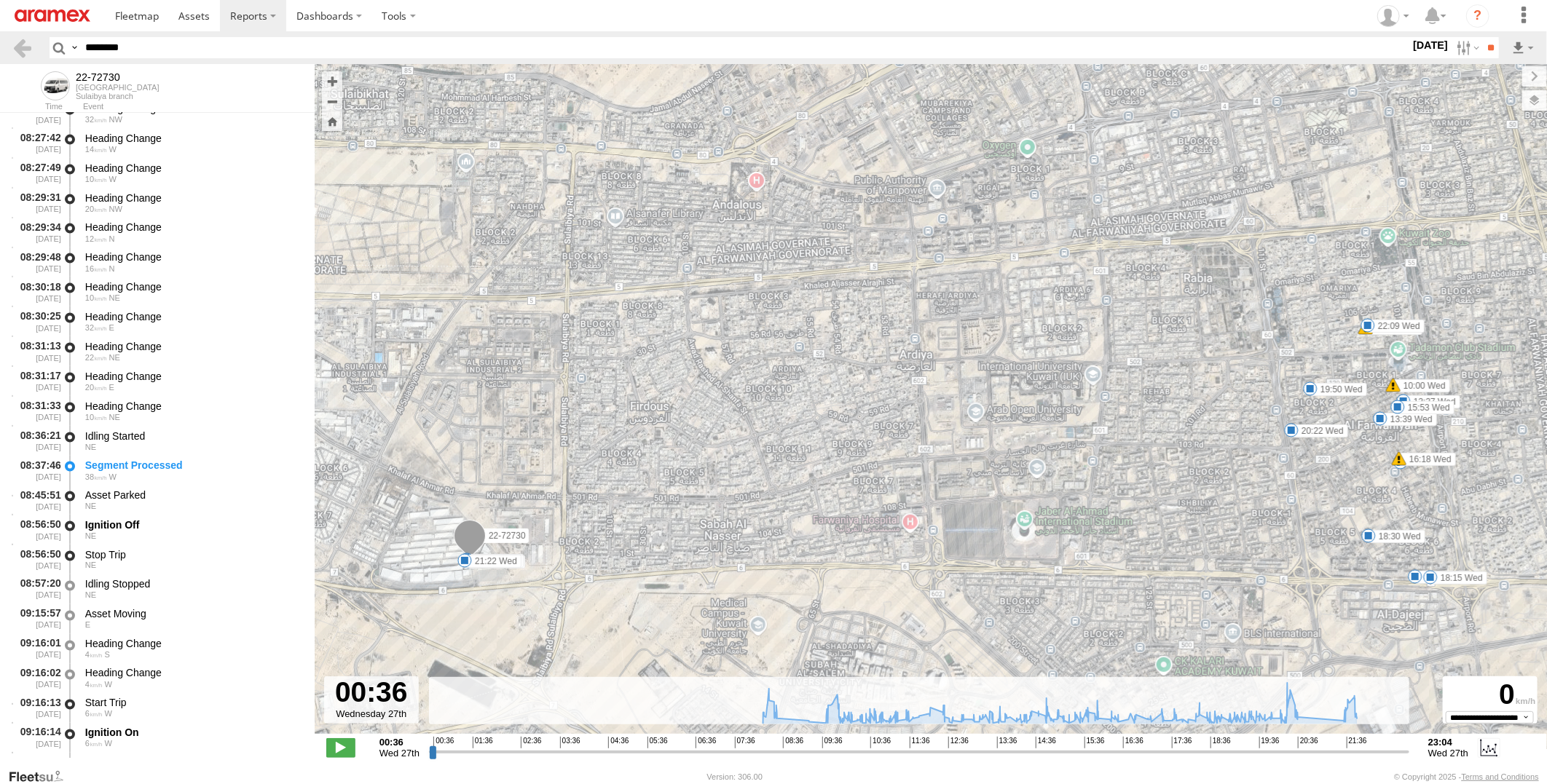
drag, startPoint x: 170, startPoint y: 46, endPoint x: -4, endPoint y: 49, distance: 174.0
click at [0, 49] on html at bounding box center [773, 392] width 1547 height 784
paste input "text"
type input "********"
click at [1482, 37] on input "**" at bounding box center [1491, 48] width 17 height 21
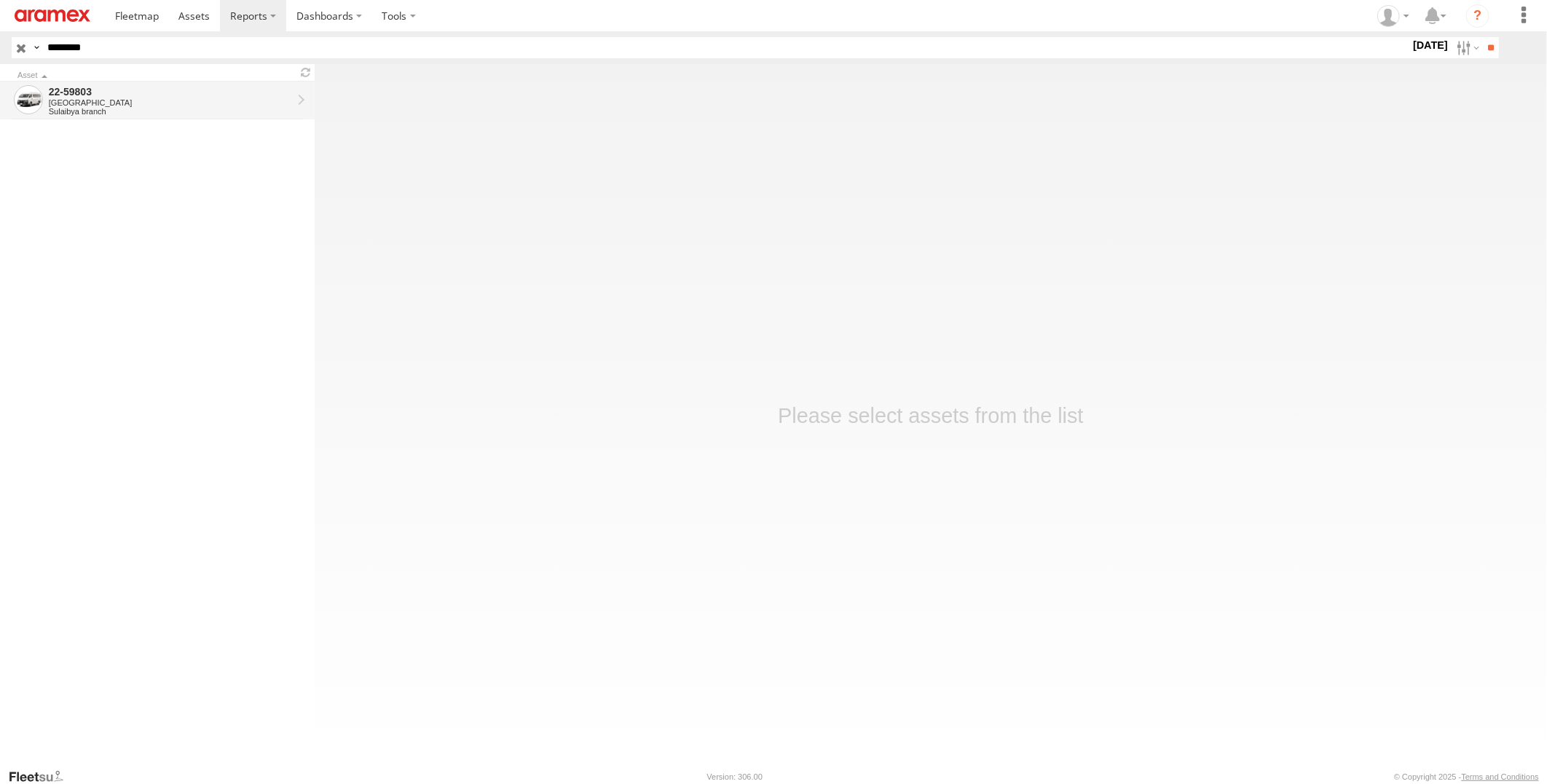
click at [129, 107] on div "Sulaibya branch" at bounding box center [170, 111] width 243 height 9
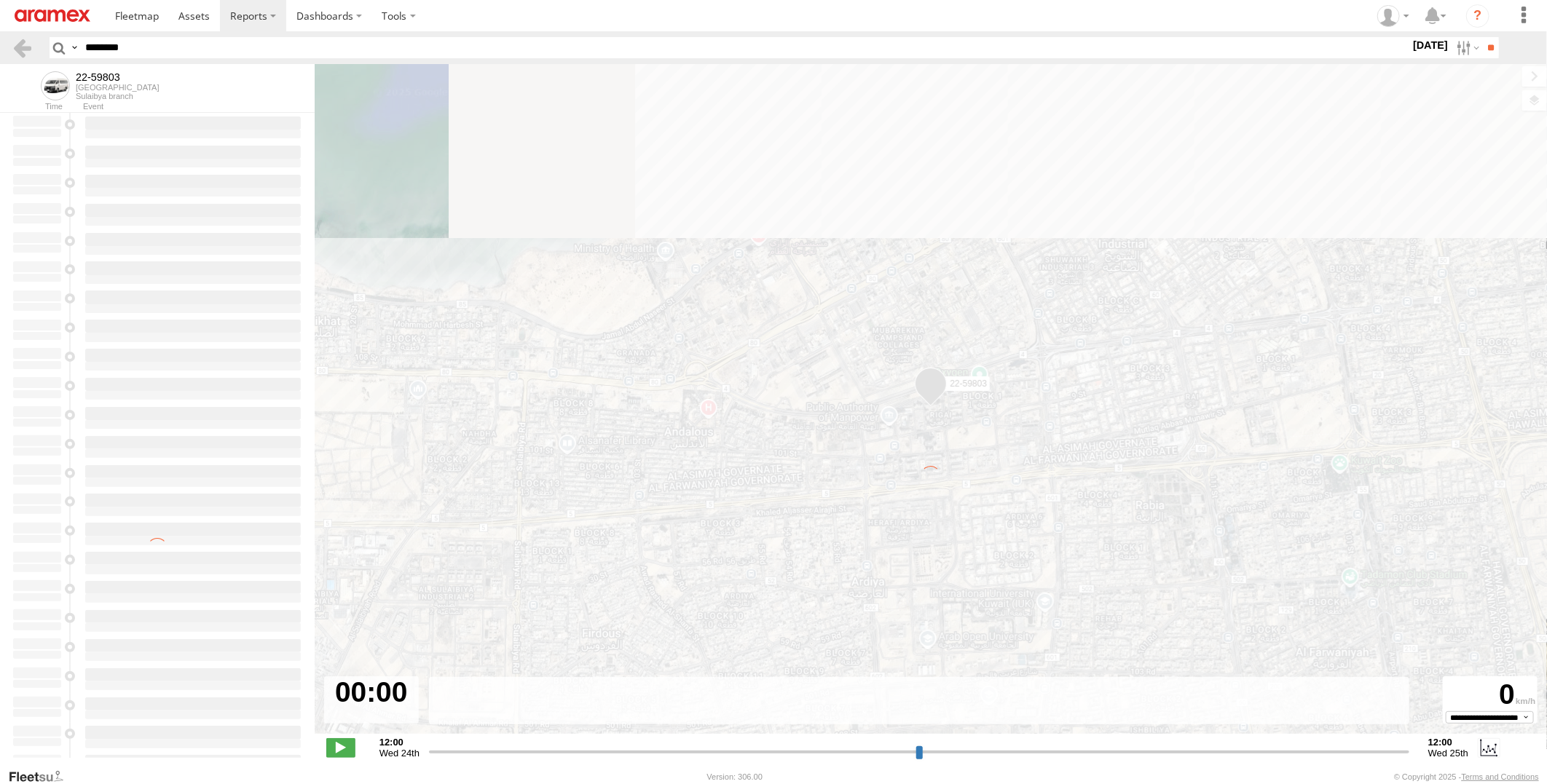
type input "**********"
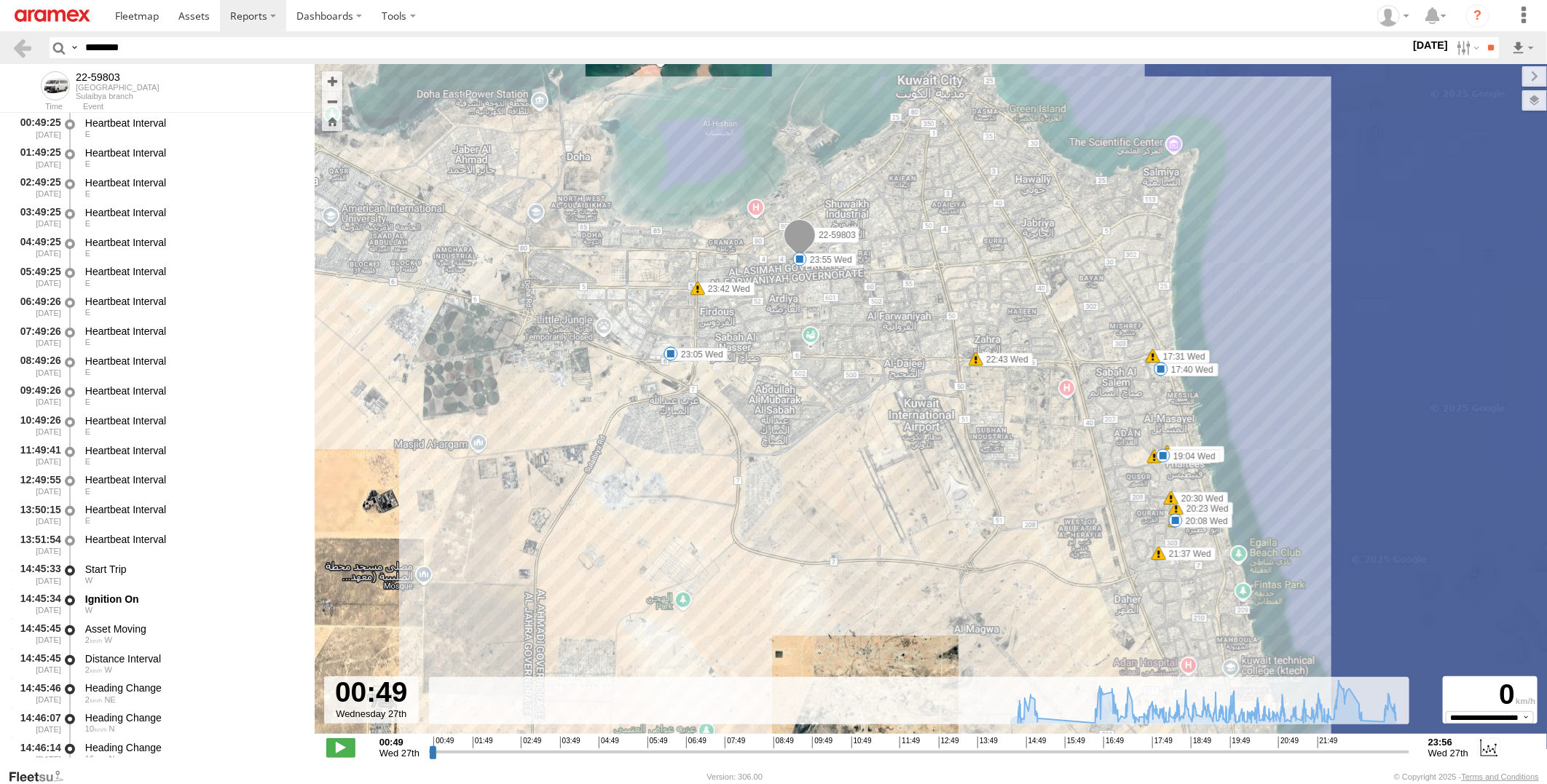
drag, startPoint x: 160, startPoint y: 44, endPoint x: -4, endPoint y: 47, distance: 164.0
click at [0, 47] on html at bounding box center [773, 392] width 1547 height 784
click at [1482, 37] on input "**" at bounding box center [1491, 48] width 17 height 21
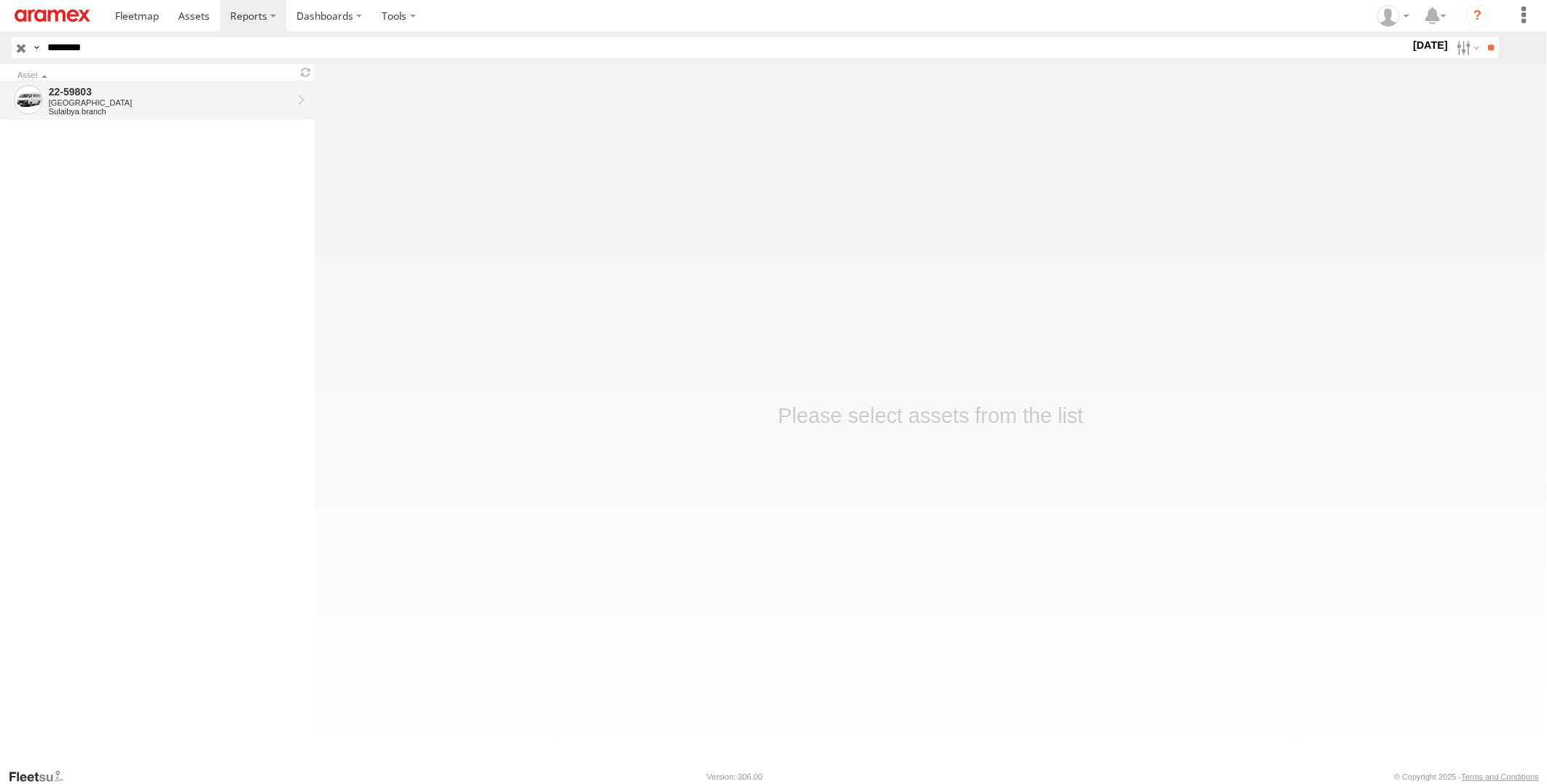
click at [207, 91] on div "22-59803" at bounding box center [170, 91] width 243 height 13
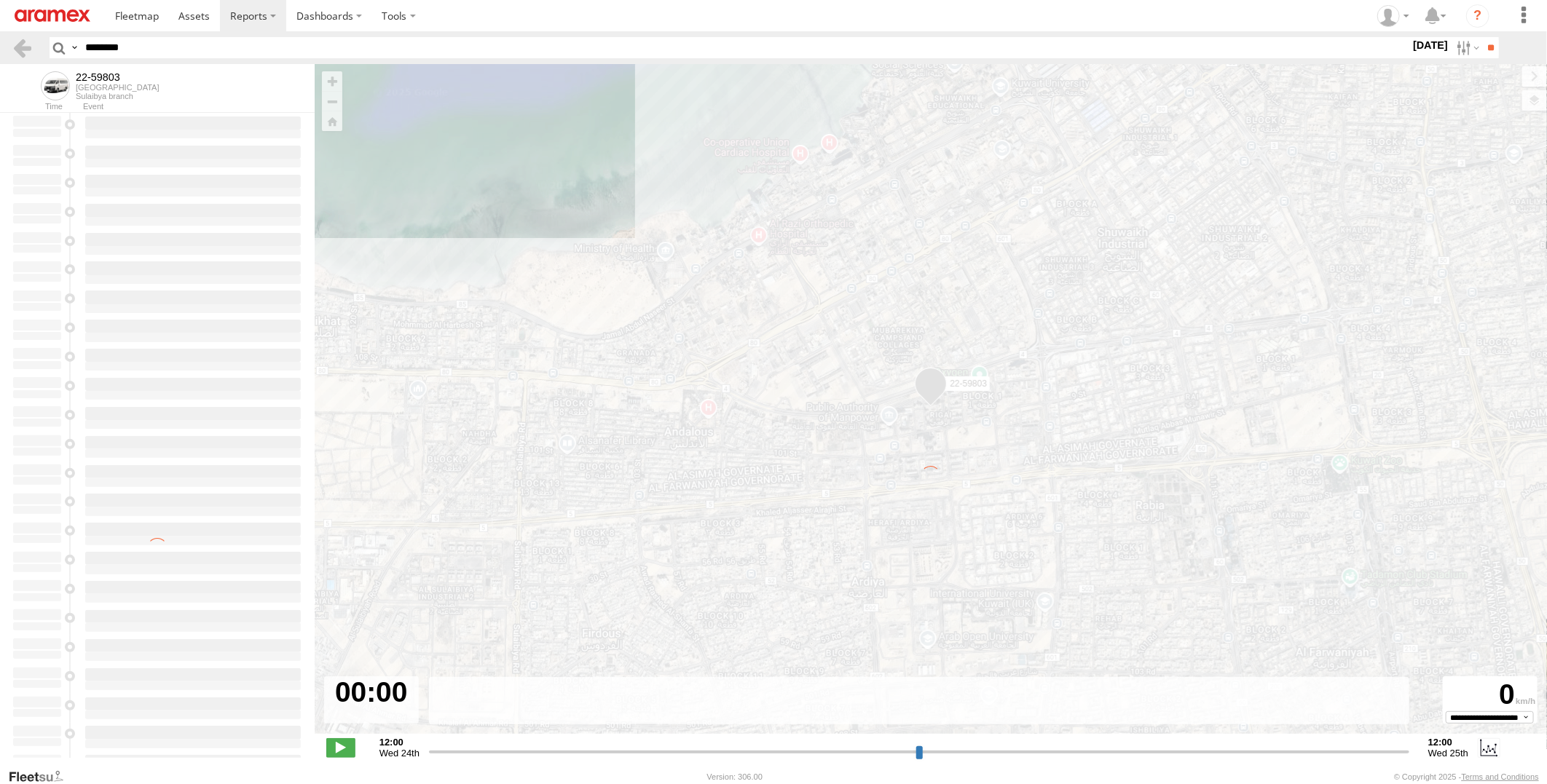
type input "**********"
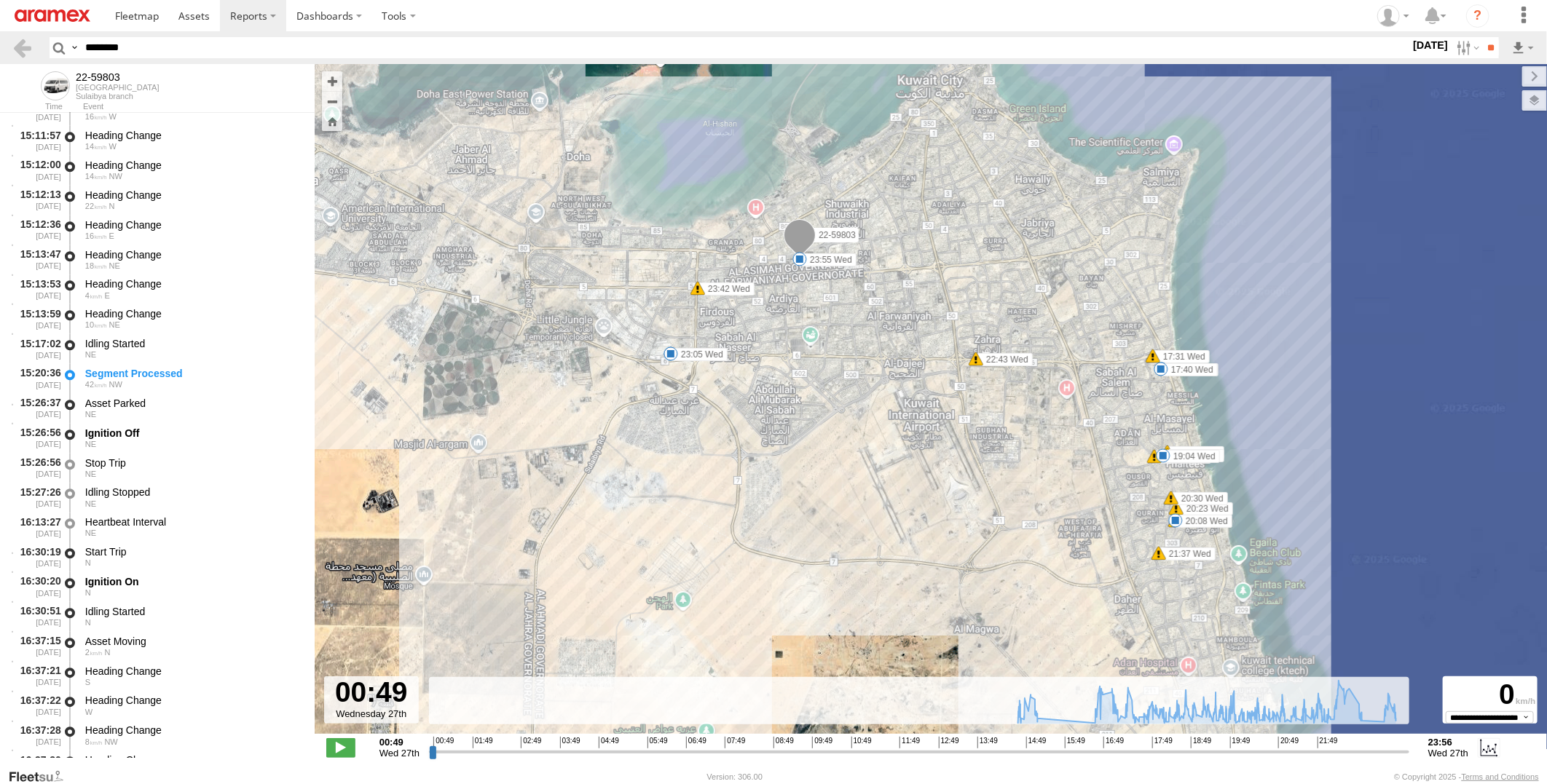
scroll to position [2346, 0]
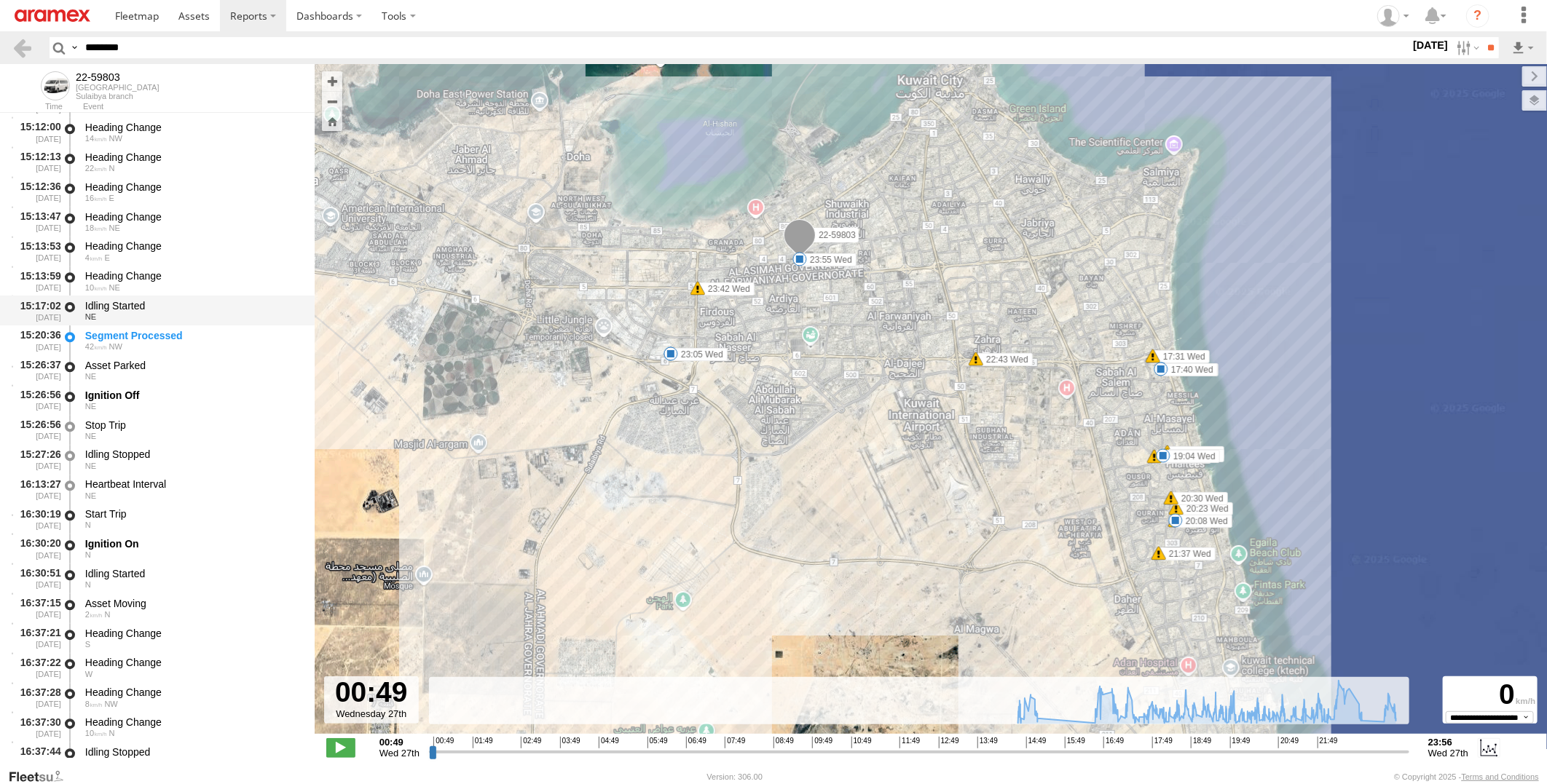
click at [213, 307] on div "Idling Started" at bounding box center [193, 306] width 215 height 13
click at [214, 338] on div "Segment Processed" at bounding box center [193, 335] width 215 height 13
click at [206, 367] on div "Asset Parked" at bounding box center [193, 366] width 215 height 13
click at [220, 312] on div "NE" at bounding box center [193, 316] width 215 height 9
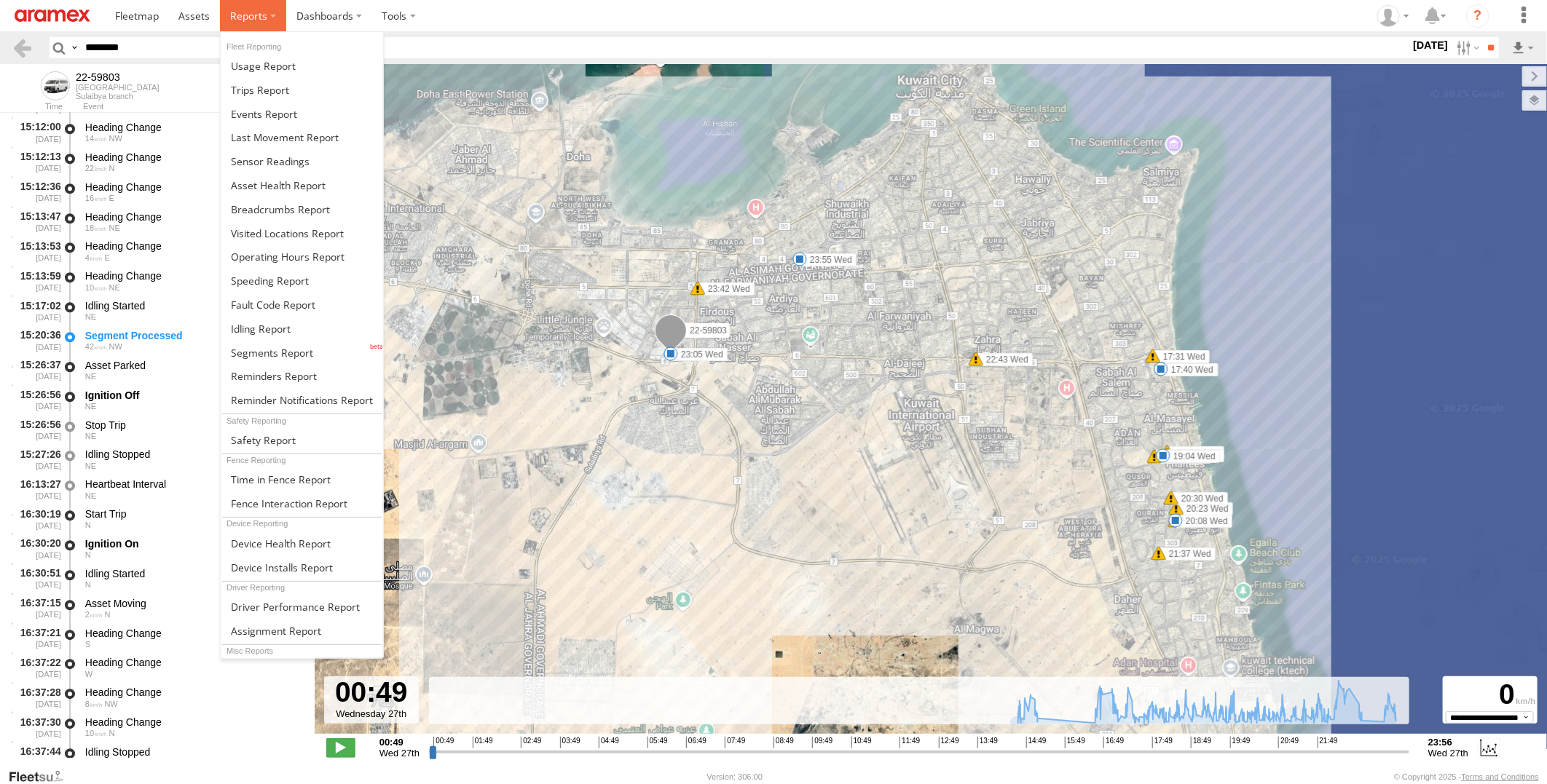
click at [257, 17] on span at bounding box center [249, 15] width 37 height 14
click at [287, 346] on span at bounding box center [272, 352] width 82 height 14
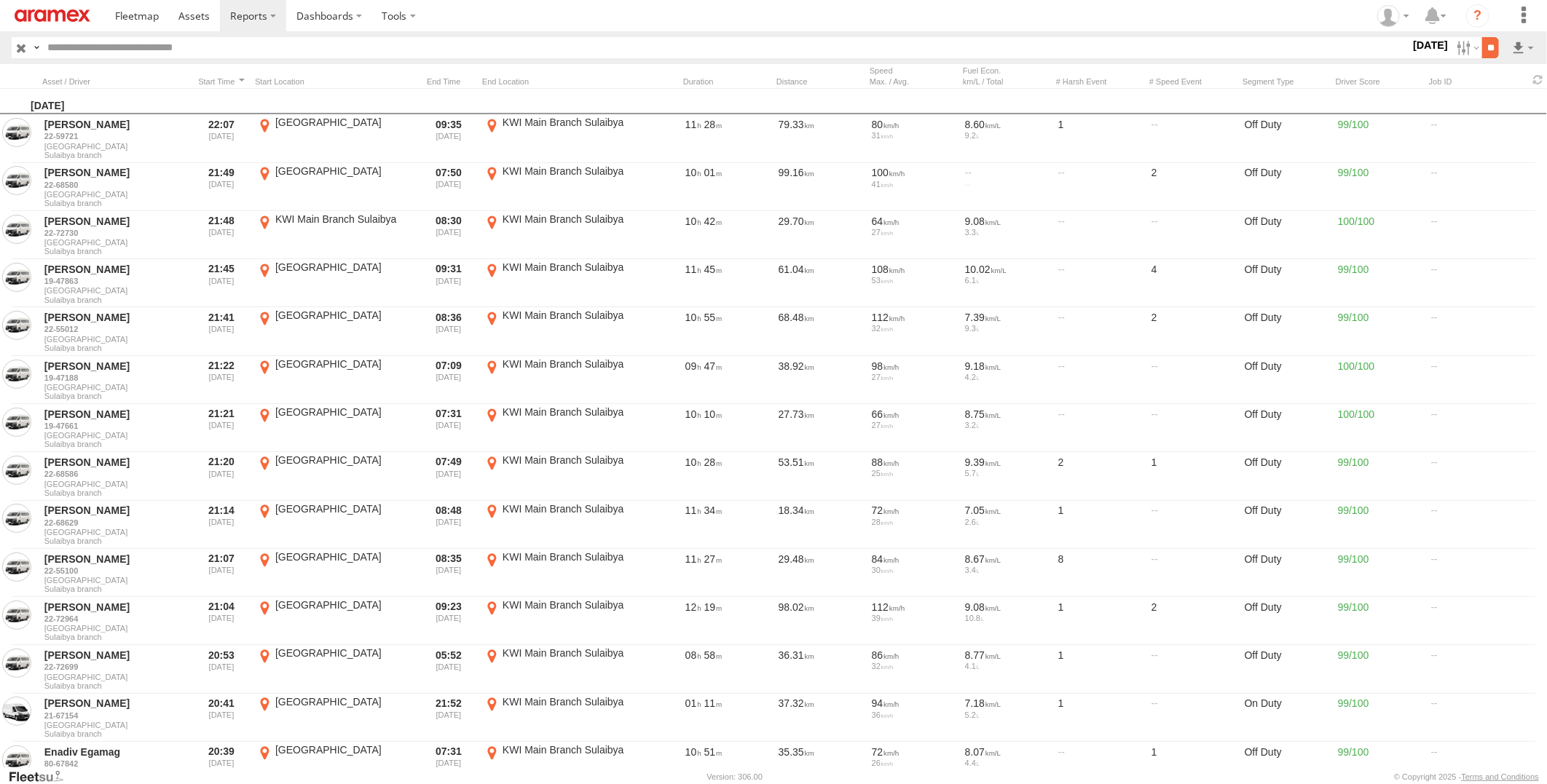
click at [1490, 49] on input "**" at bounding box center [1491, 48] width 17 height 21
click at [1516, 102] on link at bounding box center [1485, 100] width 89 height 22
click at [1459, 47] on label at bounding box center [1467, 48] width 31 height 21
click at [0, 0] on label at bounding box center [0, 0] width 0 height 0
click at [1490, 57] on input "**" at bounding box center [1491, 48] width 17 height 21
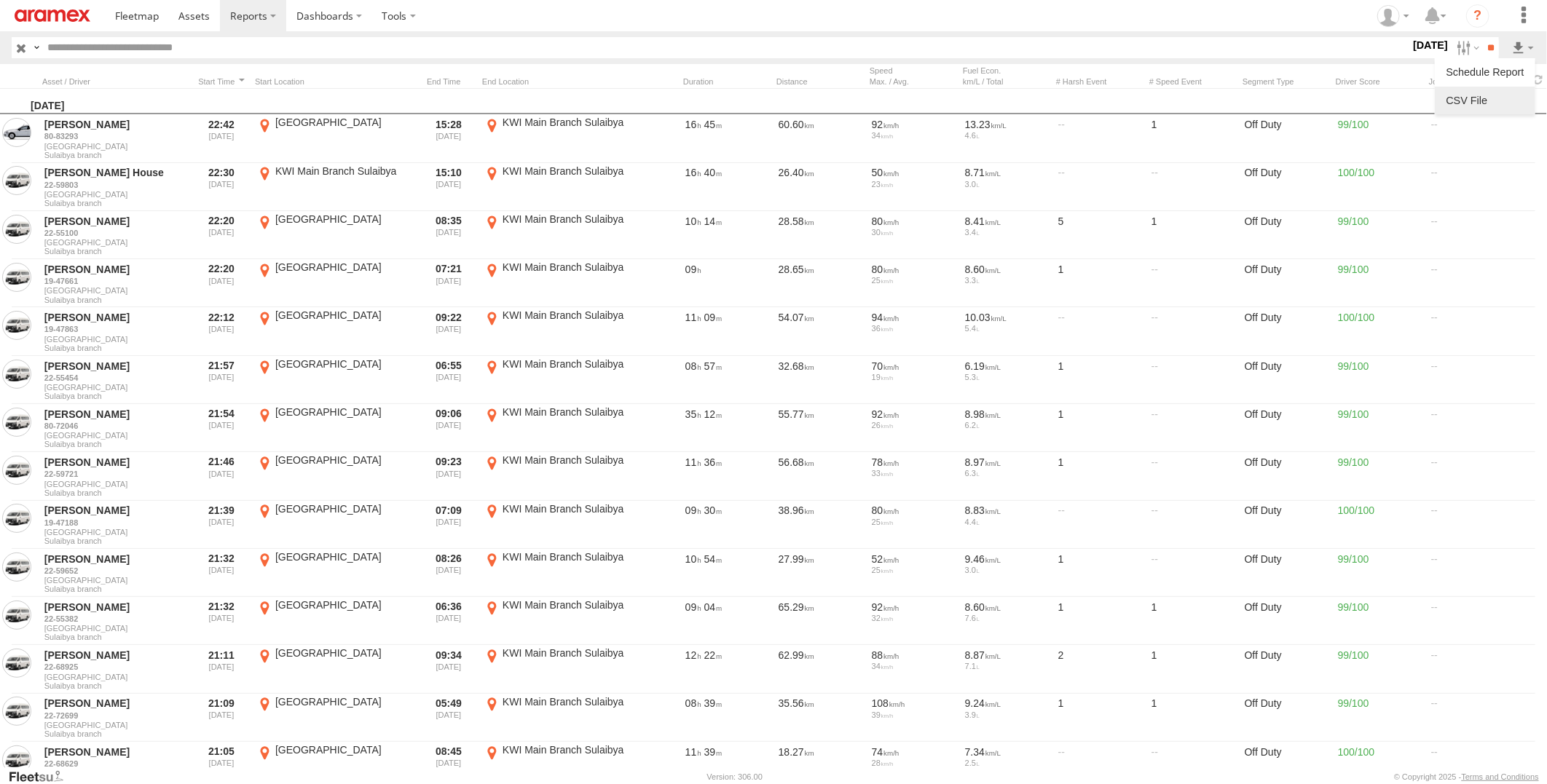
click at [1499, 99] on link at bounding box center [1485, 100] width 89 height 22
click at [197, 51] on input "text" at bounding box center [726, 48] width 1369 height 21
paste input "********"
type input "********"
click at [1482, 37] on input "**" at bounding box center [1491, 48] width 17 height 21
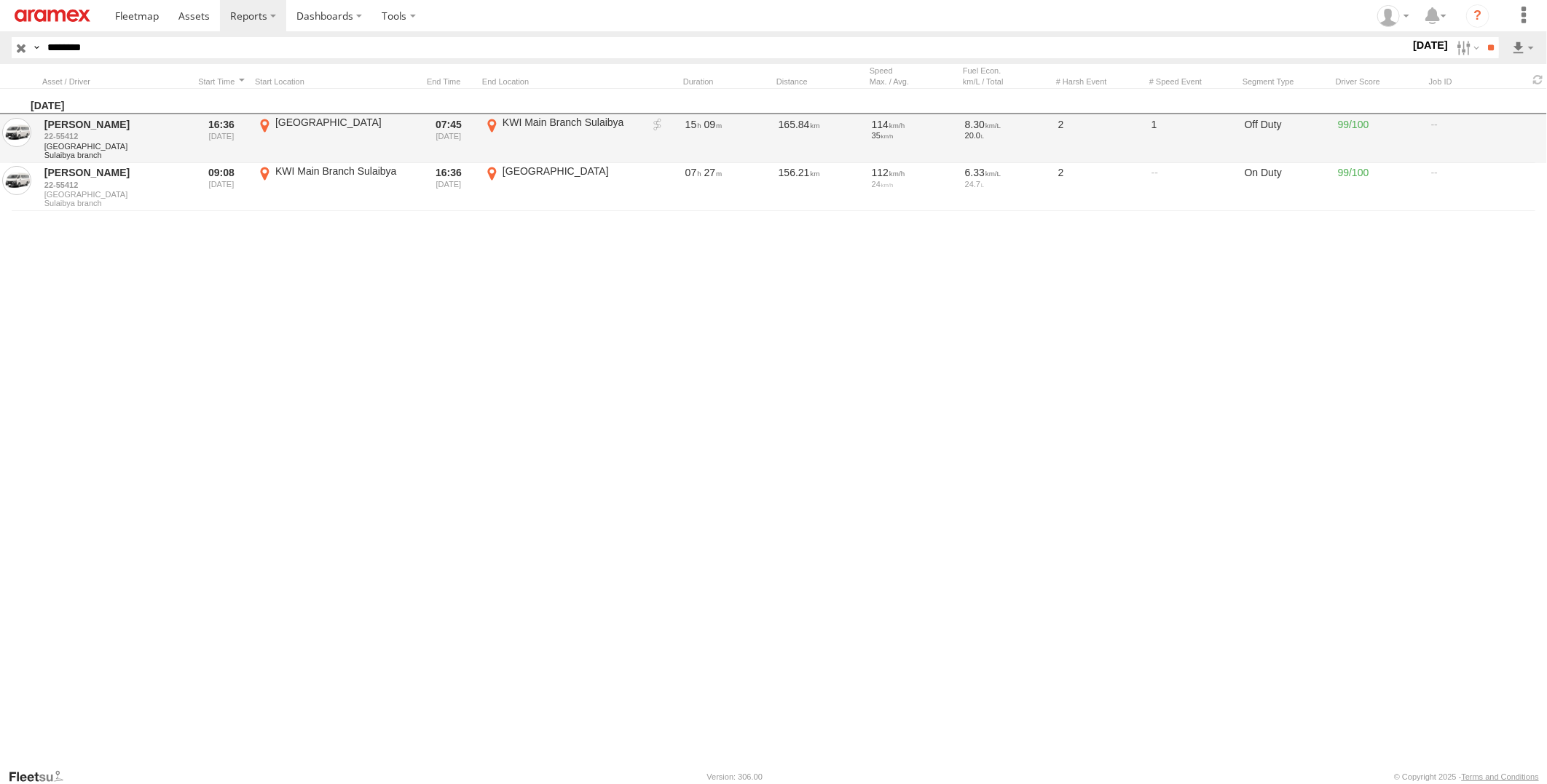
click at [651, 126] on link at bounding box center [658, 125] width 14 height 14
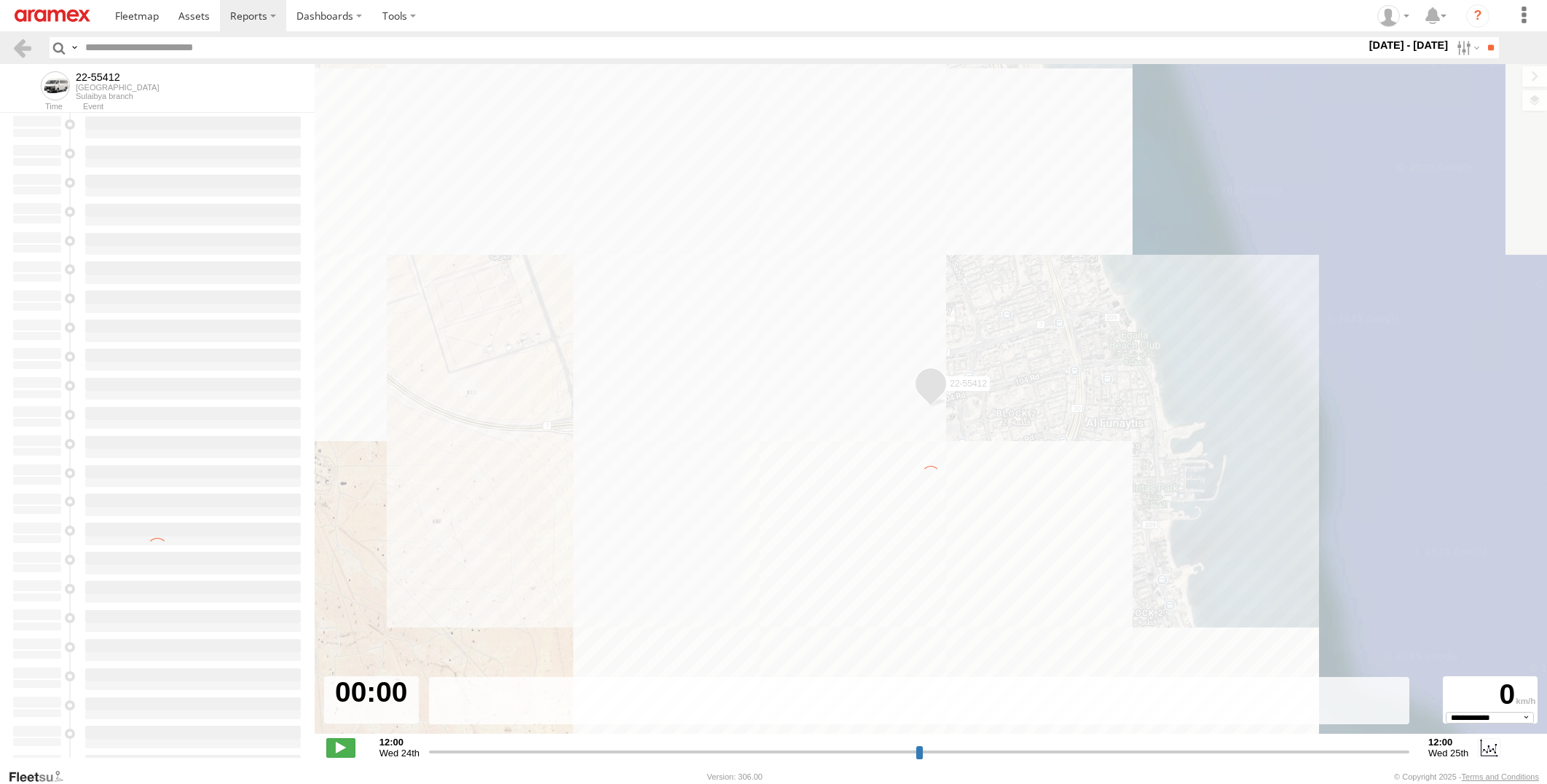
select select "**********"
type input "********"
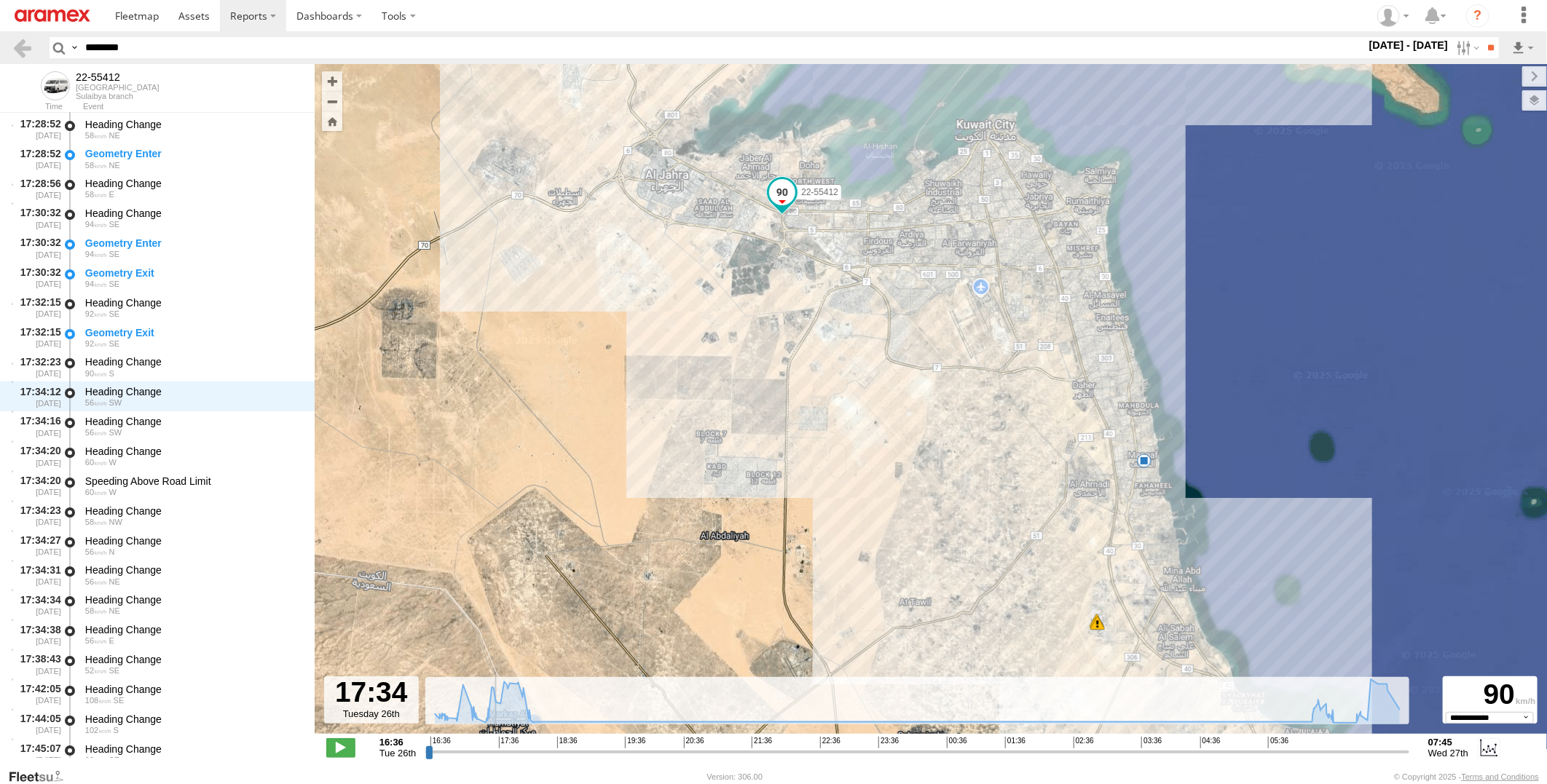
scroll to position [3629, 0]
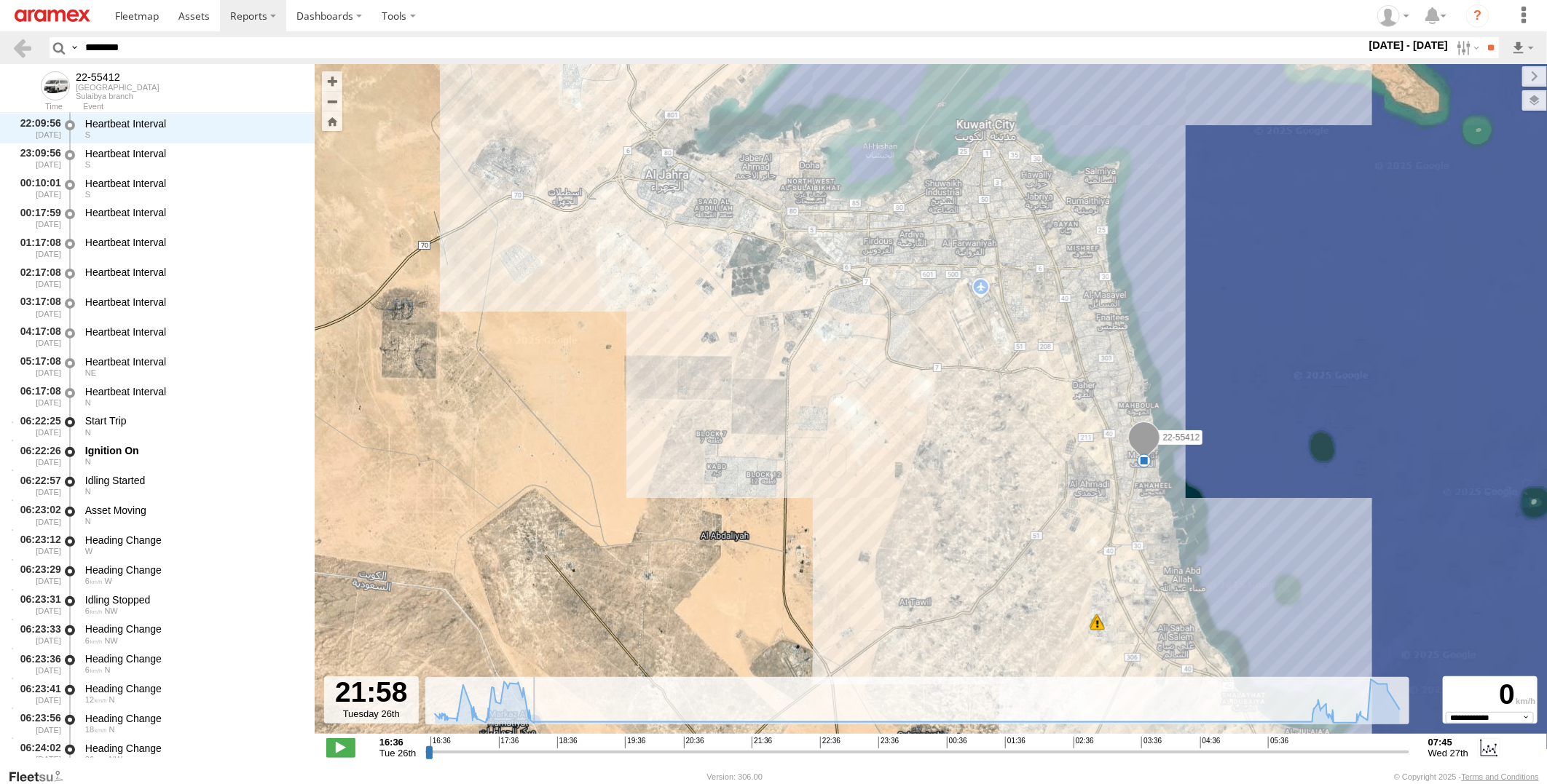
drag, startPoint x: 431, startPoint y: 757, endPoint x: 772, endPoint y: 753, distance: 341.0
click at [772, 753] on input "range" at bounding box center [917, 752] width 985 height 14
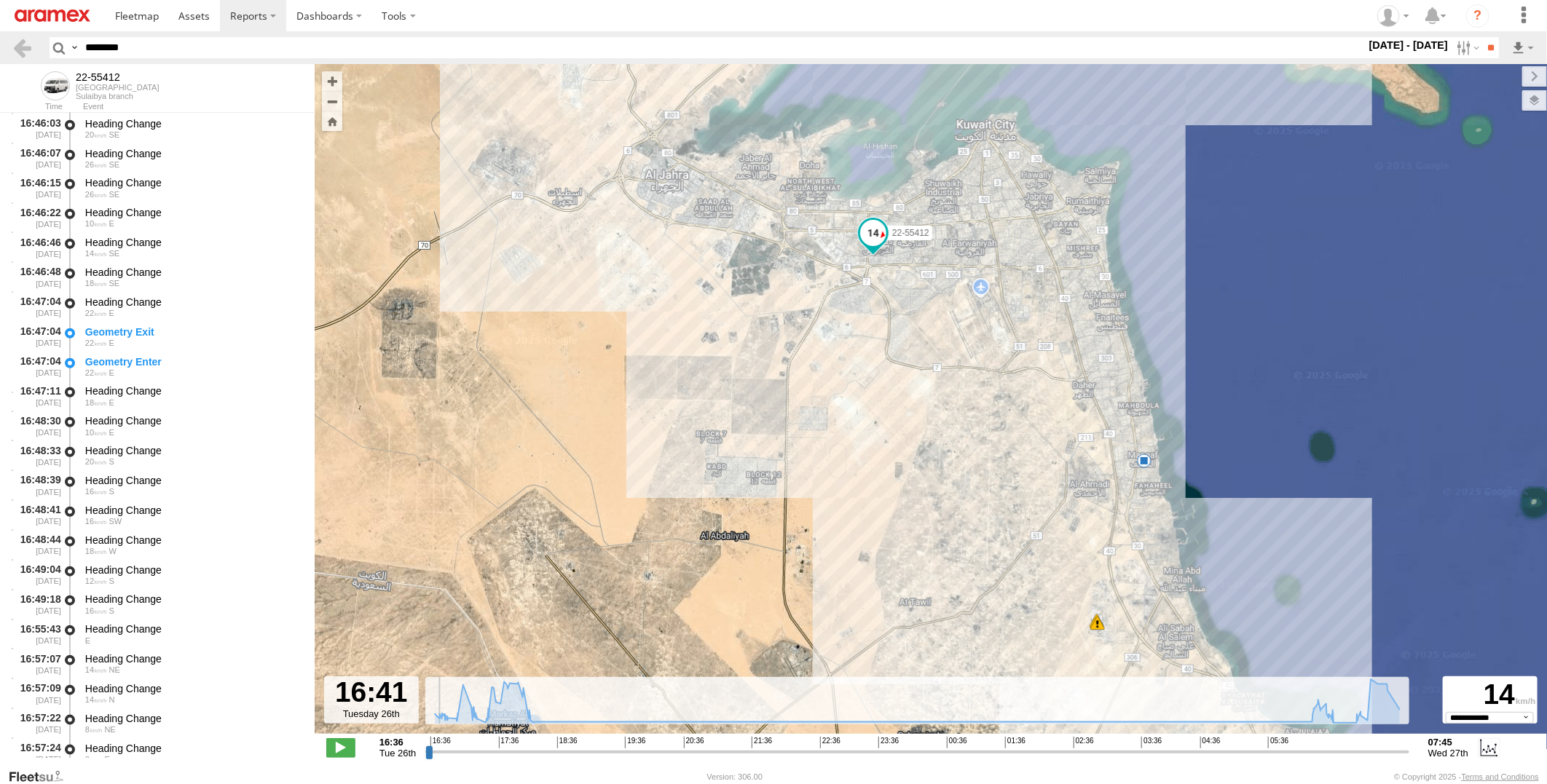
scroll to position [0, 0]
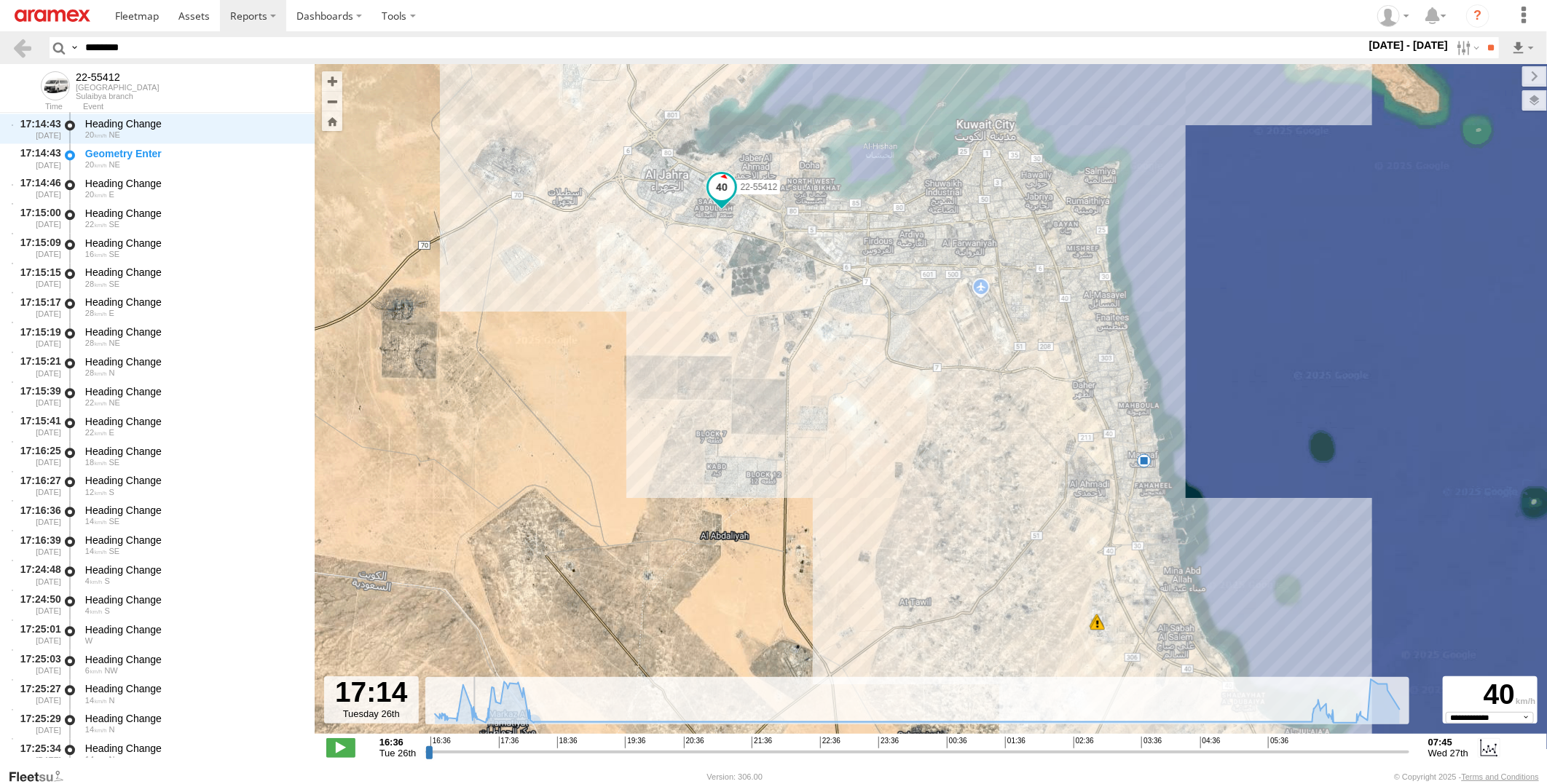
drag, startPoint x: 485, startPoint y: 758, endPoint x: 469, endPoint y: 755, distance: 16.3
click at [469, 755] on input "range" at bounding box center [917, 752] width 985 height 14
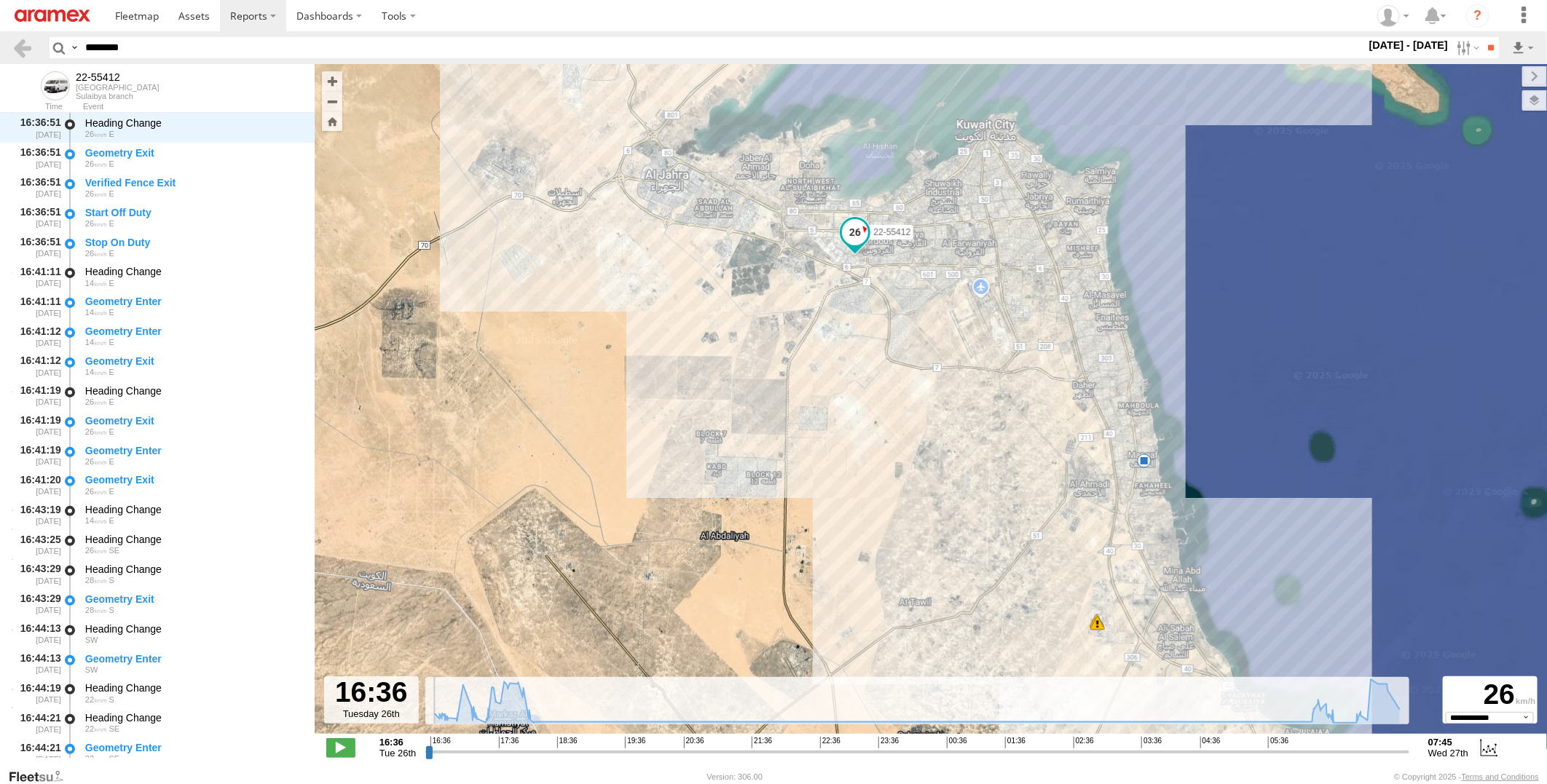
drag, startPoint x: 446, startPoint y: 753, endPoint x: 426, endPoint y: 753, distance: 20.0
click at [426, 753] on input "range" at bounding box center [917, 752] width 985 height 14
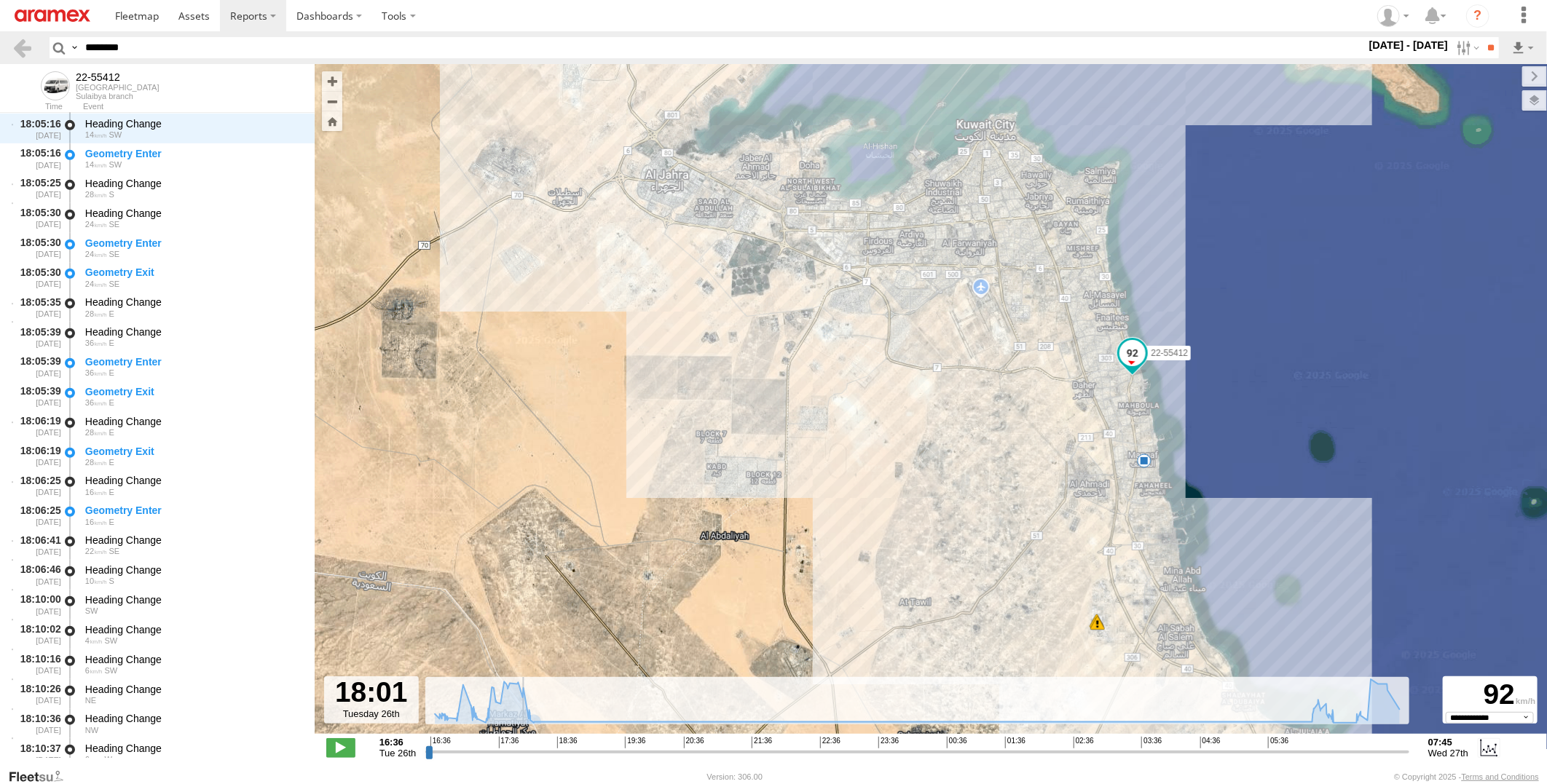
drag, startPoint x: 426, startPoint y: 752, endPoint x: 520, endPoint y: 743, distance: 94.4
type input "**********"
click at [520, 745] on input "range" at bounding box center [917, 752] width 985 height 14
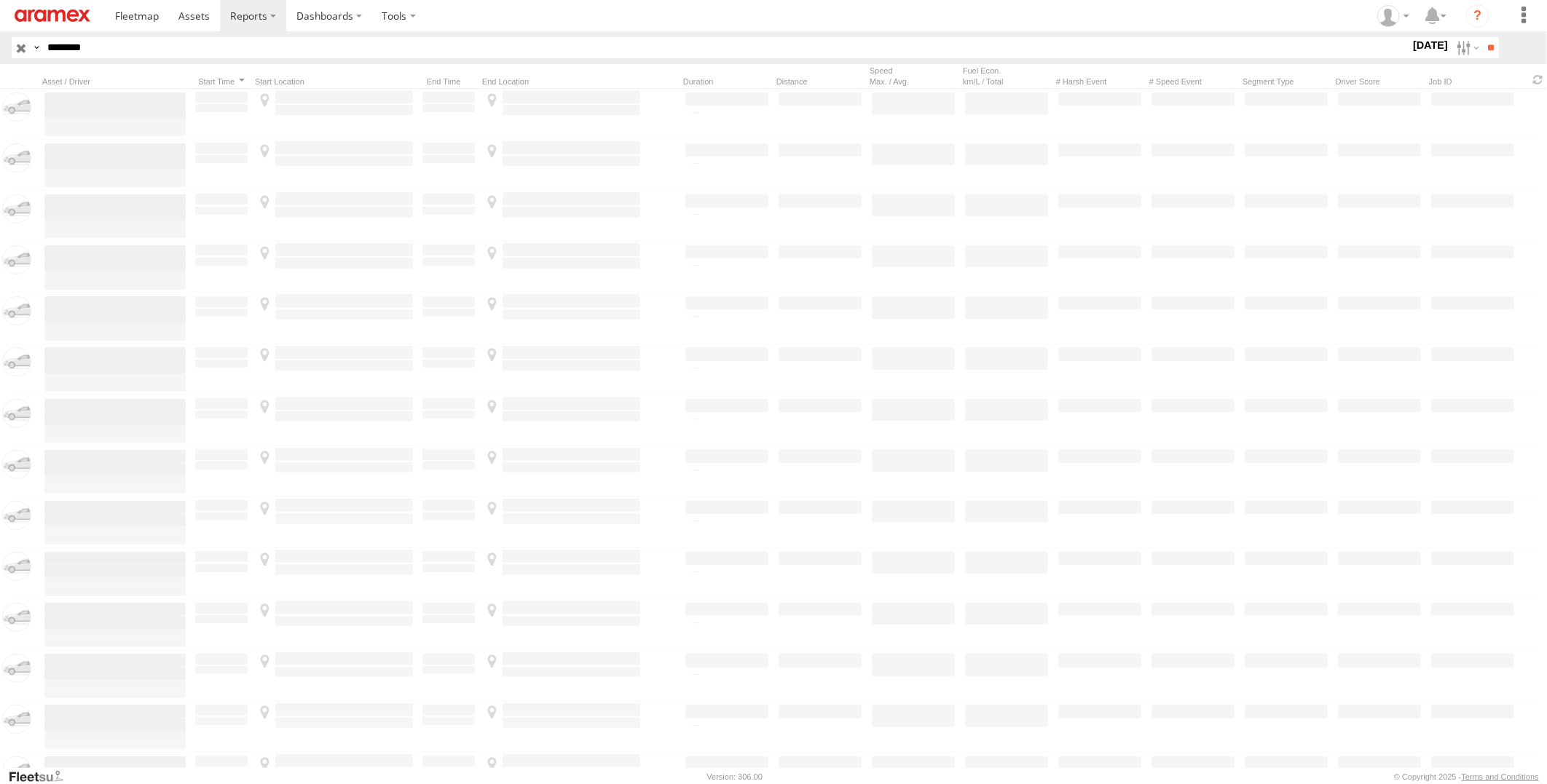
drag, startPoint x: 0, startPoint y: 0, endPoint x: -4, endPoint y: 50, distance: 50.2
click at [0, 50] on html at bounding box center [773, 392] width 1547 height 784
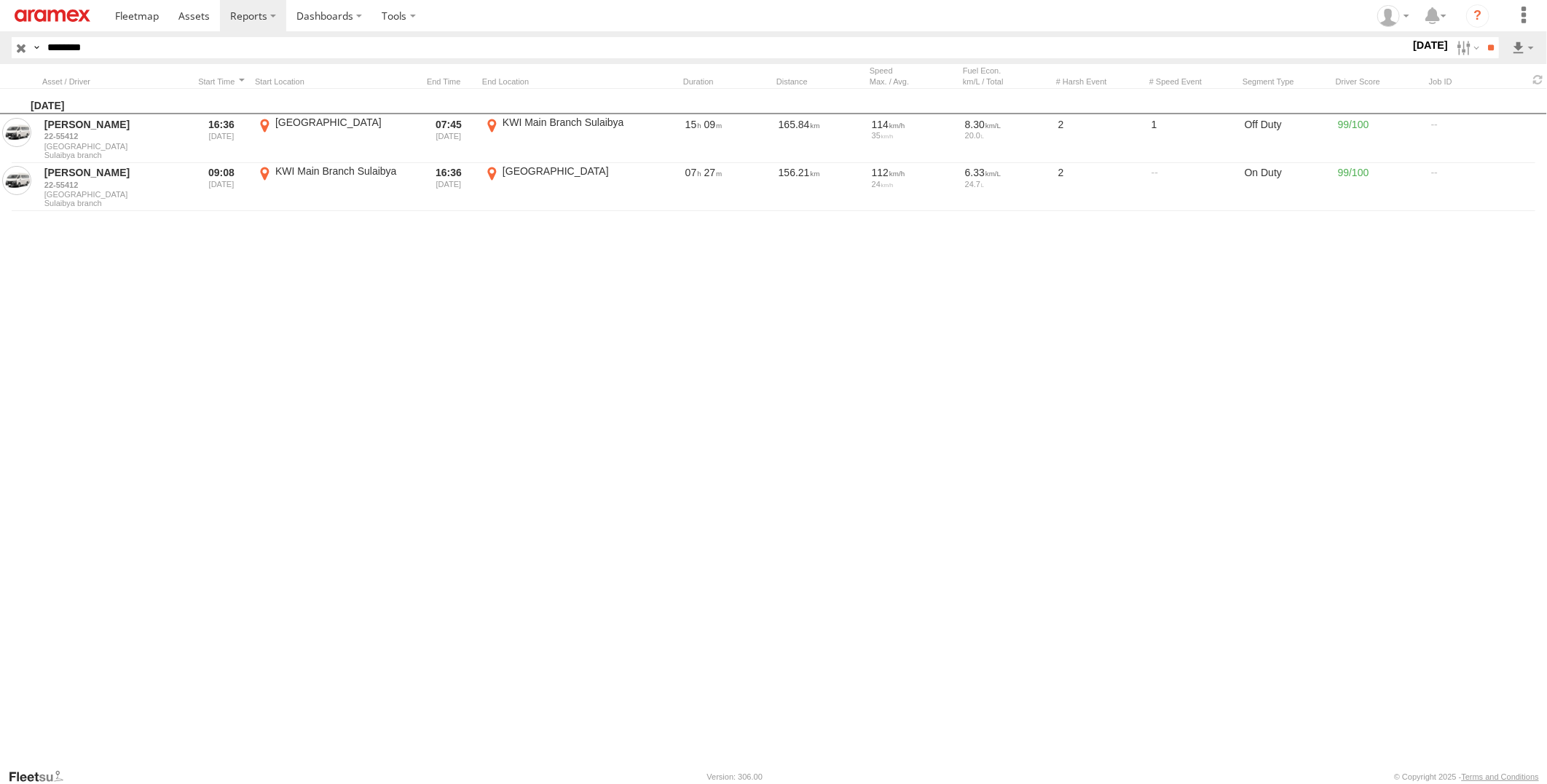
paste input "text"
type input "********"
click at [1482, 37] on input "**" at bounding box center [1491, 48] width 17 height 21
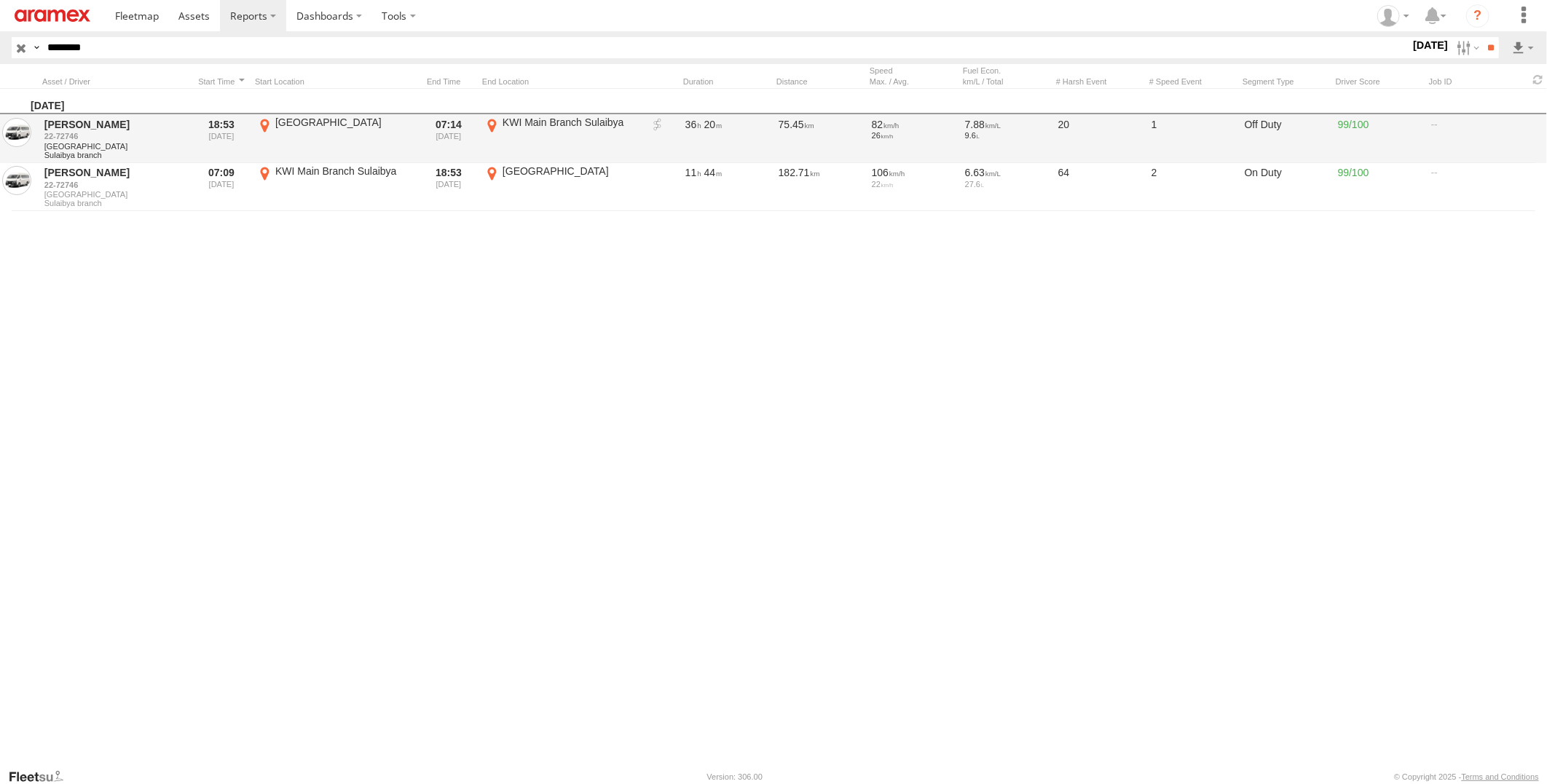
click at [659, 125] on link at bounding box center [658, 125] width 14 height 14
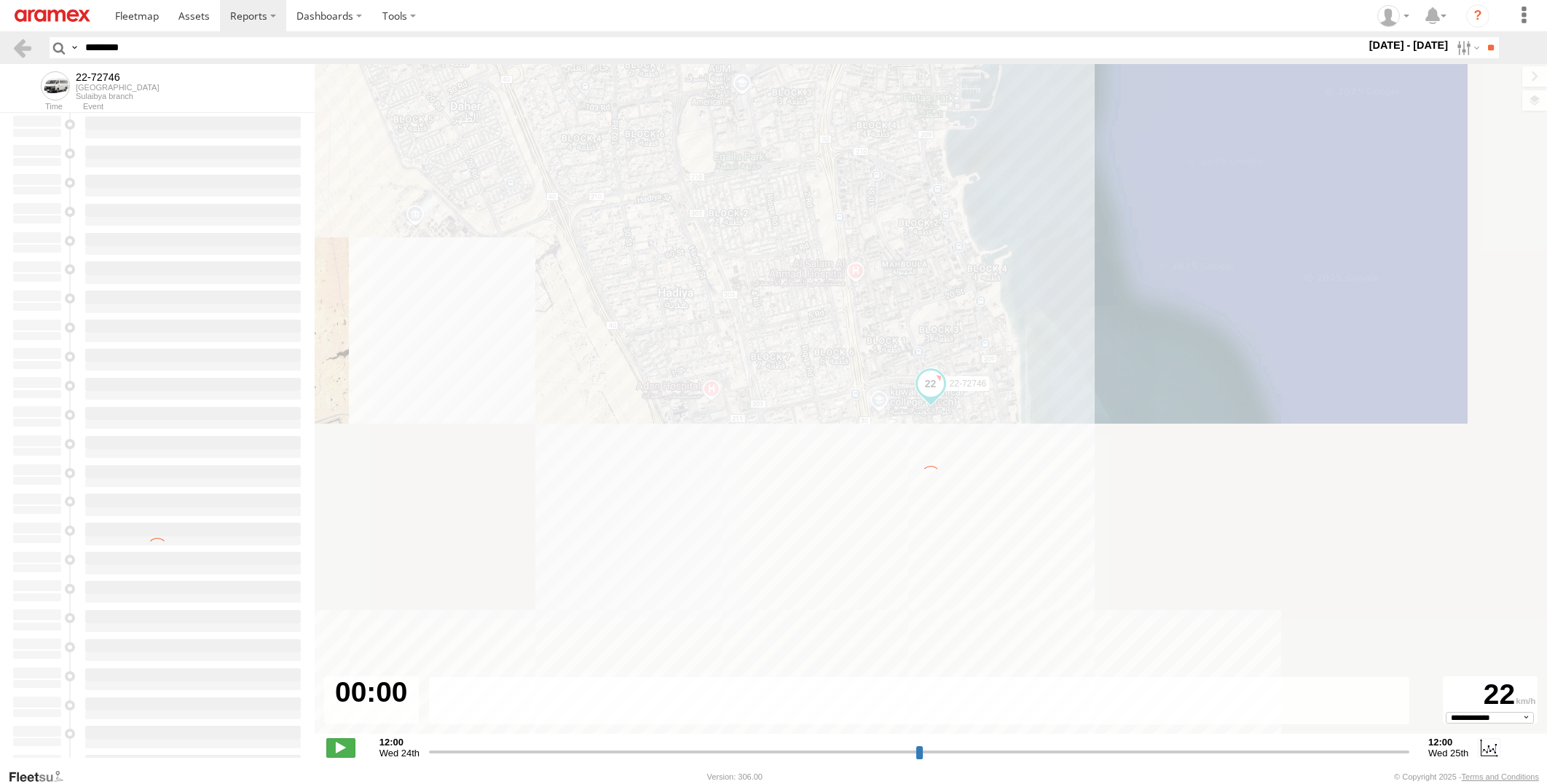
select select "**********"
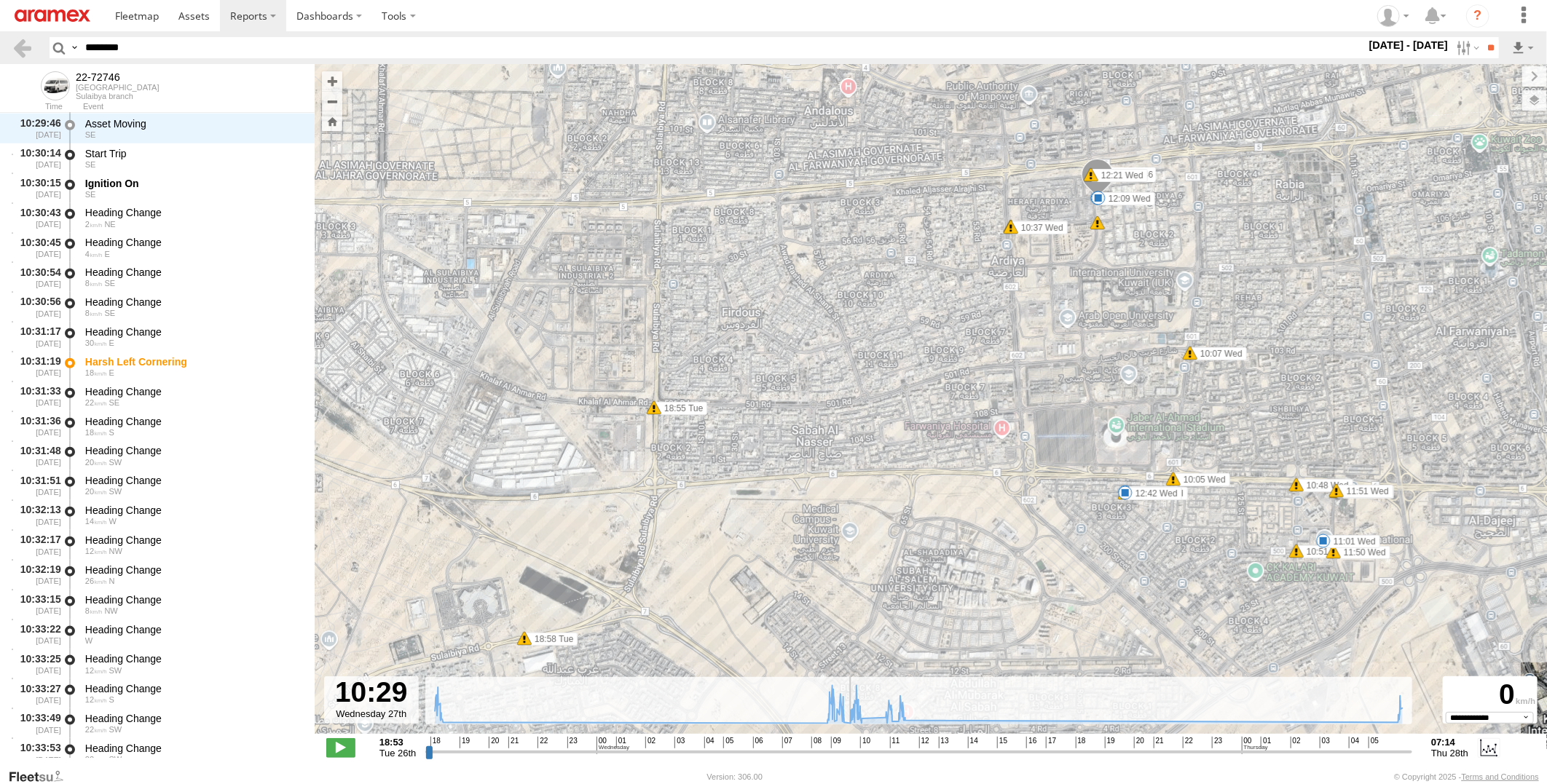
drag, startPoint x: 428, startPoint y: 747, endPoint x: 848, endPoint y: 725, distance: 420.6
click at [848, 745] on input "range" at bounding box center [919, 752] width 987 height 14
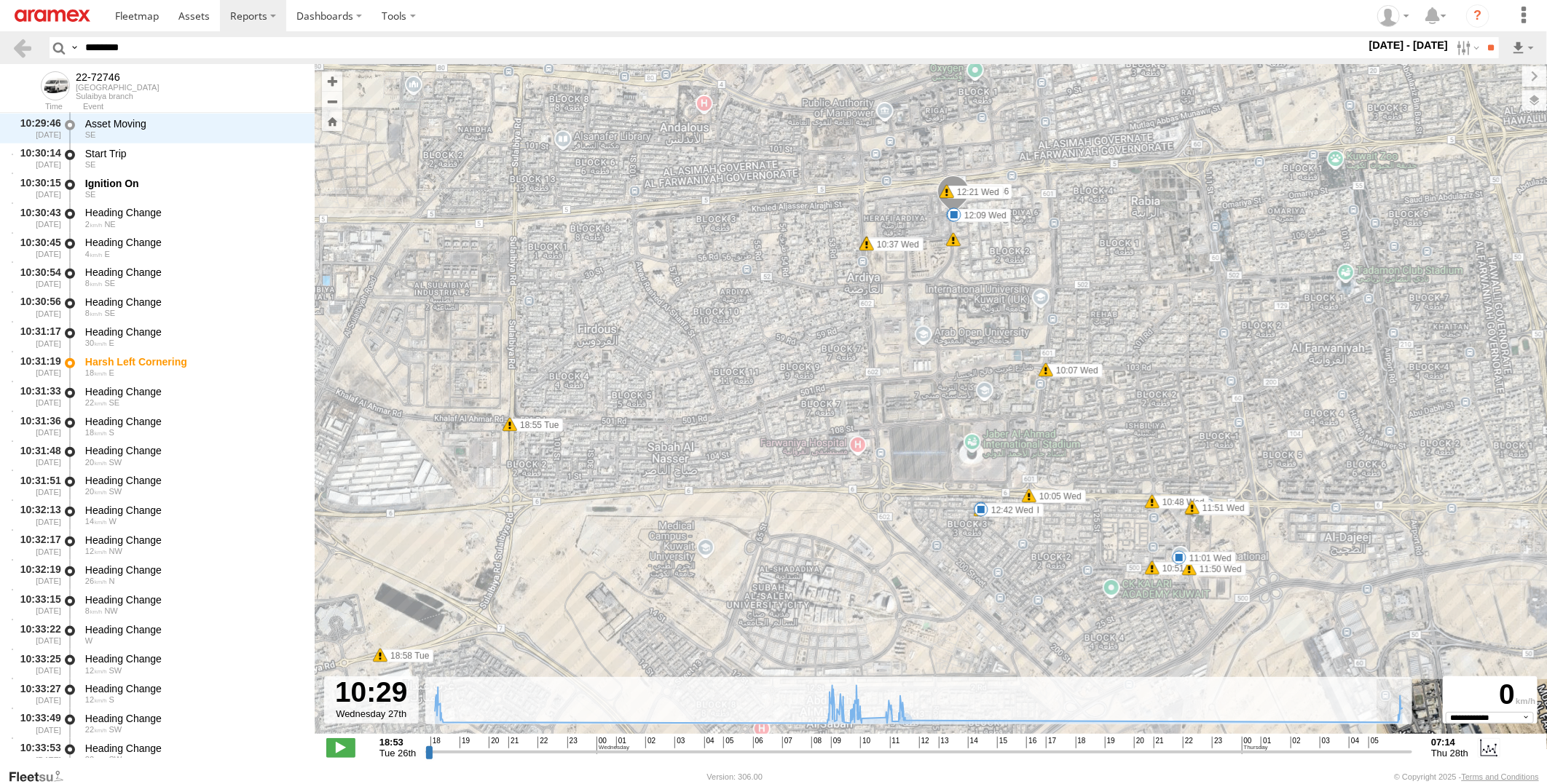
drag, startPoint x: 1037, startPoint y: 567, endPoint x: 827, endPoint y: 584, distance: 210.7
click at [827, 584] on div "22-72746 18:55 Tue 18:58 Tue 19:20 Tue 10:05 Wed 10:07 Wed 10:20 Wed 10:37 Wed …" at bounding box center [930, 406] width 1232 height 685
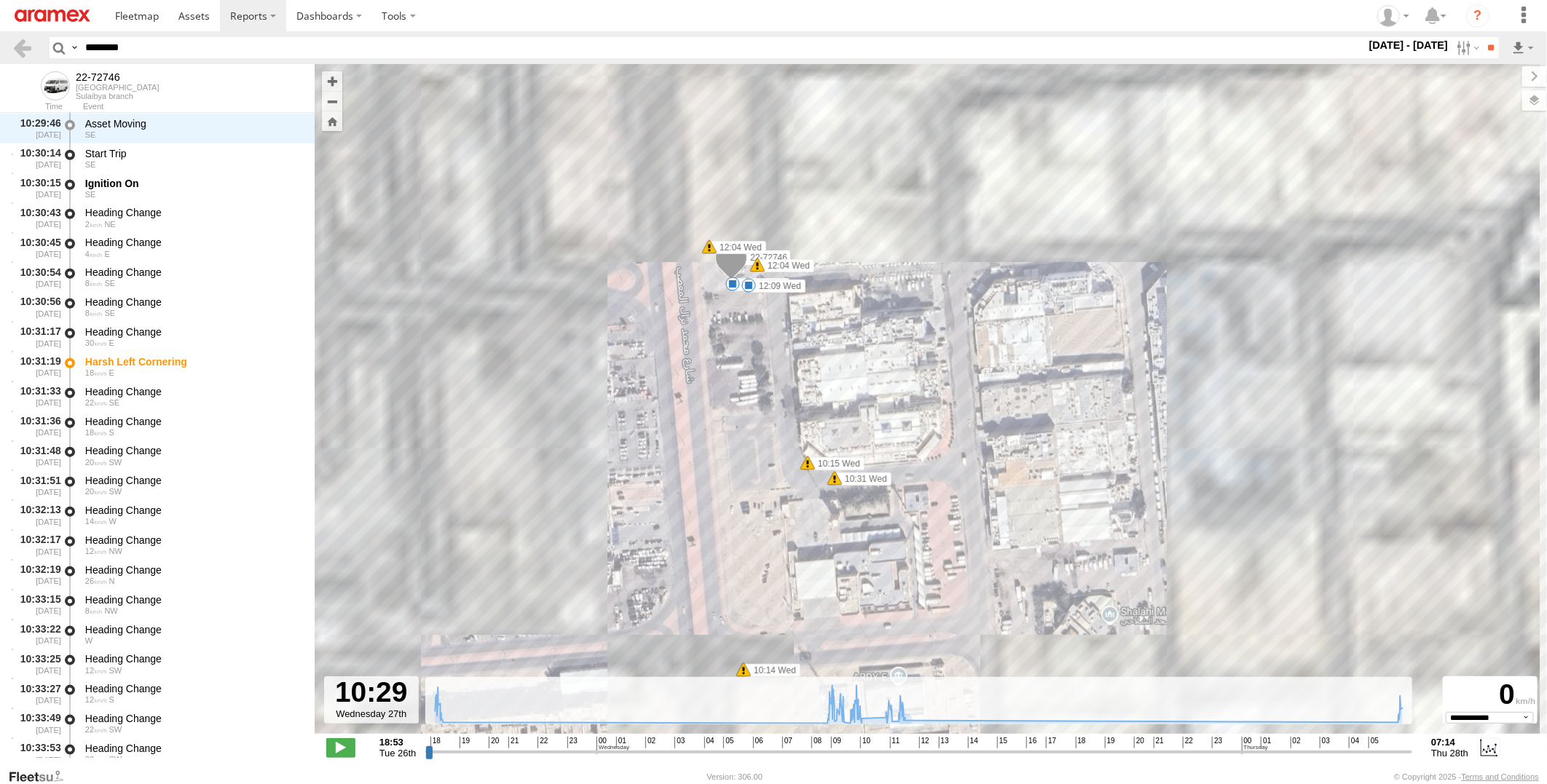
drag, startPoint x: 799, startPoint y: 205, endPoint x: 774, endPoint y: 342, distance: 139.3
click at [774, 342] on div "22-72746 18:55 Tue 18:58 Tue 19:20 Tue 10:05 Wed 10:07 Wed 10:20 Wed 10:37 Wed …" at bounding box center [930, 406] width 1232 height 685
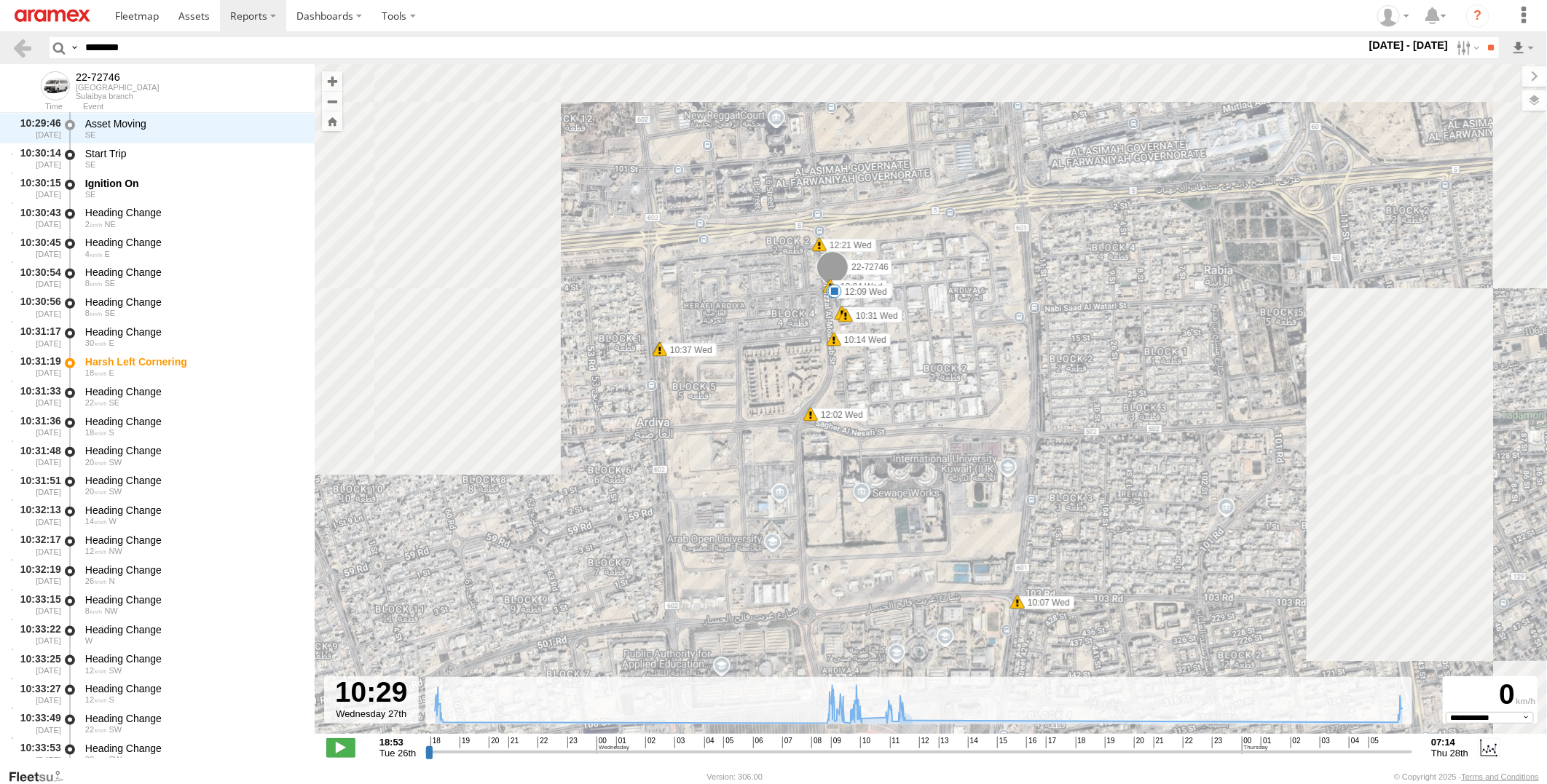
drag, startPoint x: 942, startPoint y: 512, endPoint x: 936, endPoint y: 440, distance: 72.2
click at [936, 448] on div "22-72746 18:55 Tue 18:58 Tue 19:20 Tue 10:05 Wed 10:07 Wed 10:20 Wed 10:37 Wed …" at bounding box center [930, 406] width 1232 height 685
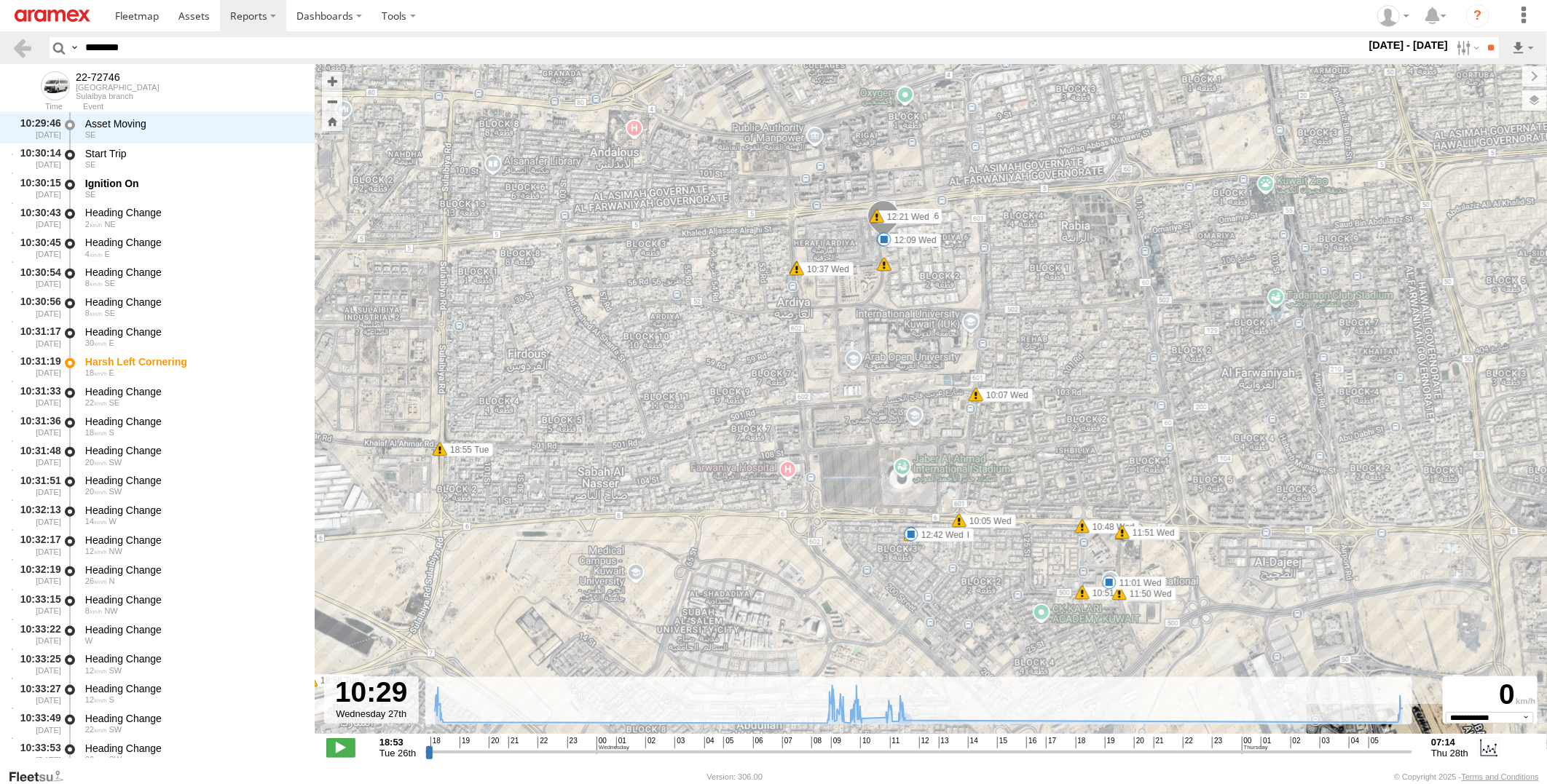
drag, startPoint x: 1002, startPoint y: 579, endPoint x: 1007, endPoint y: 521, distance: 58.2
click at [1007, 521] on label "10:05 Wed" at bounding box center [988, 521] width 57 height 13
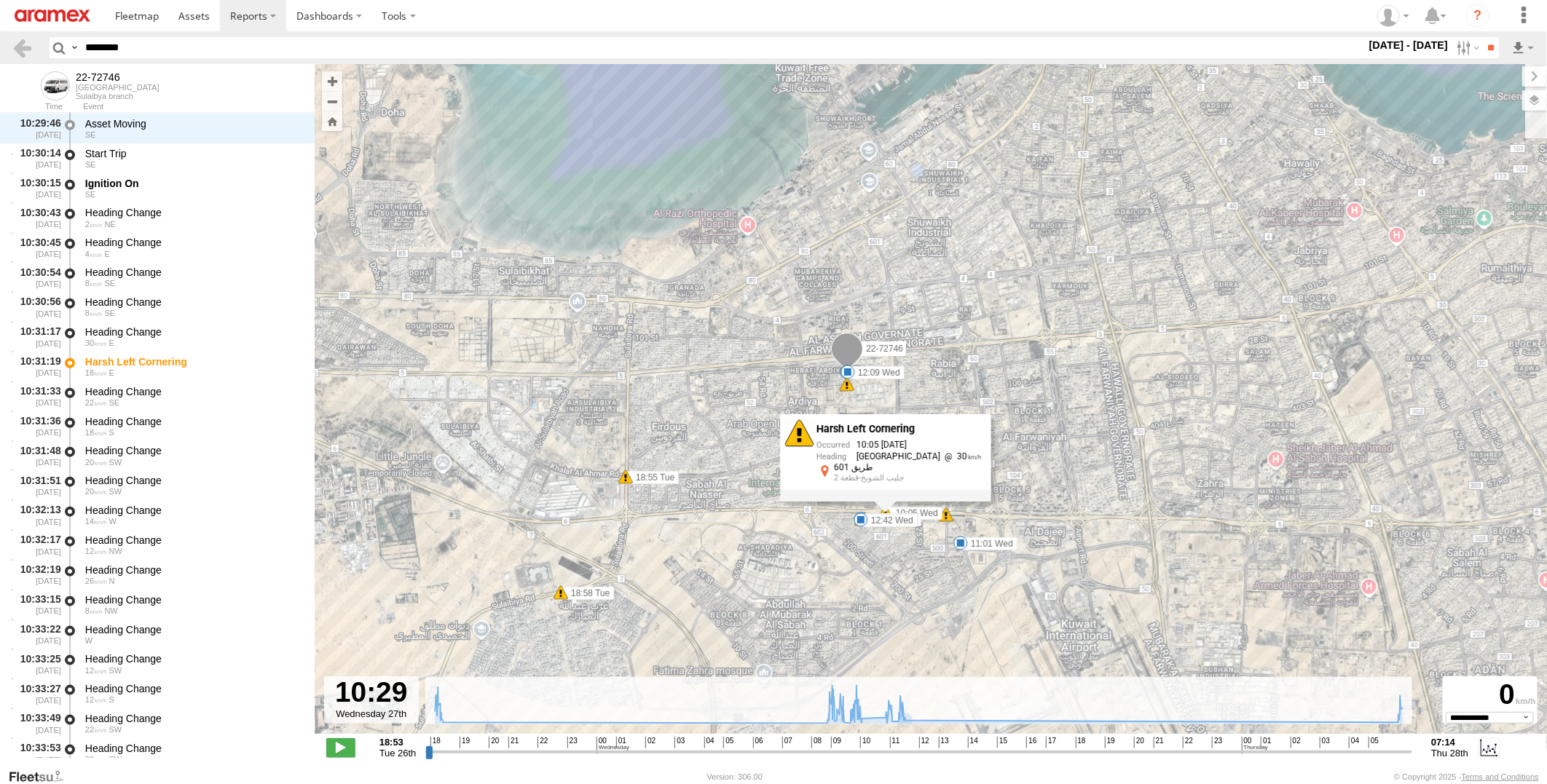
drag, startPoint x: 1008, startPoint y: 568, endPoint x: 893, endPoint y: 559, distance: 115.4
click at [901, 557] on div "22-72746 18:55 Tue 18:58 Tue 19:20 Tue 10:05 Wed 10:07 Wed 10:20 Wed 11:01 Wed …" at bounding box center [930, 406] width 1232 height 685
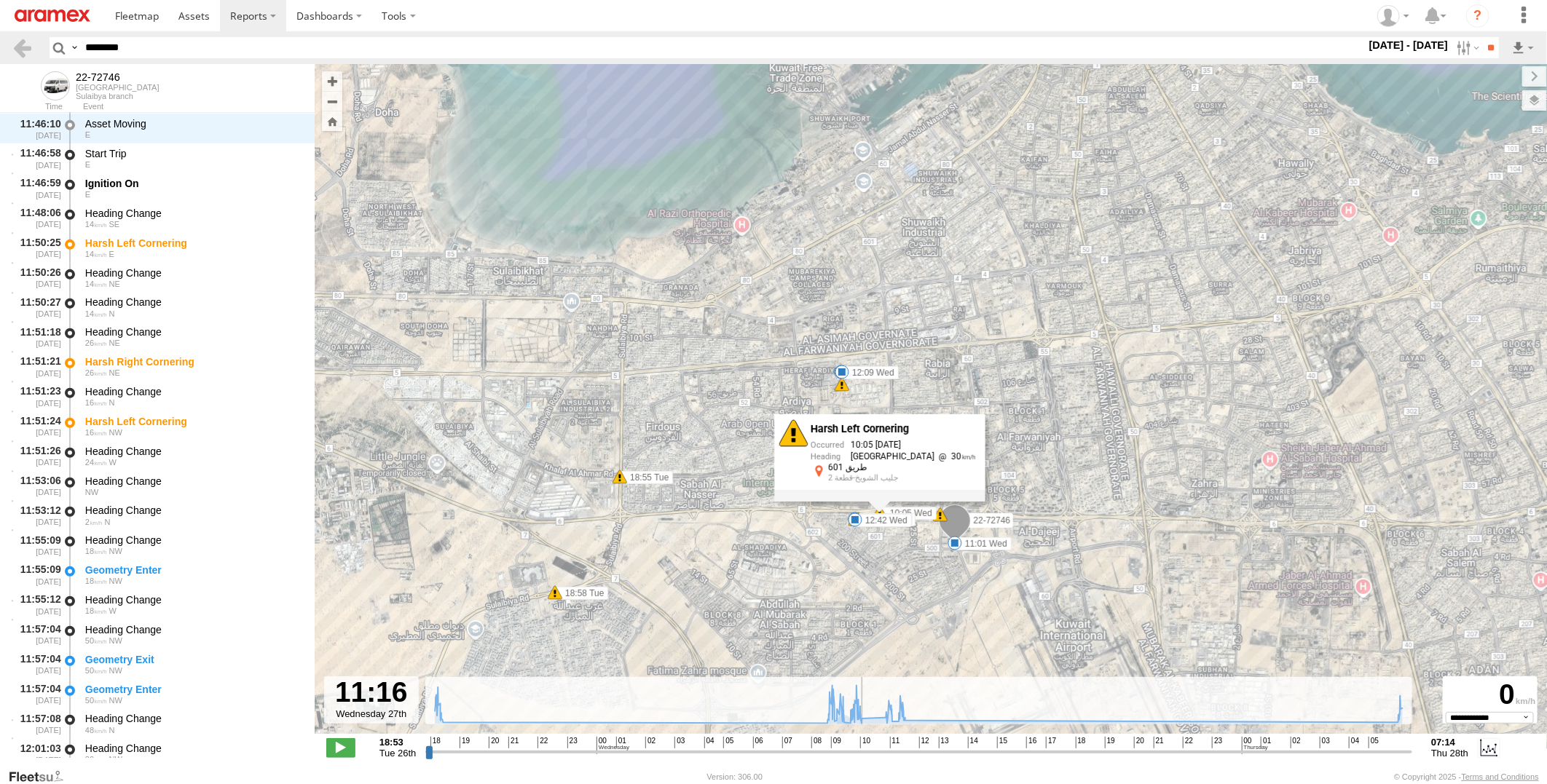
drag, startPoint x: 848, startPoint y: 755, endPoint x: 870, endPoint y: 753, distance: 22.1
click at [870, 753] on input "range" at bounding box center [919, 752] width 987 height 14
click at [1010, 641] on div "22-72746 18:55 Tue 18:58 Tue 19:20 Tue 10:05 Wed 10:07 Wed 10:20 Wed 11:01 Wed …" at bounding box center [930, 406] width 1232 height 685
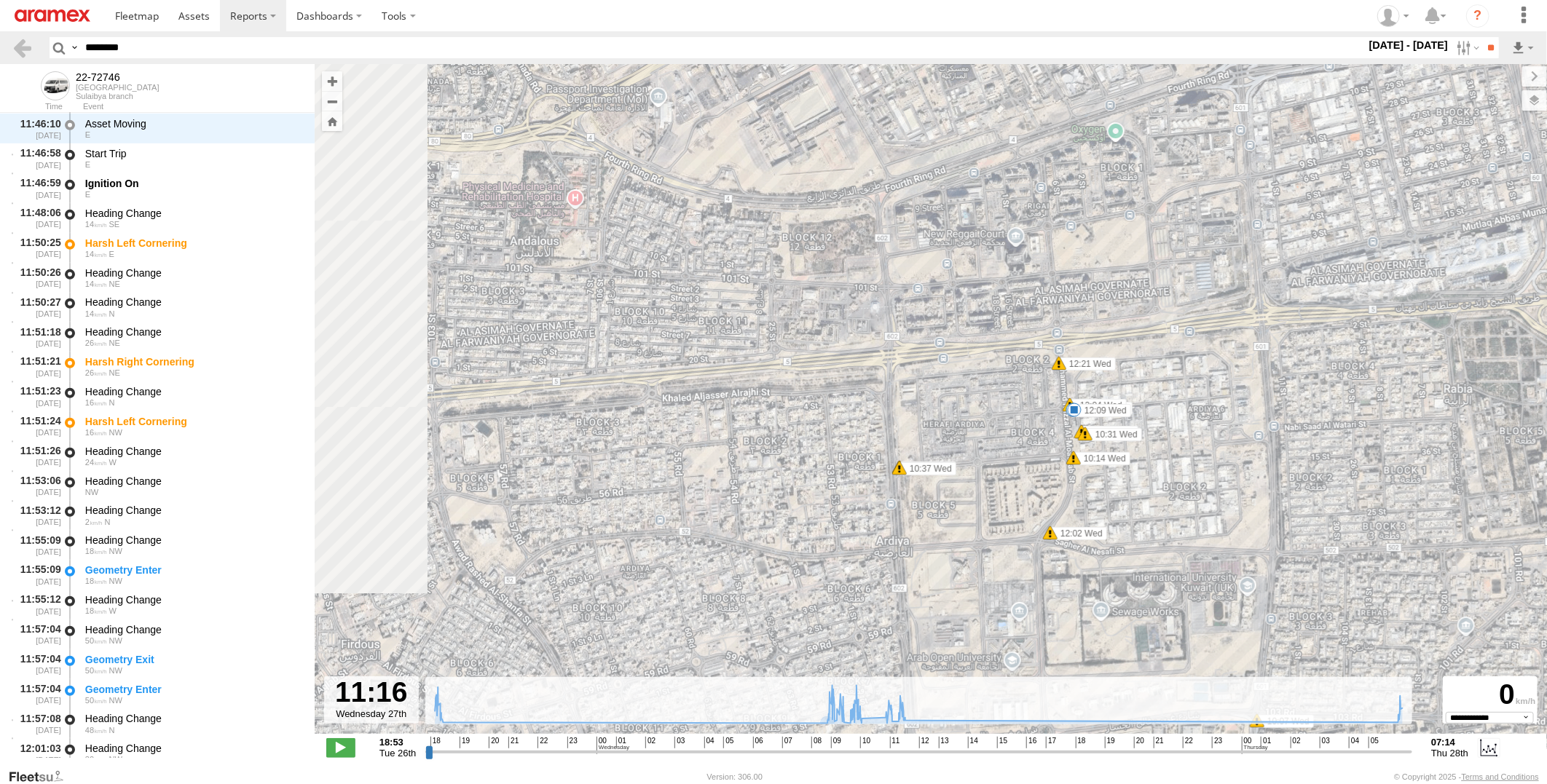
drag, startPoint x: 1056, startPoint y: 490, endPoint x: 1037, endPoint y: 463, distance: 33.0
click at [1038, 467] on div "22-72746 18:55 Tue 18:58 Tue 19:20 Tue 10:05 Wed 10:07 Wed 10:20 Wed 11:01 Wed …" at bounding box center [930, 406] width 1232 height 685
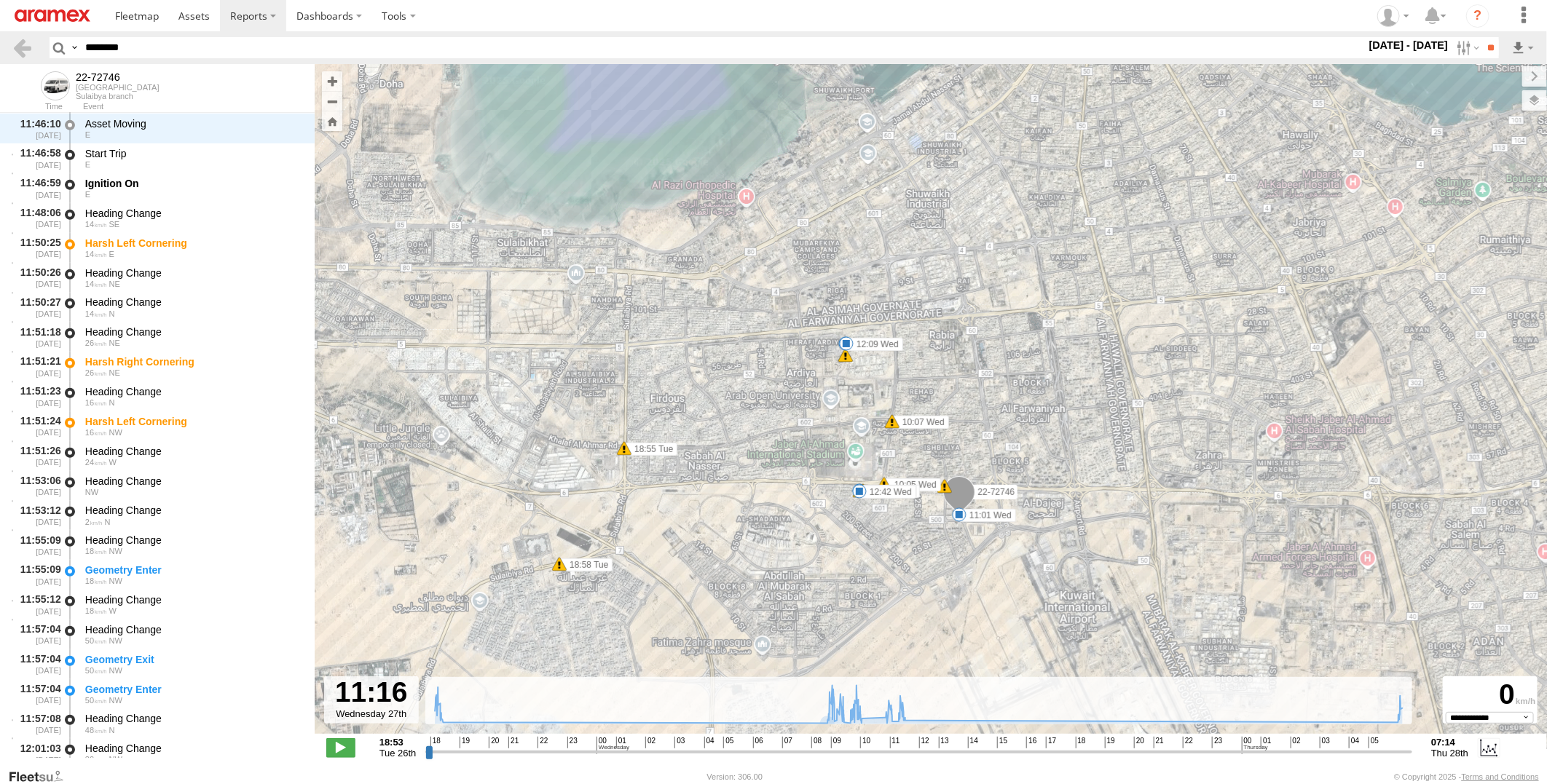
drag, startPoint x: 1212, startPoint y: 505, endPoint x: 1042, endPoint y: 437, distance: 183.1
click at [1042, 437] on div "22-72746 18:55 Tue 18:58 Tue 19:20 Tue 10:05 Wed 10:07 Wed 10:20 Wed 11:01 Wed …" at bounding box center [930, 406] width 1232 height 685
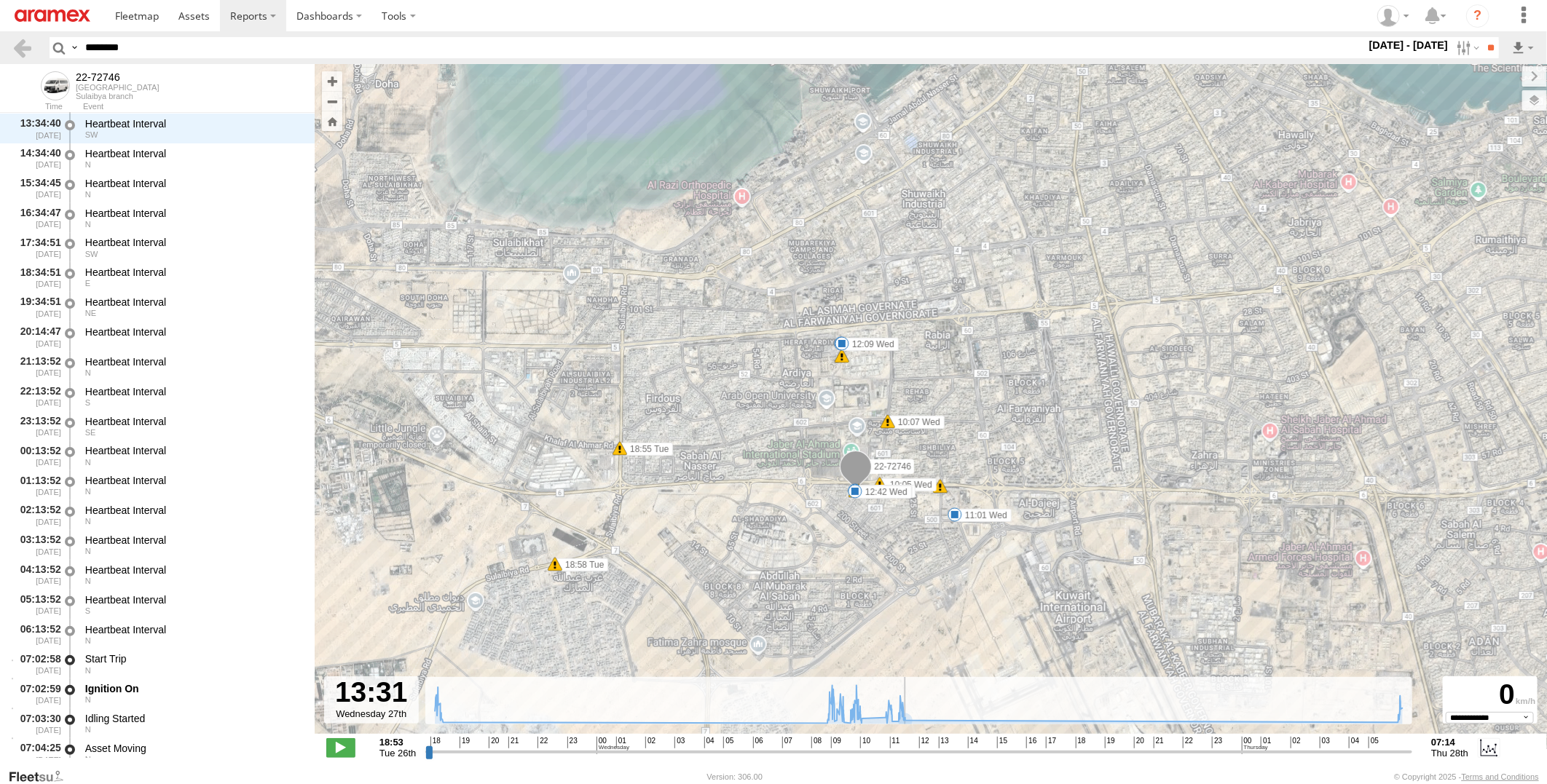
drag, startPoint x: 869, startPoint y: 753, endPoint x: 935, endPoint y: 734, distance: 68.7
type input "**********"
click at [934, 745] on input "range" at bounding box center [919, 752] width 987 height 14
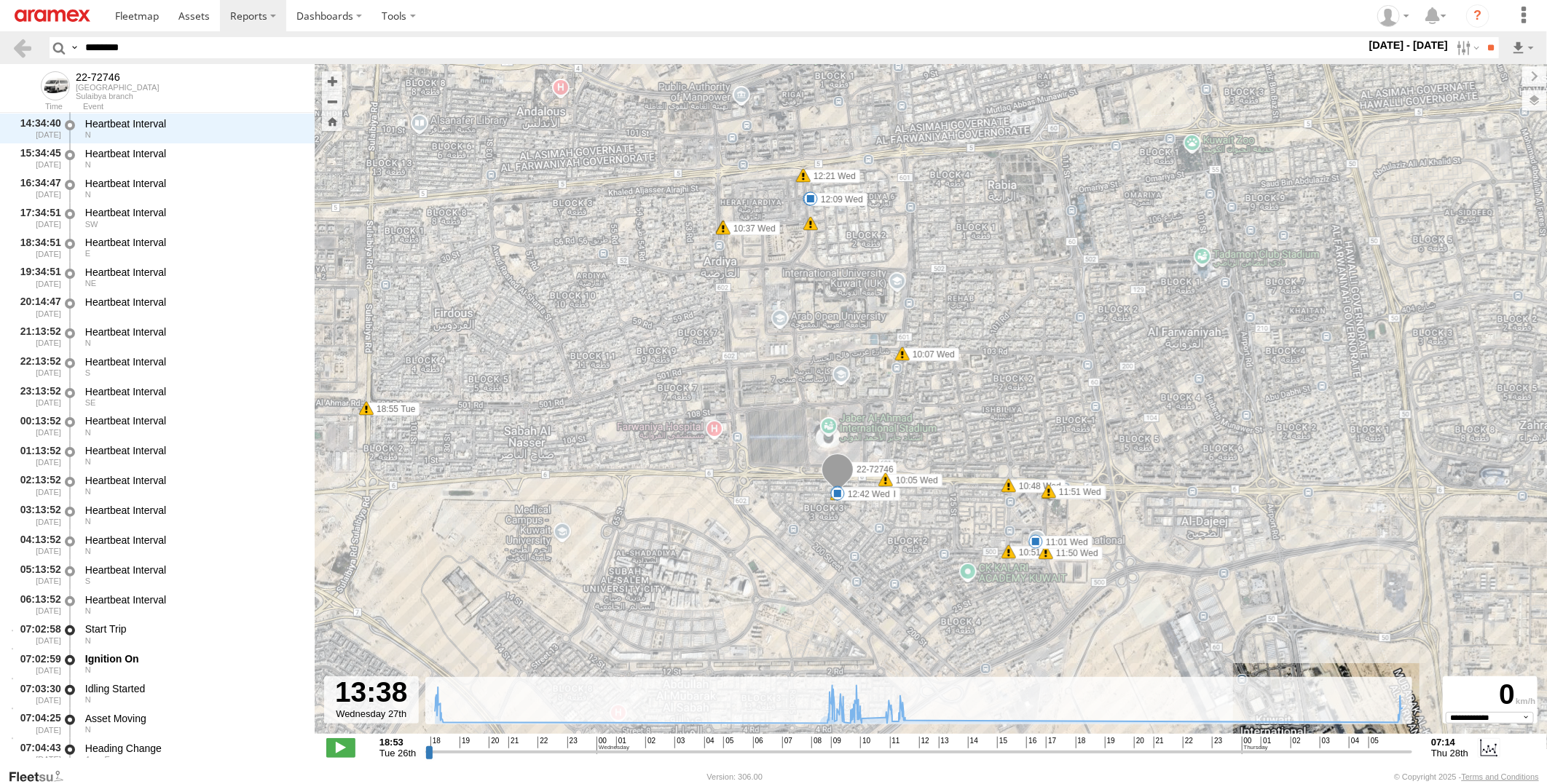
drag, startPoint x: 882, startPoint y: 467, endPoint x: 919, endPoint y: 397, distance: 79.2
click at [919, 397] on div "22-72746 18:55 Tue 18:58 Tue 19:20 Tue 10:05 Wed 10:07 Wed 10:20 Wed 11:01 Wed …" at bounding box center [930, 406] width 1232 height 685
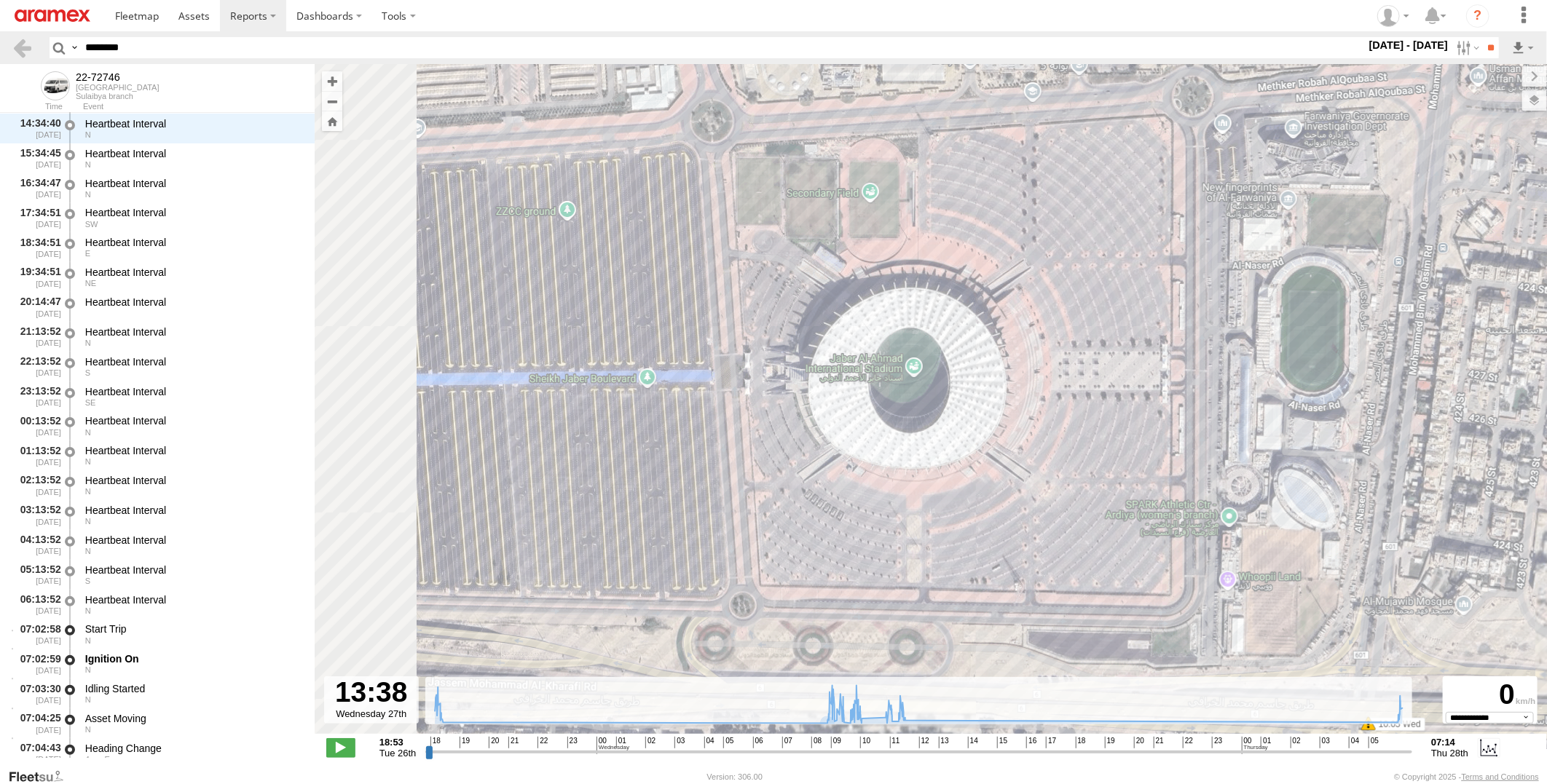
drag, startPoint x: 753, startPoint y: 444, endPoint x: 870, endPoint y: 423, distance: 118.9
click at [870, 423] on div "22-72746 18:55 Tue 18:58 Tue 19:20 Tue 10:05 Wed 10:07 Wed 10:20 Wed 11:01 Wed …" at bounding box center [930, 406] width 1232 height 685
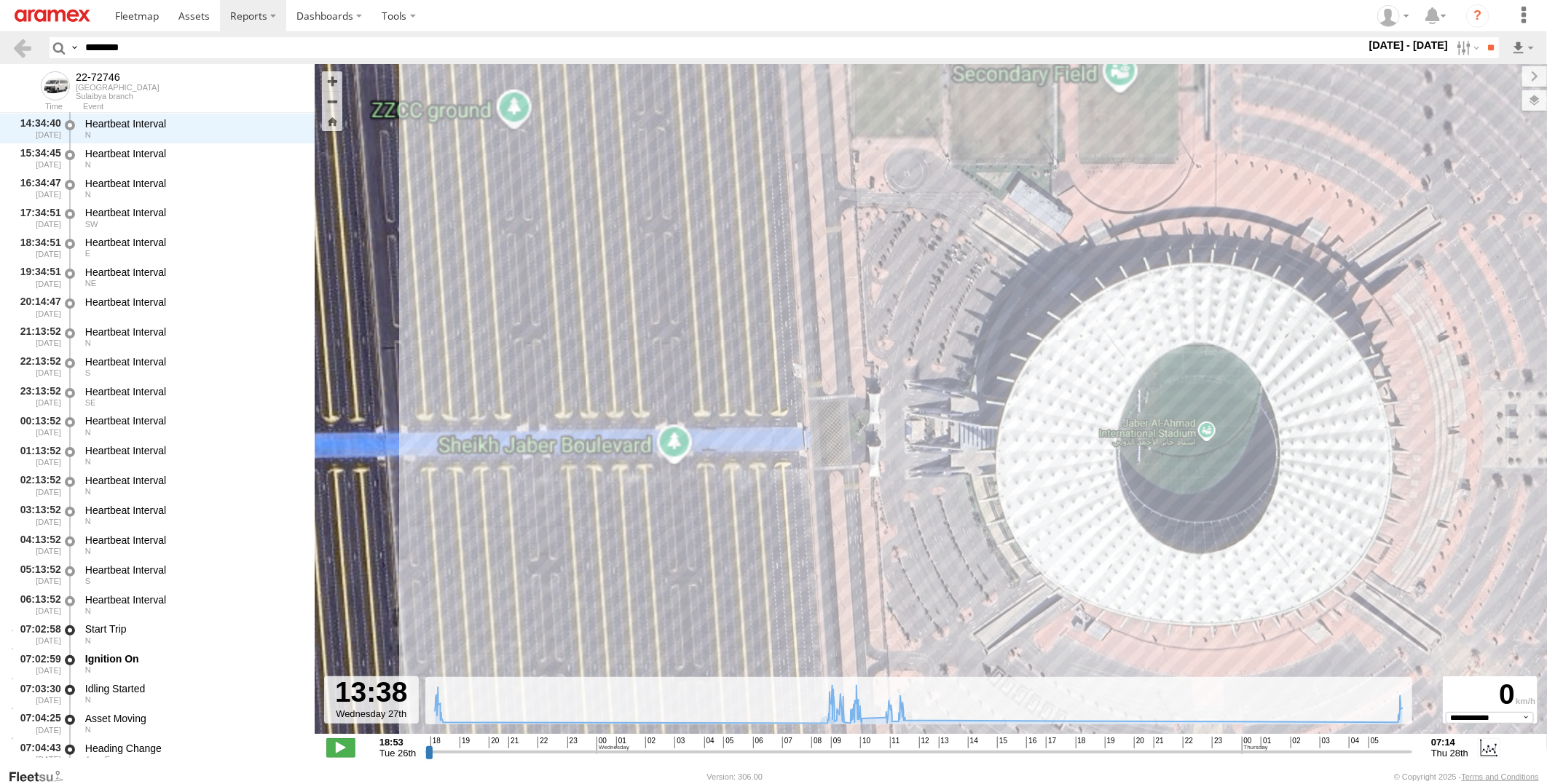
drag, startPoint x: 574, startPoint y: 437, endPoint x: 830, endPoint y: 550, distance: 279.8
click at [830, 550] on div "22-72746 18:55 Tue 18:58 Tue 19:20 Tue 10:05 Wed 10:07 Wed 10:20 Wed 11:01 Wed …" at bounding box center [930, 406] width 1232 height 685
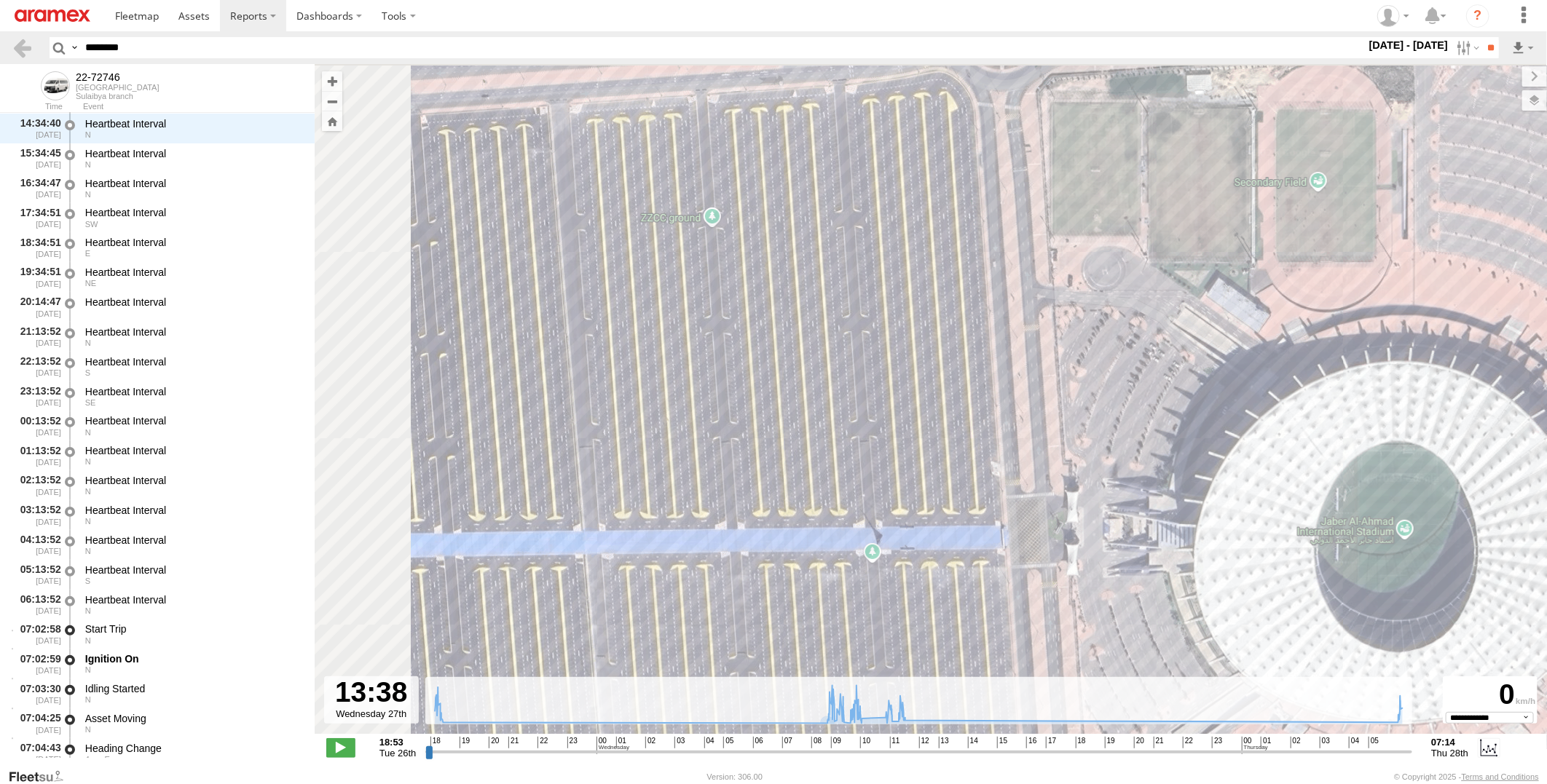
drag, startPoint x: 786, startPoint y: 440, endPoint x: 958, endPoint y: 541, distance: 199.5
click at [958, 541] on div "22-72746 18:55 Tue 18:58 Tue 19:20 Tue 10:05 Wed 10:07 Wed 10:20 Wed 11:01 Wed …" at bounding box center [930, 406] width 1232 height 685
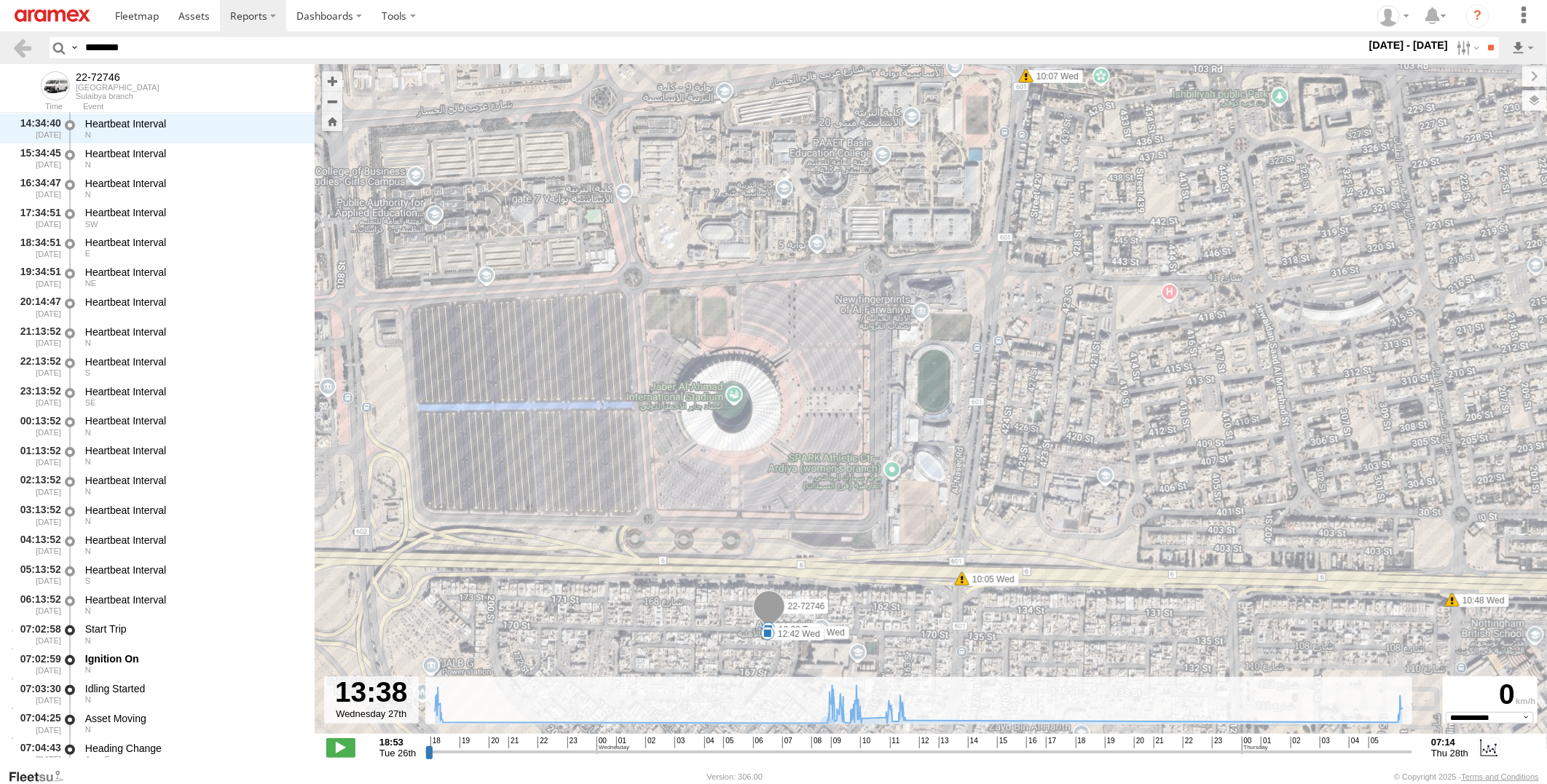
drag, startPoint x: 1093, startPoint y: 541, endPoint x: 838, endPoint y: 467, distance: 265.5
click at [838, 467] on div "22-72746 18:55 Tue 18:58 Tue 19:20 Tue 10:05 Wed 10:07 Wed 10:20 Wed 11:01 Wed …" at bounding box center [930, 406] width 1232 height 685
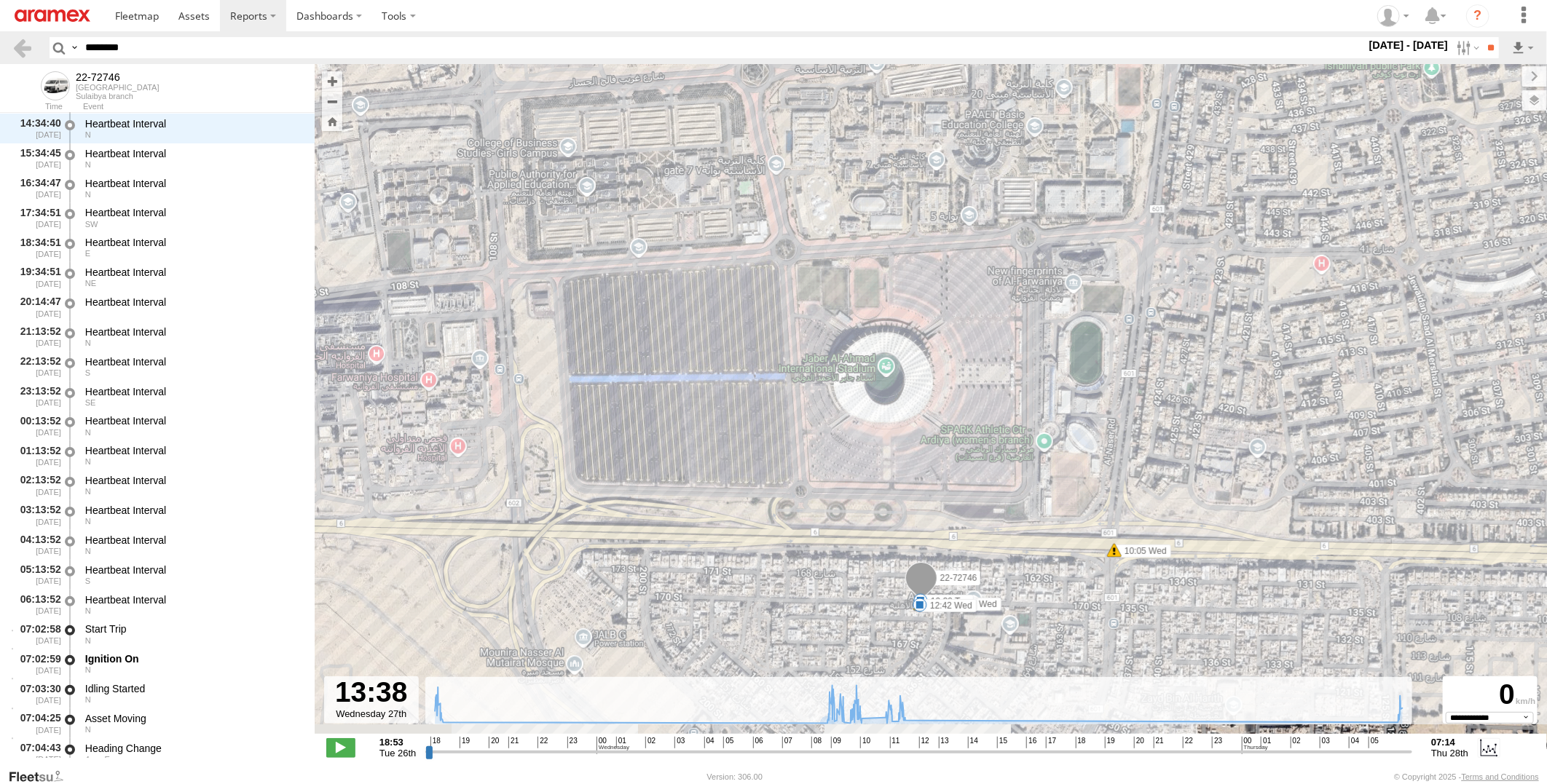
drag, startPoint x: 864, startPoint y: 483, endPoint x: 1020, endPoint y: 452, distance: 159.1
click at [1020, 452] on div "22-72746 18:55 Tue 18:58 Tue 19:20 Tue 10:05 Wed 10:07 Wed 10:20 Wed 11:01 Wed …" at bounding box center [930, 406] width 1232 height 685
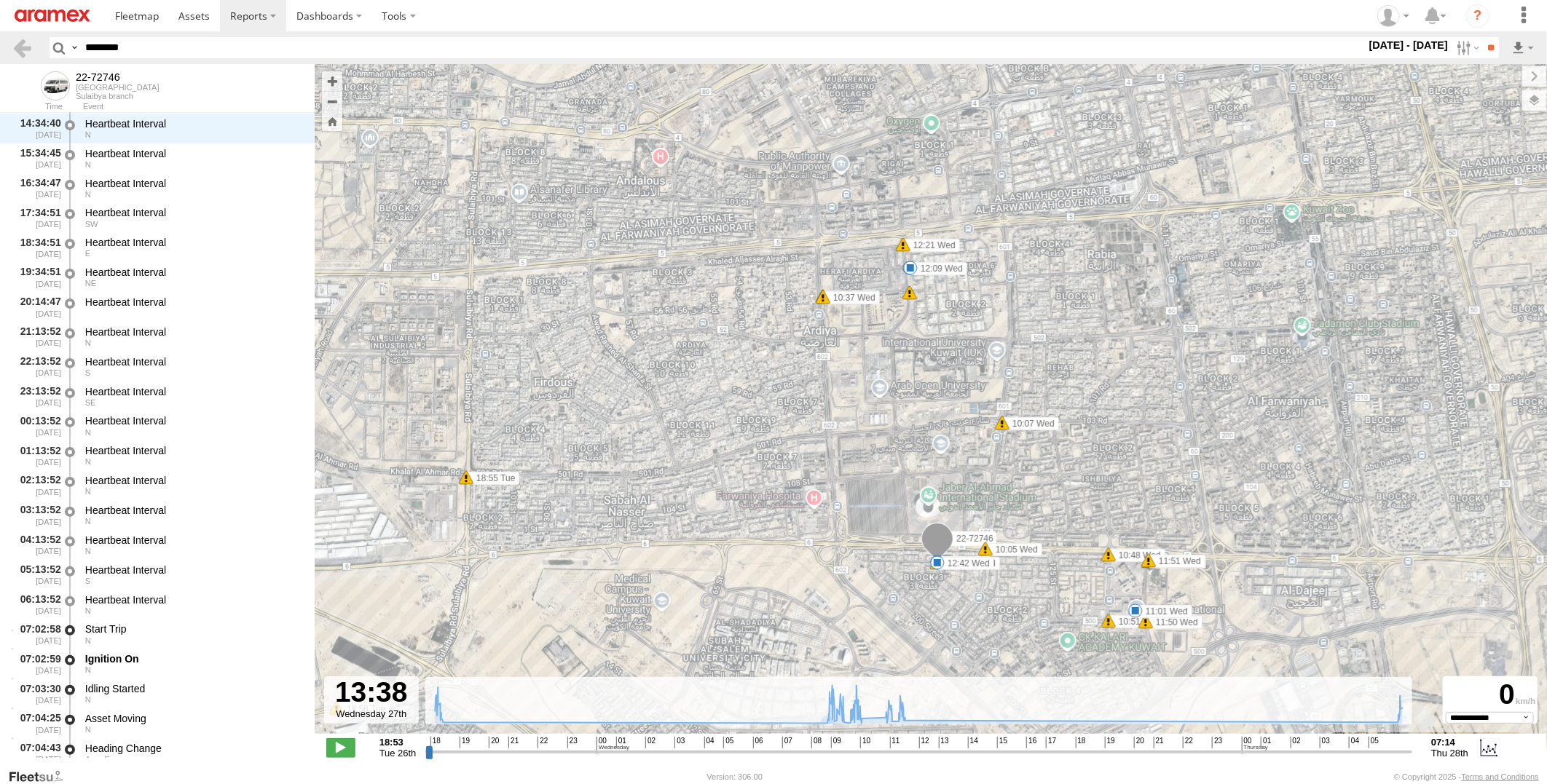
drag, startPoint x: 1146, startPoint y: 477, endPoint x: 1033, endPoint y: 536, distance: 127.5
click at [1033, 536] on div "22-72746 18:55 Tue 18:58 Tue 19:20 Tue 10:05 Wed 10:07 Wed 10:20 Wed 11:01 Wed …" at bounding box center [930, 406] width 1232 height 685
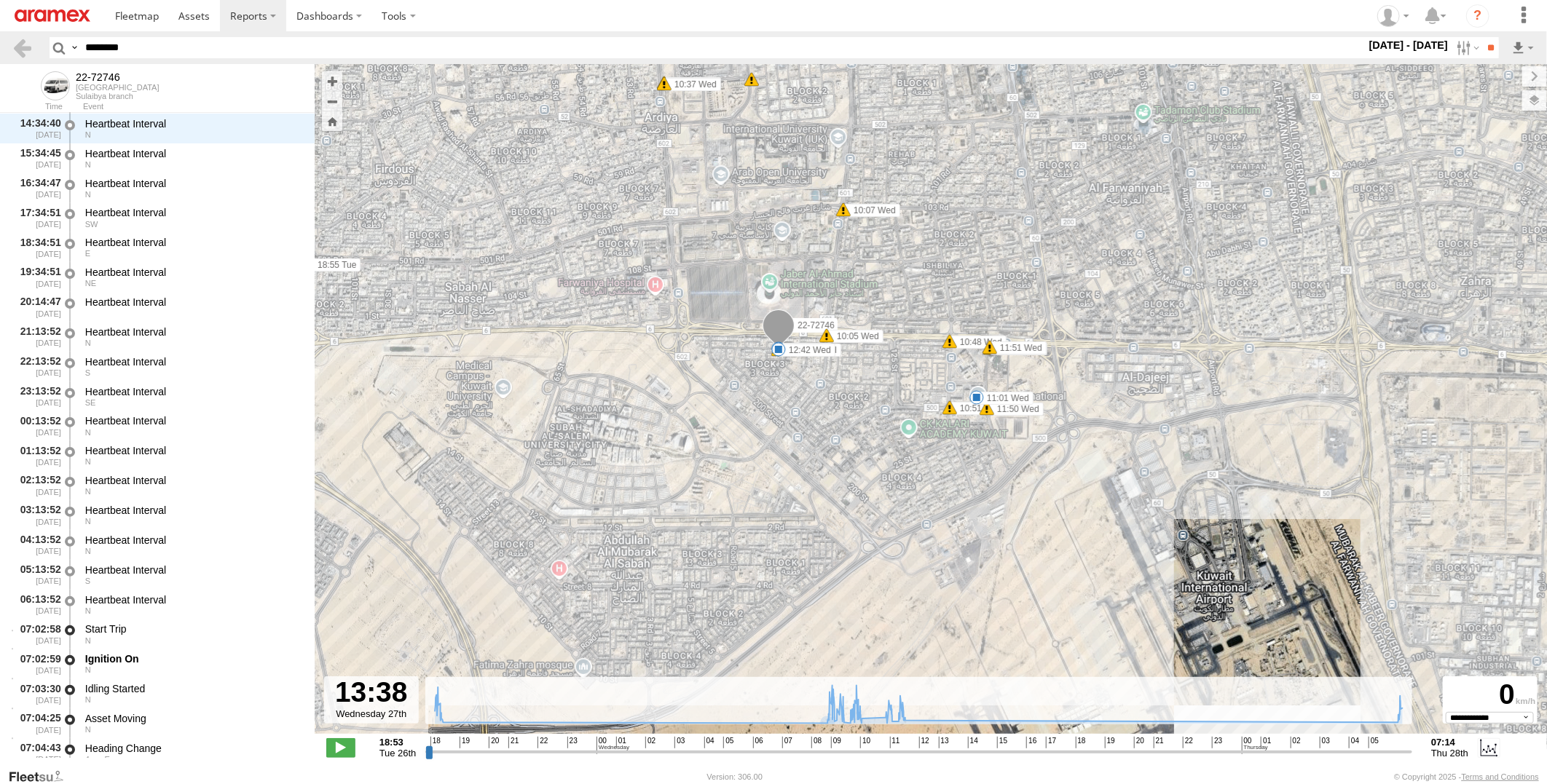
drag, startPoint x: 1031, startPoint y: 581, endPoint x: 875, endPoint y: 326, distance: 298.9
click at [875, 326] on div "22-72746 18:55 Tue 18:58 Tue 19:20 Tue 10:05 Wed 10:07 Wed 10:20 Wed 11:01 Wed …" at bounding box center [930, 406] width 1232 height 685
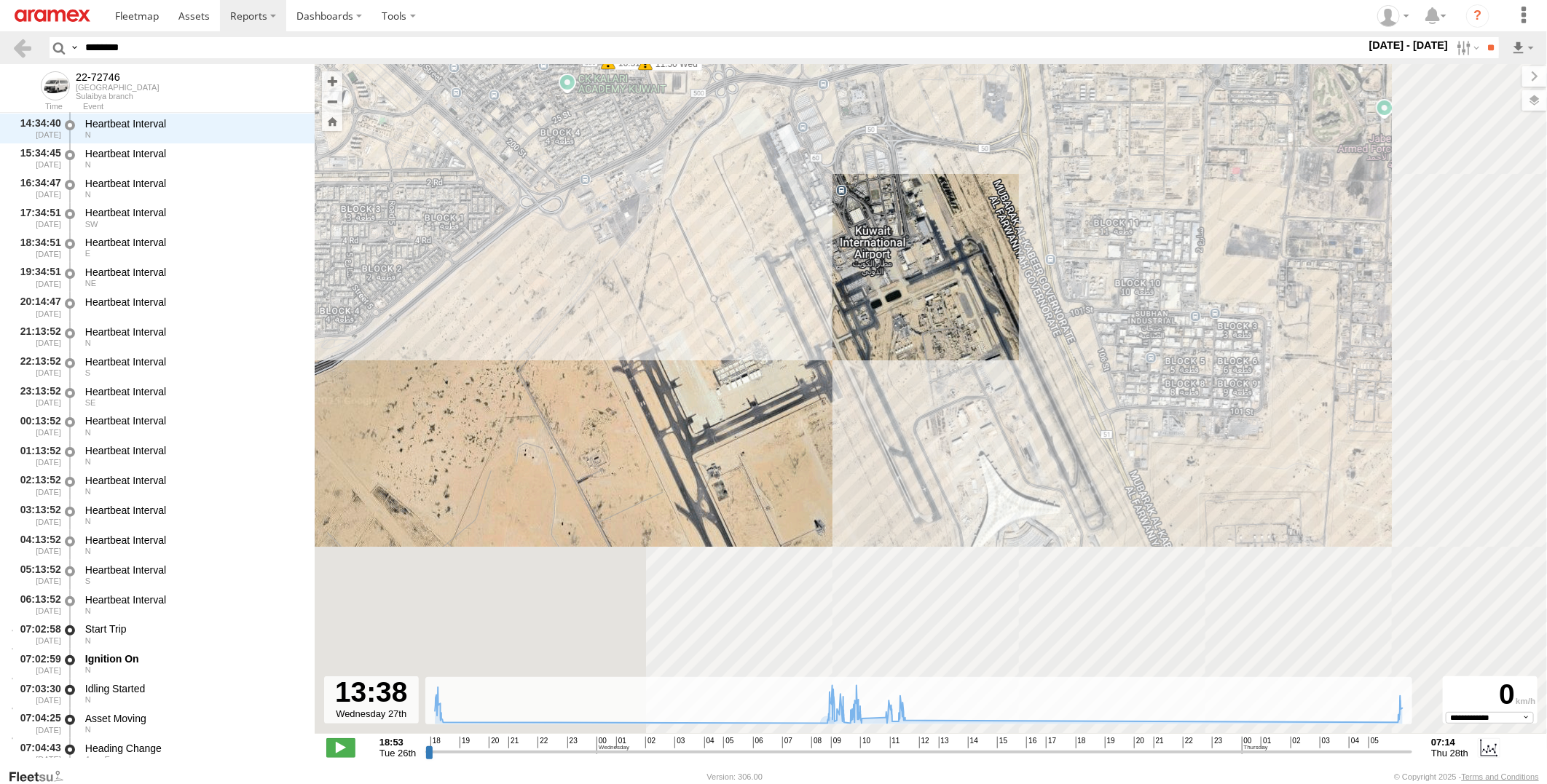
drag, startPoint x: 1086, startPoint y: 608, endPoint x: 751, endPoint y: 315, distance: 445.1
click at [751, 315] on div "22-72746 18:55 Tue 18:58 Tue 19:20 Tue 10:05 Wed 10:07 Wed 10:20 Wed 11:01 Wed …" at bounding box center [930, 406] width 1232 height 685
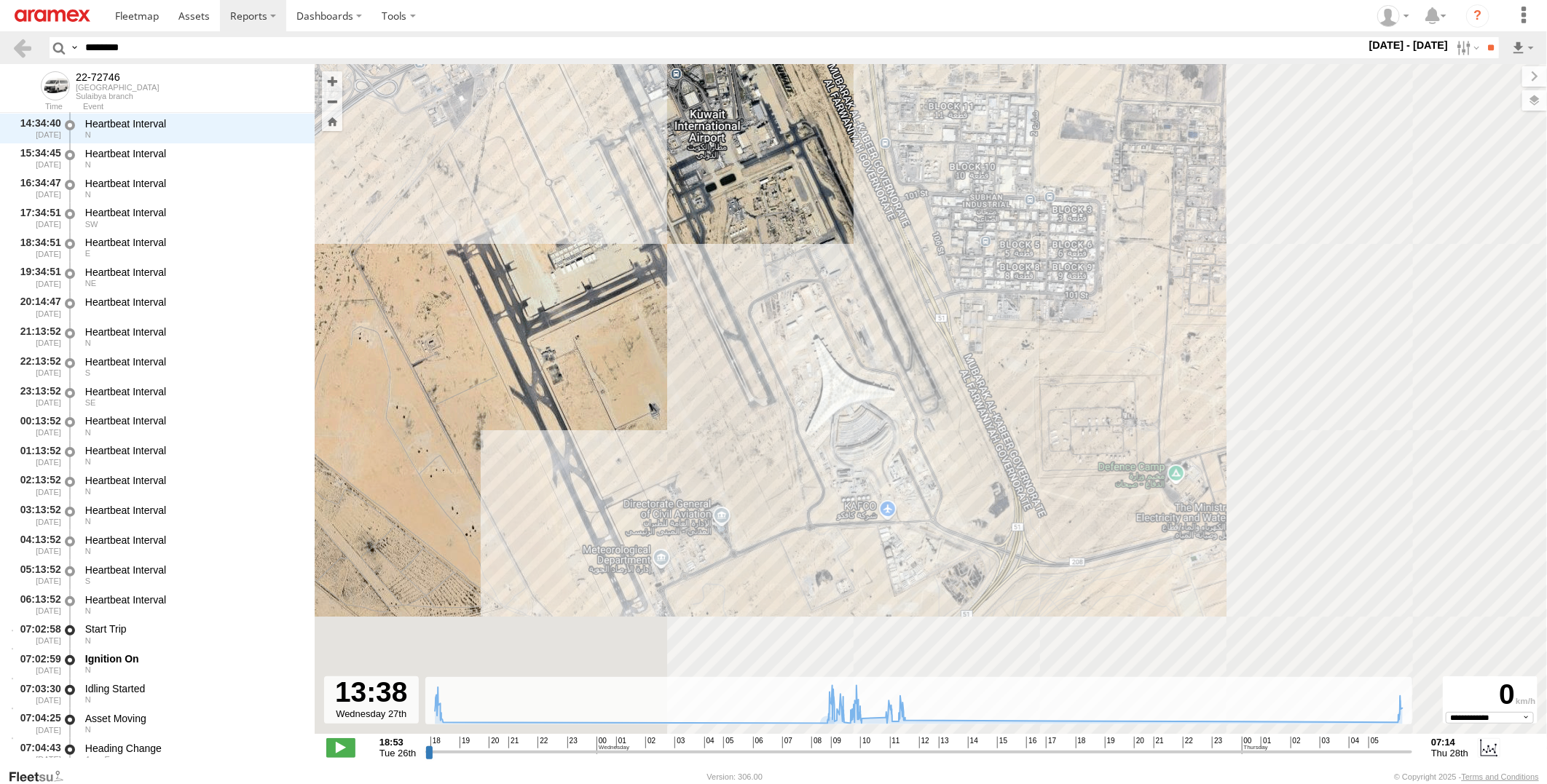
drag, startPoint x: 1000, startPoint y: 530, endPoint x: 941, endPoint y: 359, distance: 180.9
click at [941, 359] on div "22-72746 18:55 Tue 18:58 Tue 19:20 Tue 10:05 Wed 10:07 Wed 10:20 Wed 11:01 Wed …" at bounding box center [930, 406] width 1232 height 685
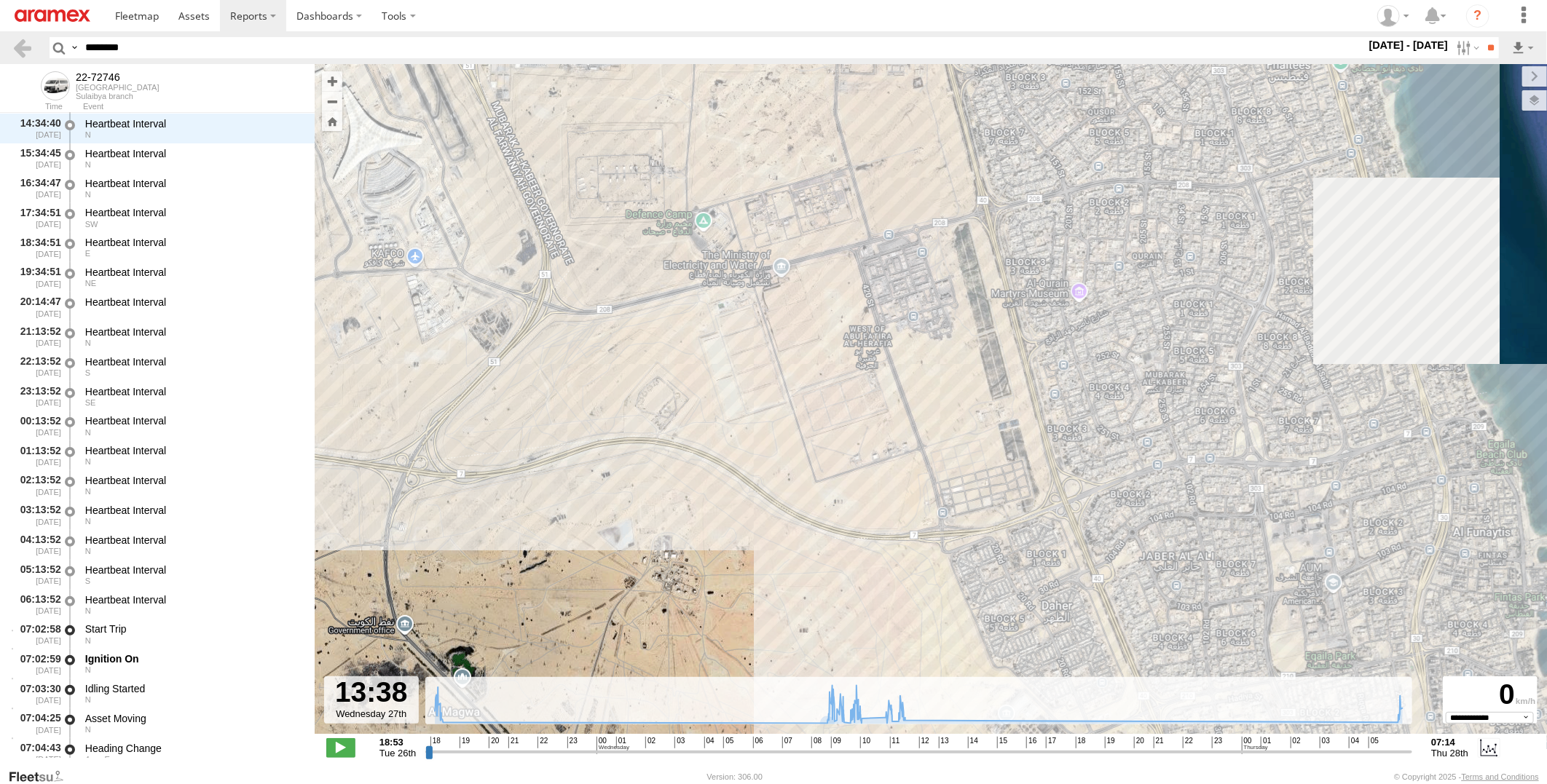
drag, startPoint x: 1089, startPoint y: 601, endPoint x: 874, endPoint y: 508, distance: 234.3
click at [685, 564] on div "22-72746 18:55 Tue 18:58 Tue 19:20 Tue 10:05 Wed 10:07 Wed 10:20 Wed 11:01 Wed …" at bounding box center [930, 406] width 1232 height 685
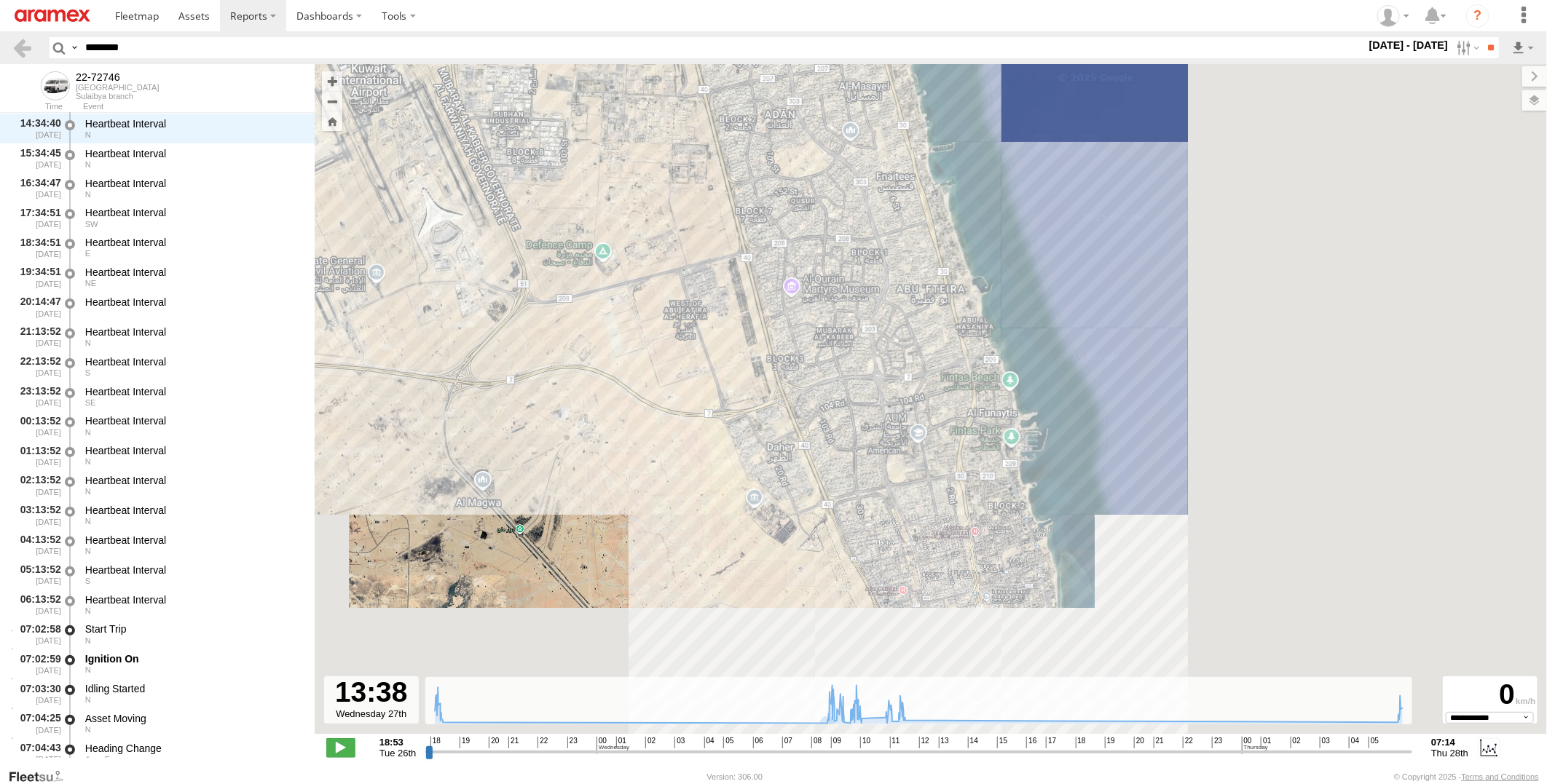
drag, startPoint x: 1134, startPoint y: 598, endPoint x: 840, endPoint y: 489, distance: 313.6
click at [840, 489] on div "22-72746 18:55 Tue 18:58 Tue 19:20 Tue 10:05 Wed 10:07 Wed 10:20 Wed 11:01 Wed …" at bounding box center [930, 406] width 1232 height 685
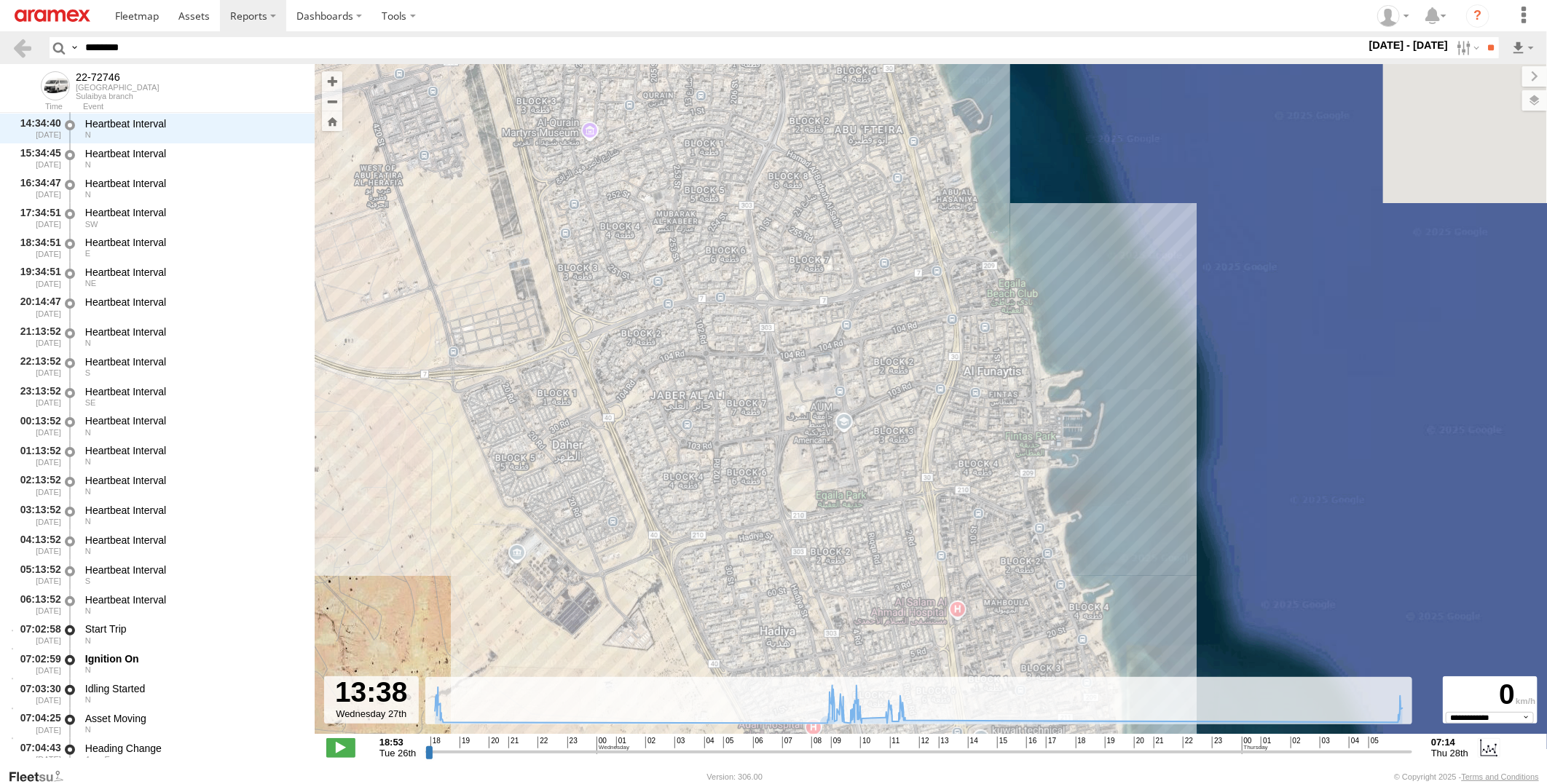
drag, startPoint x: 850, startPoint y: 440, endPoint x: 847, endPoint y: 535, distance: 95.0
click at [847, 535] on div "22-72746 18:55 Tue 18:58 Tue 19:20 Tue 10:05 Wed 10:07 Wed 10:20 Wed 11:01 Wed …" at bounding box center [930, 406] width 1232 height 685
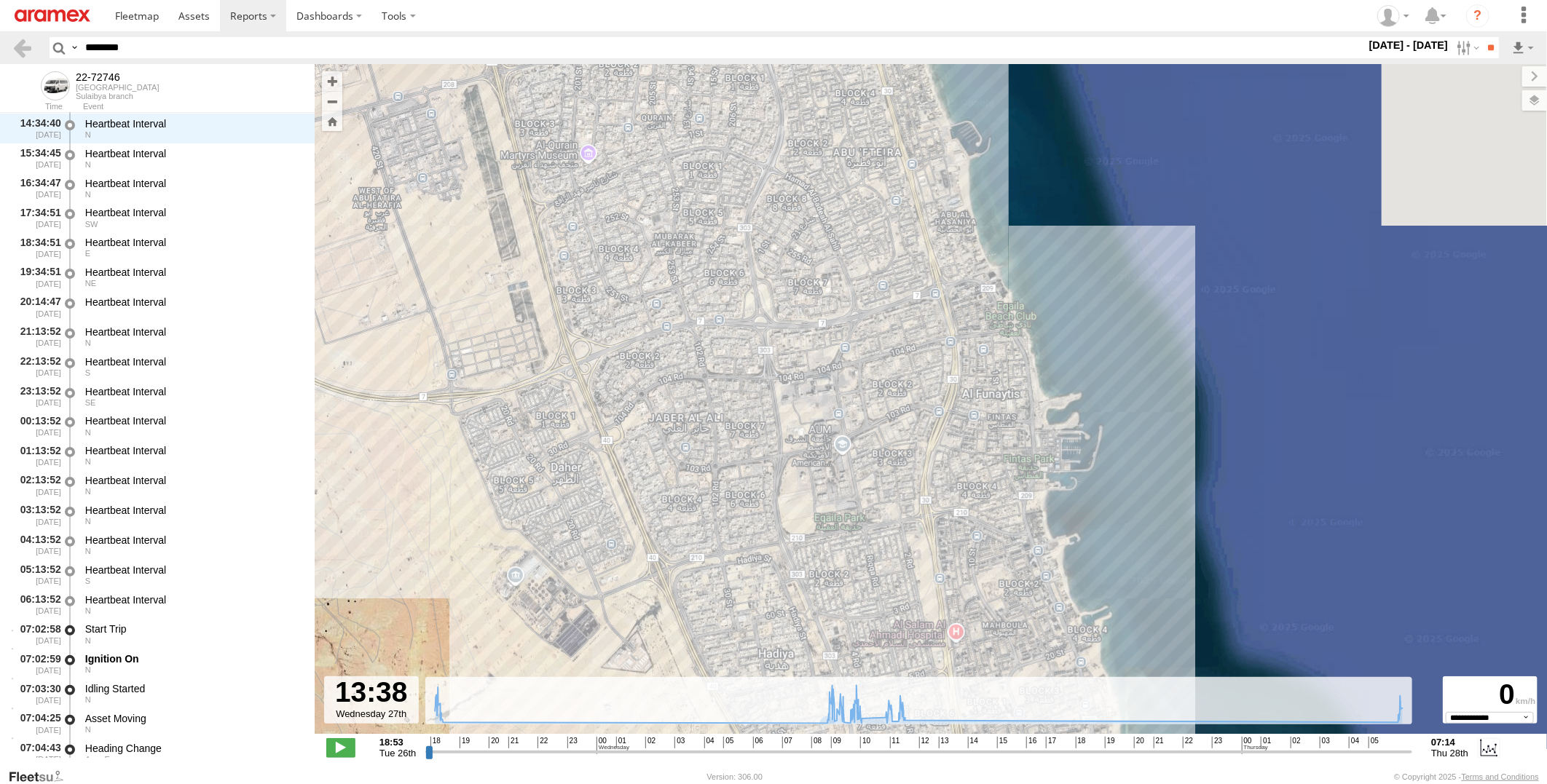
click at [1162, 375] on div "22-72746 18:55 Tue 18:58 Tue 19:20 Tue 10:05 Wed 10:07 Wed 10:20 Wed 11:01 Wed …" at bounding box center [930, 406] width 1232 height 685
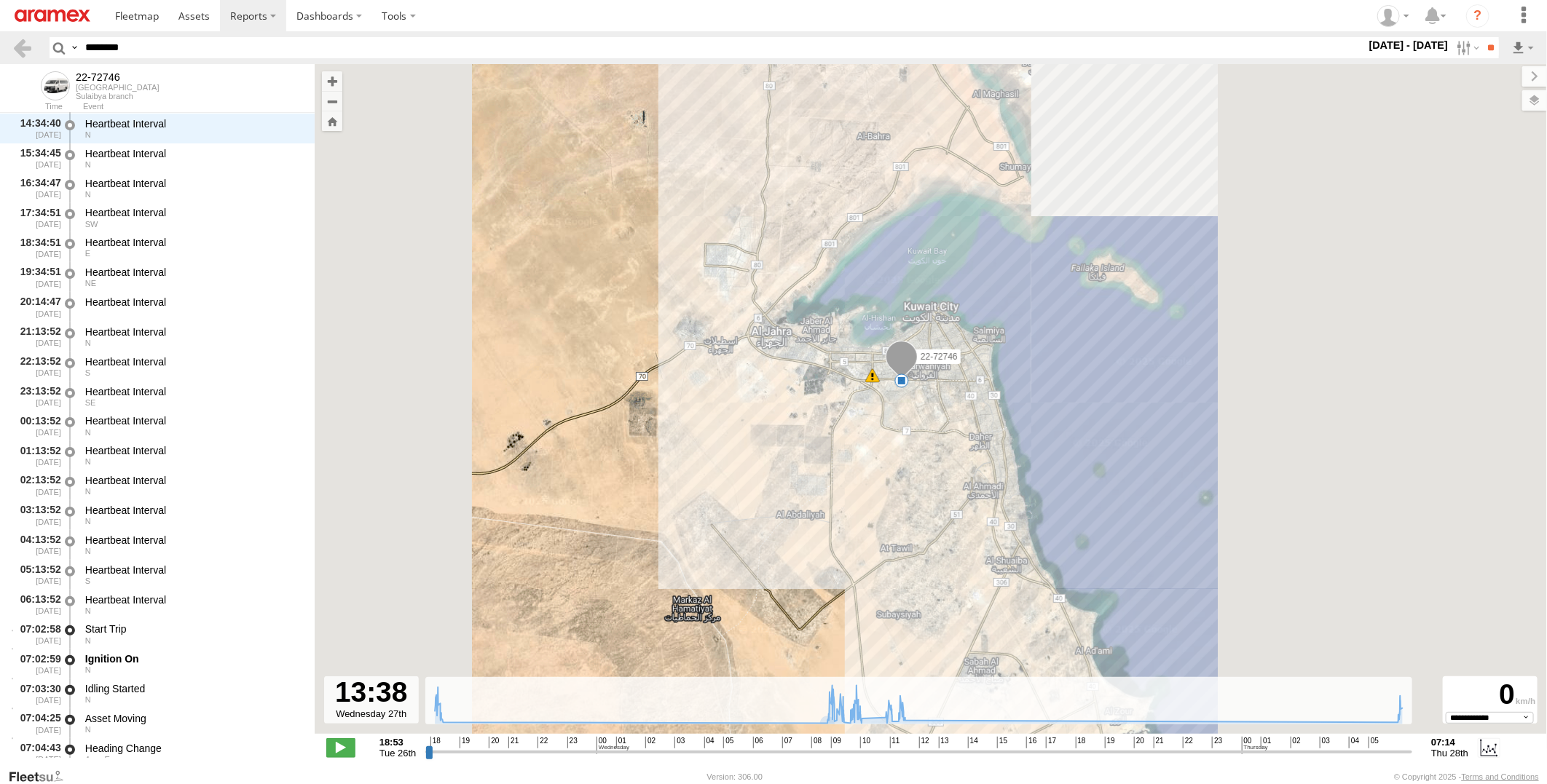
drag, startPoint x: 904, startPoint y: 486, endPoint x: 863, endPoint y: 489, distance: 41.1
click at [863, 489] on div "22-72746 5 20" at bounding box center [930, 406] width 1232 height 685
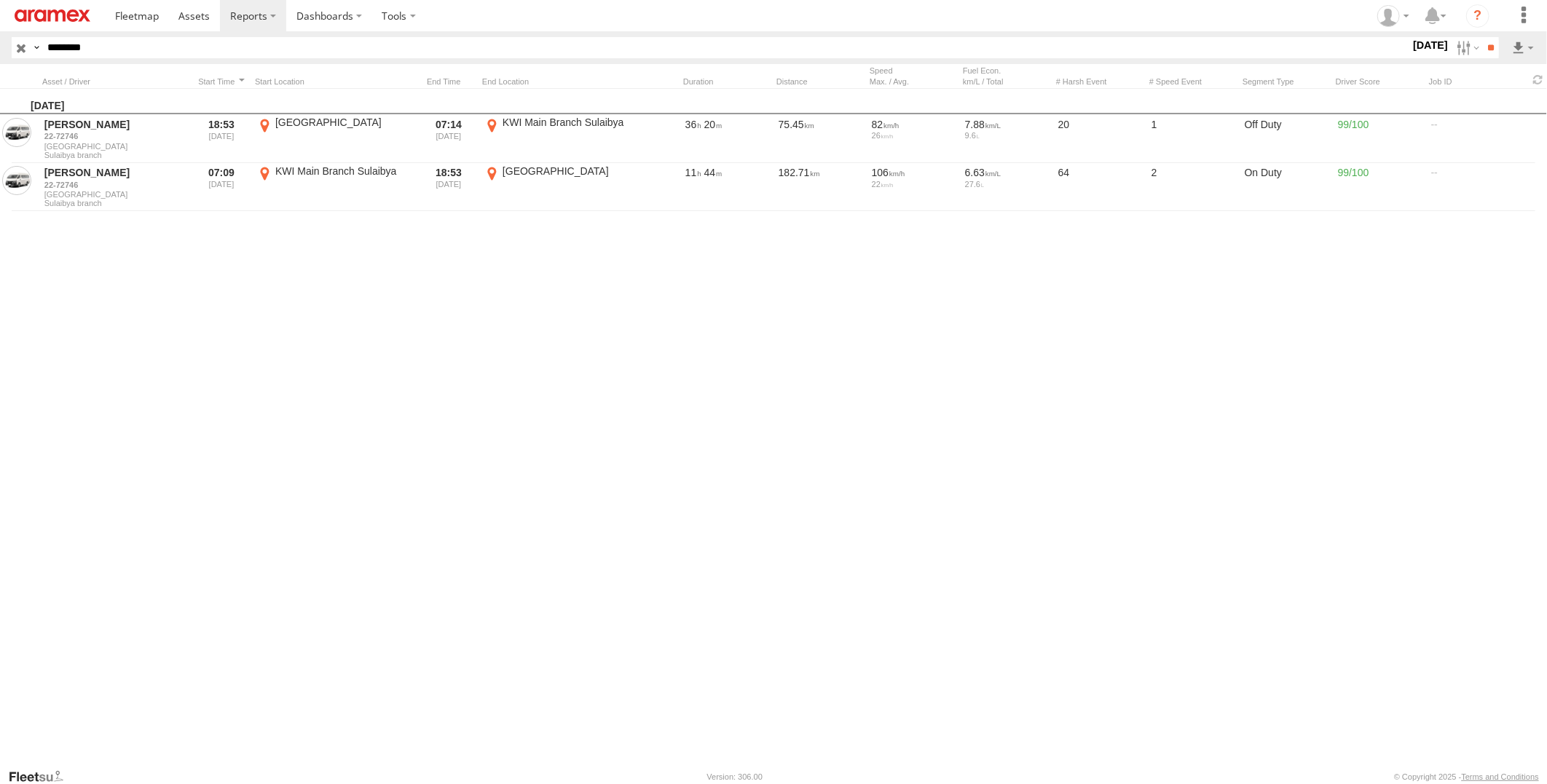
drag, startPoint x: 130, startPoint y: 42, endPoint x: -4, endPoint y: 48, distance: 134.1
click at [0, 48] on html at bounding box center [773, 392] width 1547 height 784
paste input "text"
type input "********"
click at [1482, 37] on input "**" at bounding box center [1491, 48] width 17 height 21
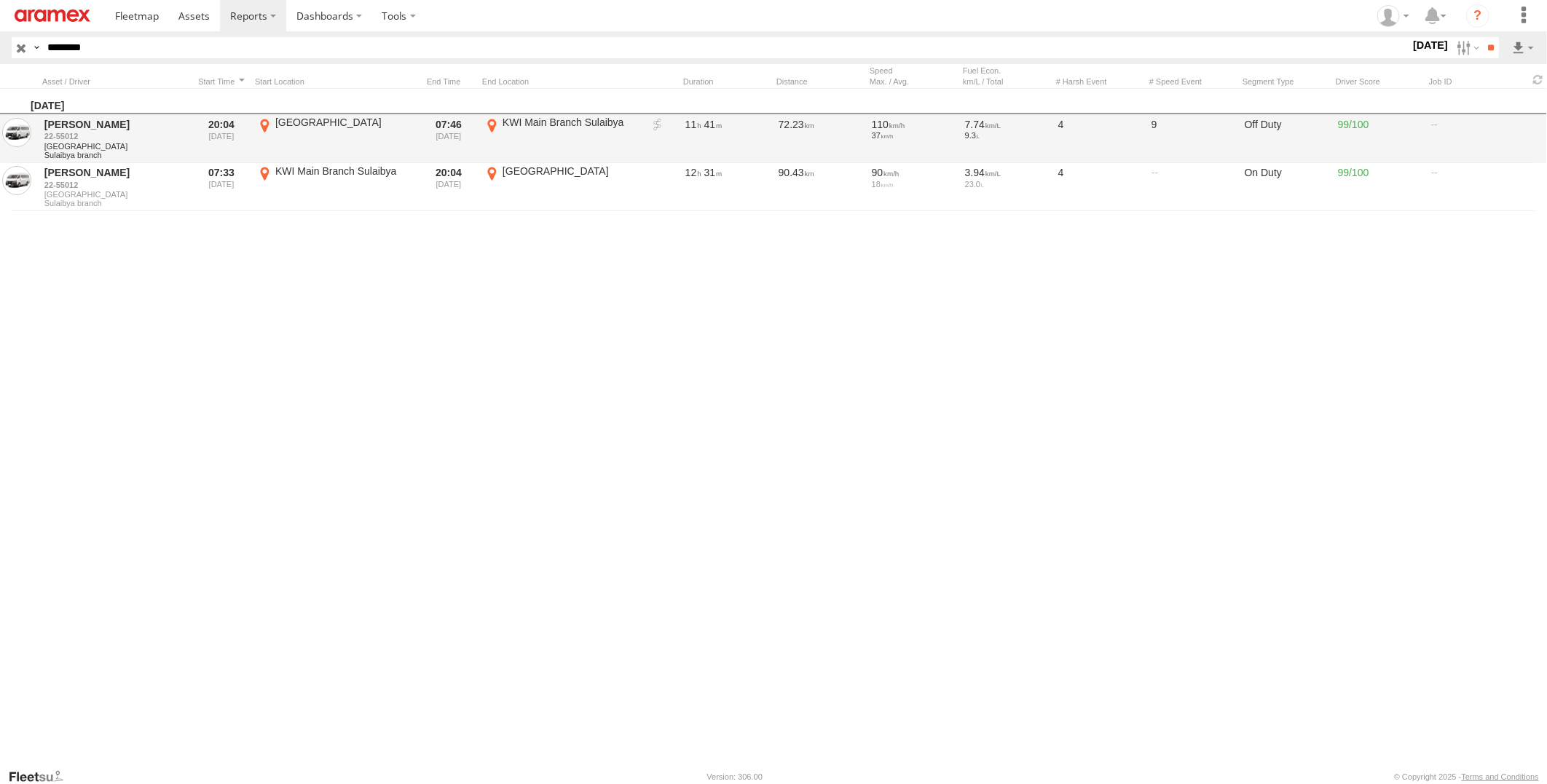
click at [654, 124] on link at bounding box center [658, 125] width 14 height 14
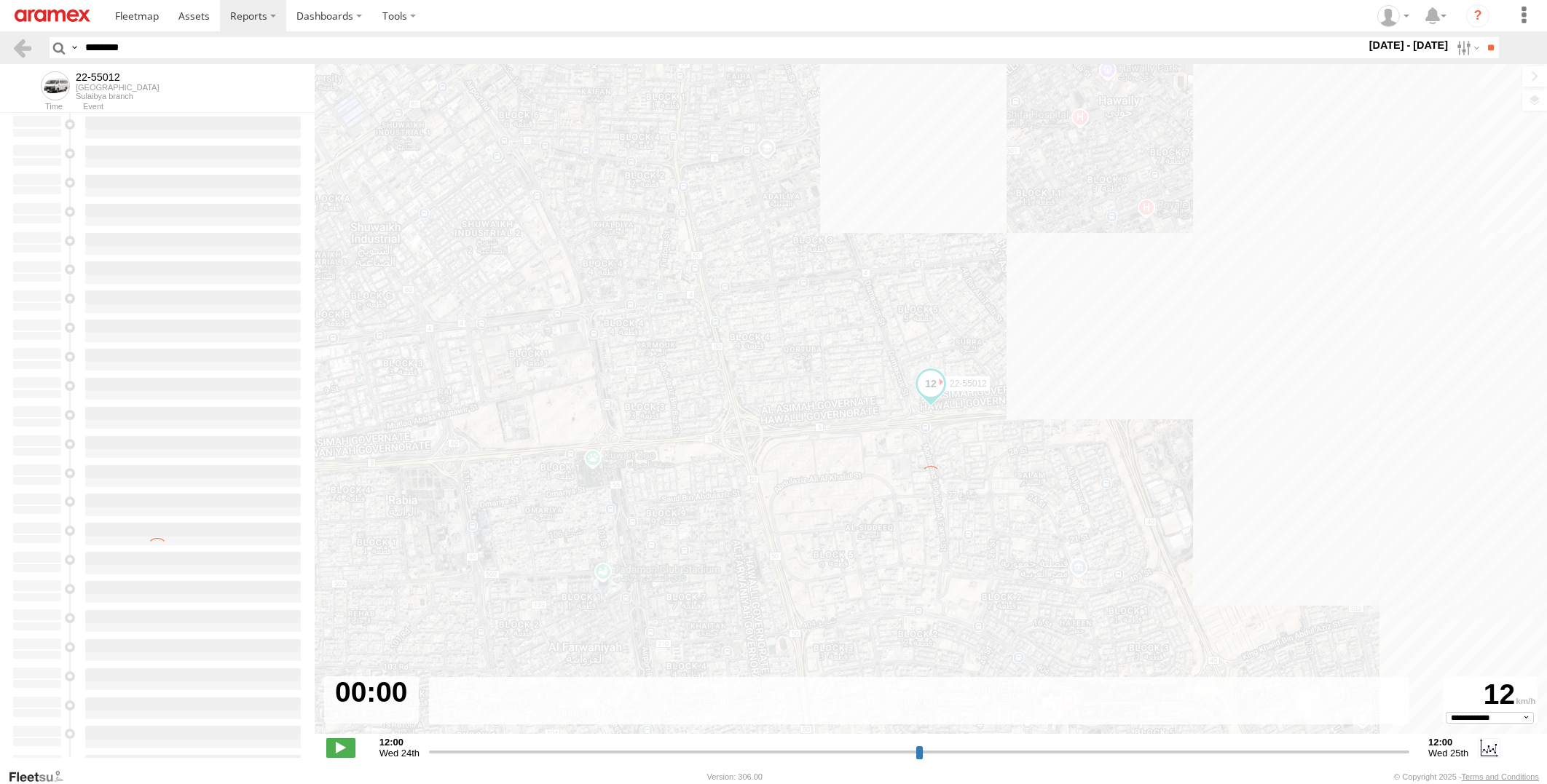
select select "**********"
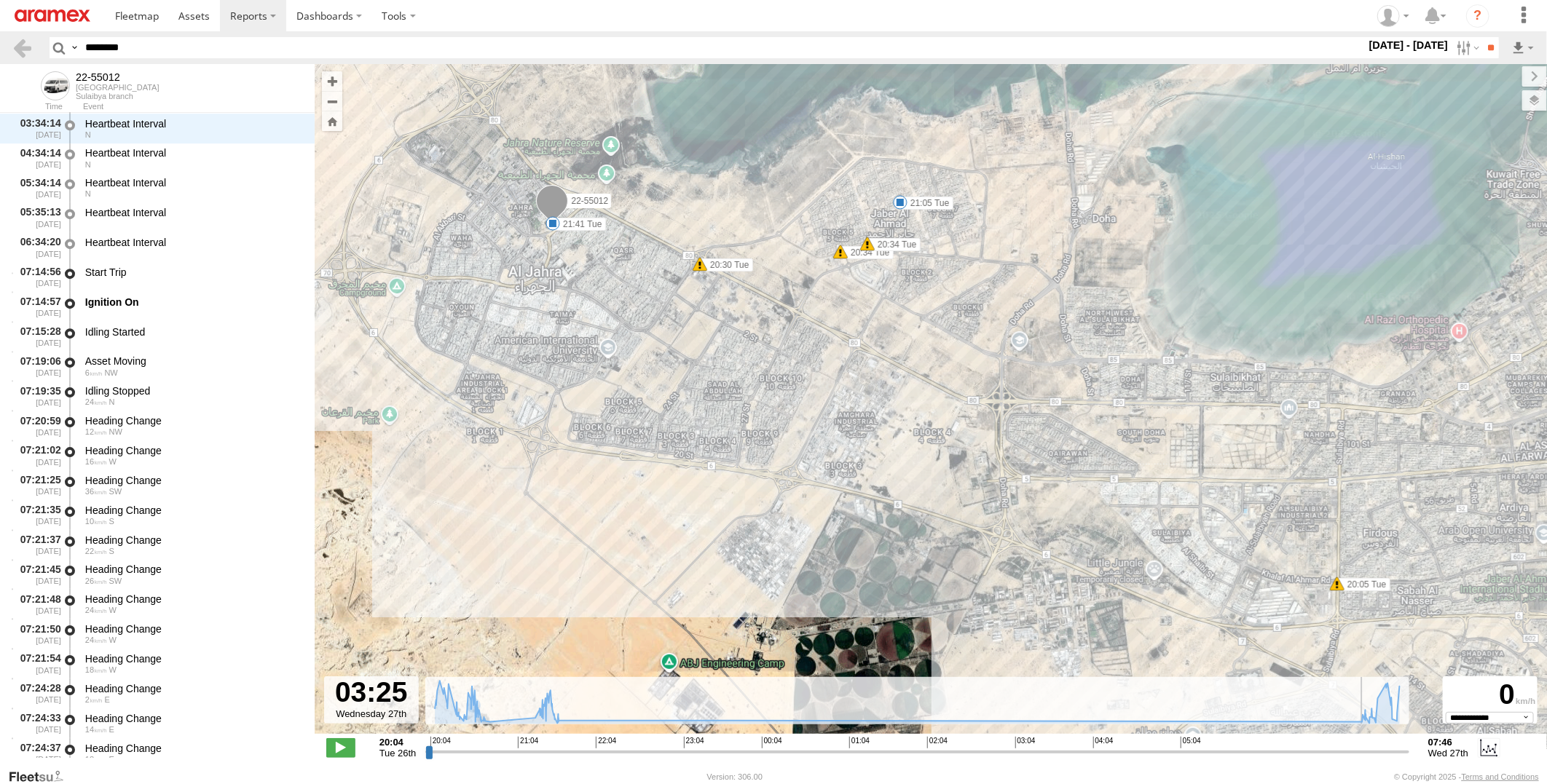
drag, startPoint x: 431, startPoint y: 754, endPoint x: 1047, endPoint y: 709, distance: 617.6
type input "**********"
click at [1047, 745] on input "range" at bounding box center [917, 752] width 985 height 14
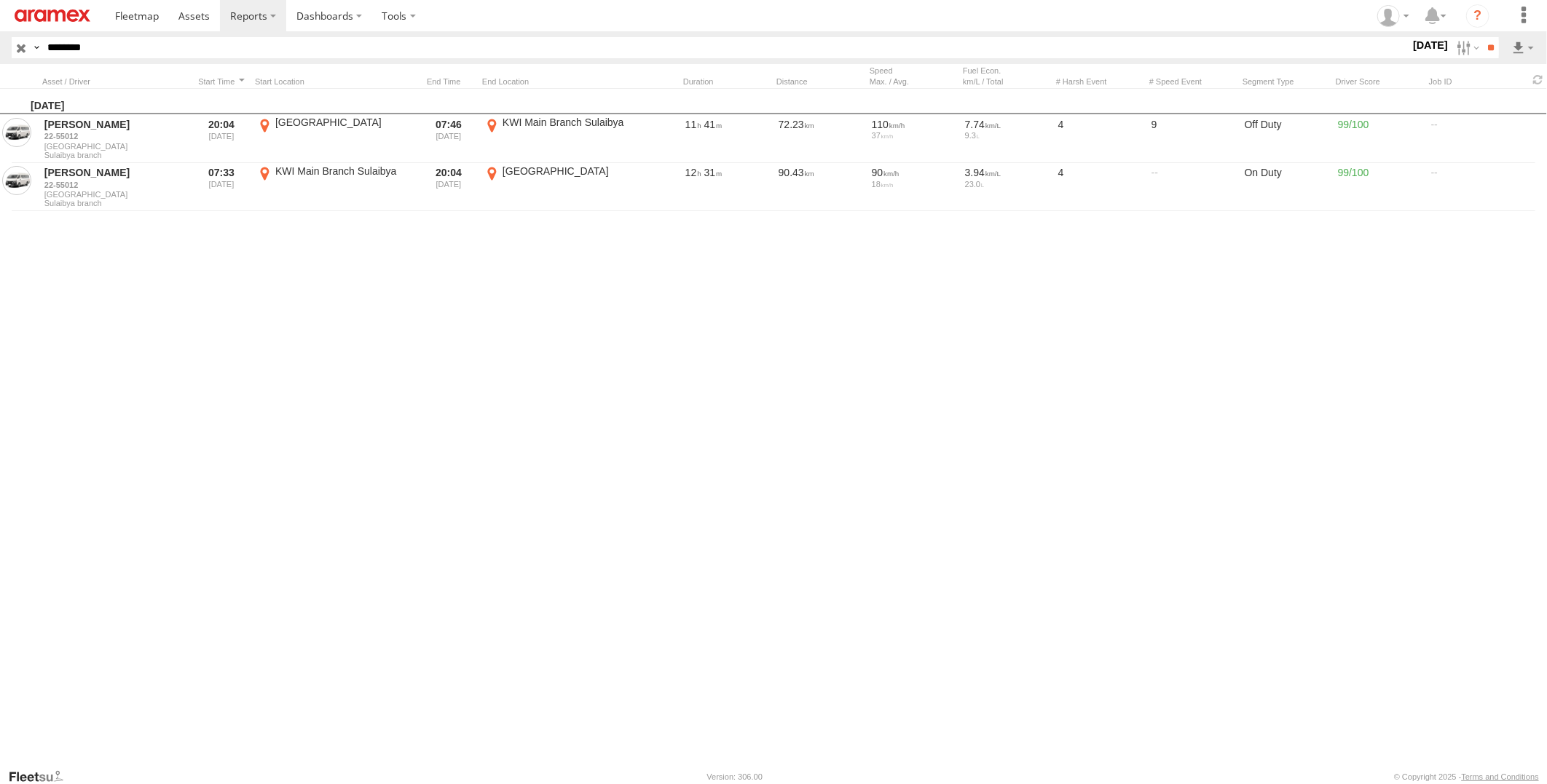
drag, startPoint x: 80, startPoint y: 45, endPoint x: 0, endPoint y: 45, distance: 80.0
click at [0, 45] on html at bounding box center [773, 392] width 1547 height 784
paste input "text"
type input "********"
click at [1482, 37] on input "**" at bounding box center [1491, 48] width 17 height 21
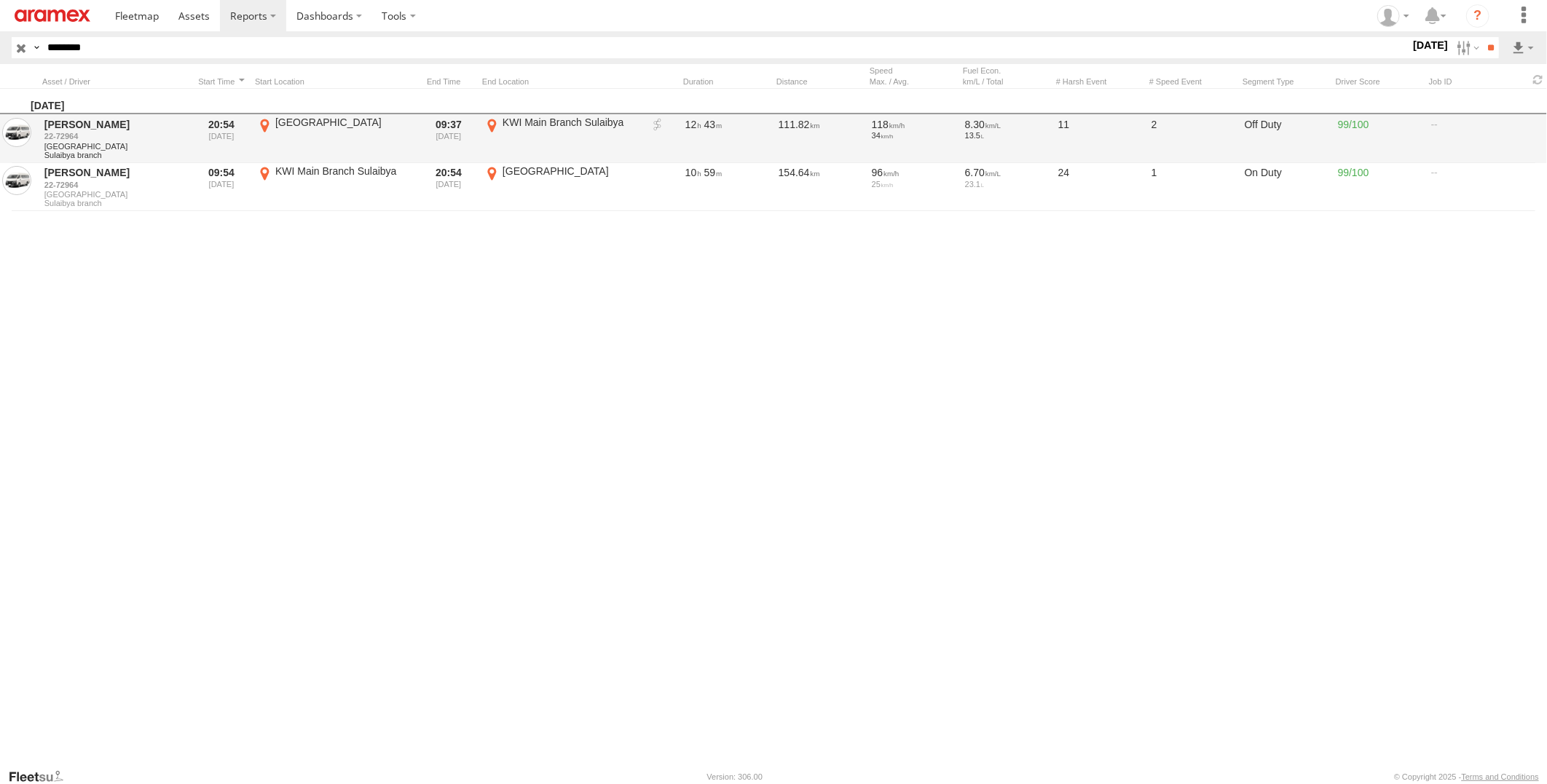
click at [657, 122] on link at bounding box center [658, 125] width 14 height 14
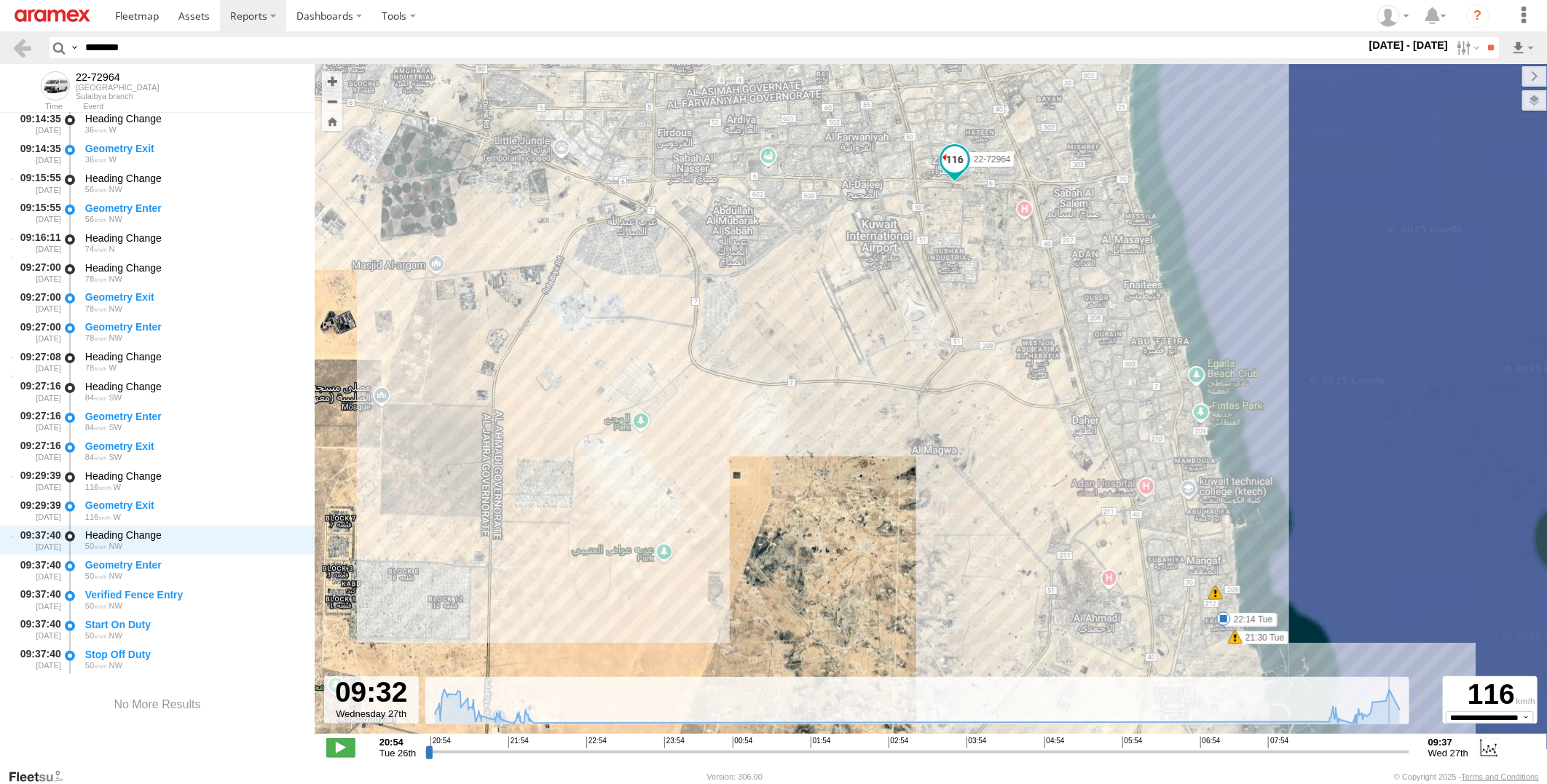
scroll to position [8245, 0]
drag, startPoint x: 426, startPoint y: 757, endPoint x: 1451, endPoint y: 743, distance: 1025.1
click at [1410, 745] on input "range" at bounding box center [917, 752] width 985 height 14
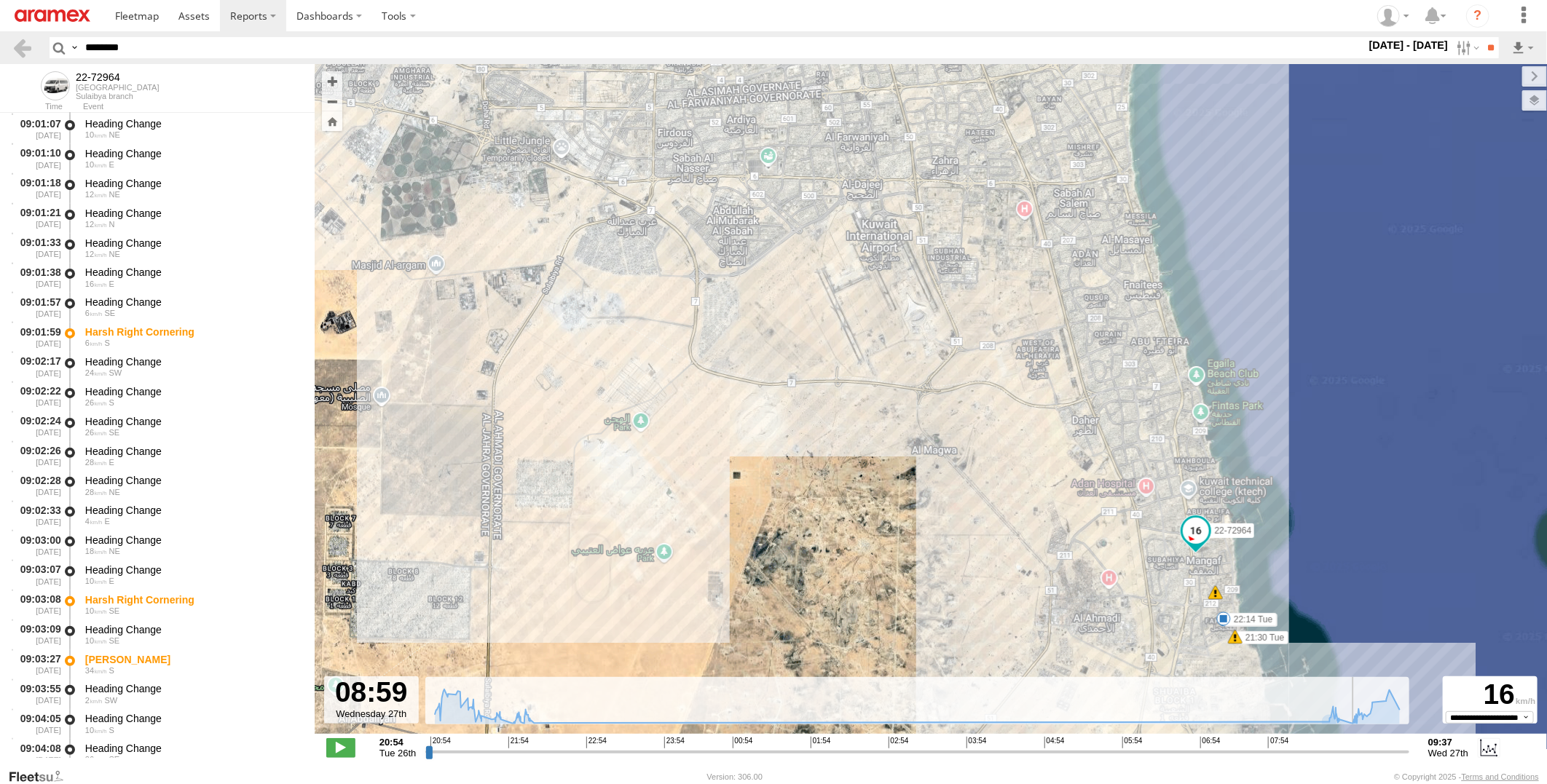
drag, startPoint x: 1402, startPoint y: 752, endPoint x: 1358, endPoint y: 758, distance: 44.4
click at [1358, 758] on input "range" at bounding box center [917, 752] width 985 height 14
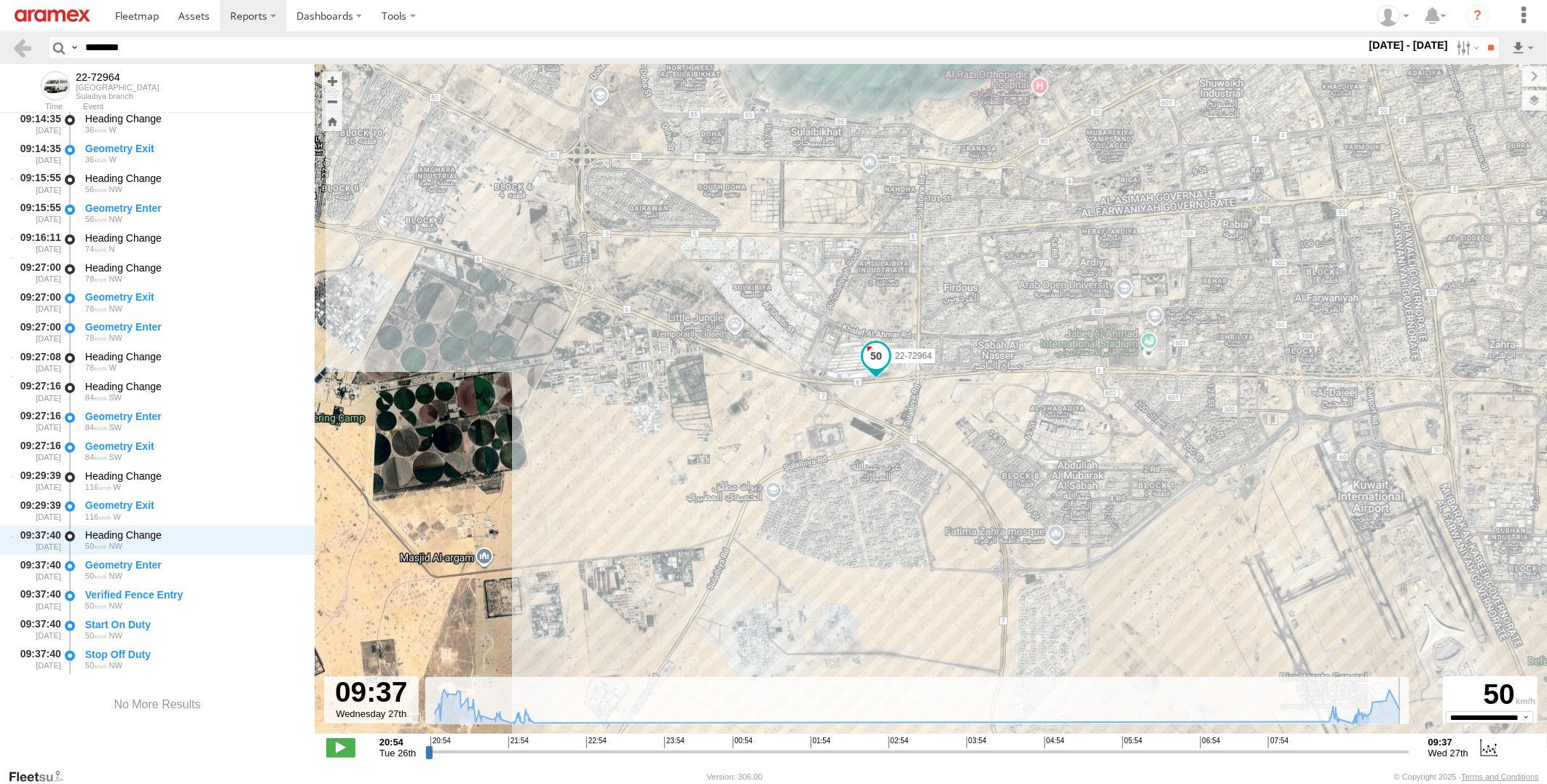
drag, startPoint x: 1358, startPoint y: 755, endPoint x: 1425, endPoint y: 755, distance: 67.0
type input "**********"
click at [1410, 755] on input "range" at bounding box center [917, 752] width 985 height 14
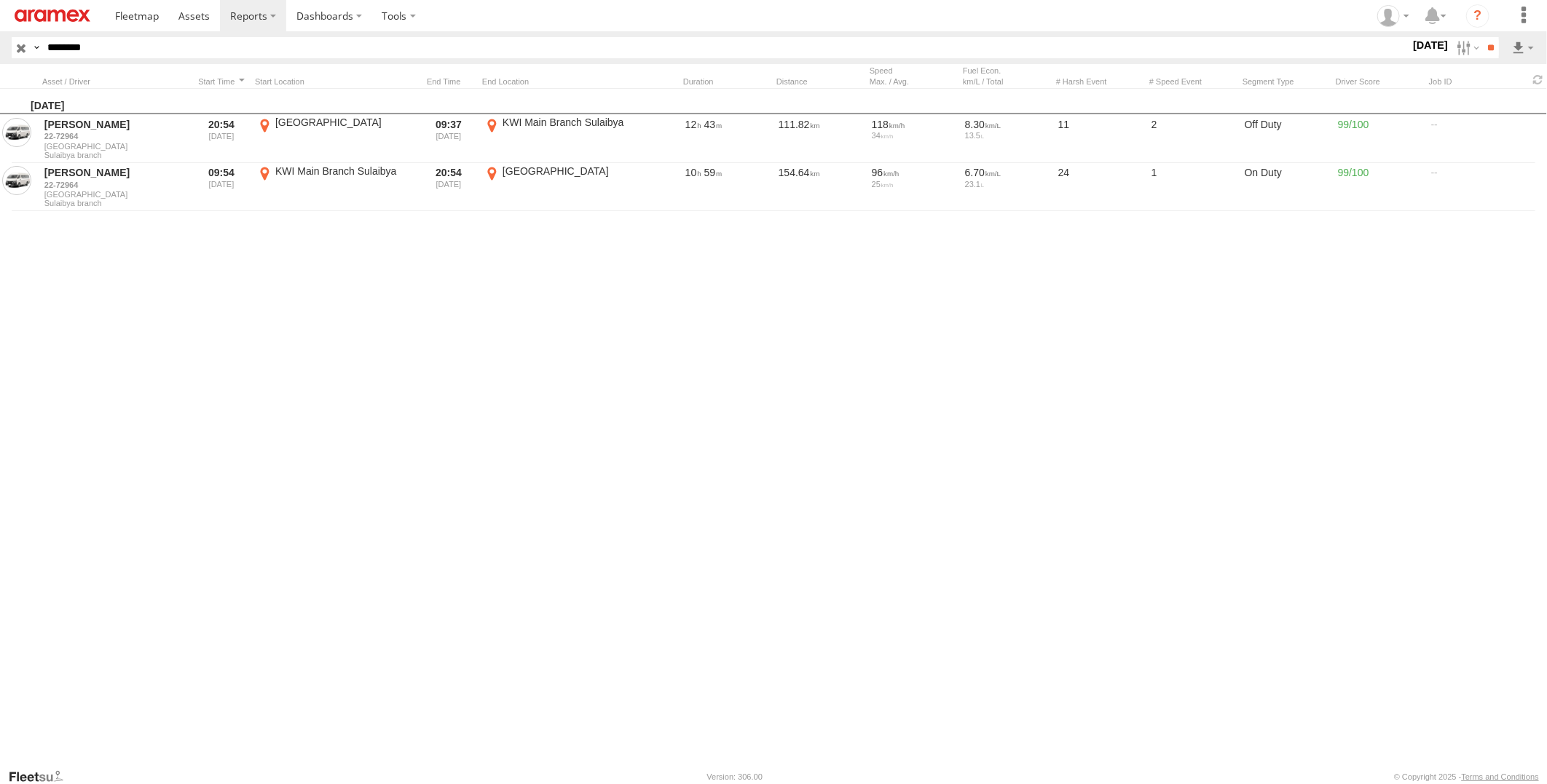
type input "********"
click at [1482, 37] on input "**" at bounding box center [1491, 48] width 17 height 21
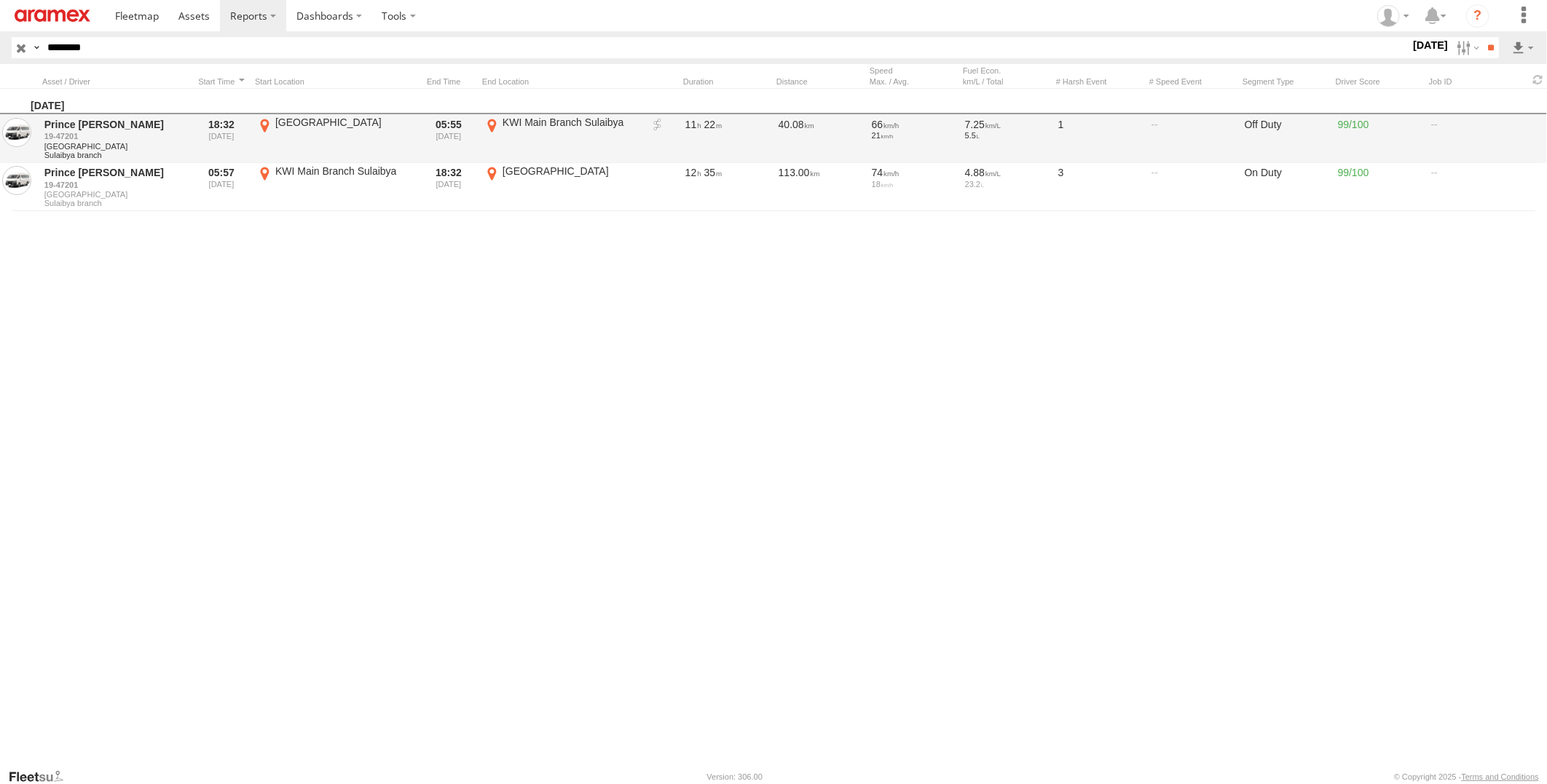
click at [656, 126] on link at bounding box center [658, 125] width 14 height 14
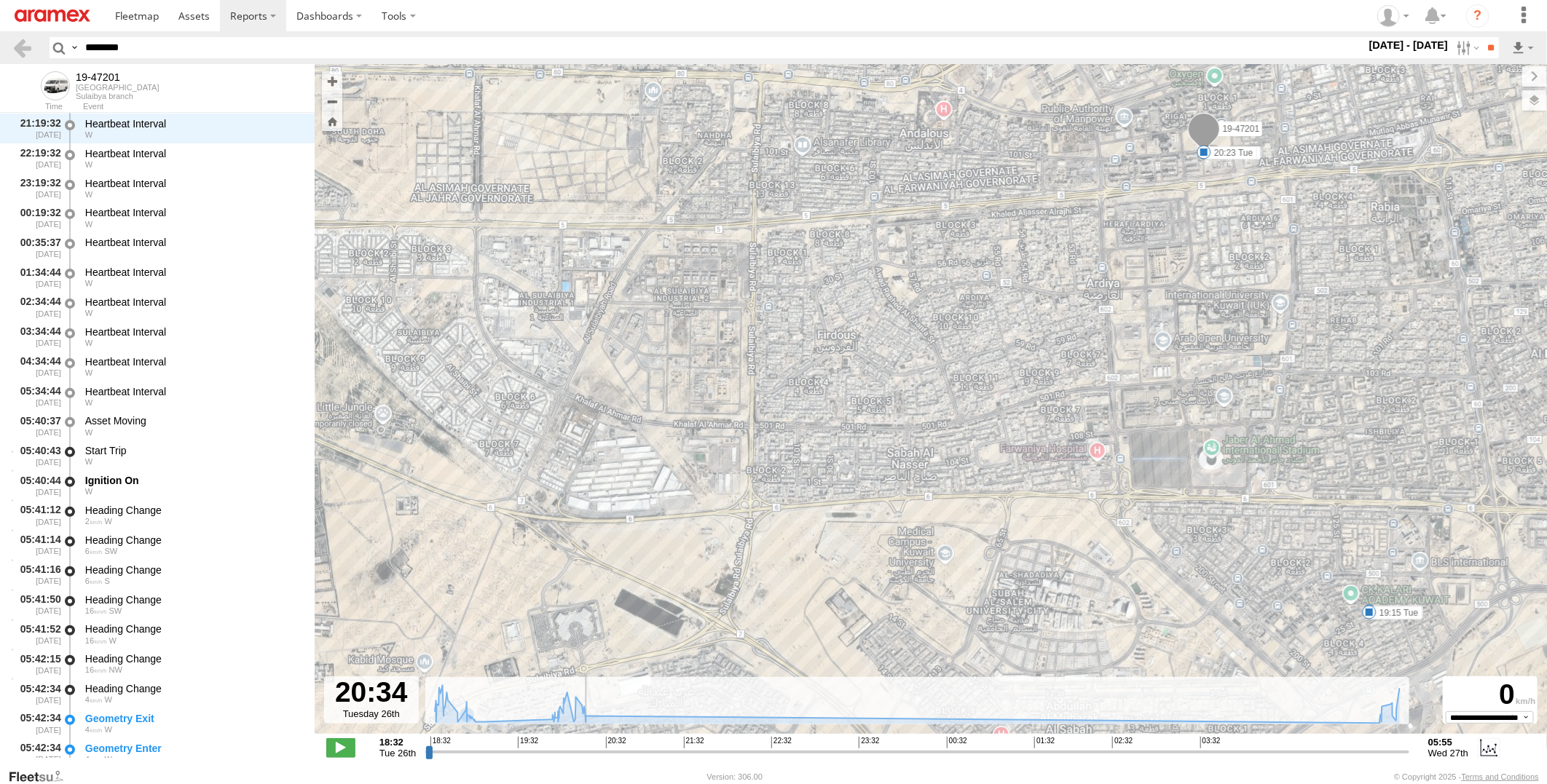
drag, startPoint x: 431, startPoint y: 753, endPoint x: 654, endPoint y: 740, distance: 223.4
type input "**********"
click at [607, 753] on input "range" at bounding box center [917, 752] width 985 height 14
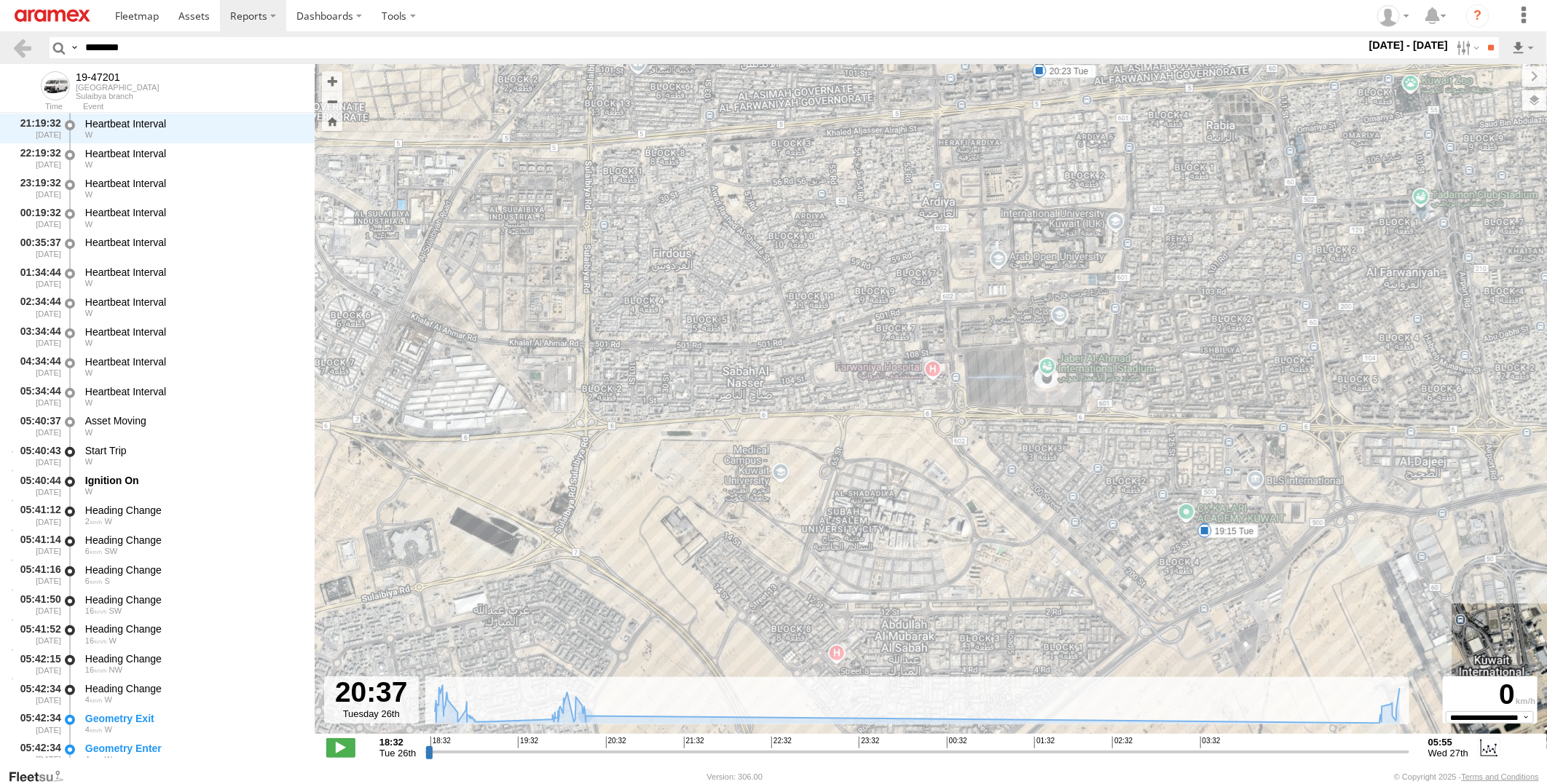
drag, startPoint x: 1207, startPoint y: 625, endPoint x: 1037, endPoint y: 530, distance: 194.7
click at [1037, 532] on div "19-47201 19:06 Tue 19:15 Tue 20:19 Tue 20:23 Tue" at bounding box center [930, 406] width 1232 height 685
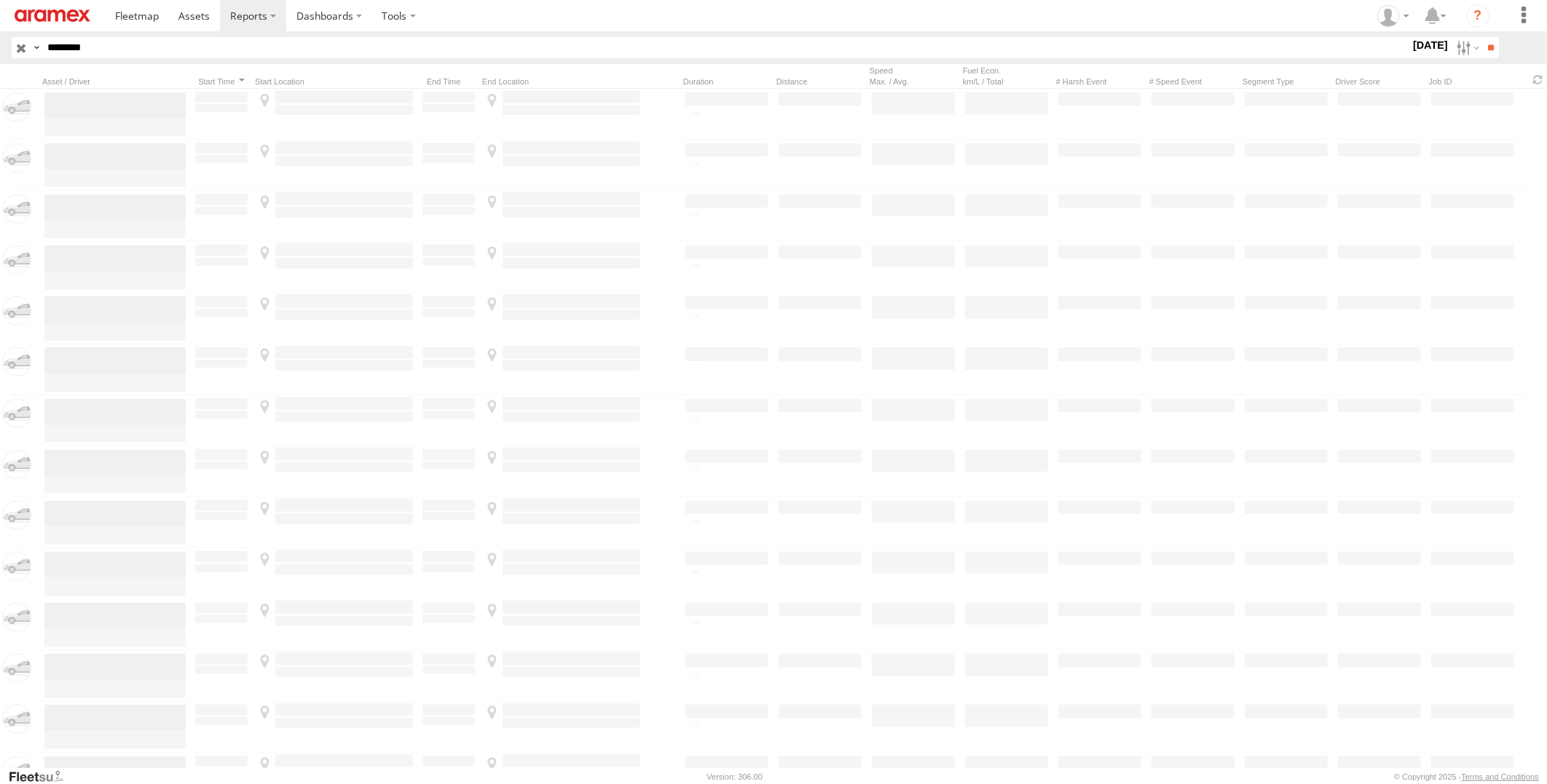
drag, startPoint x: 124, startPoint y: 40, endPoint x: -4, endPoint y: 49, distance: 128.3
click at [0, 49] on html at bounding box center [773, 392] width 1547 height 784
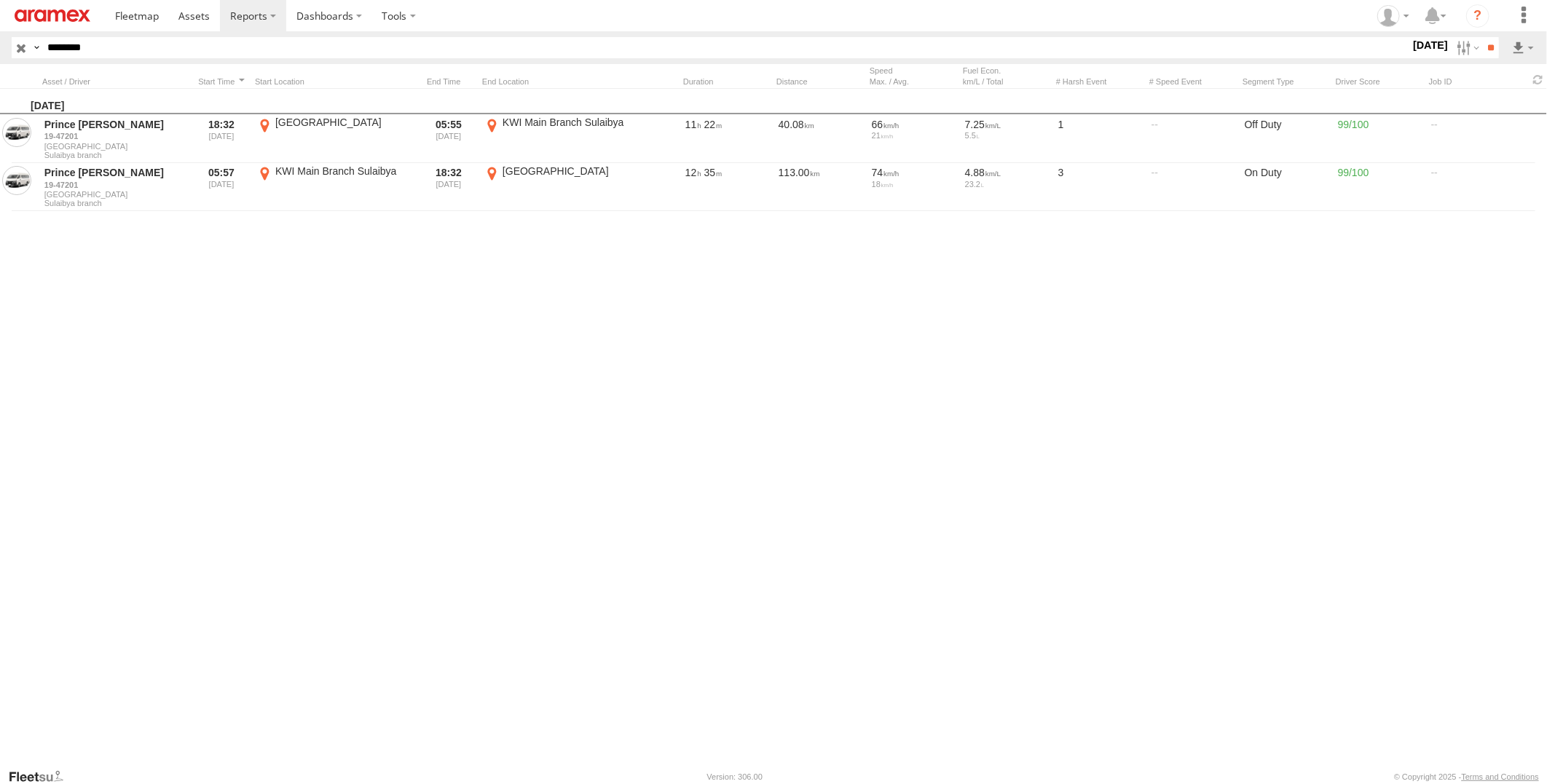
paste input "text"
type input "********"
click at [1482, 37] on input "**" at bounding box center [1491, 48] width 17 height 21
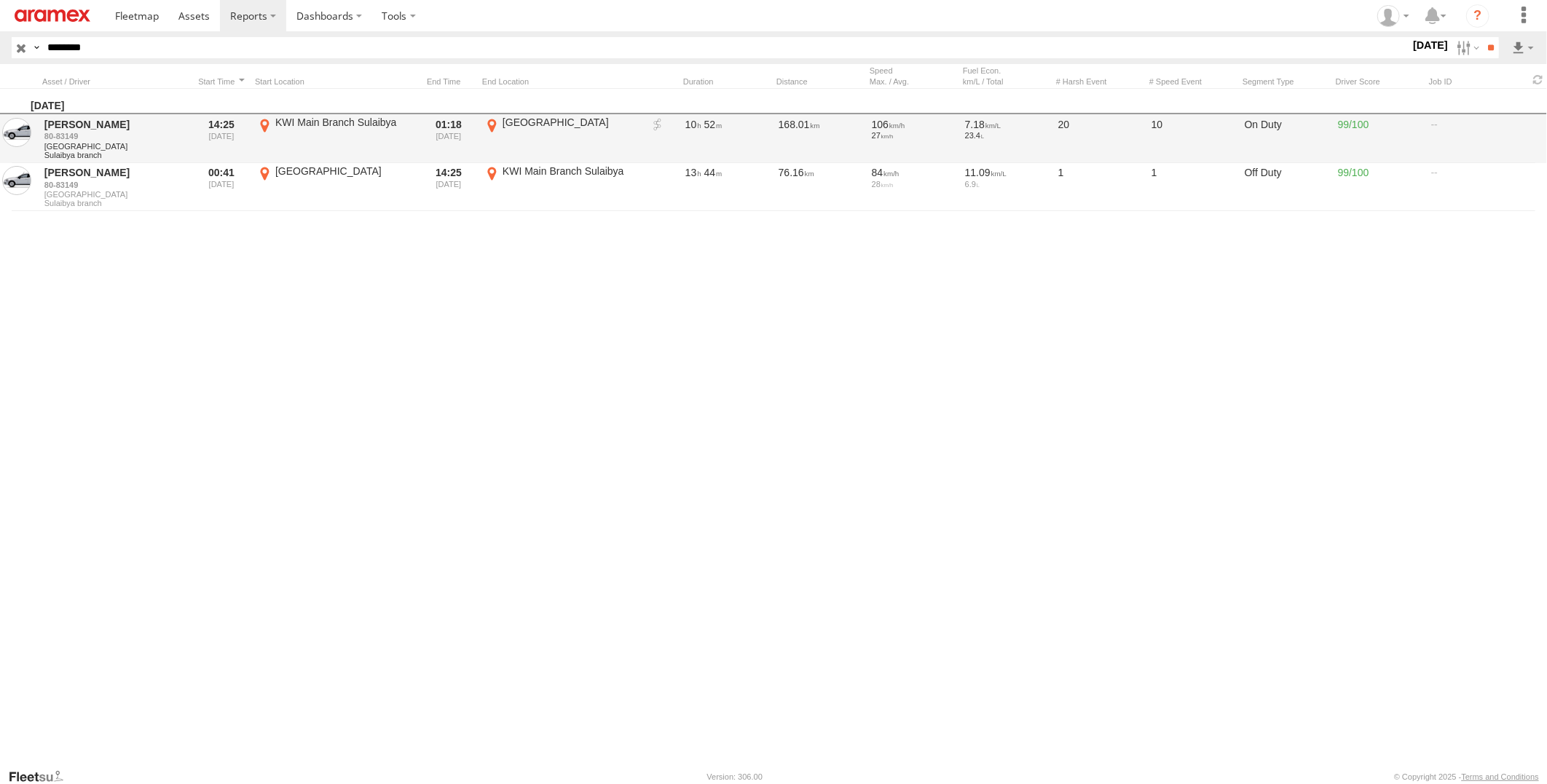
click at [654, 127] on link at bounding box center [658, 125] width 14 height 14
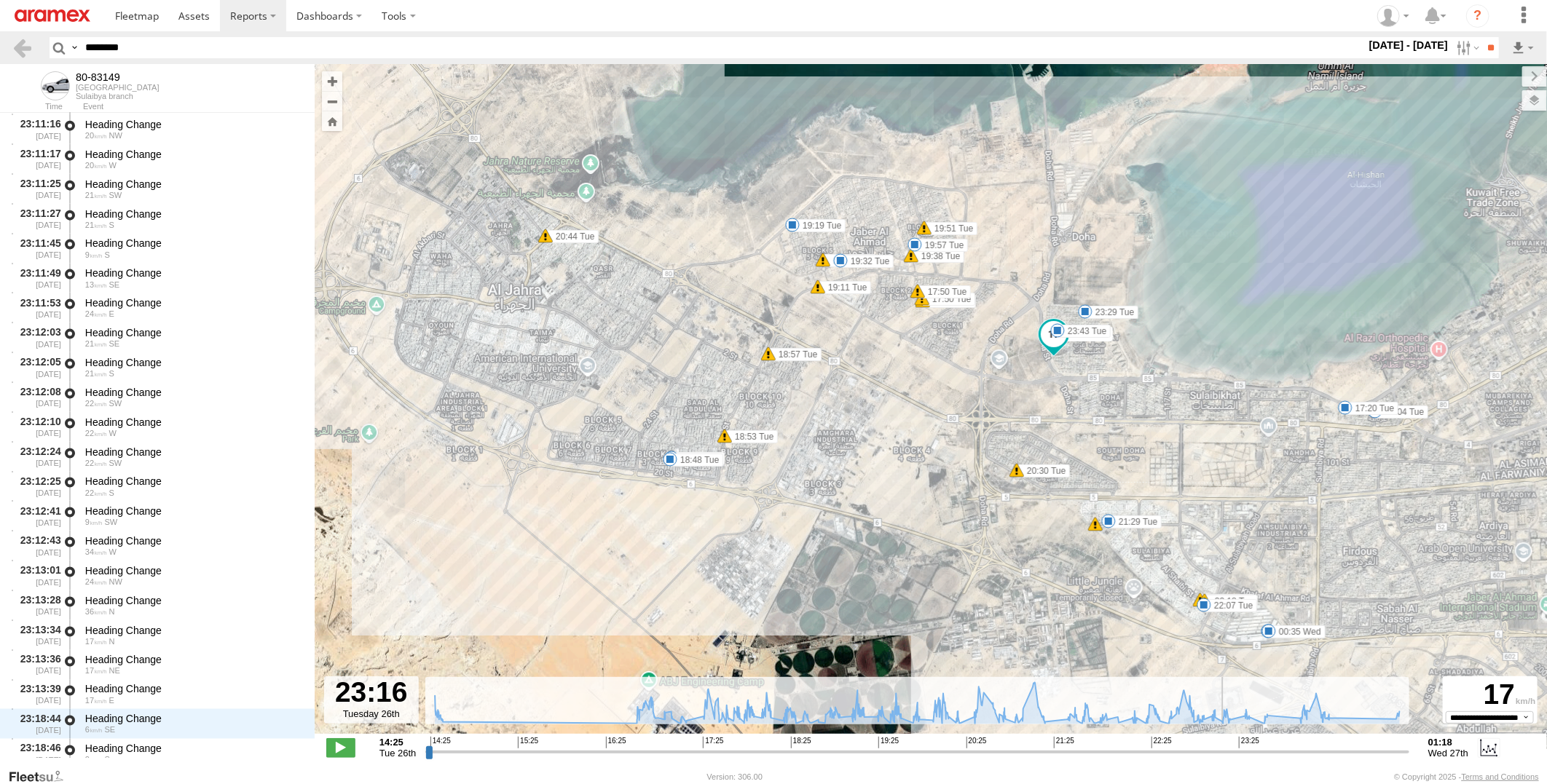
drag, startPoint x: 427, startPoint y: 752, endPoint x: 1223, endPoint y: 753, distance: 796.0
type input "**********"
click at [1223, 753] on input "range" at bounding box center [917, 752] width 985 height 14
